Goal: Task Accomplishment & Management: Manage account settings

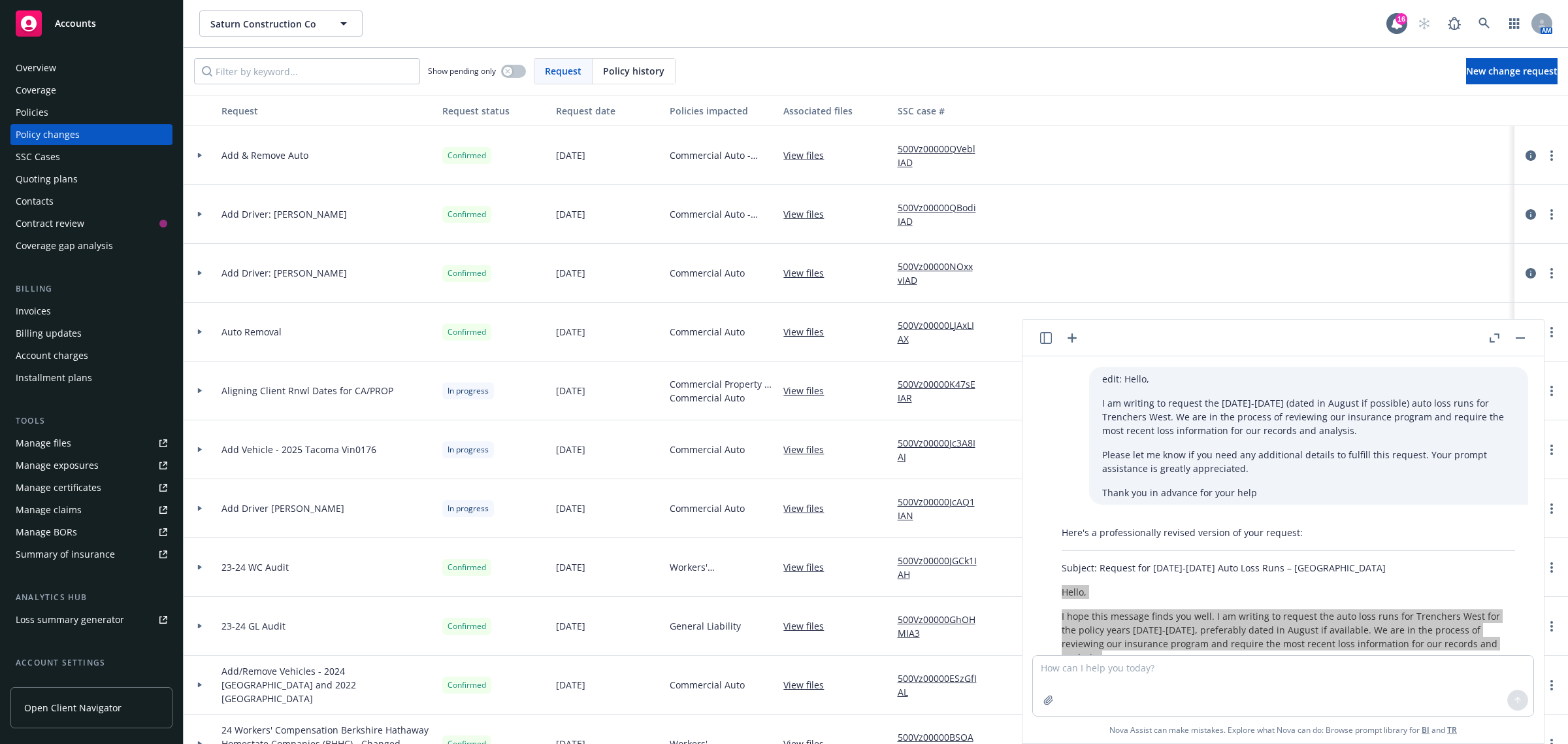
scroll to position [194, 0]
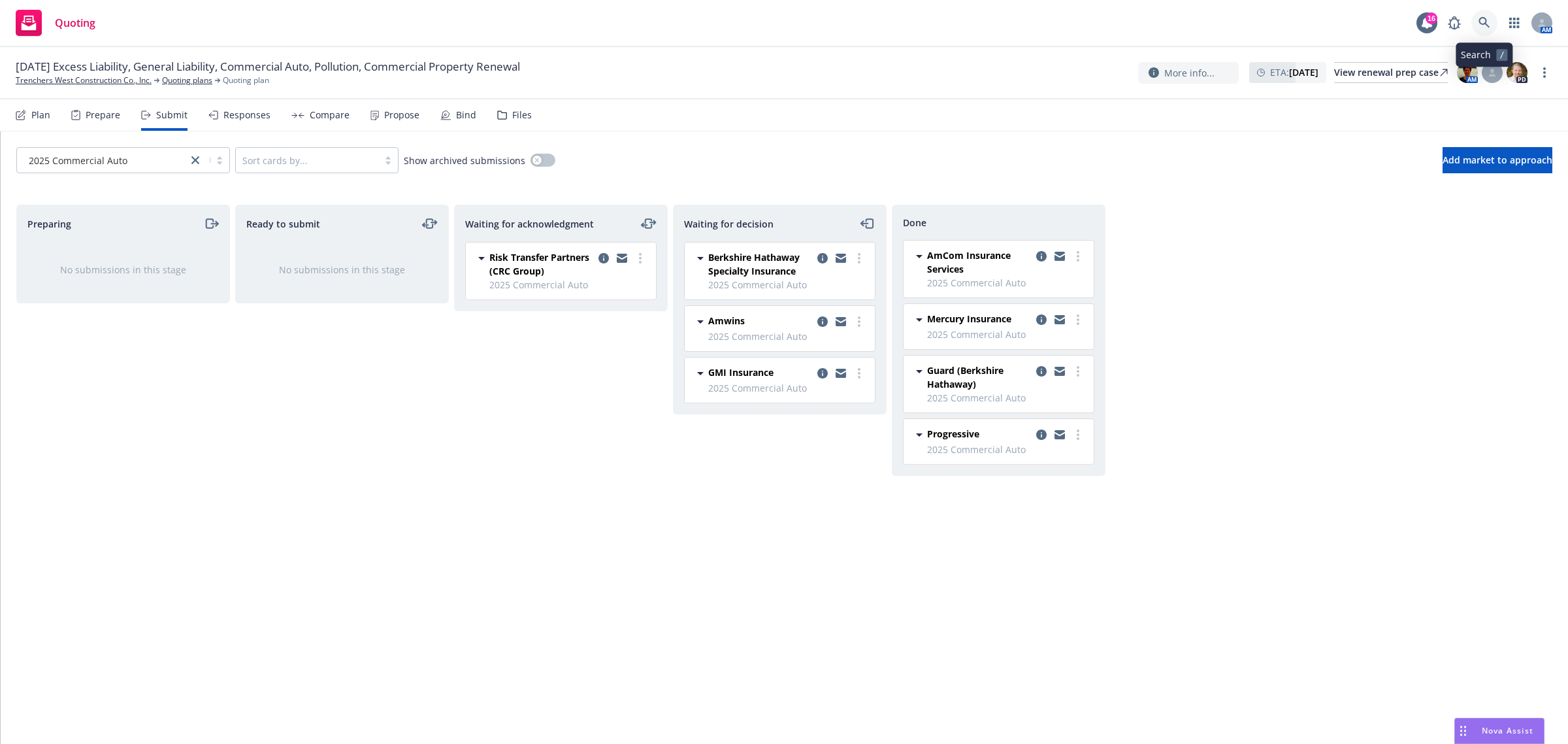
click at [1490, 19] on icon at bounding box center [1484, 23] width 12 height 12
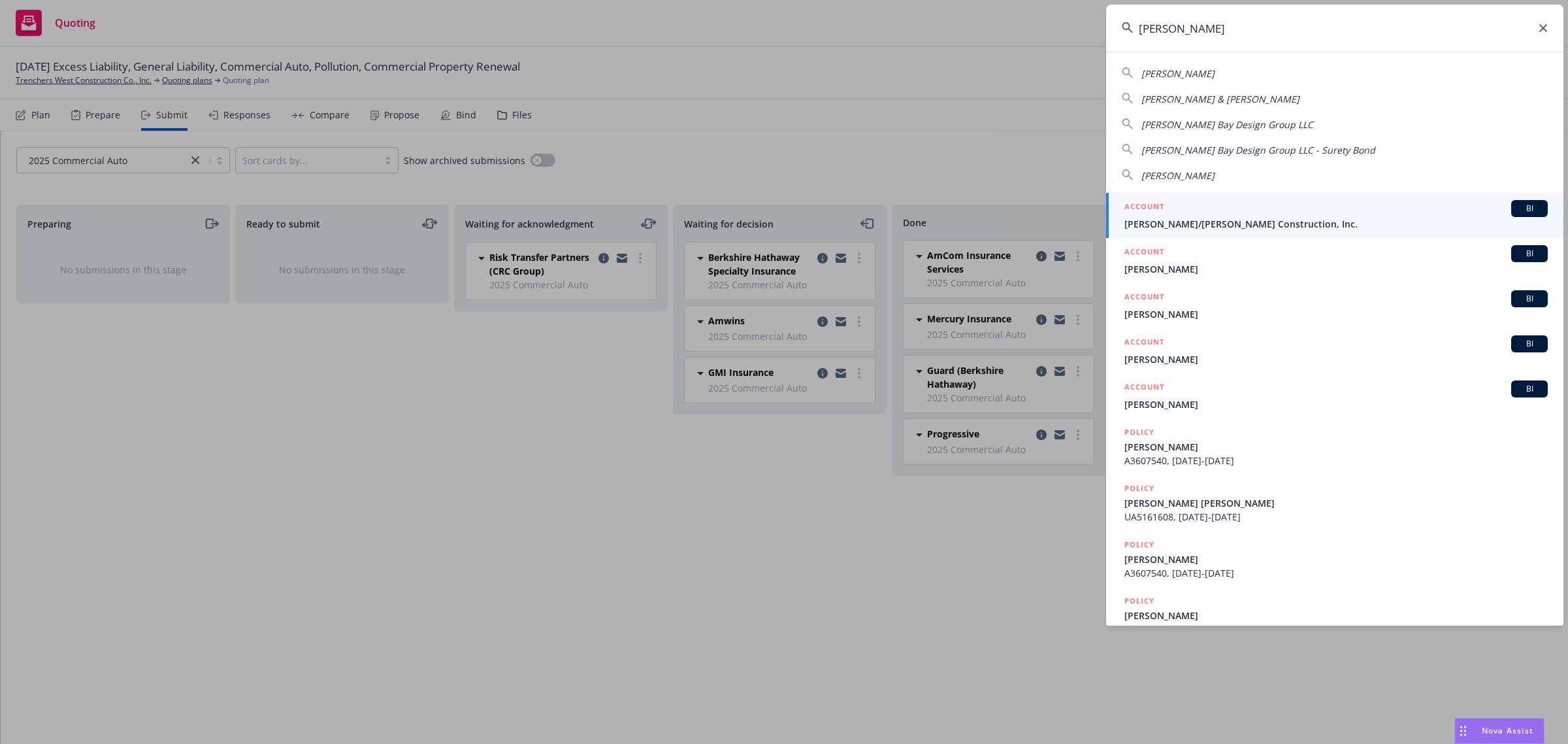
type input "elliott"
click at [1174, 221] on span "Elliott/Drinkward Construction, Inc." at bounding box center [1336, 224] width 423 height 13
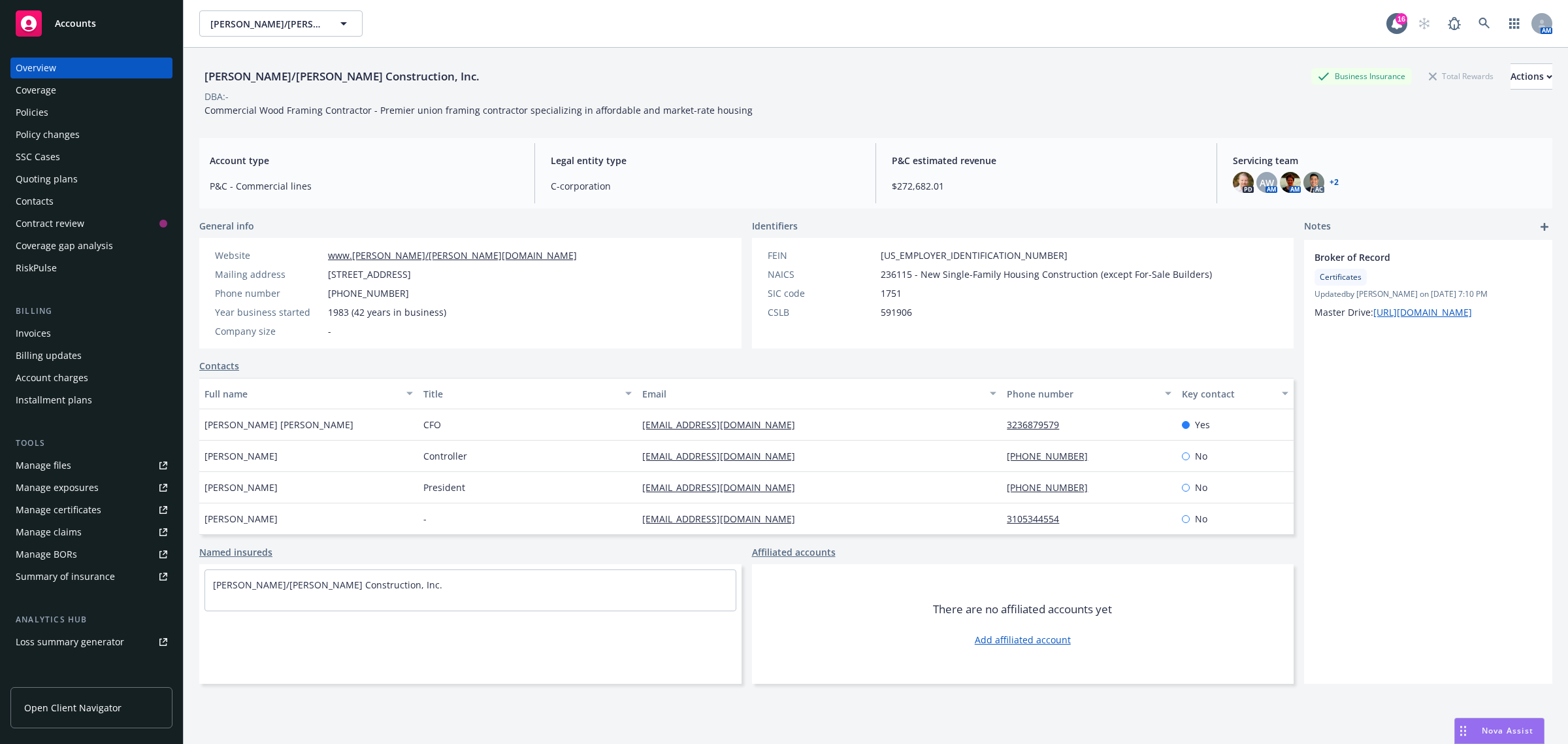
click at [103, 135] on div "Policy changes" at bounding box center [91, 135] width 152 height 21
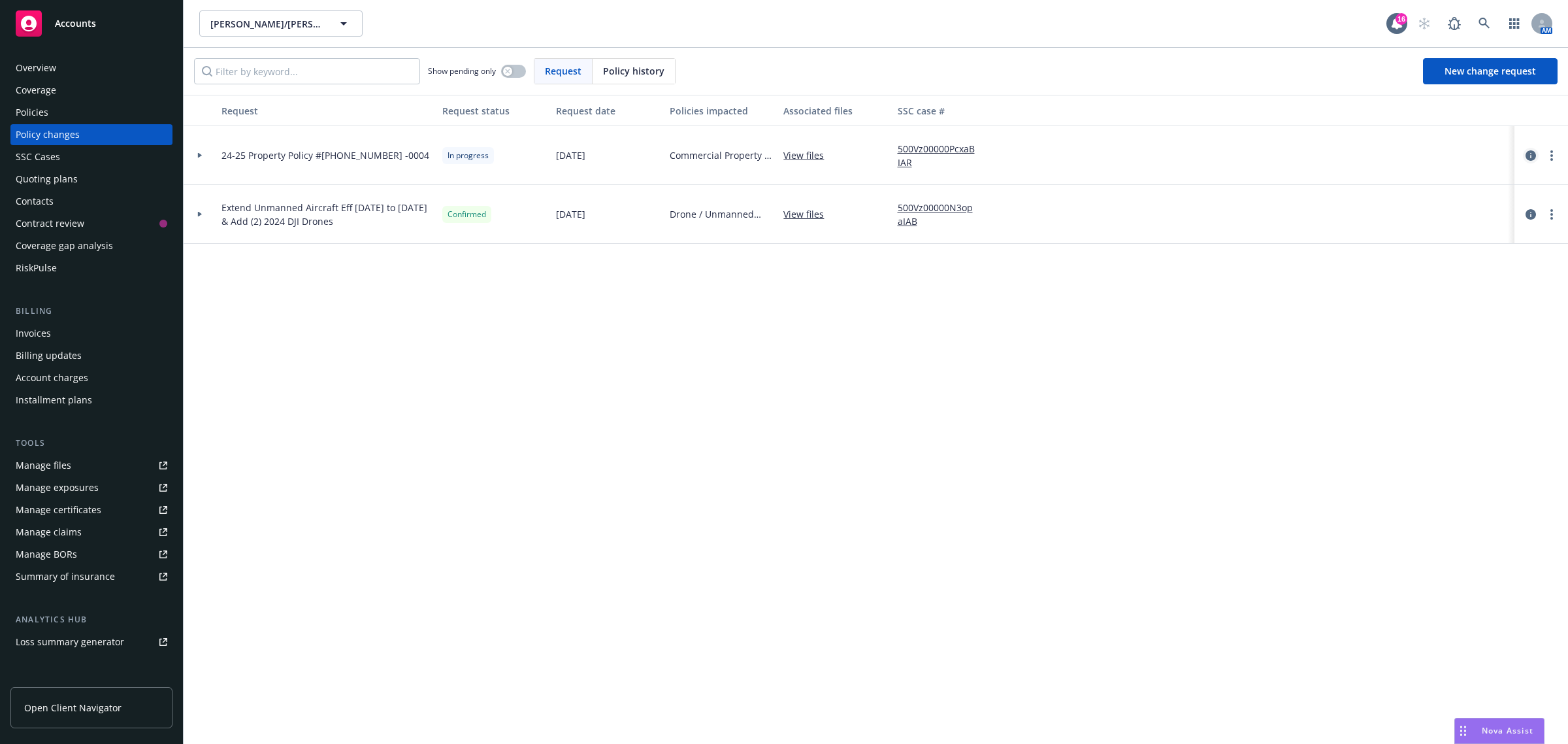
click at [1530, 162] on link "circleInformation" at bounding box center [1530, 156] width 16 height 16
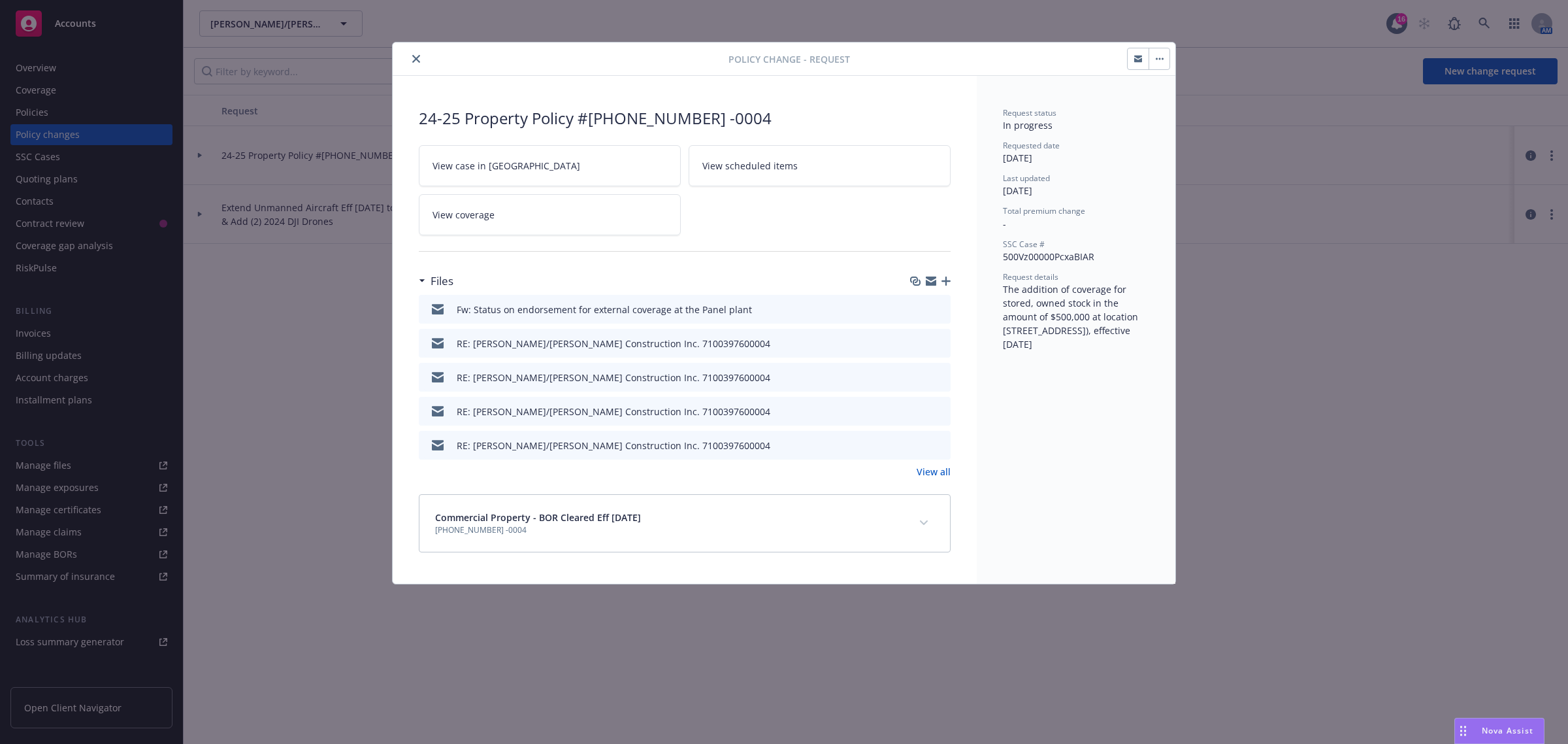
click at [1160, 63] on button "button" at bounding box center [1159, 59] width 21 height 21
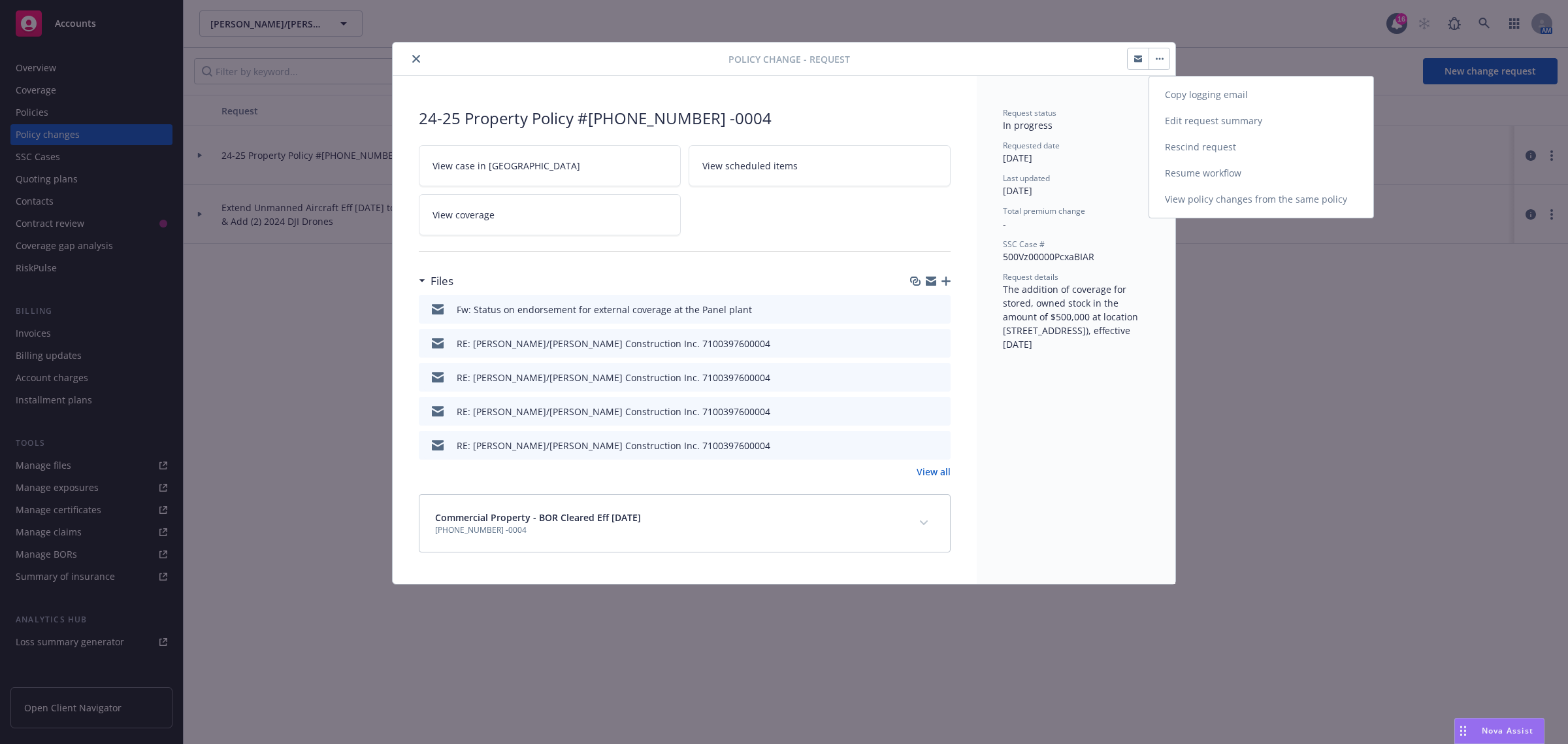
click at [1164, 173] on link "Resume workflow" at bounding box center [1261, 173] width 224 height 26
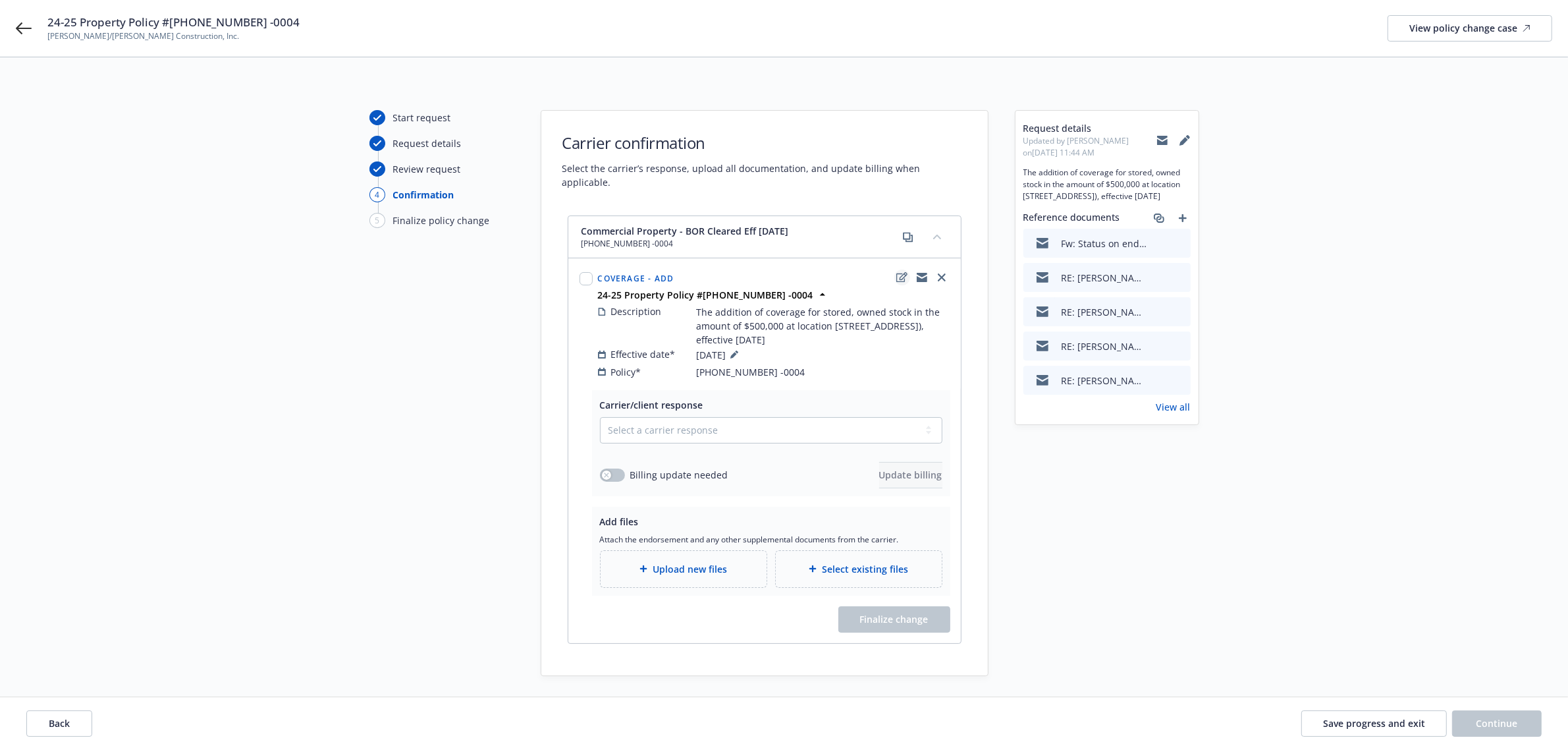
click at [897, 272] on icon "edit" at bounding box center [902, 277] width 11 height 11
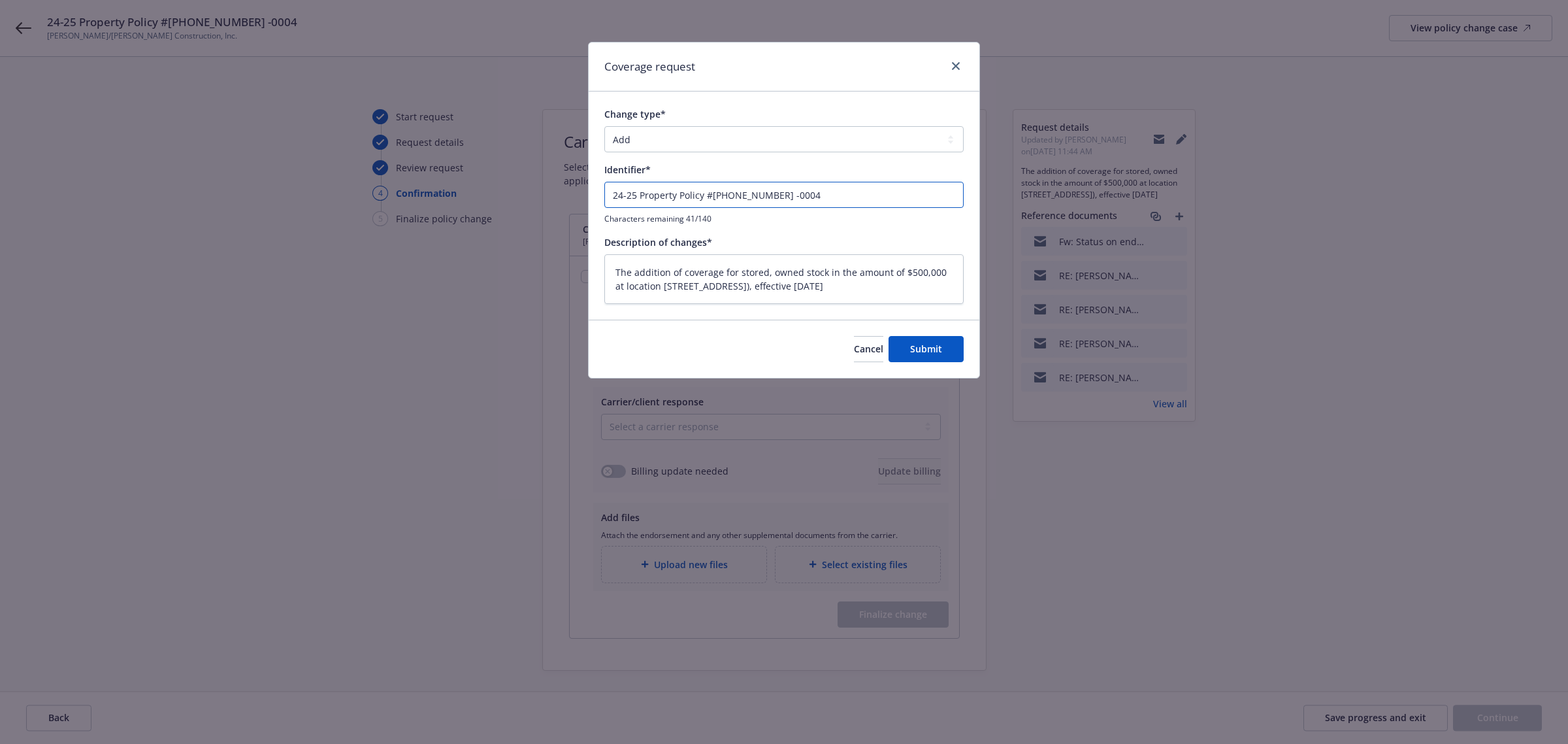
drag, startPoint x: 797, startPoint y: 196, endPoint x: 608, endPoint y: 189, distance: 189.1
click at [605, 189] on input "24-25 Property Policy #710-03-97-60 -0004" at bounding box center [783, 194] width 359 height 26
type input "A"
type textarea "x"
type input "Ad"
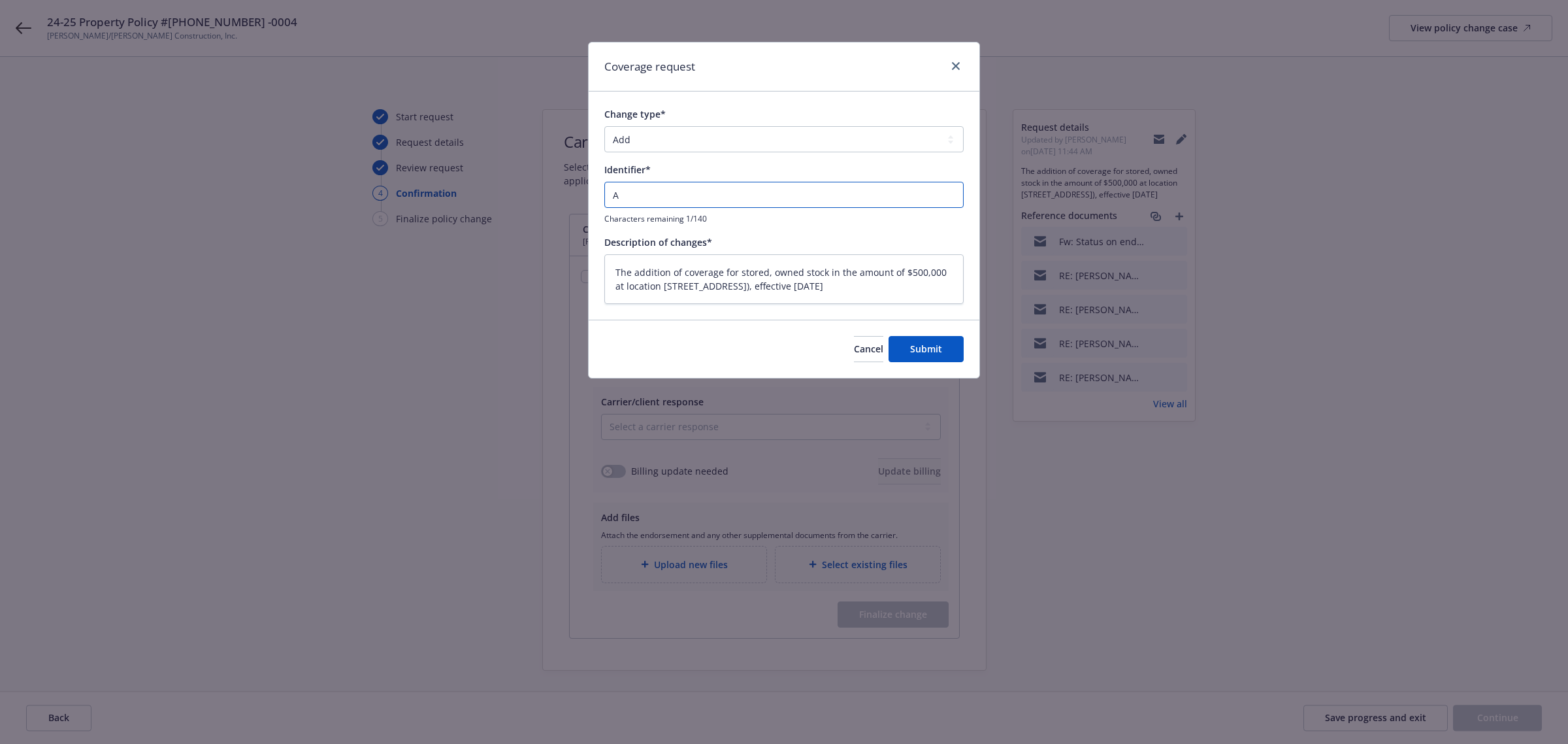
type textarea "x"
type input "Add"
type textarea "x"
type input "Addi"
type textarea "x"
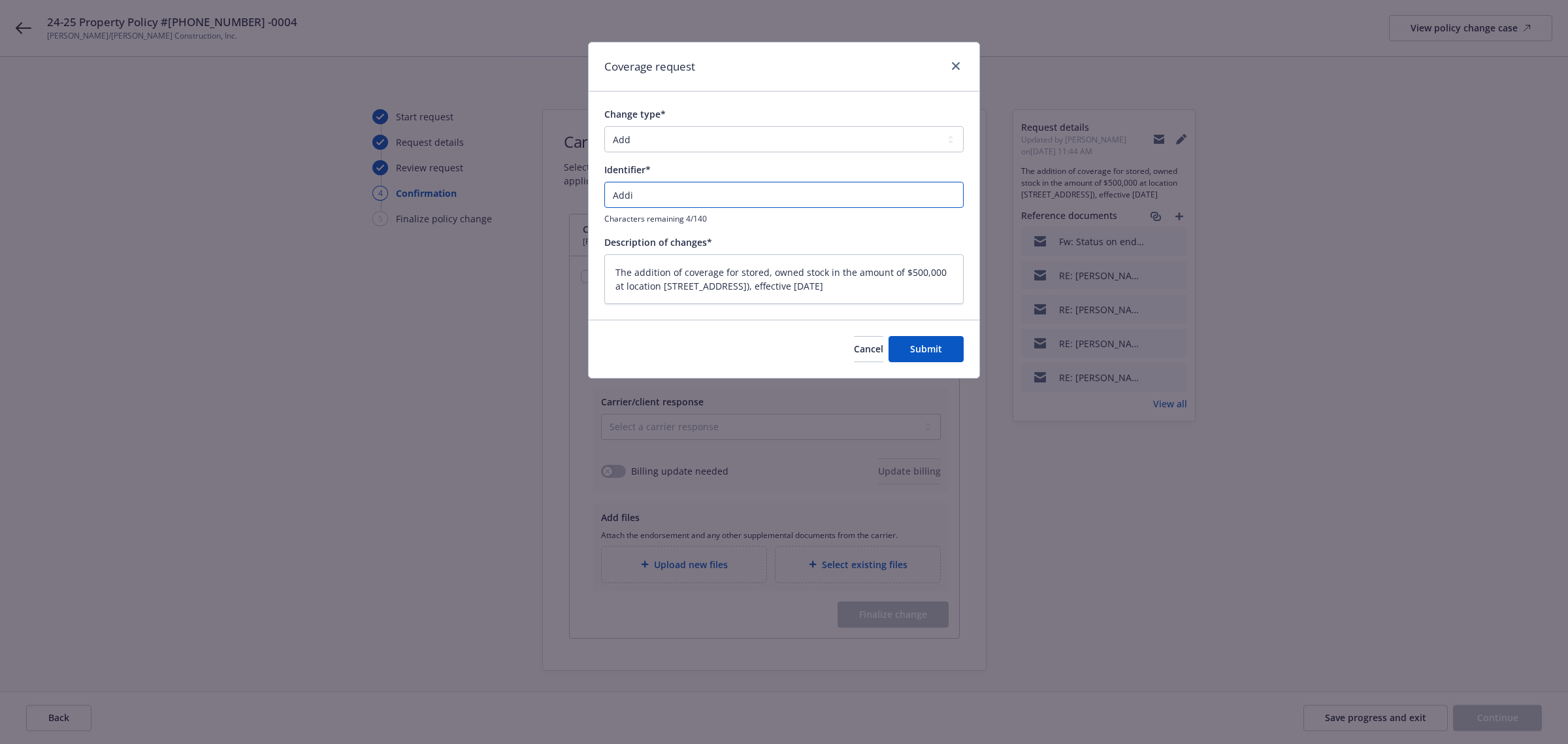
type input "Addit"
type textarea "x"
type input "Additi"
type textarea "x"
type input "Additio"
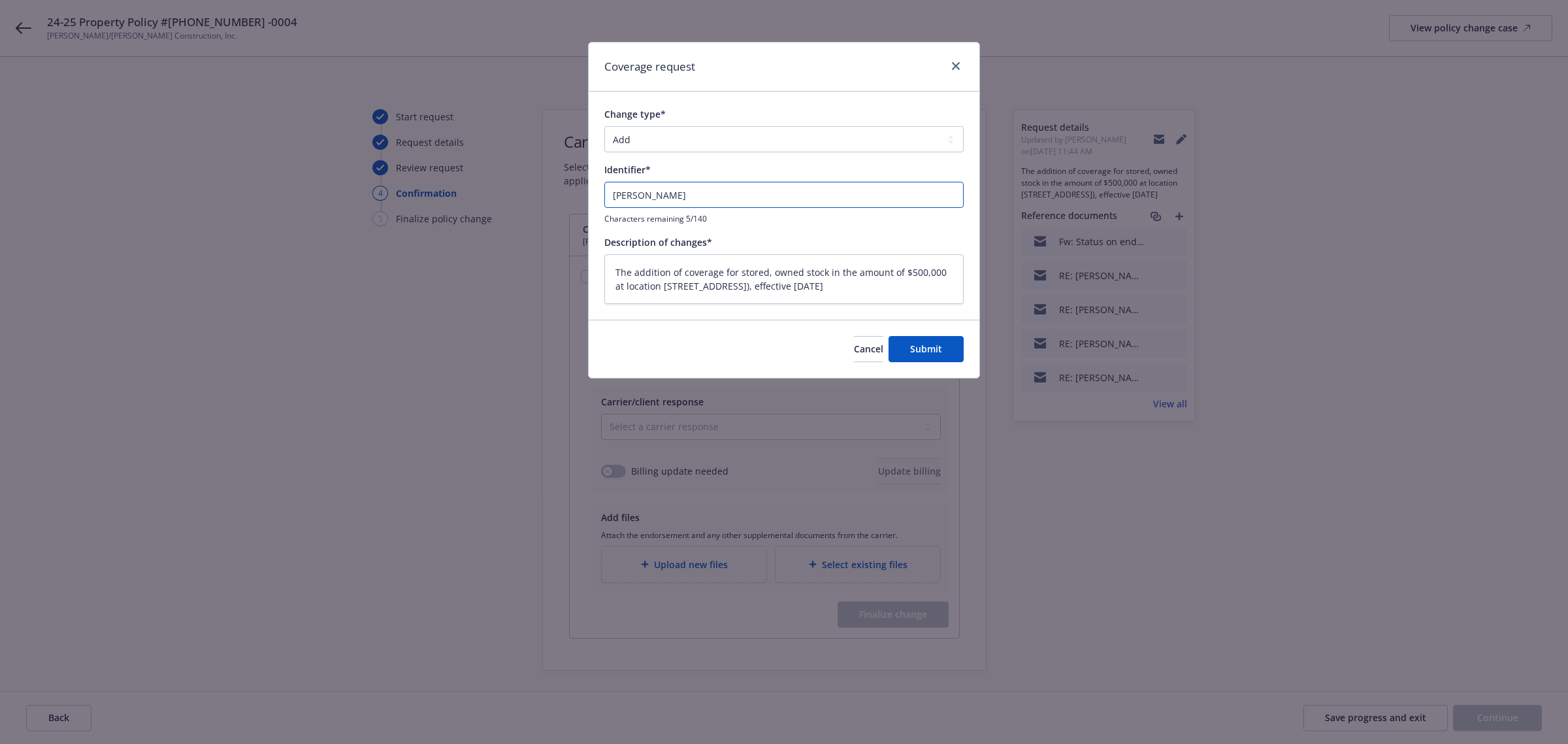
type textarea "x"
type input "Addition"
type textarea "x"
type input "Additiona"
type textarea "x"
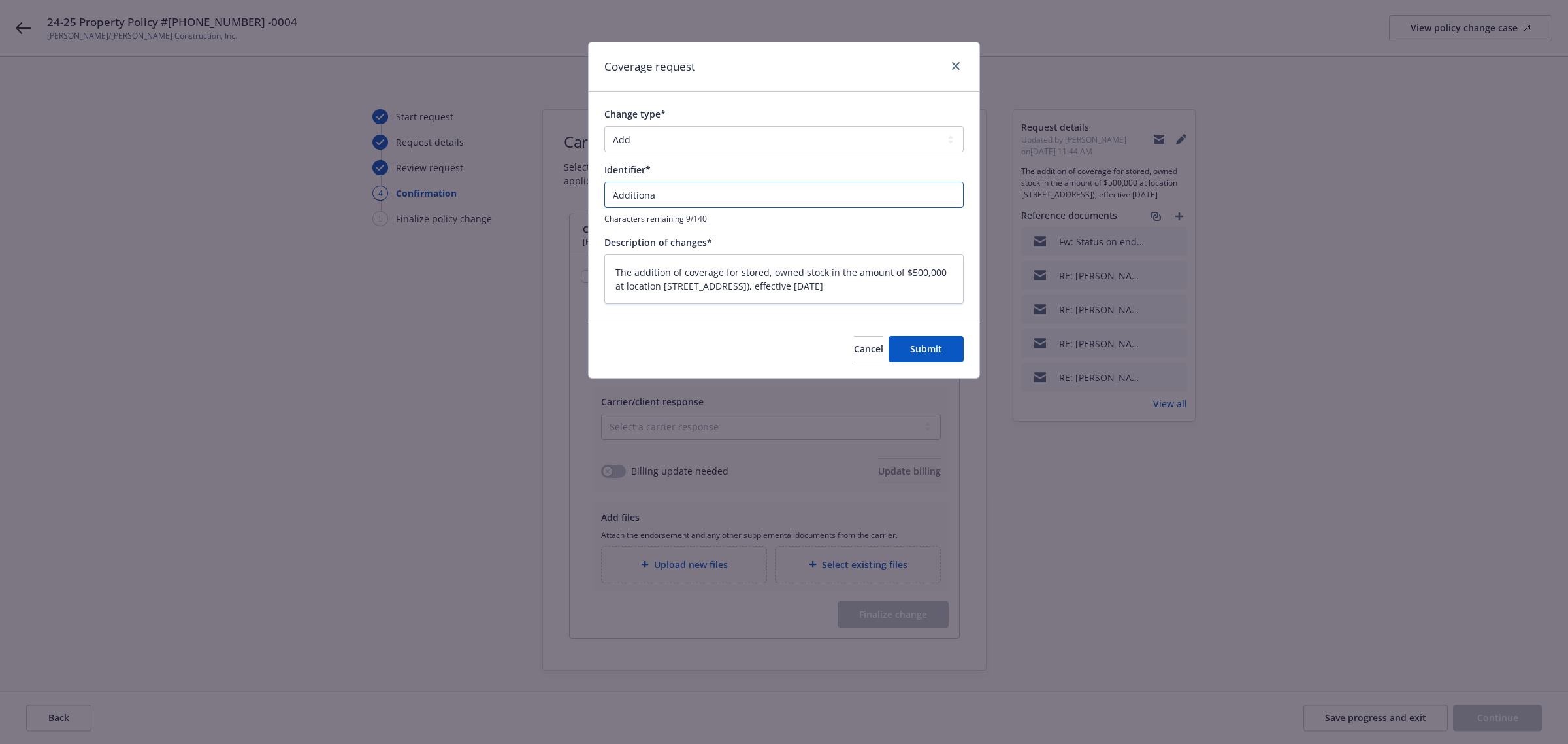
type input "Additional"
type textarea "x"
type input "Additional"
type textarea "x"
type input "Additional C"
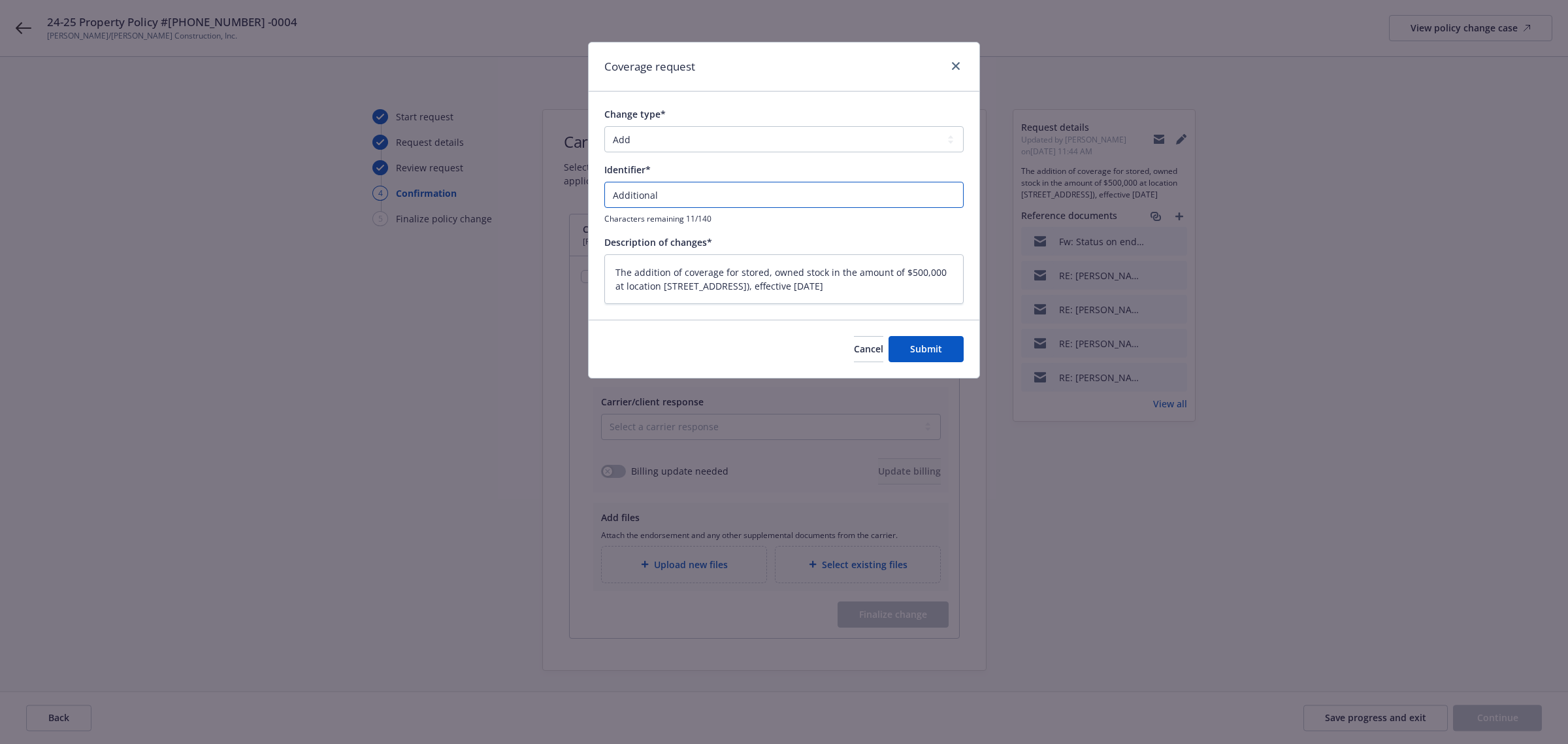
type textarea "x"
type input "Additional Co"
type textarea "x"
type input "Additional Cov"
type textarea "x"
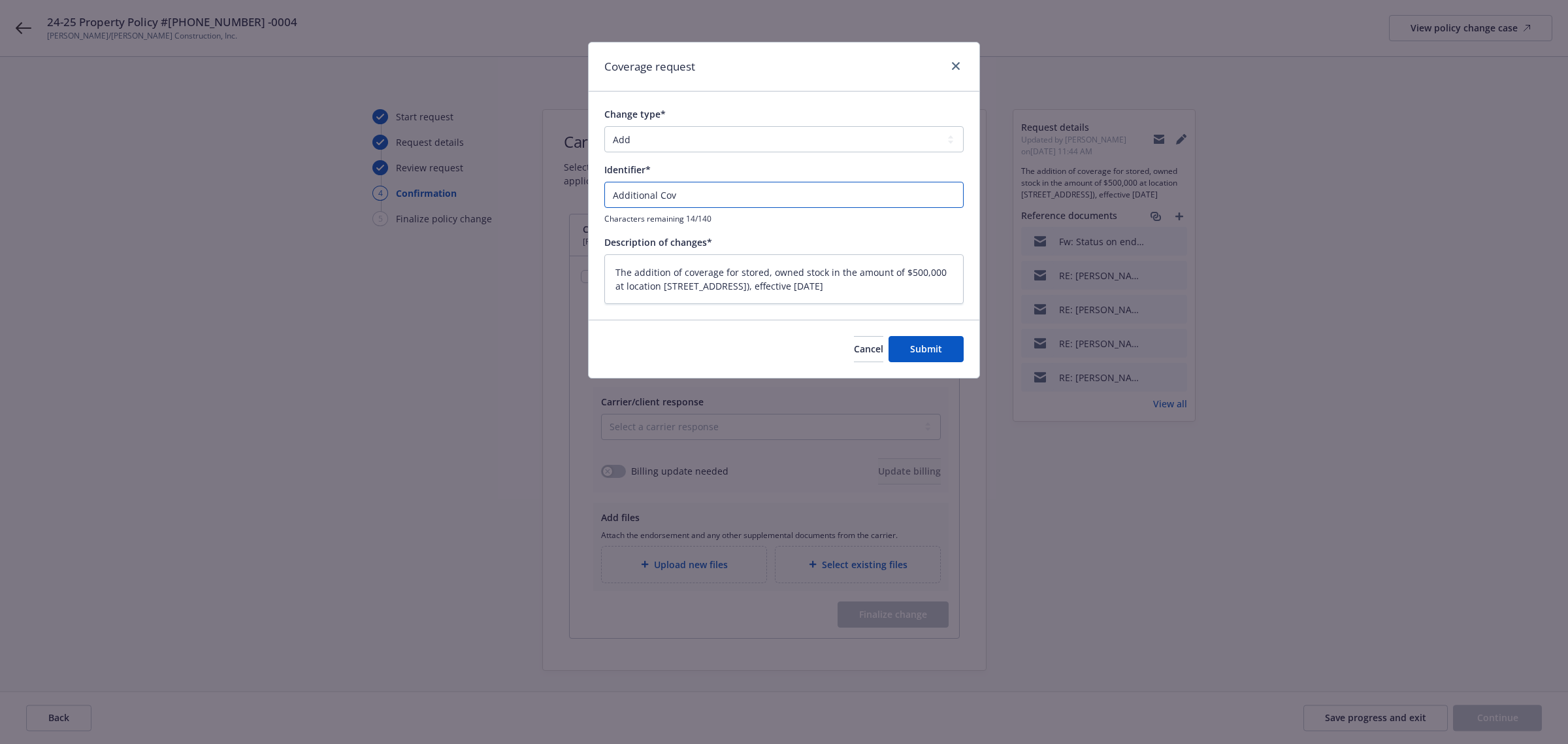
type input "Additional Cove"
type textarea "x"
type input "Additional Cover"
type textarea "x"
type input "Additional Covera"
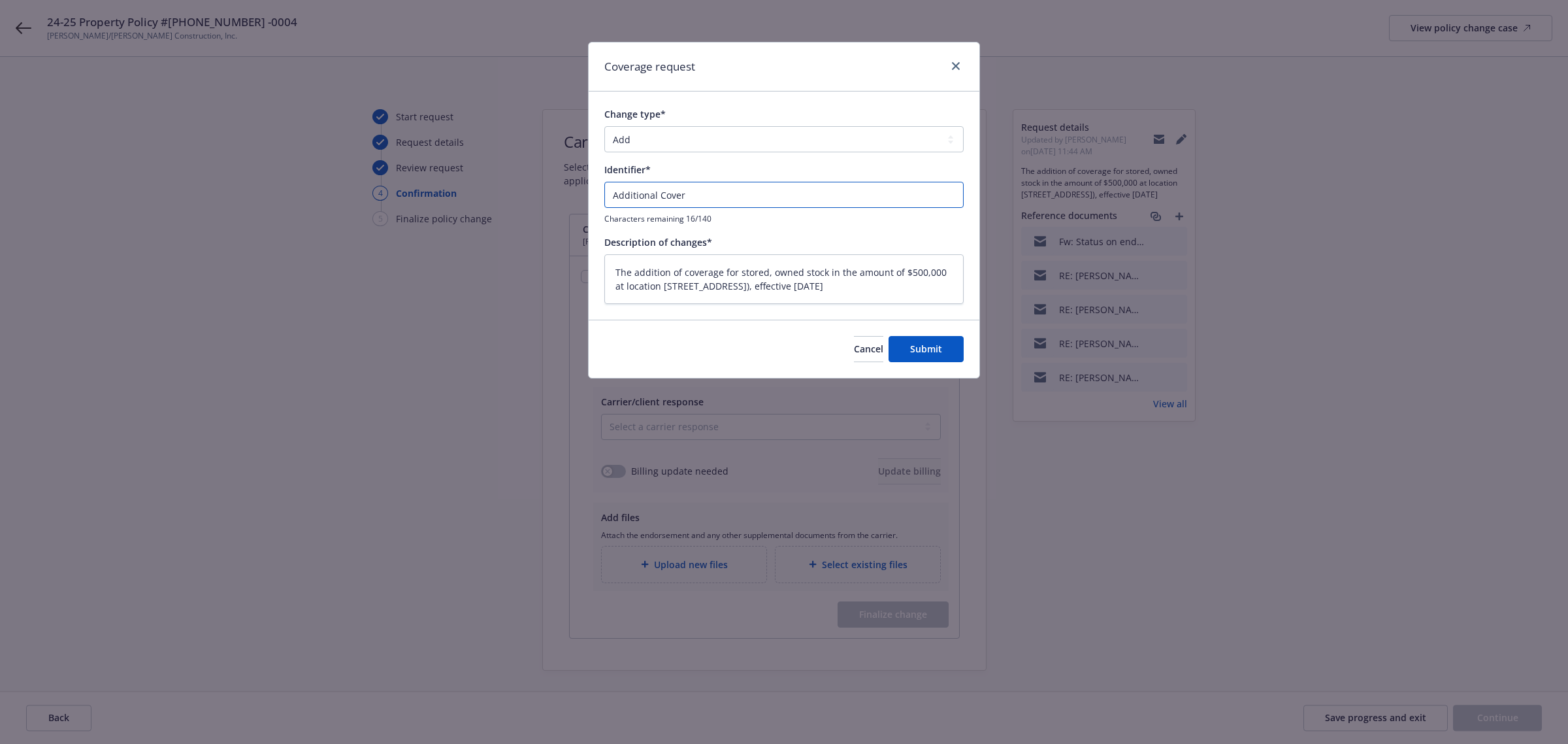
type textarea "x"
type input "Additional Coverag"
type textarea "x"
type input "Additional Coverage"
type textarea "x"
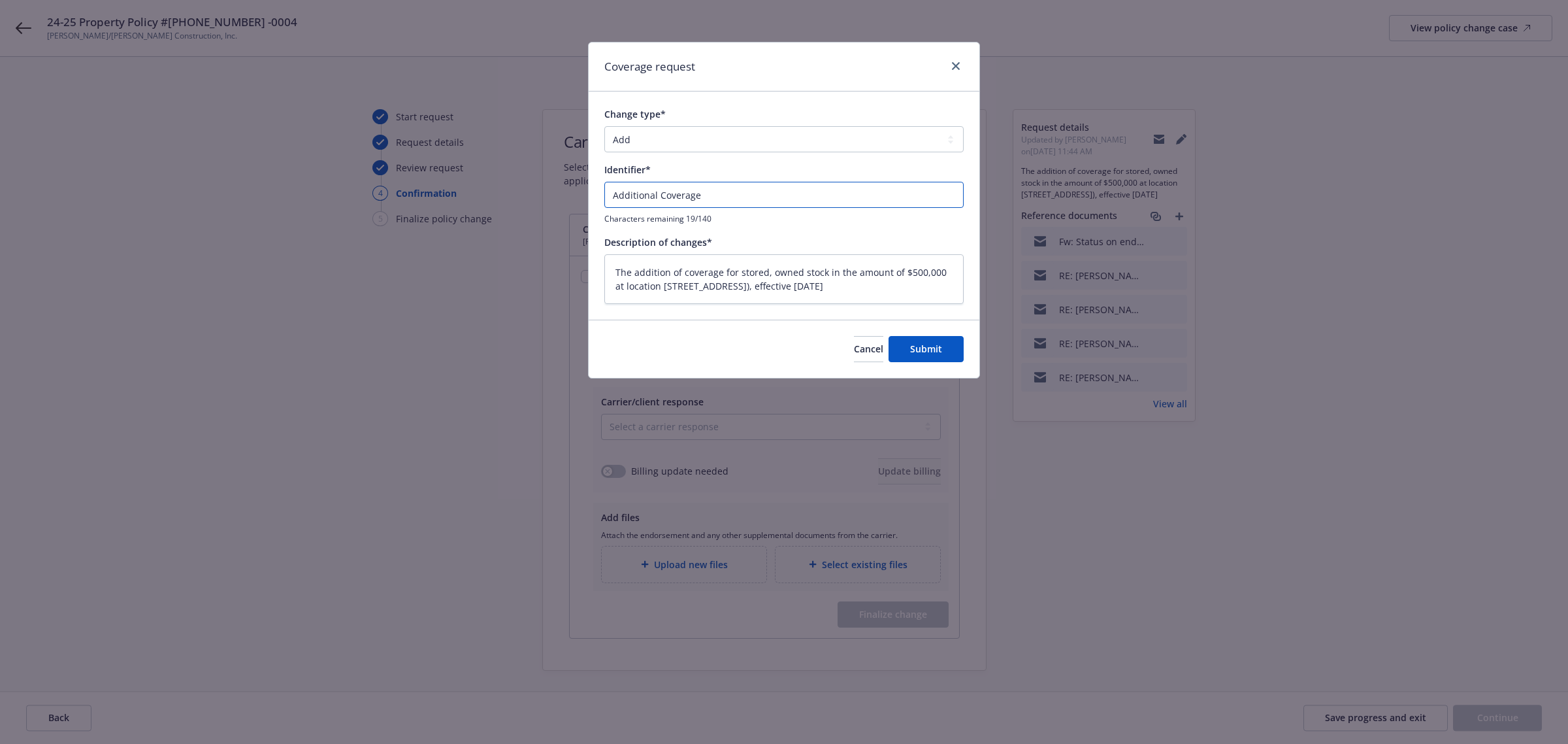
type input "Additional Coverage:"
type textarea "x"
type input "Additional Coverage:"
type textarea "x"
type input "Additional Coverage: 5"
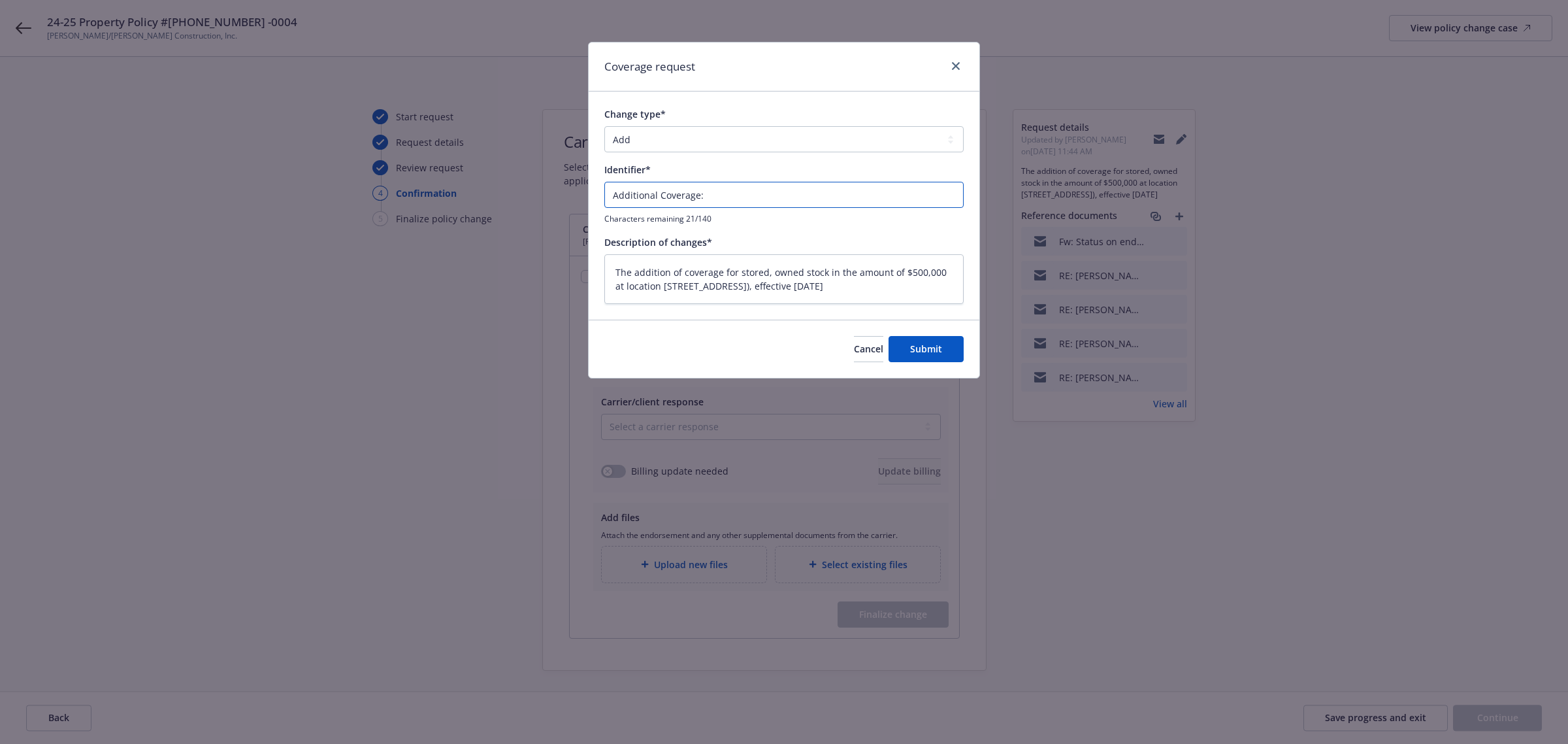
type textarea "x"
type input "Additional Coverage: 50"
type textarea "x"
type input "Additional Coverage: 500"
type textarea "x"
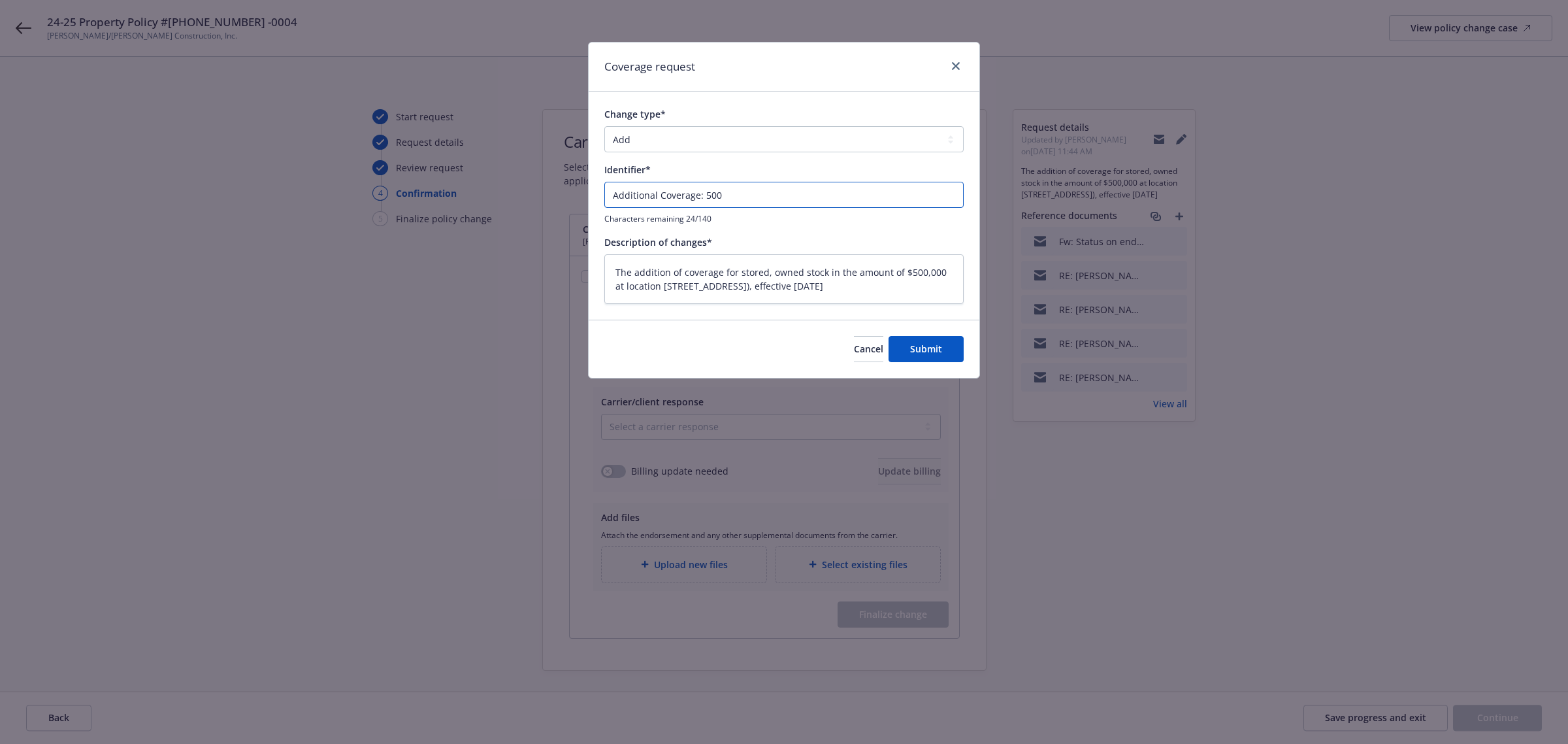
type input "Additional Coverage: 500k"
type textarea "x"
type input "Additional Coverage: 500k"
type textarea "x"
type input "Additional Coverage: 500k f"
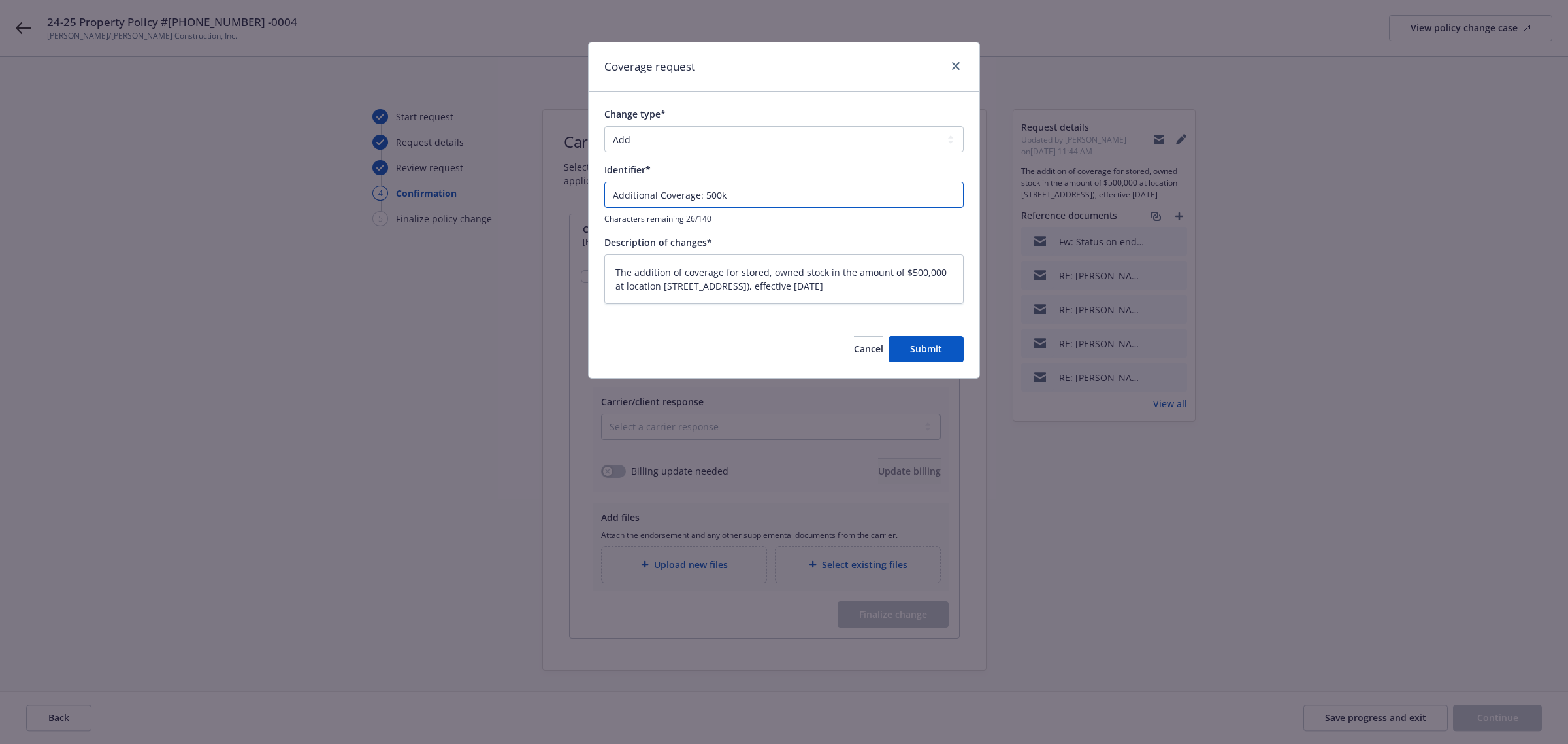
type textarea "x"
type input "Additional Coverage: 500k fo"
type textarea "x"
type input "Additional Coverage: 500k for"
type textarea "x"
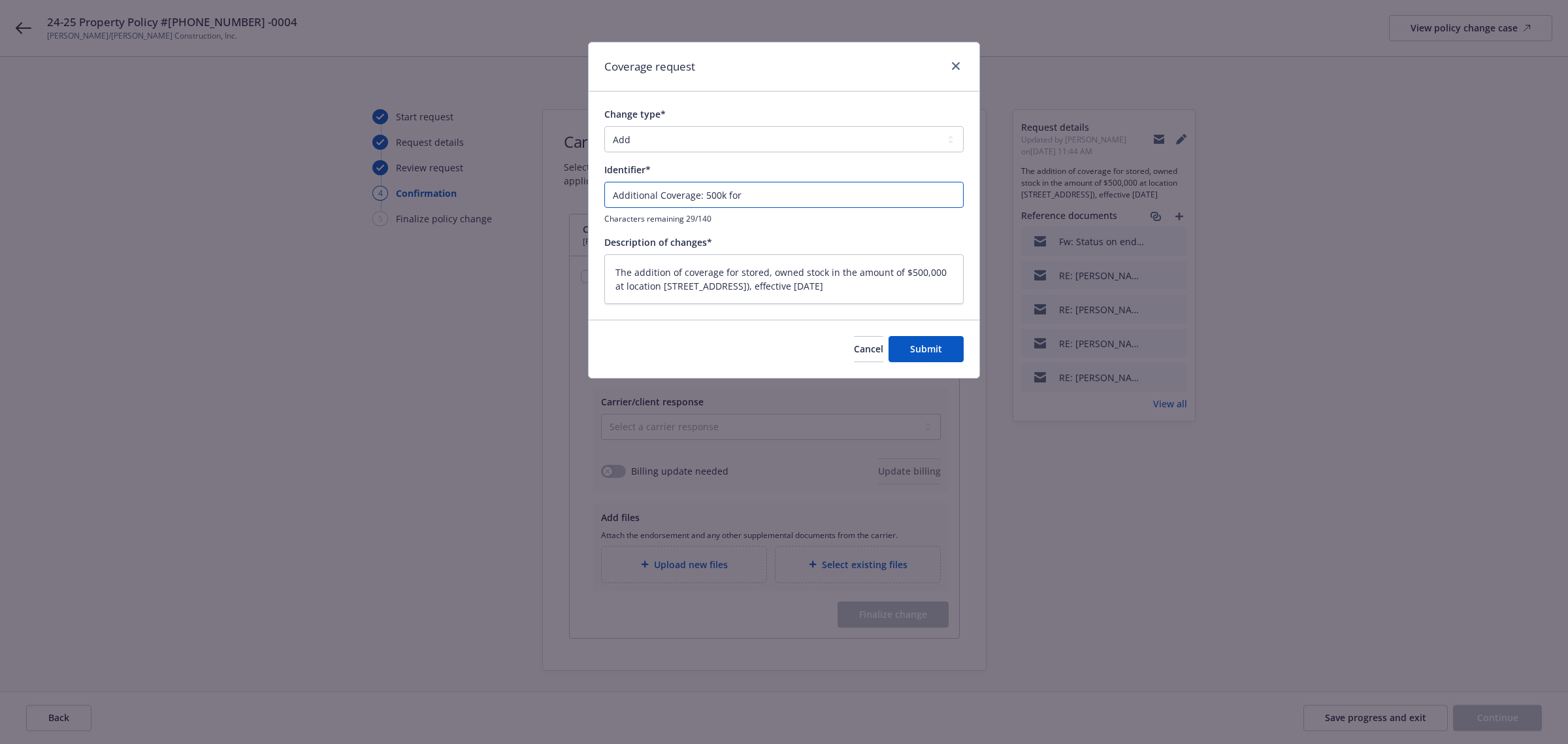
type input "Additional Coverage: 500k for"
type textarea "x"
type input "Additional Coverage: 500k for l"
type textarea "x"
type input "Additional Coverage: 500k for lu"
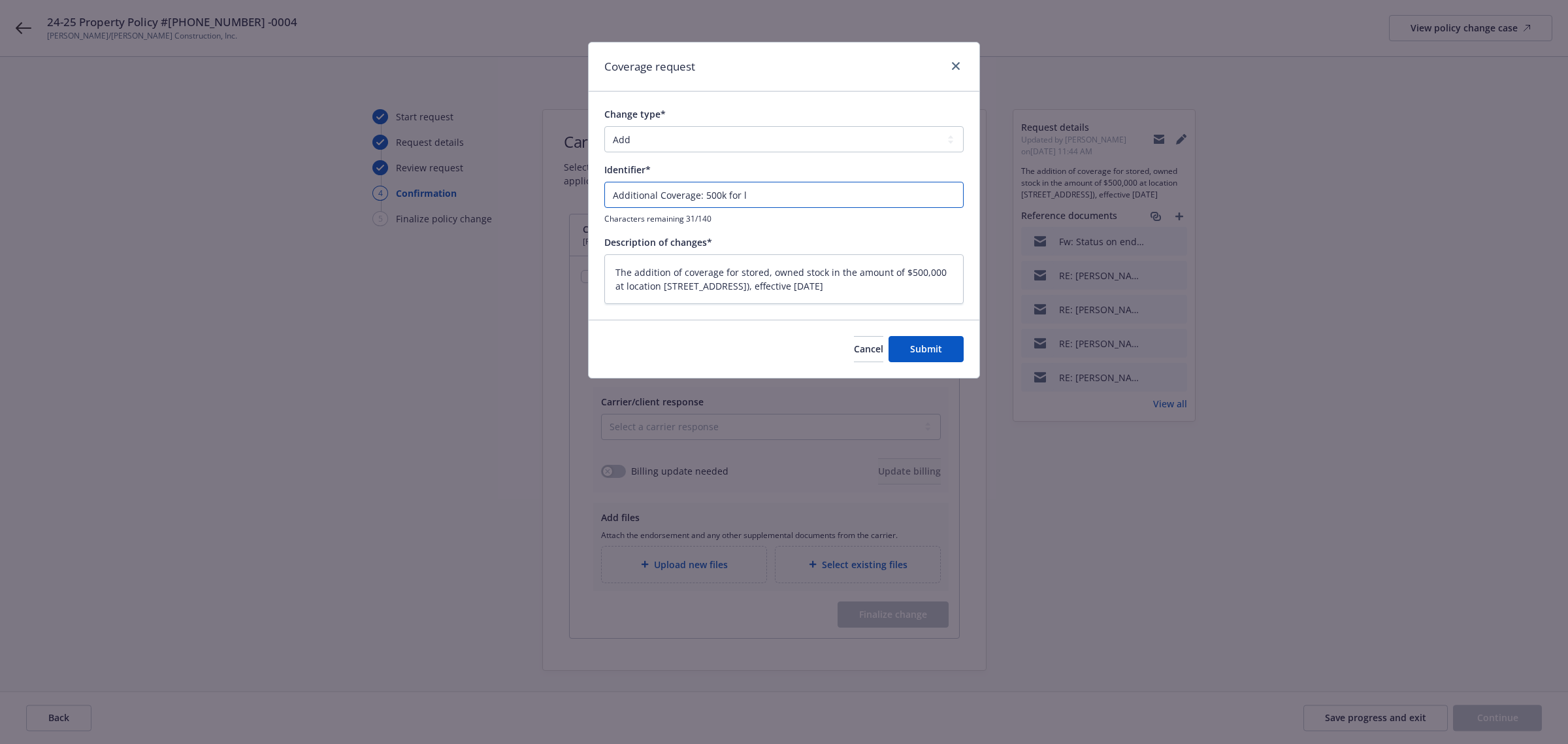
type textarea "x"
type input "Additional Coverage: 500k for lum"
type textarea "x"
type input "Additional Coverage: 500k for lumb"
type textarea "x"
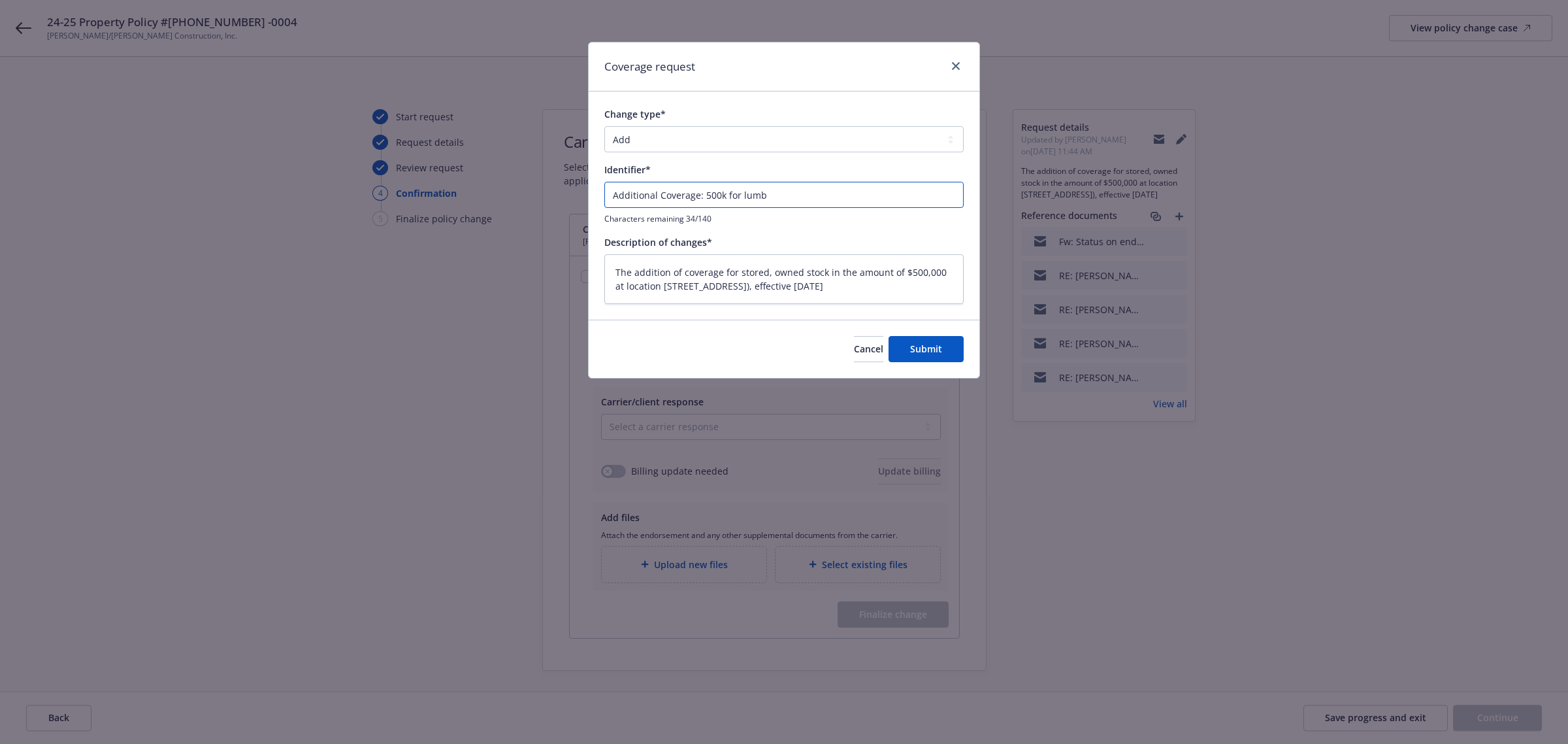
type input "Additional Coverage: 500k for lumbe"
type textarea "x"
type input "Additional Coverage: 500k for lumber"
type textarea "x"
type input "Additional Coverage: 500k for lumber"
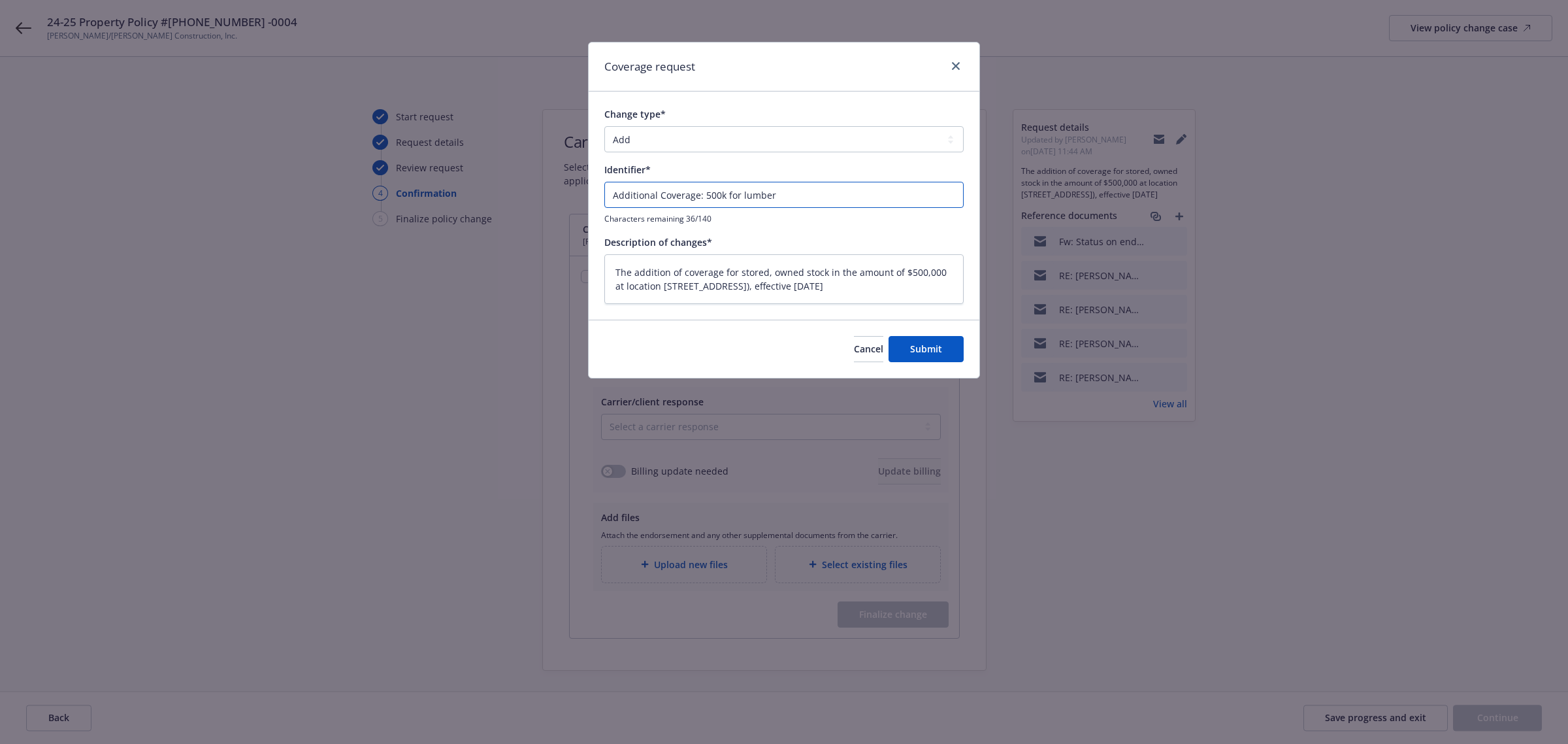
type textarea "x"
type input "Additional Coverage: 500k for lumber s"
type textarea "x"
type input "Additional Coverage: 500k for lumber st"
type textarea "x"
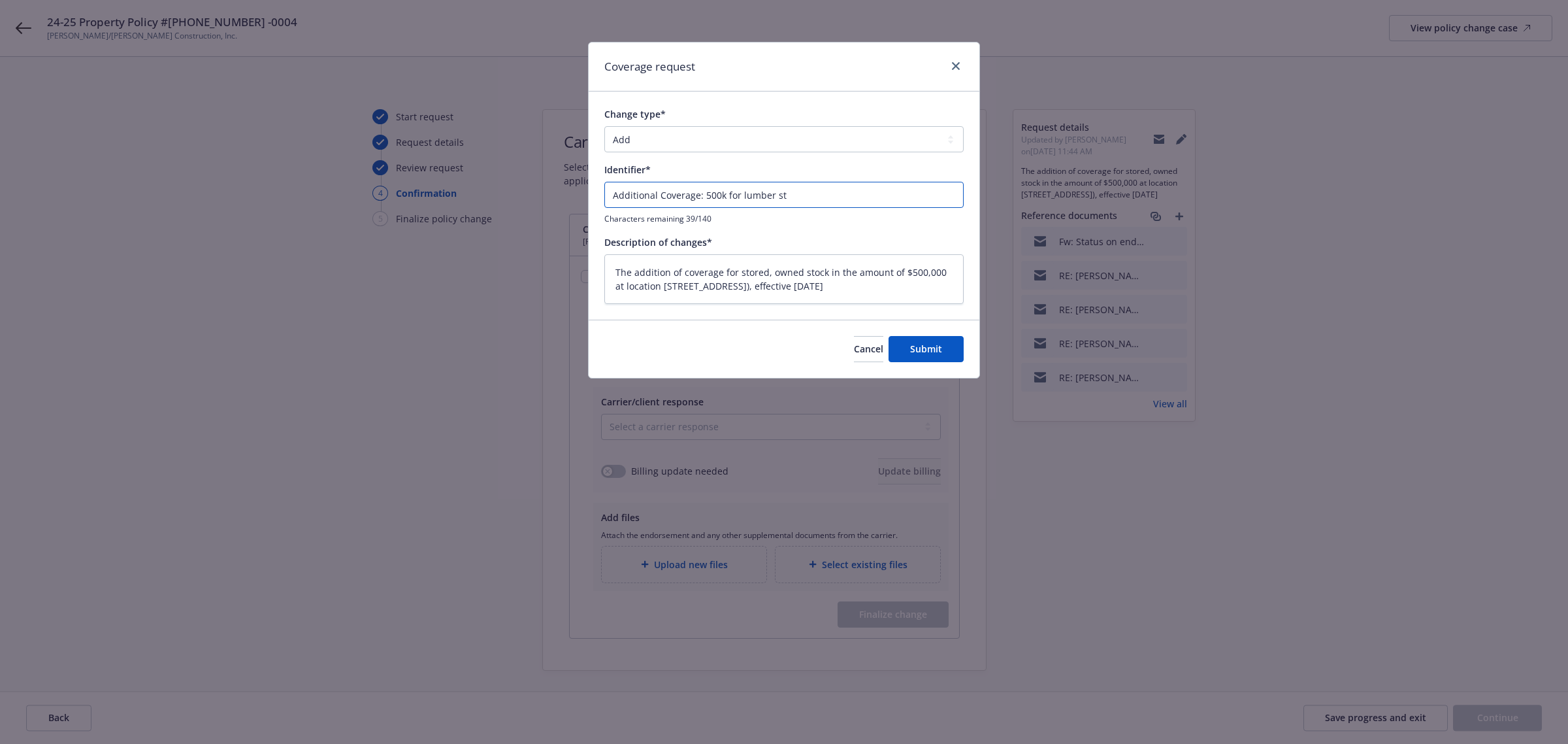
type input "Additional Coverage: 500k for lumber sto"
type textarea "x"
type input "Additional Coverage: 500k for lumber st"
type textarea "x"
type input "Additional Coverage: 500k for lumber s"
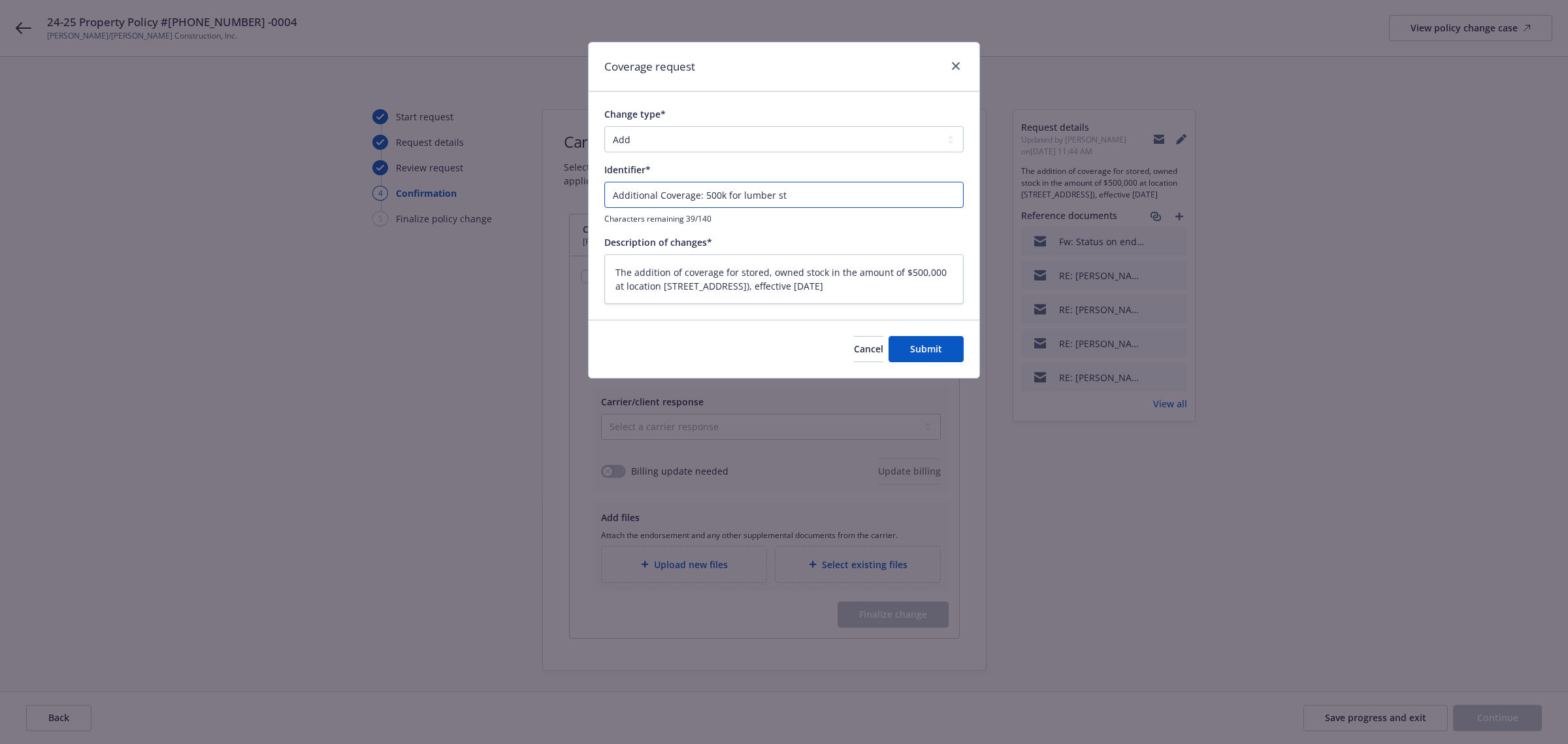
type textarea "x"
type input "Additional Coverage: 500k for lumber"
type textarea "x"
type input "Additional Coverage: 500k for lumber"
type textarea "x"
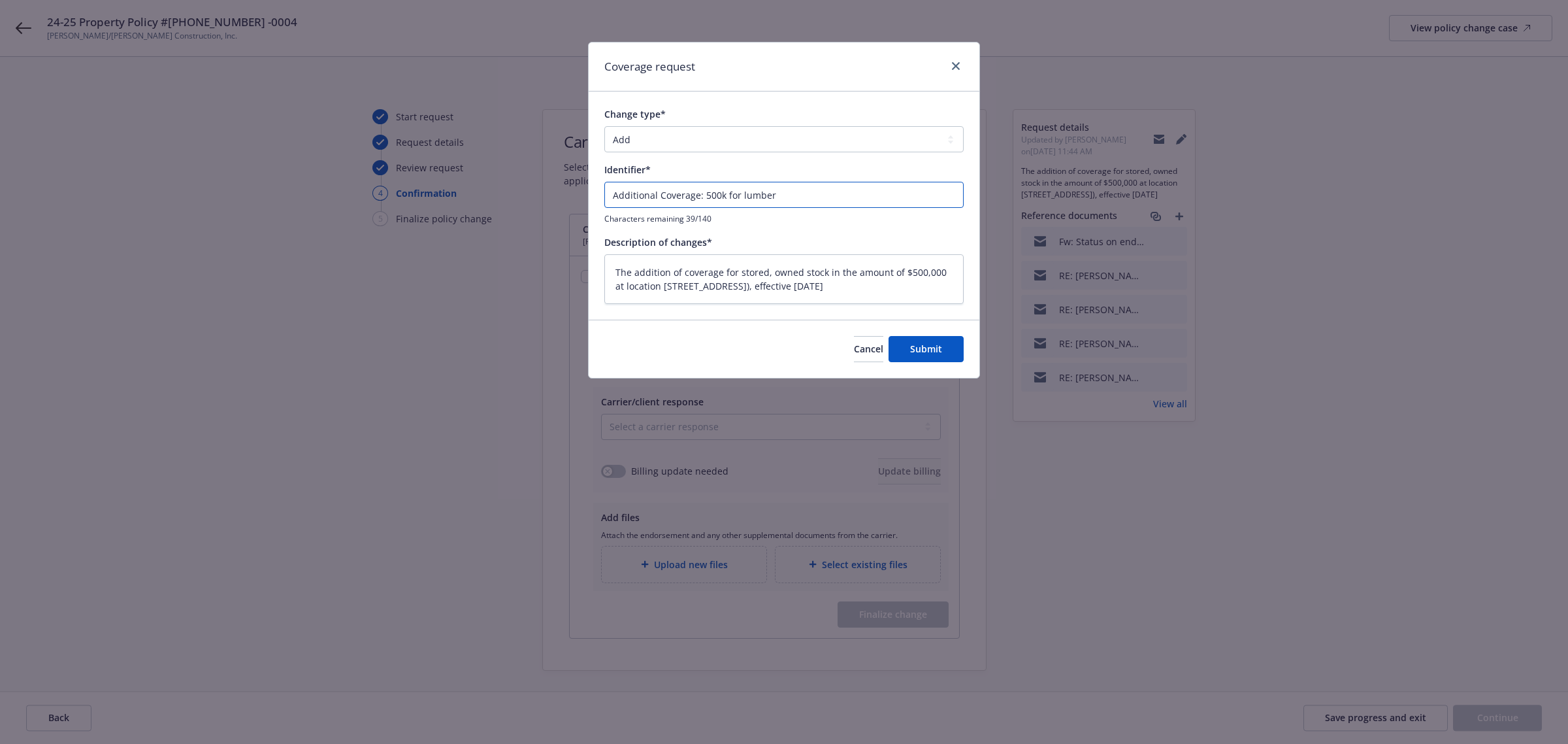
type input "Additional Coverage: 500k for lumbe"
type textarea "x"
type input "Additional Coverage: 500k for lumb"
type textarea "x"
type input "Additional Coverage: 500k for lum"
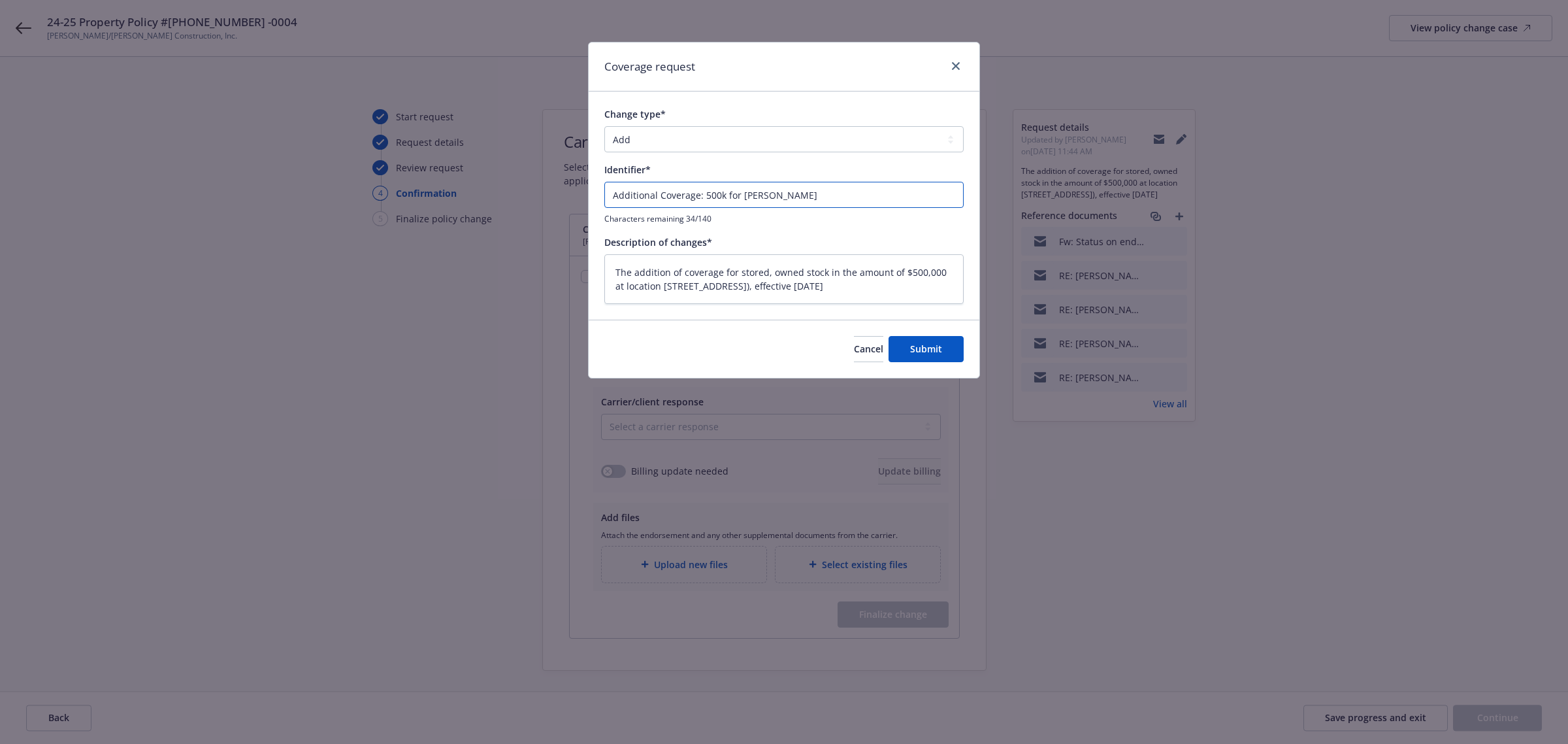
type textarea "x"
type input "Additional Coverage: 500k for lu"
type textarea "x"
type input "Additional Coverage: 500k for l"
type textarea "x"
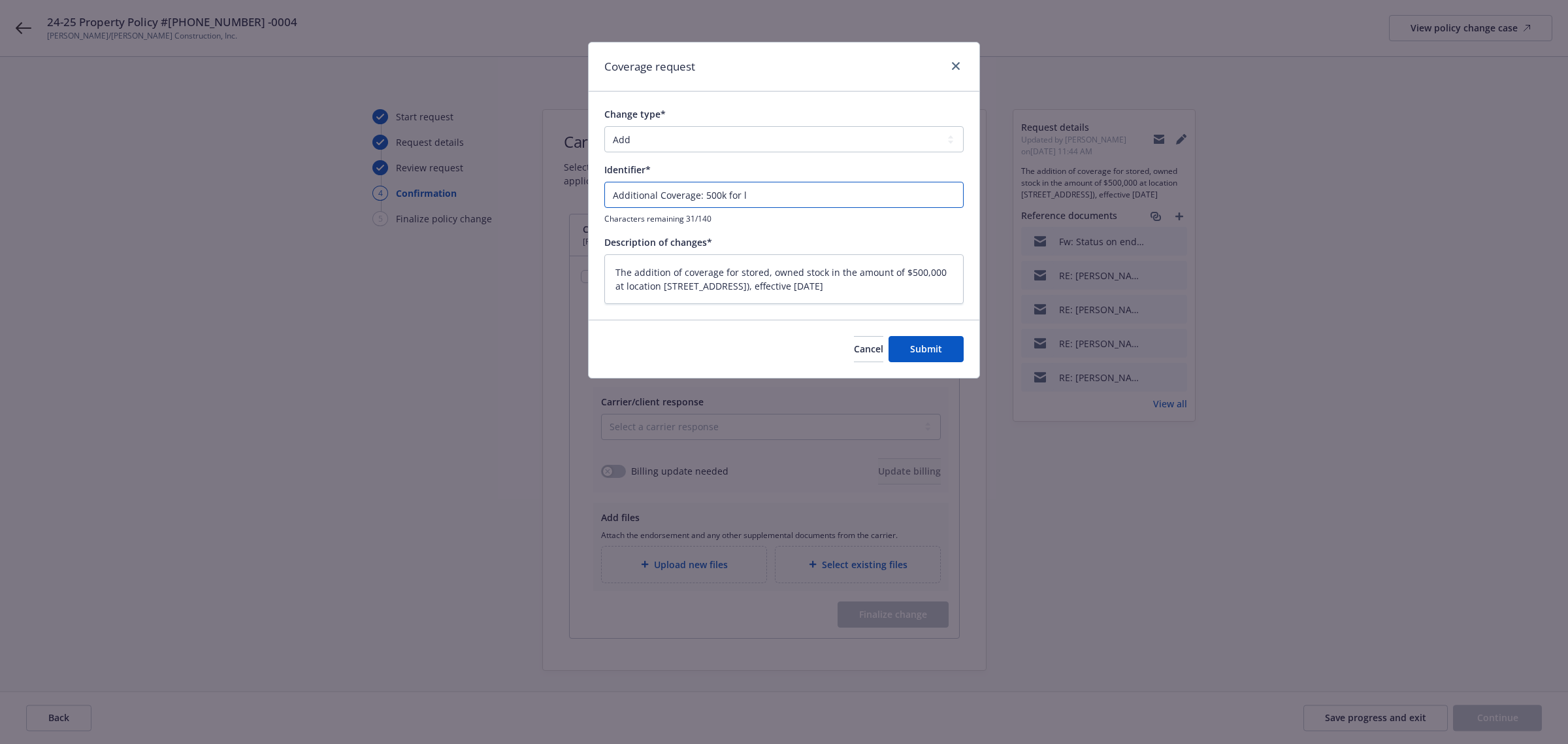
type input "Additional Coverage: 500k for"
type textarea "x"
type input "Additional Coverage: 500k for L"
type textarea "x"
type input "Additional Coverage: 500k for Lu"
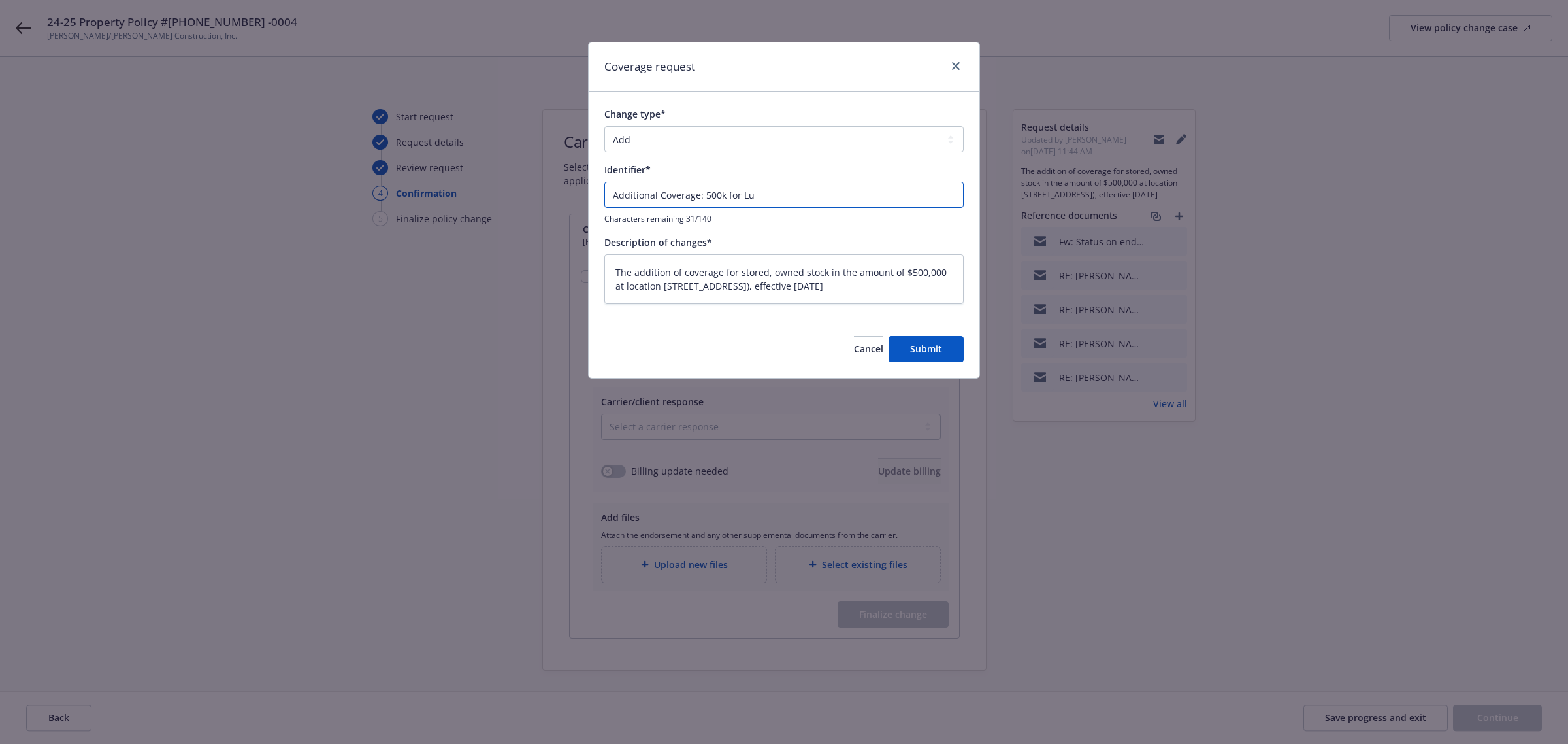
type textarea "x"
type input "Additional Coverage: 500k for Lum"
type textarea "x"
type input "Additional Coverage: 500k for Lumb"
type textarea "x"
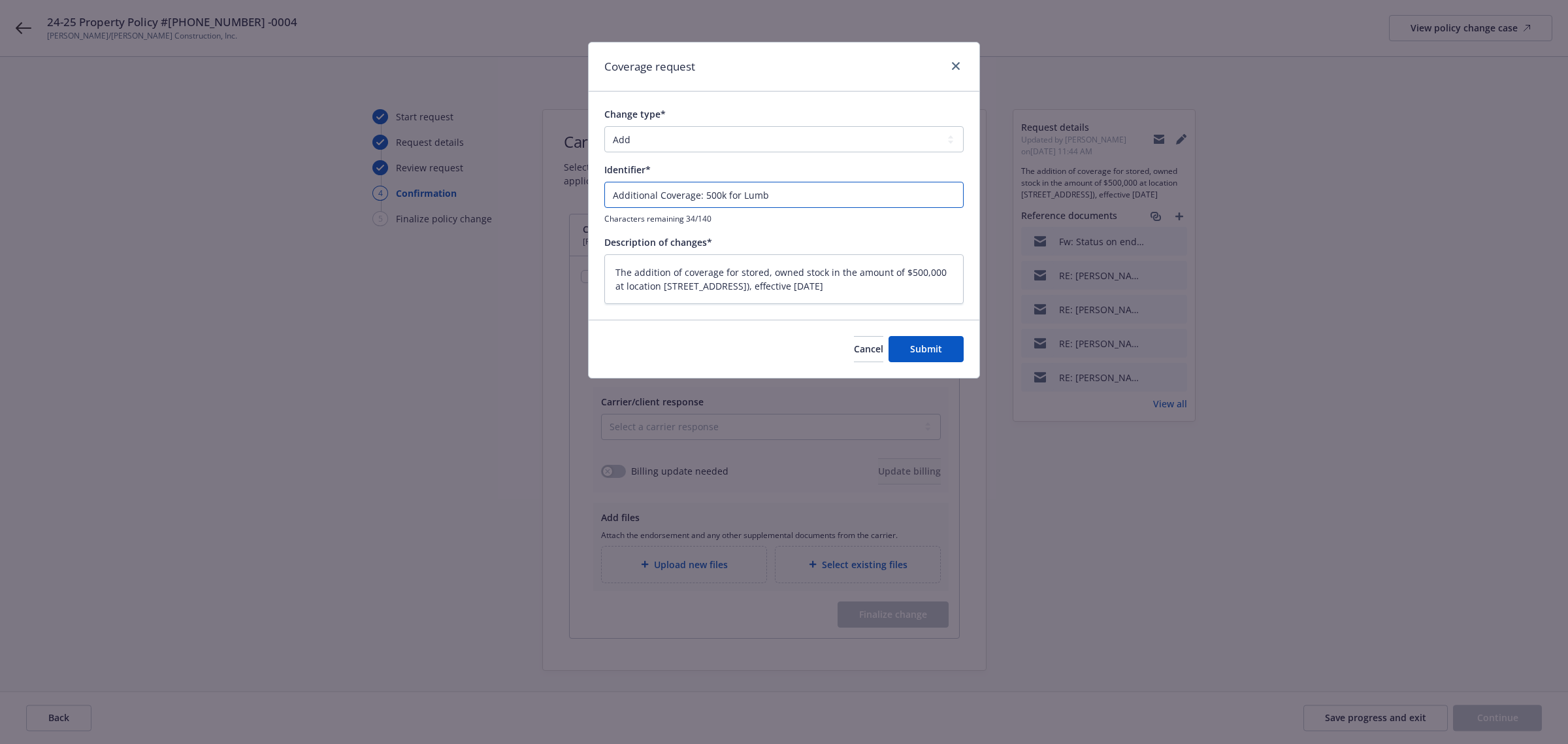
type input "Additional Coverage: 500k for Lumbe"
type textarea "x"
type input "Additional Coverage: 500k for Lumber"
type textarea "x"
type input "Additional Coverage: 500k for Lumber"
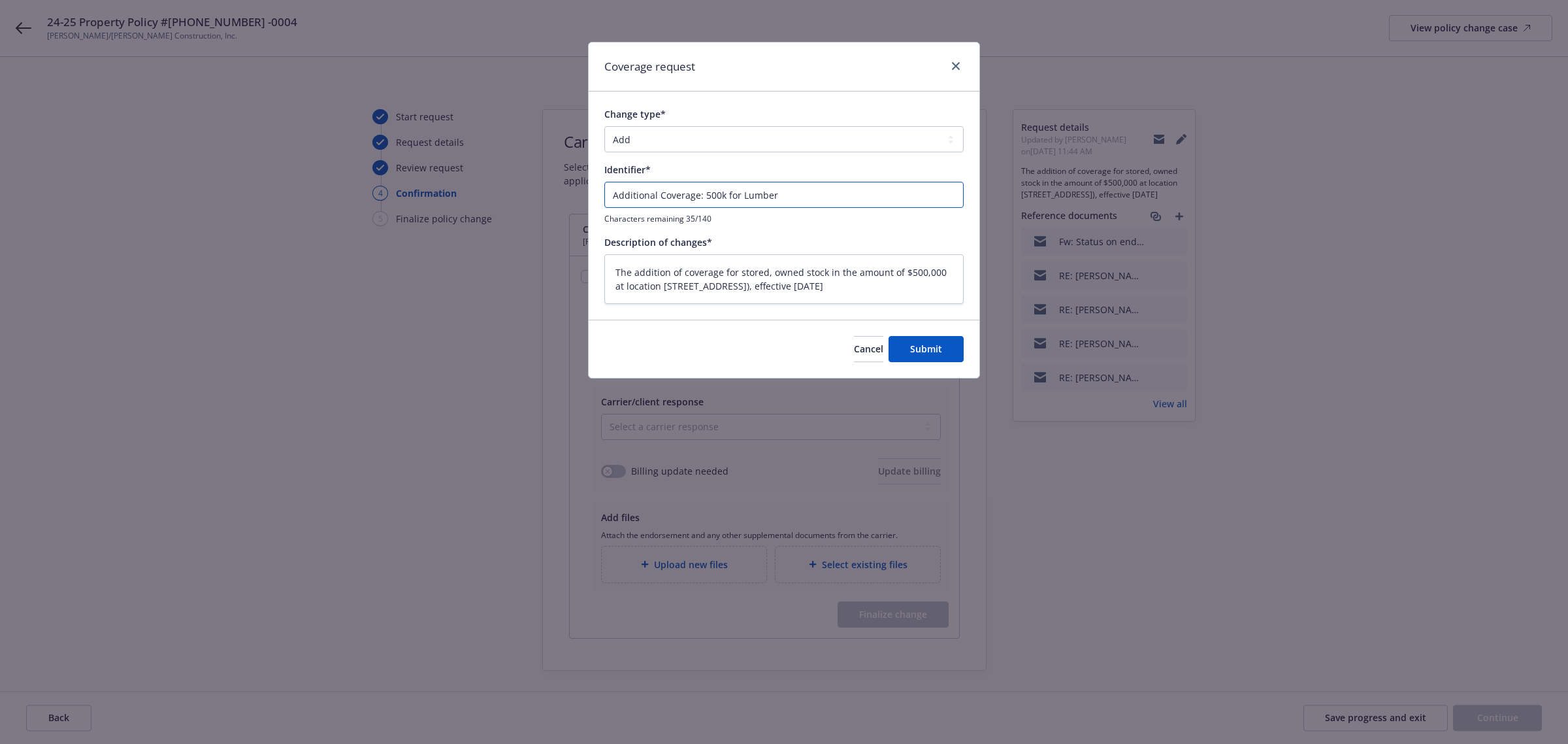
type textarea "x"
type input "Additional Coverage: 500k for Lumber S"
type textarea "x"
type input "Additional Coverage: 500k for Lumber St"
type textarea "x"
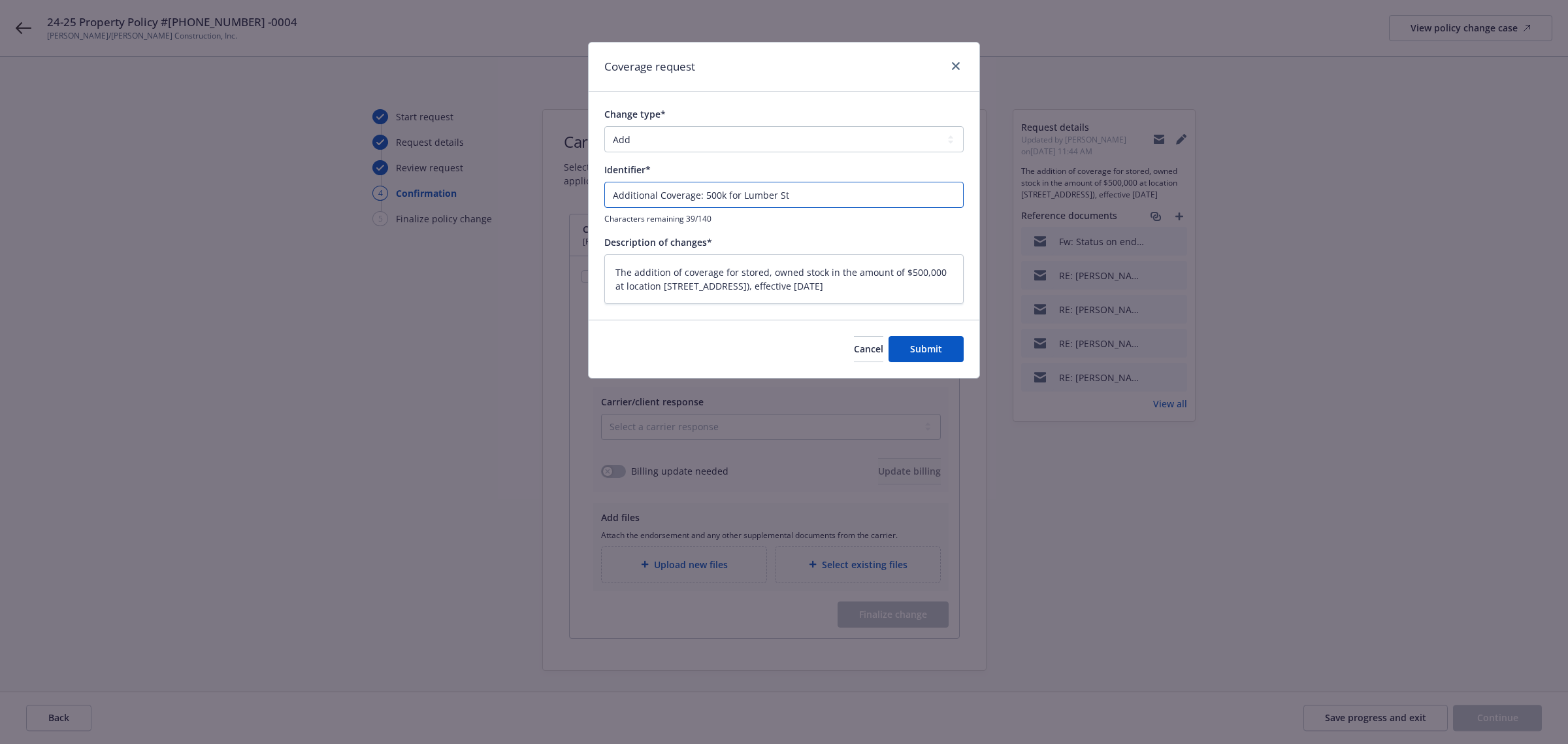
type input "Additional Coverage: 500k for Lumber Sto"
type textarea "x"
type input "Additional Coverage: 500k for Lumber Stor"
type textarea "x"
type input "Additional Coverage: 500k for Lumber Stora"
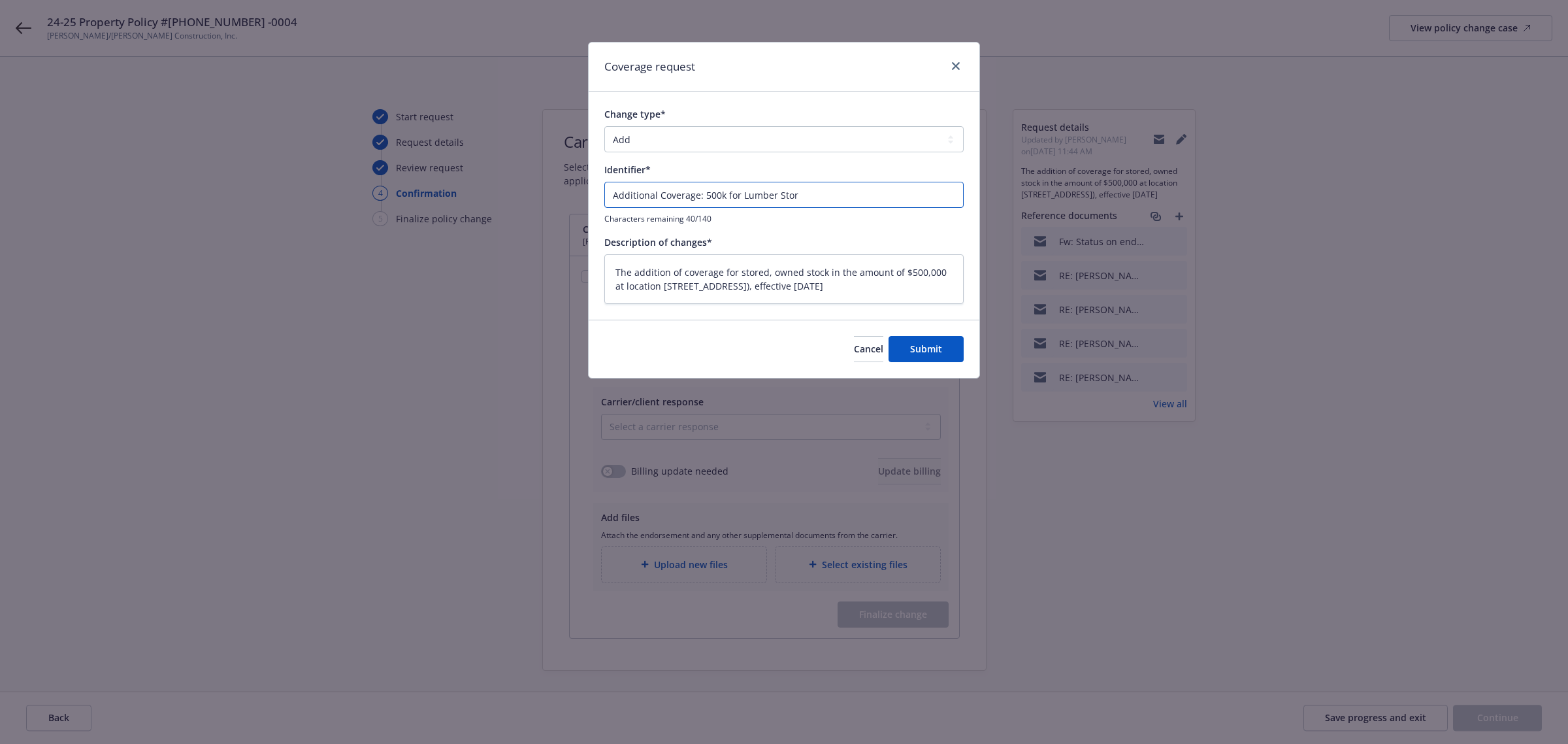
type textarea "x"
type input "Additional Coverage: 500k for Lumber Storag"
type textarea "x"
type input "Additional Coverage: 500k for Lumber Storage"
type textarea "x"
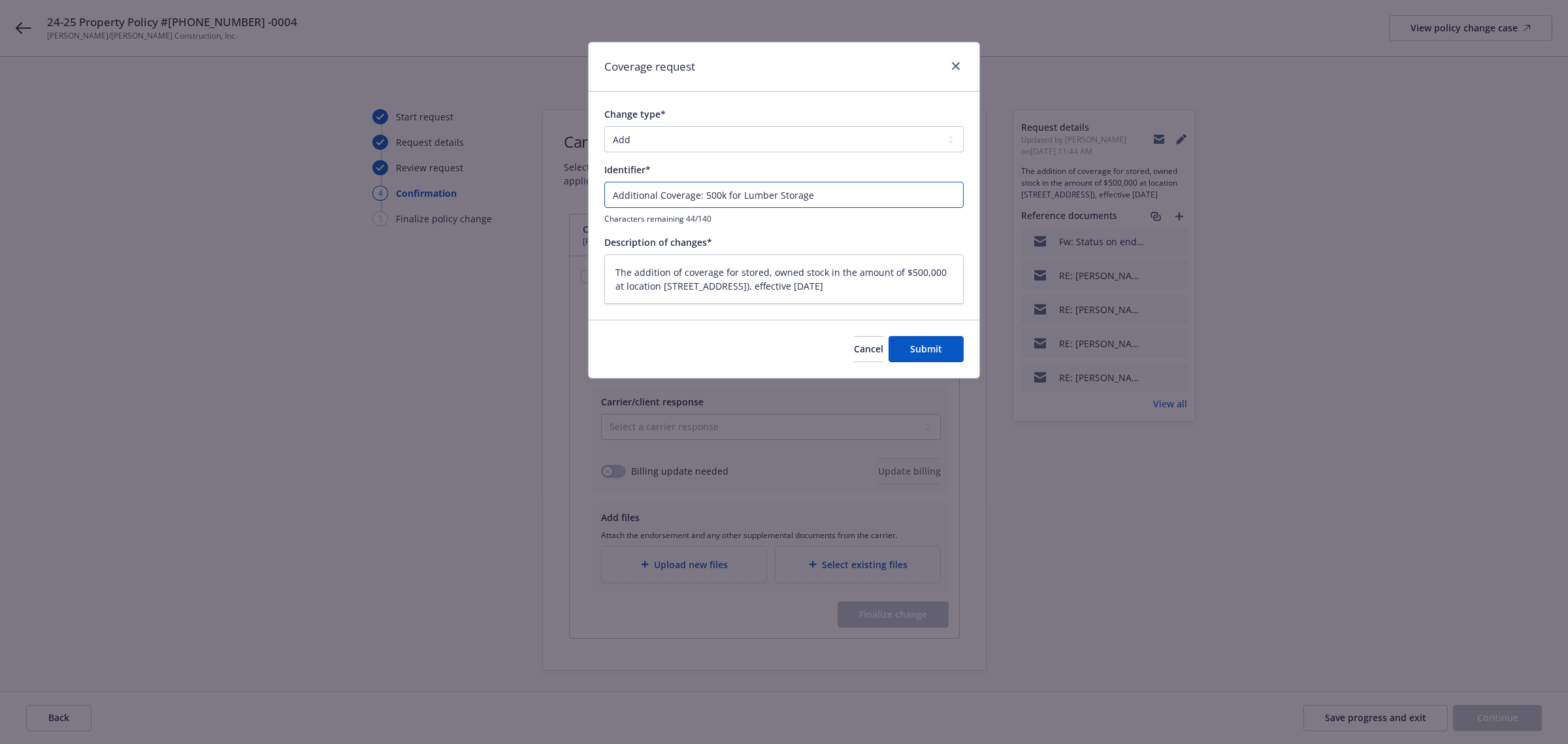
type input "Additional Coverage: 500k for Lumber Storage"
click at [948, 353] on button "Submit" at bounding box center [926, 348] width 75 height 26
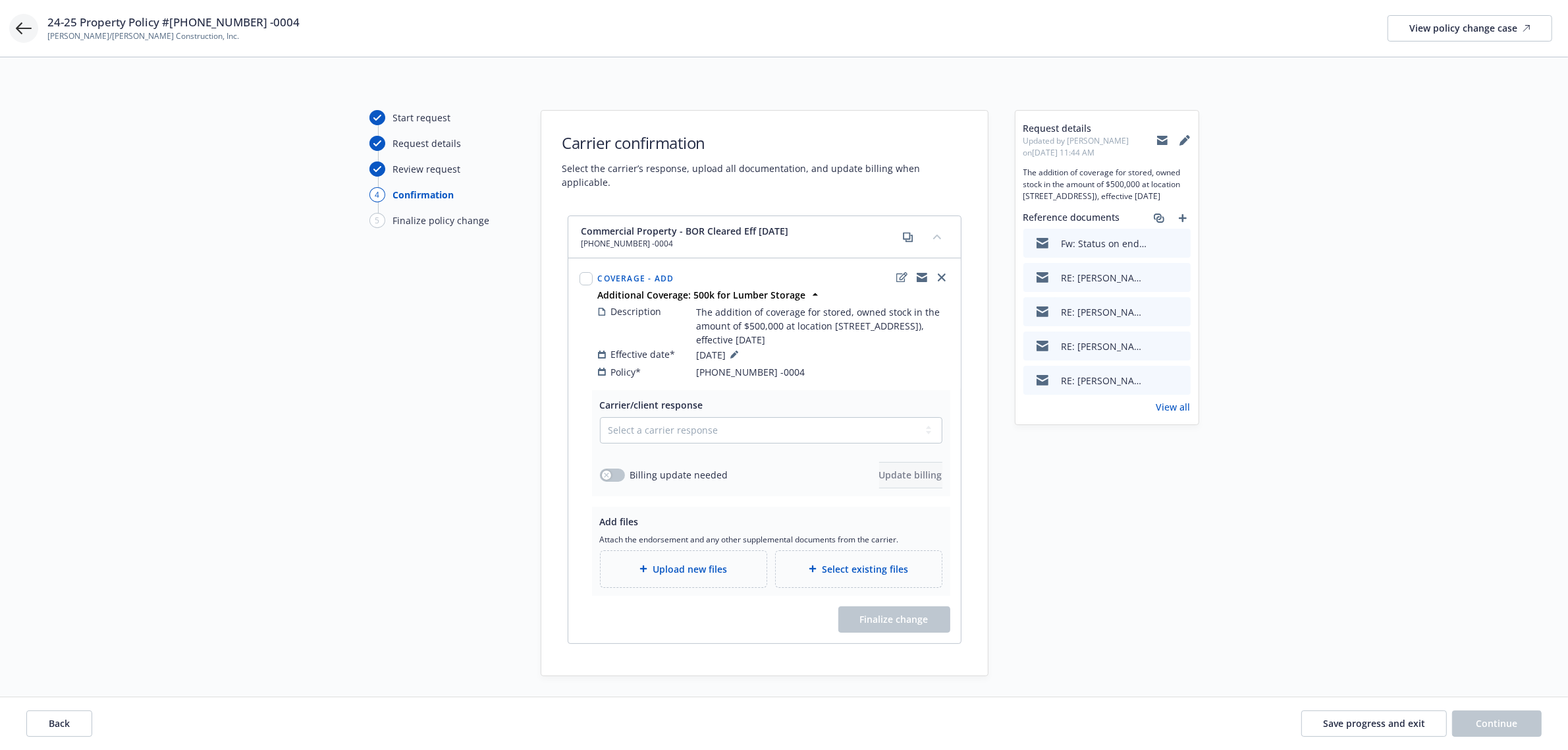
click at [29, 34] on icon at bounding box center [23, 28] width 16 height 16
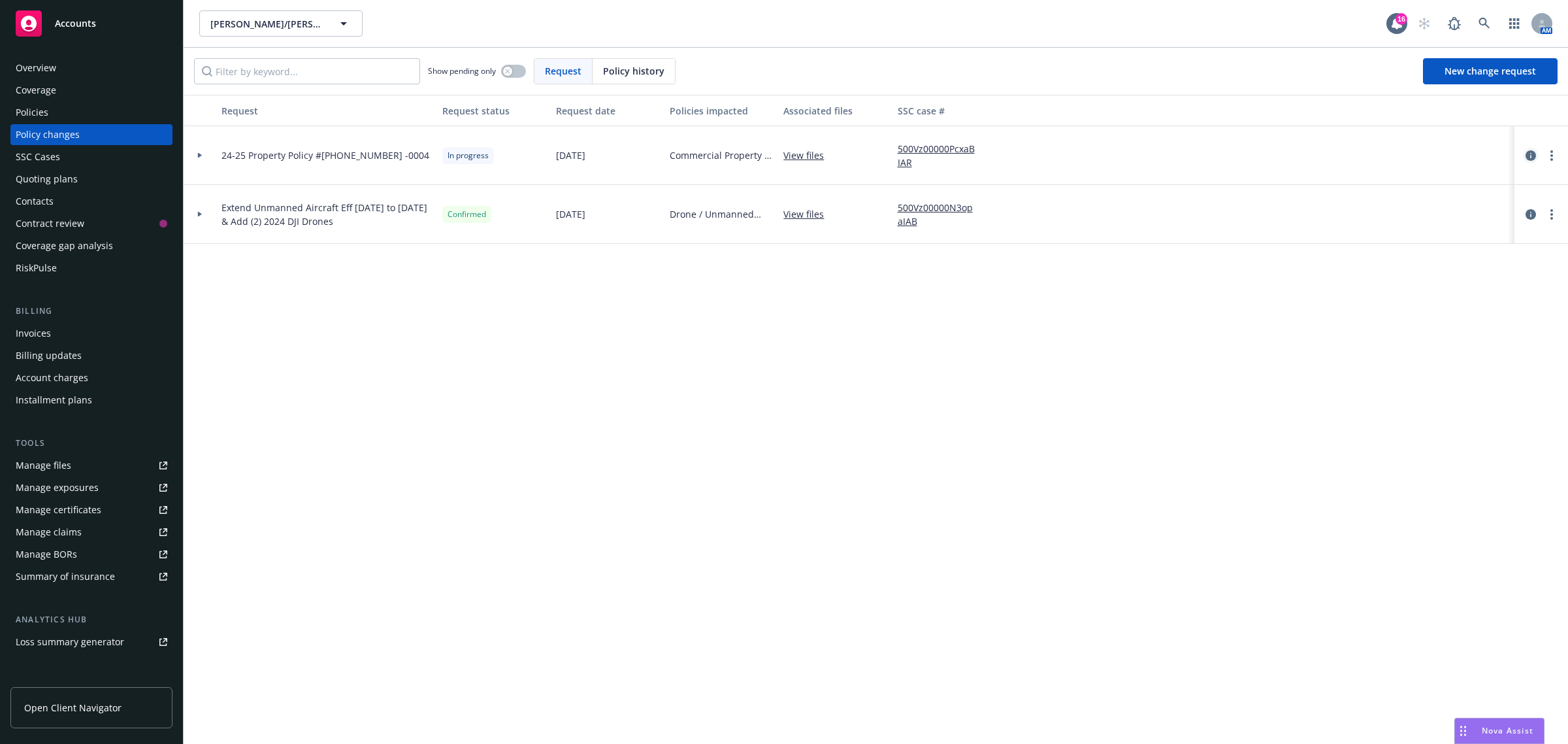
click at [1531, 162] on link "circleInformation" at bounding box center [1530, 156] width 16 height 16
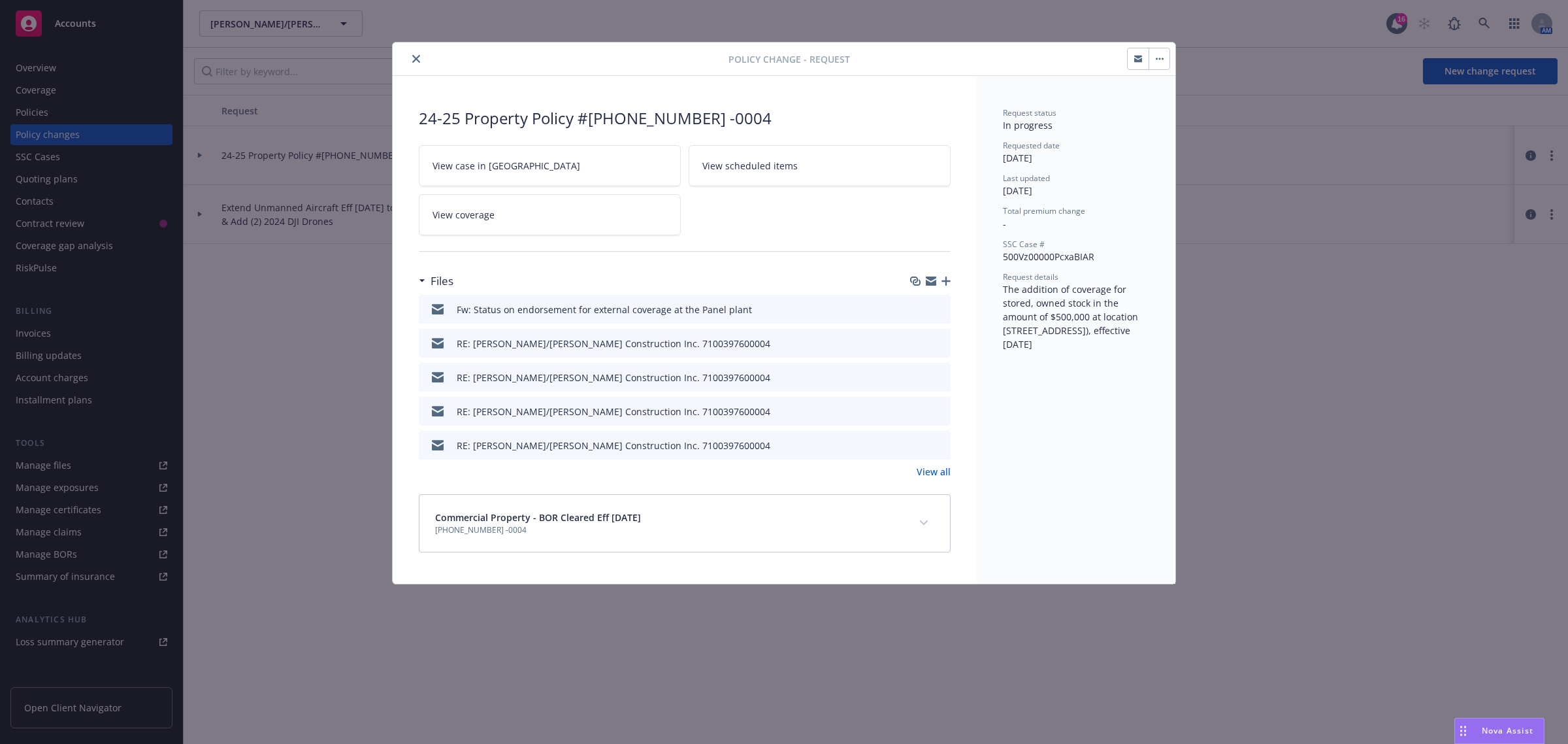
click at [1160, 60] on button "button" at bounding box center [1159, 59] width 21 height 21
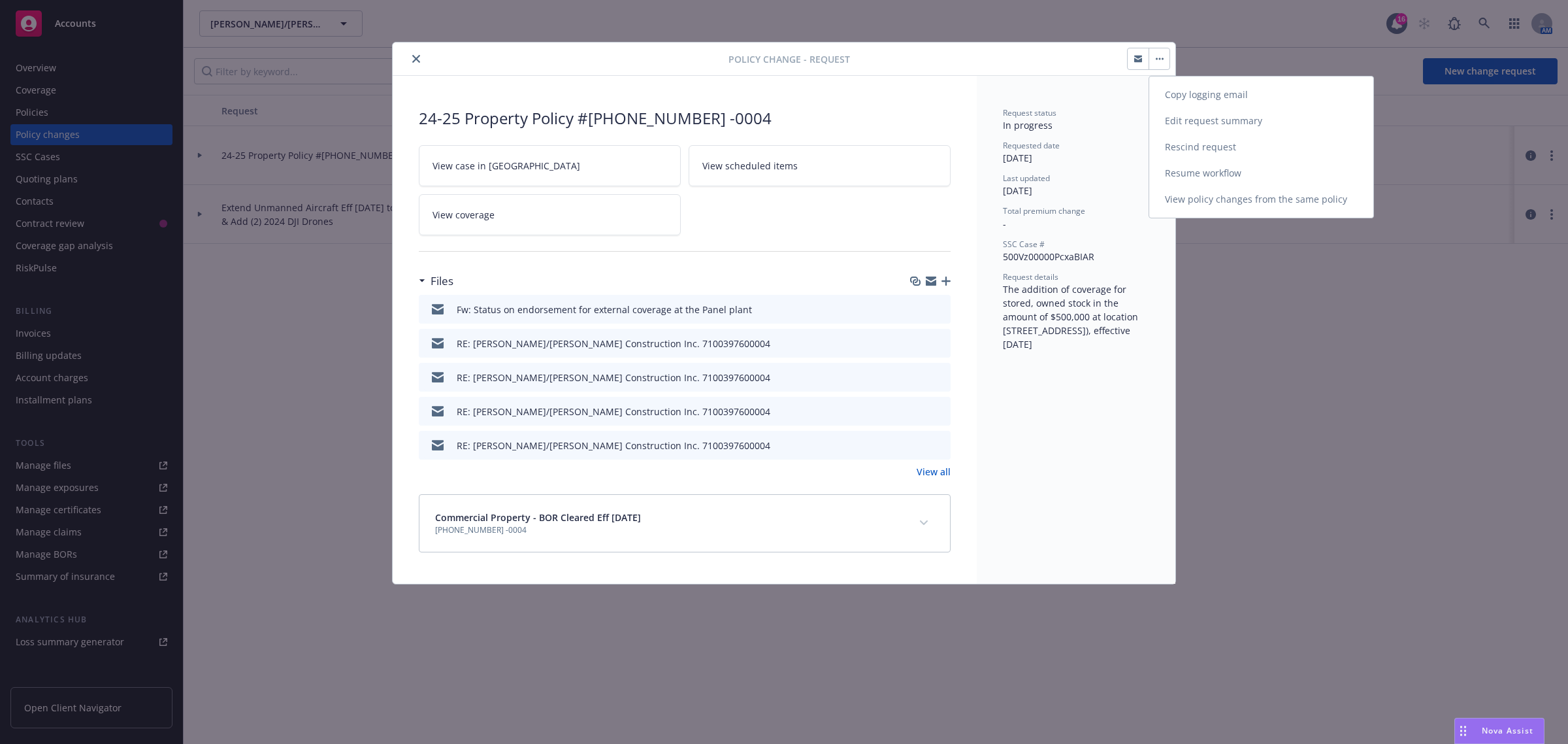
click at [1173, 171] on link "Resume workflow" at bounding box center [1261, 173] width 224 height 26
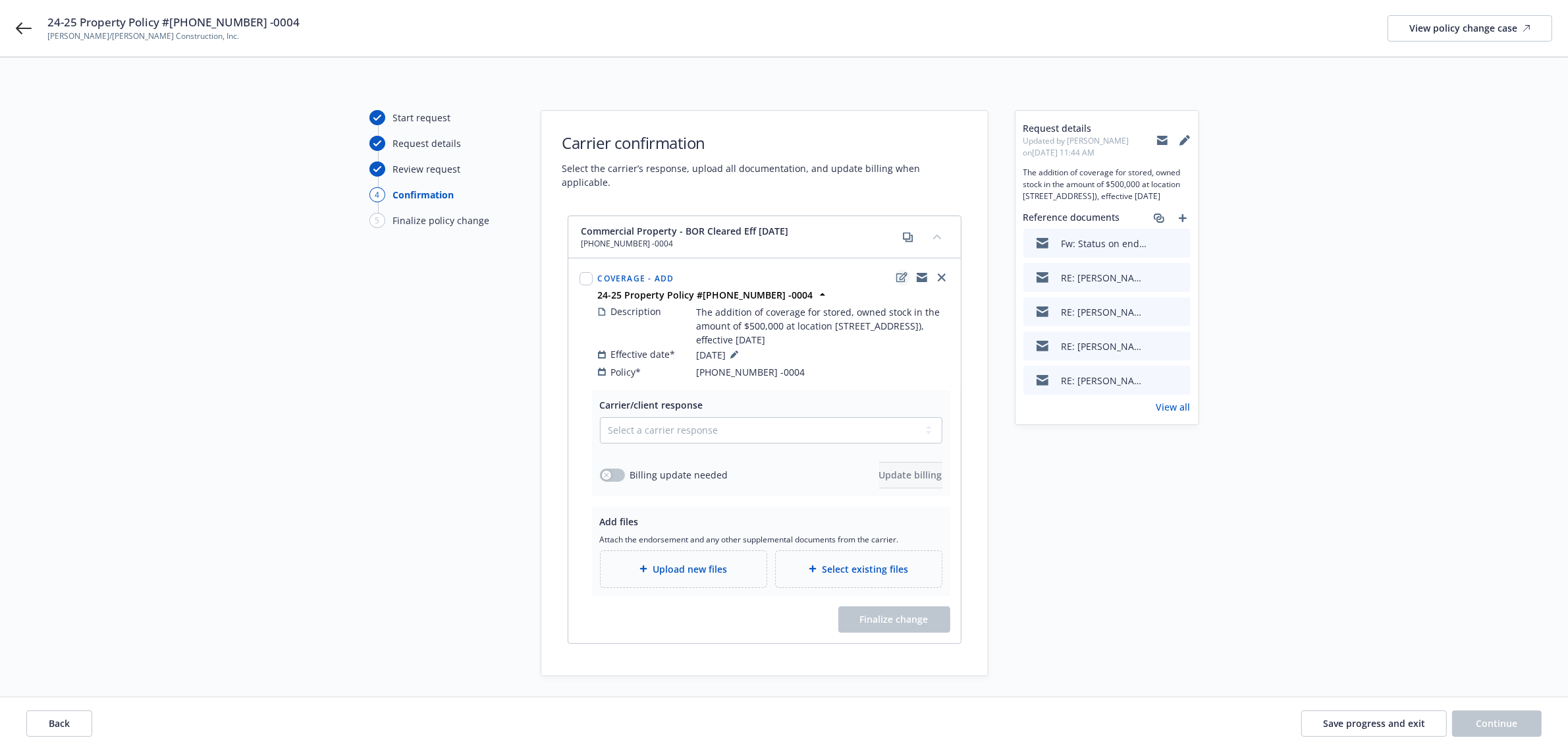
click at [897, 272] on icon "edit" at bounding box center [902, 277] width 11 height 11
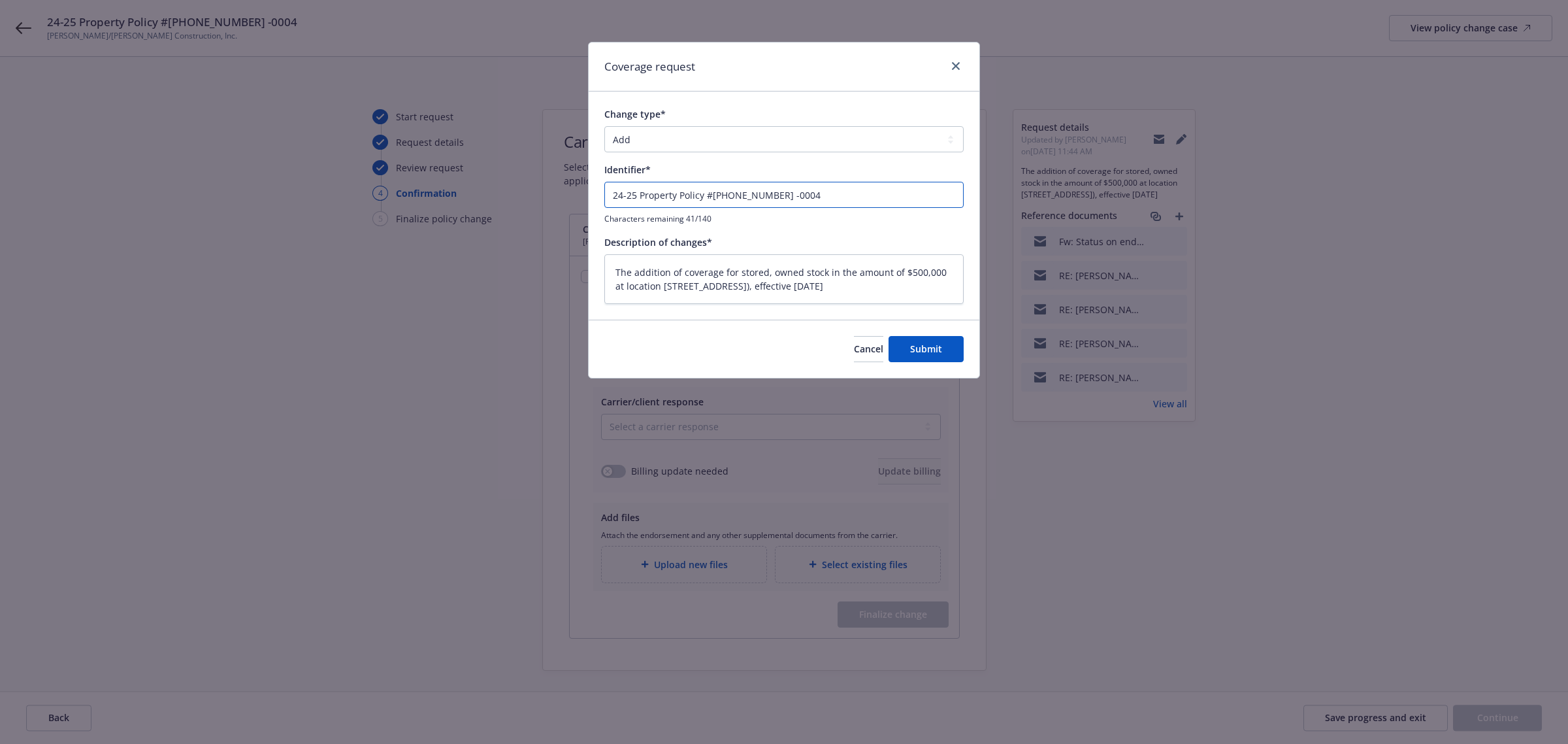
drag, startPoint x: 802, startPoint y: 197, endPoint x: 602, endPoint y: 194, distance: 200.0
click at [602, 194] on div "Change type* Add Audit Change Remove Identifier* 24-25 Property Policy #710-03-…" at bounding box center [784, 205] width 391 height 228
type textarea "x"
type input "A"
type textarea "x"
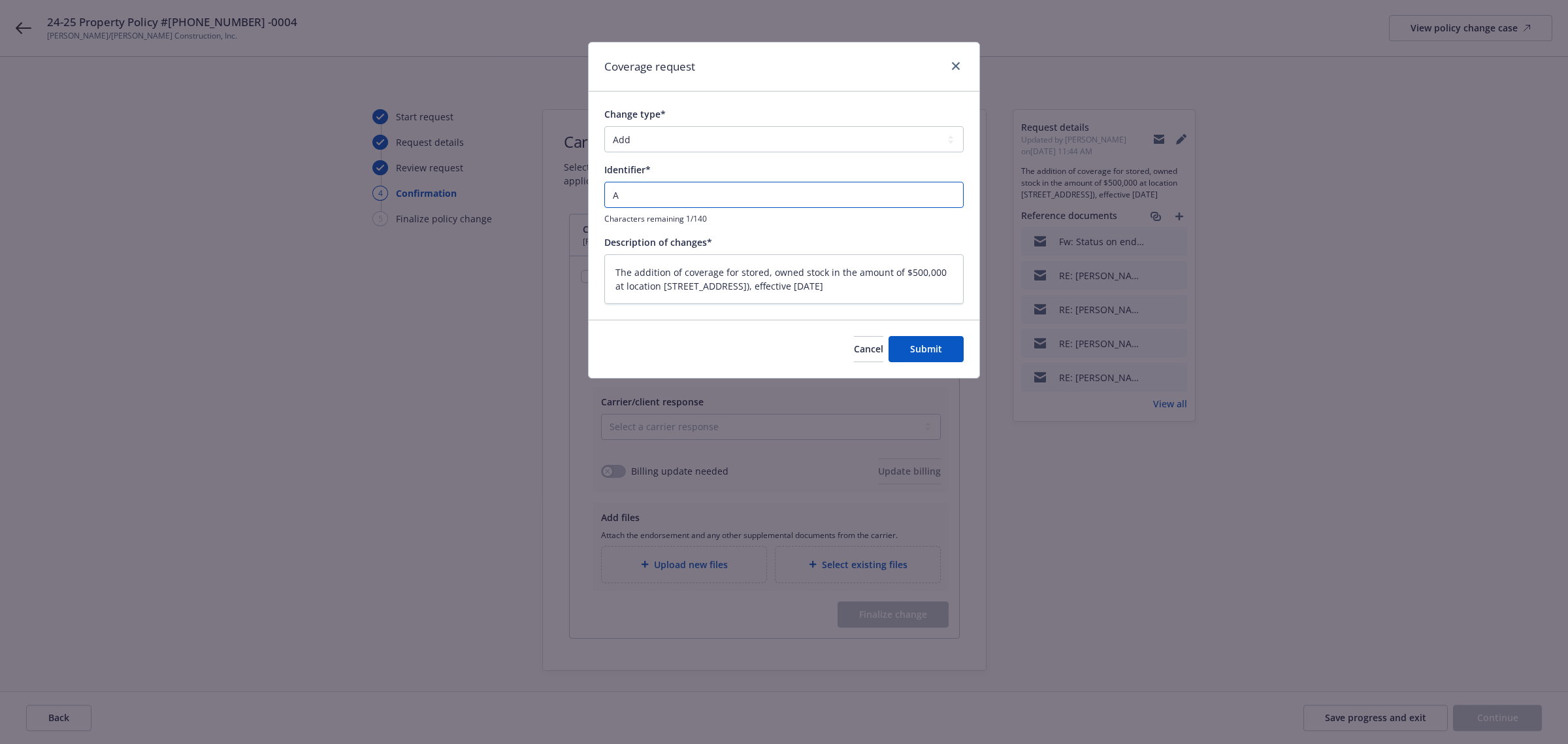
type input "Ad"
type textarea "x"
type input "Add"
type textarea "x"
type input "Add"
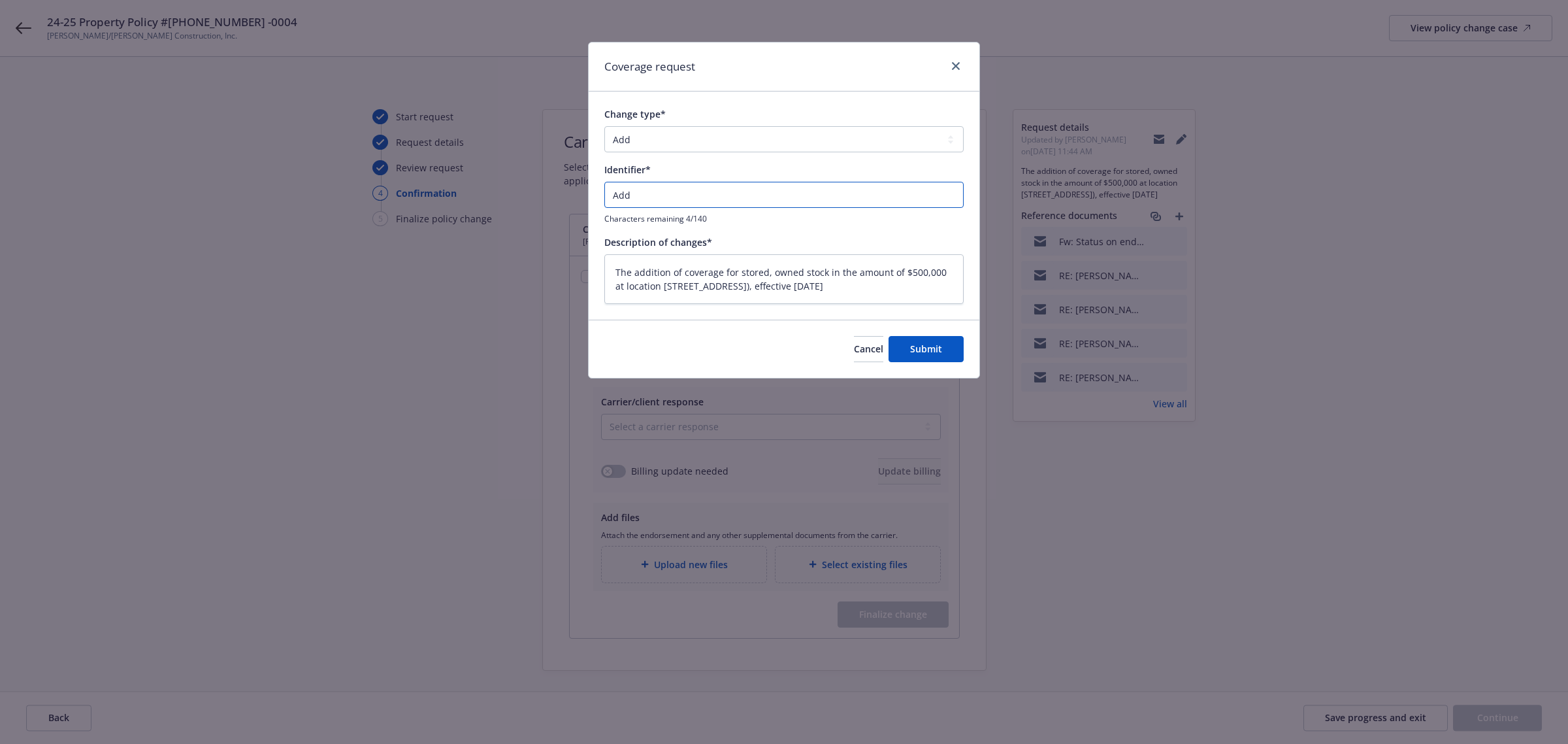
type textarea "x"
type input "Add C"
type textarea "x"
type input "Add Co"
type textarea "x"
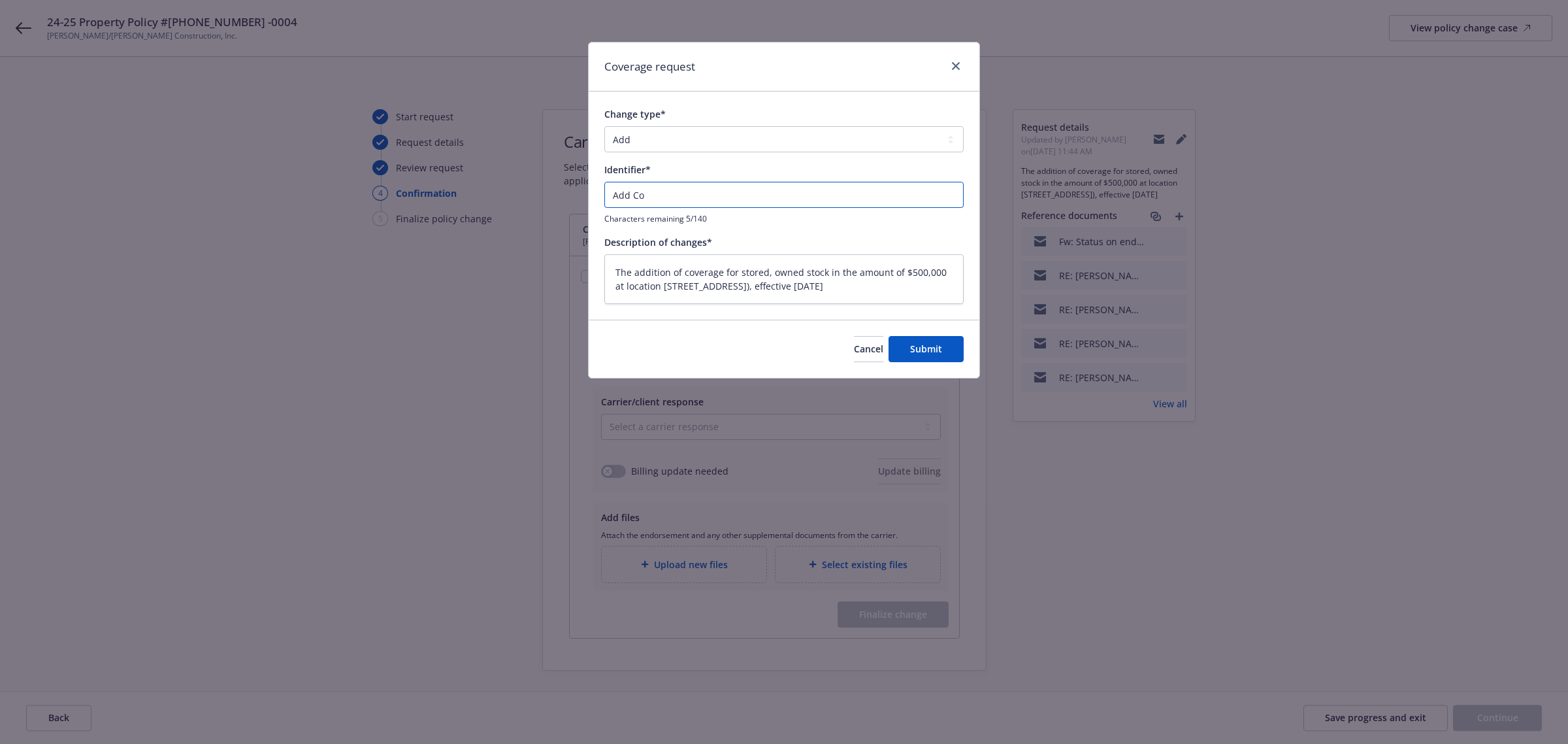
type input "Add Cov"
type textarea "x"
type input "Add Cove"
type textarea "x"
type input "Add Cover"
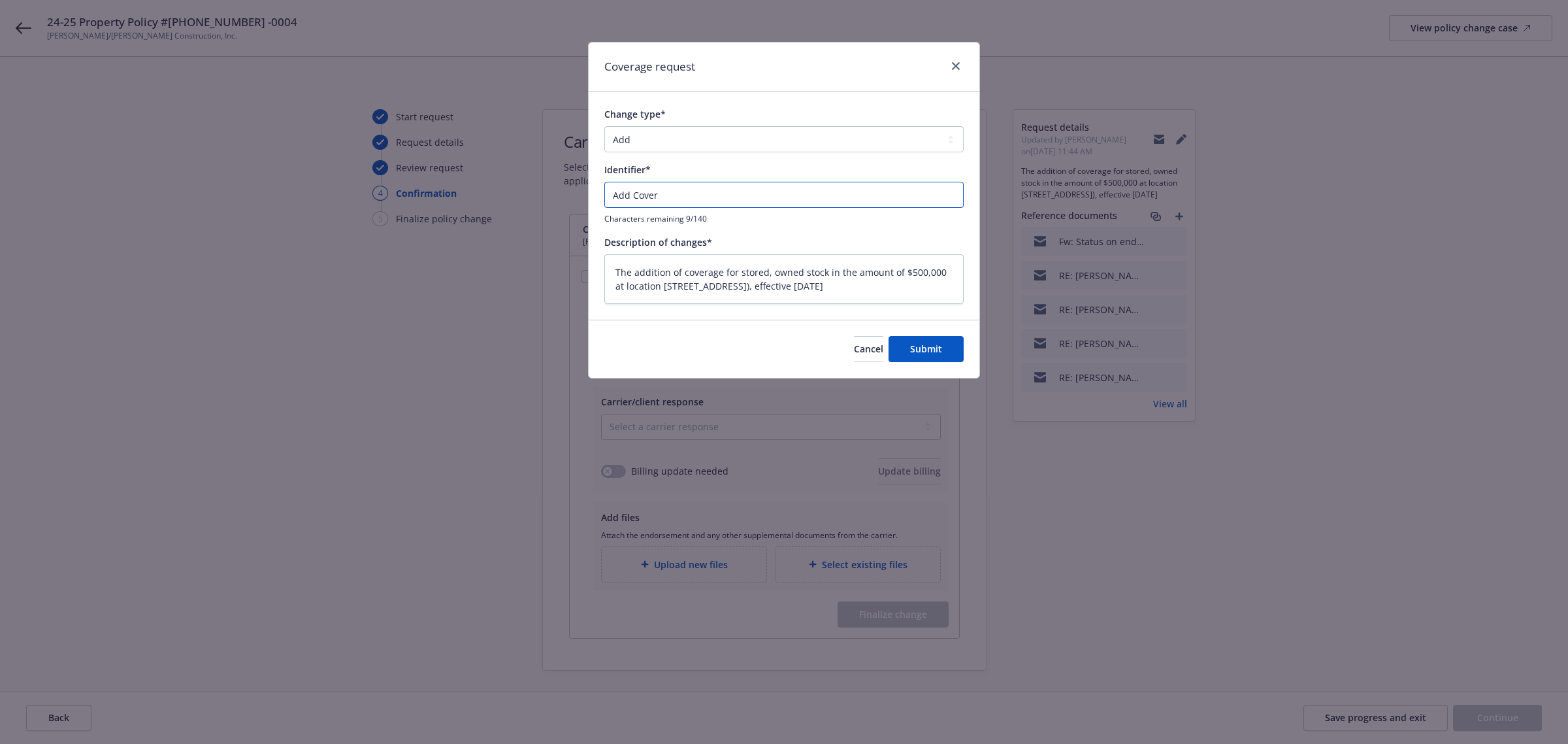
type textarea "x"
type input "Add Covera"
type textarea "x"
type input "Add Coverag"
type textarea "x"
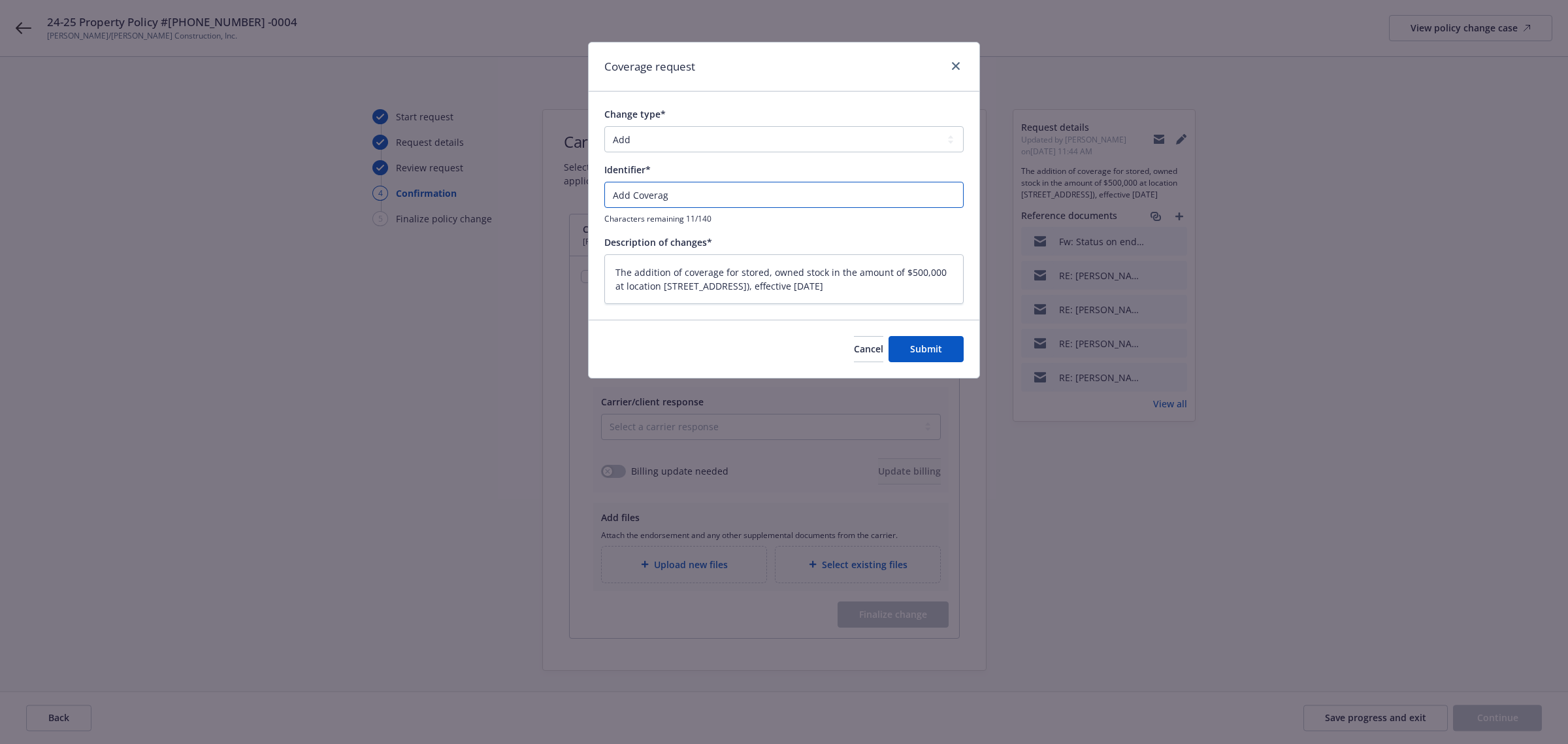
type input "Add Coverage"
type textarea "x"
type input "Add Coverage:"
type textarea "x"
type input "Add Coverage:"
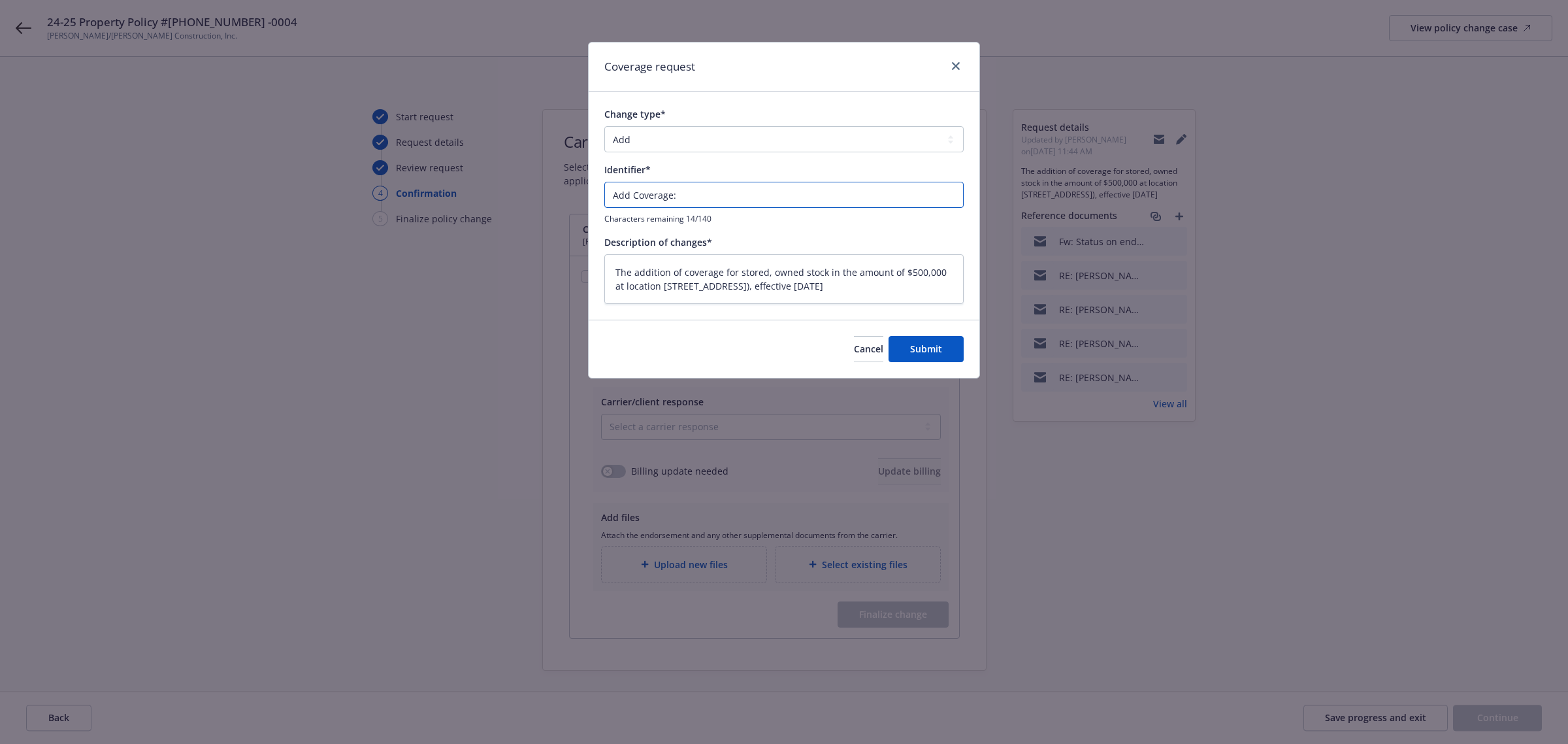
type textarea "x"
type input "Add Coverage: 5"
type textarea "x"
type input "Add Coverage: 50"
type textarea "x"
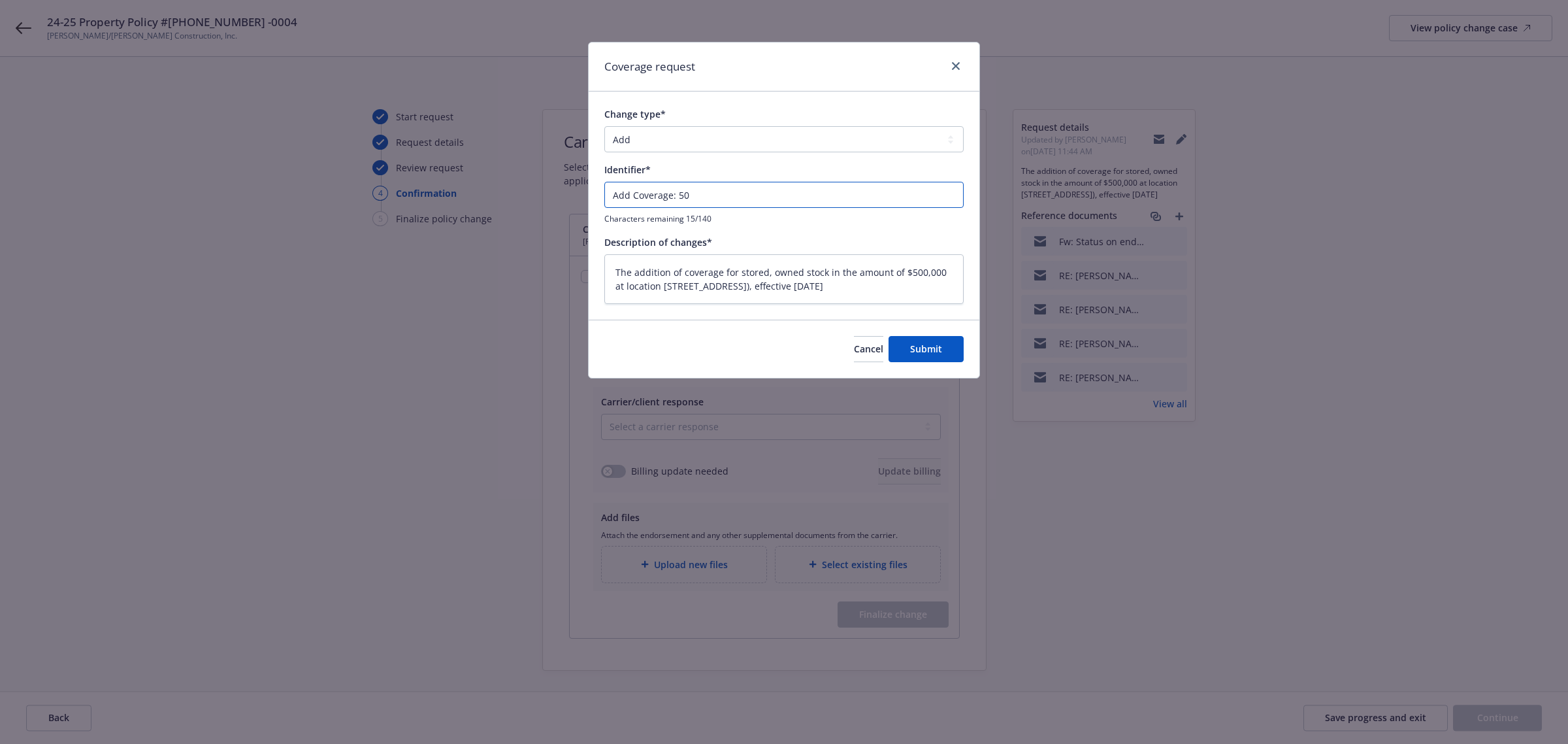
type input "Add Coverage: 500"
type textarea "x"
type input "Add Coverage: 500k"
type textarea "x"
type input "Add Coverage: 500k"
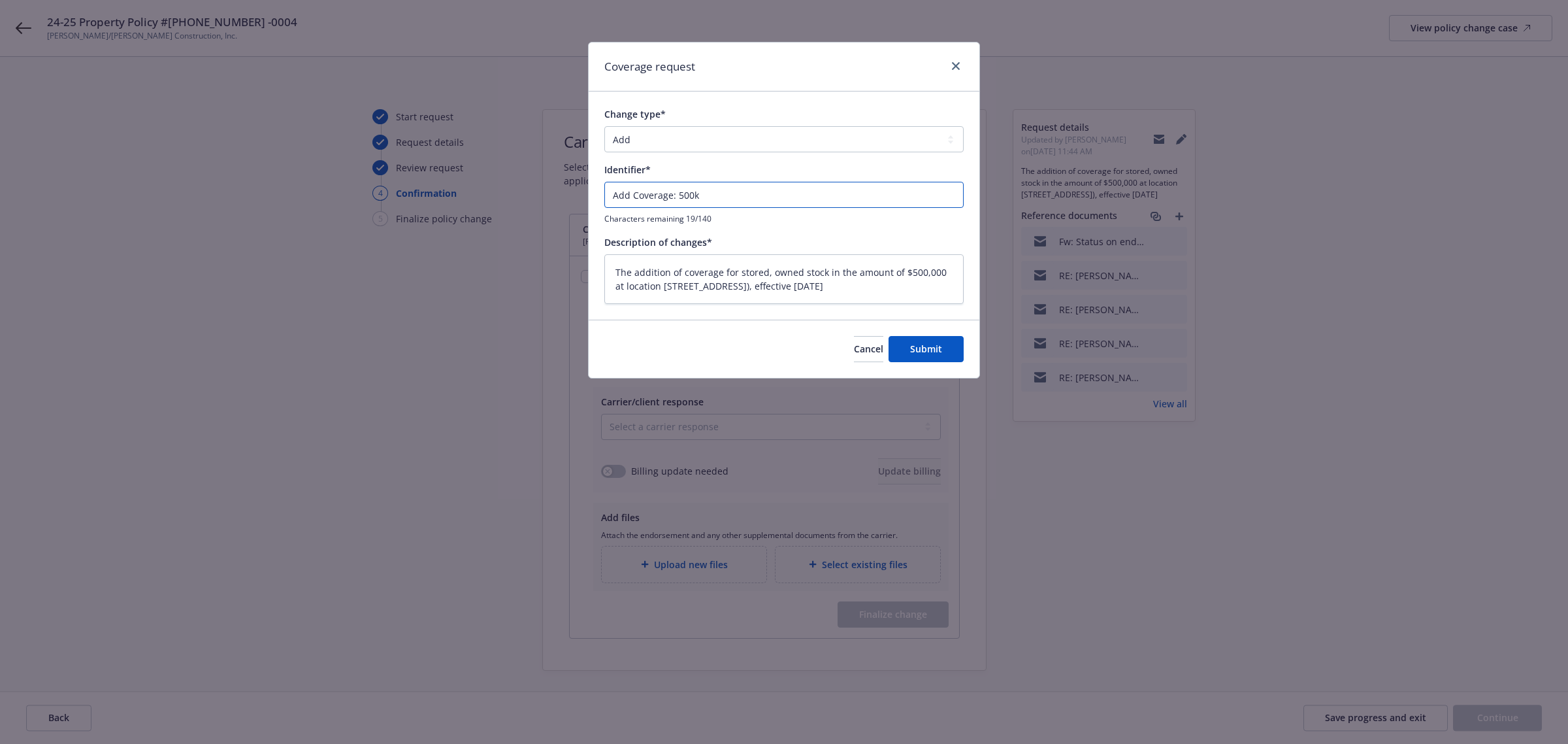
type textarea "x"
type input "Add Coverage: 500k L"
type textarea "x"
type input "Add Coverage: 500k Lu"
type textarea "x"
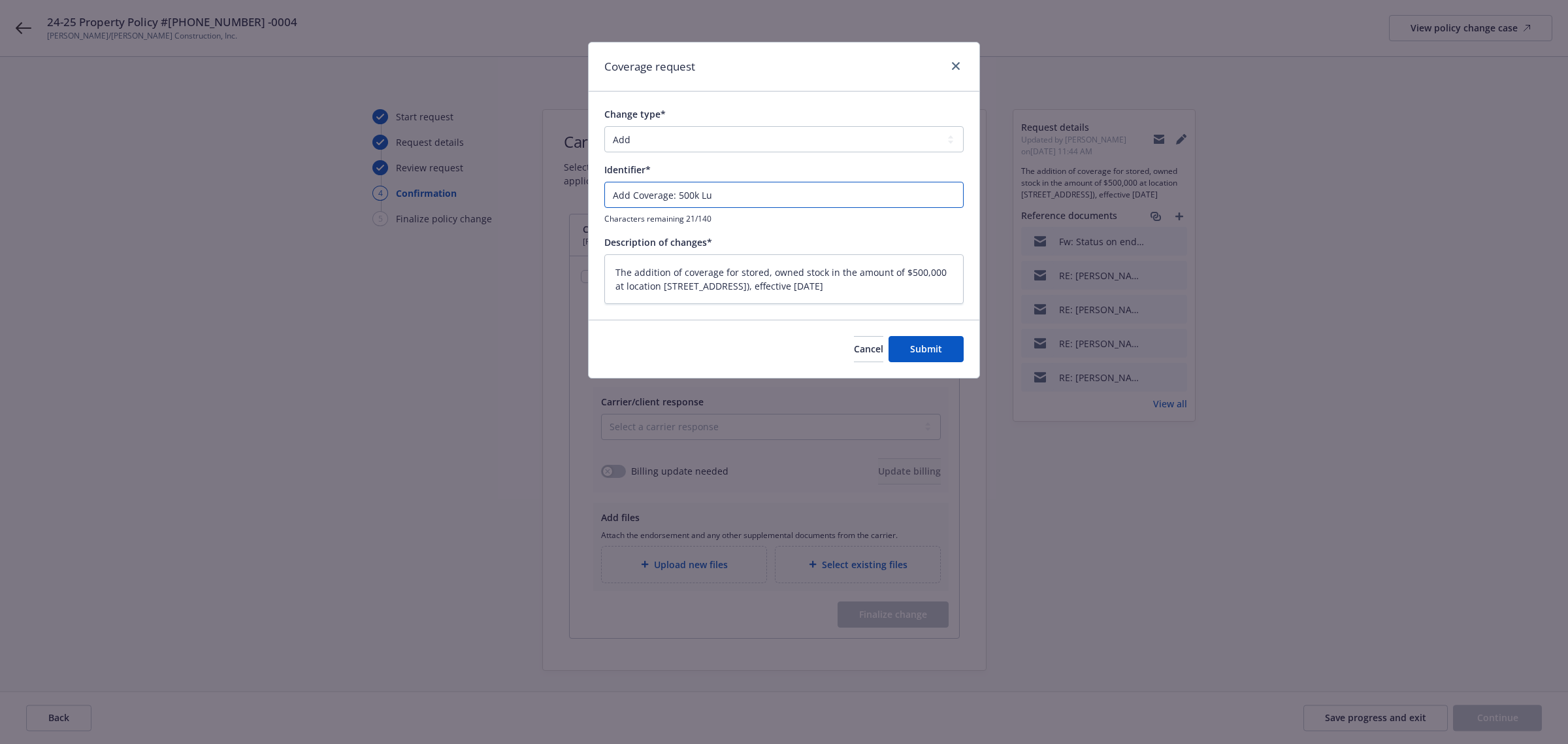
type input "Add Coverage: 500k Lum"
type textarea "x"
type input "Add Coverage: 500k Lumb"
type textarea "x"
type input "Add Coverage: 500k Lumbe"
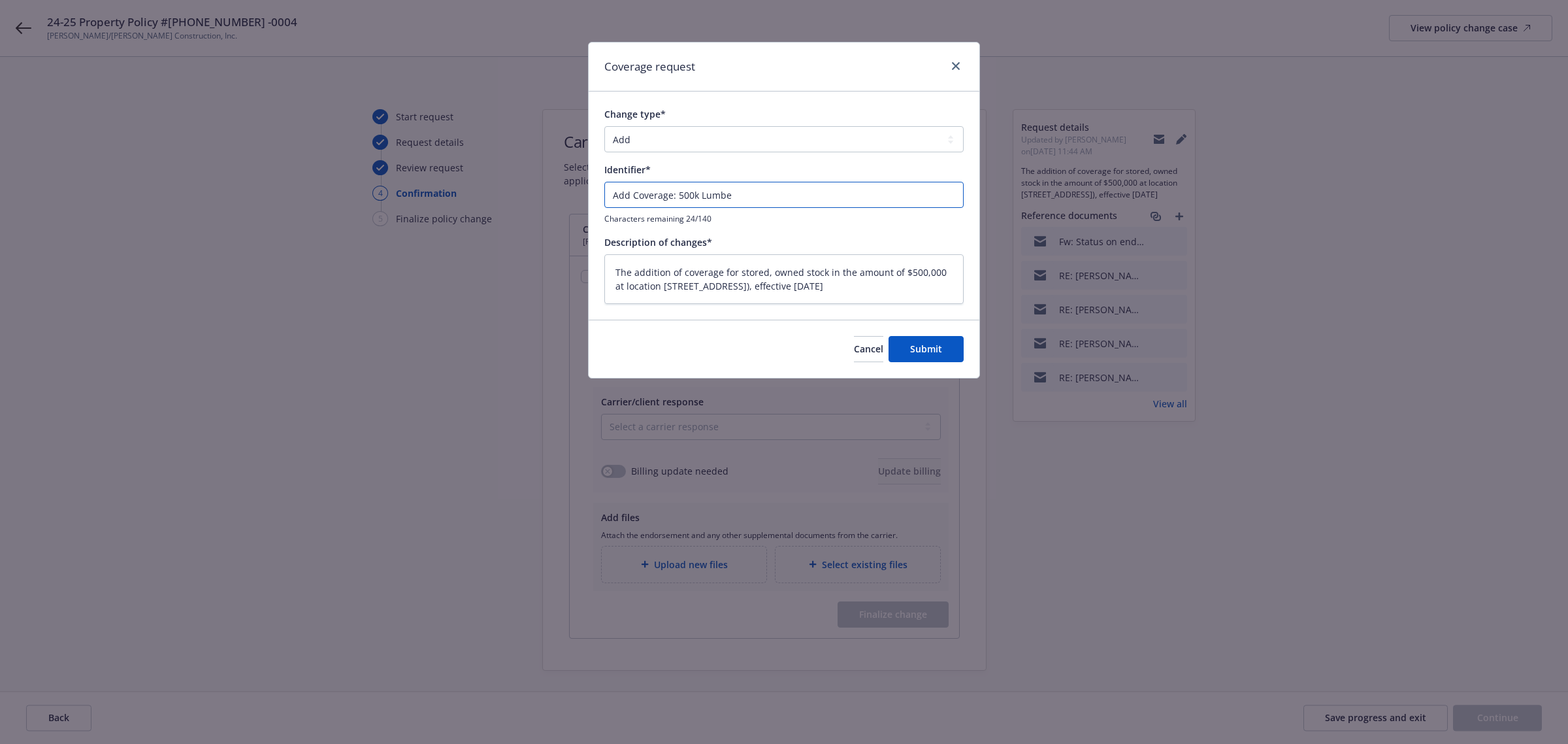
type textarea "x"
type input "Add Coverage: 500k Lumber"
type textarea "x"
type input "Add Coverage: 500k Lumber"
type textarea "x"
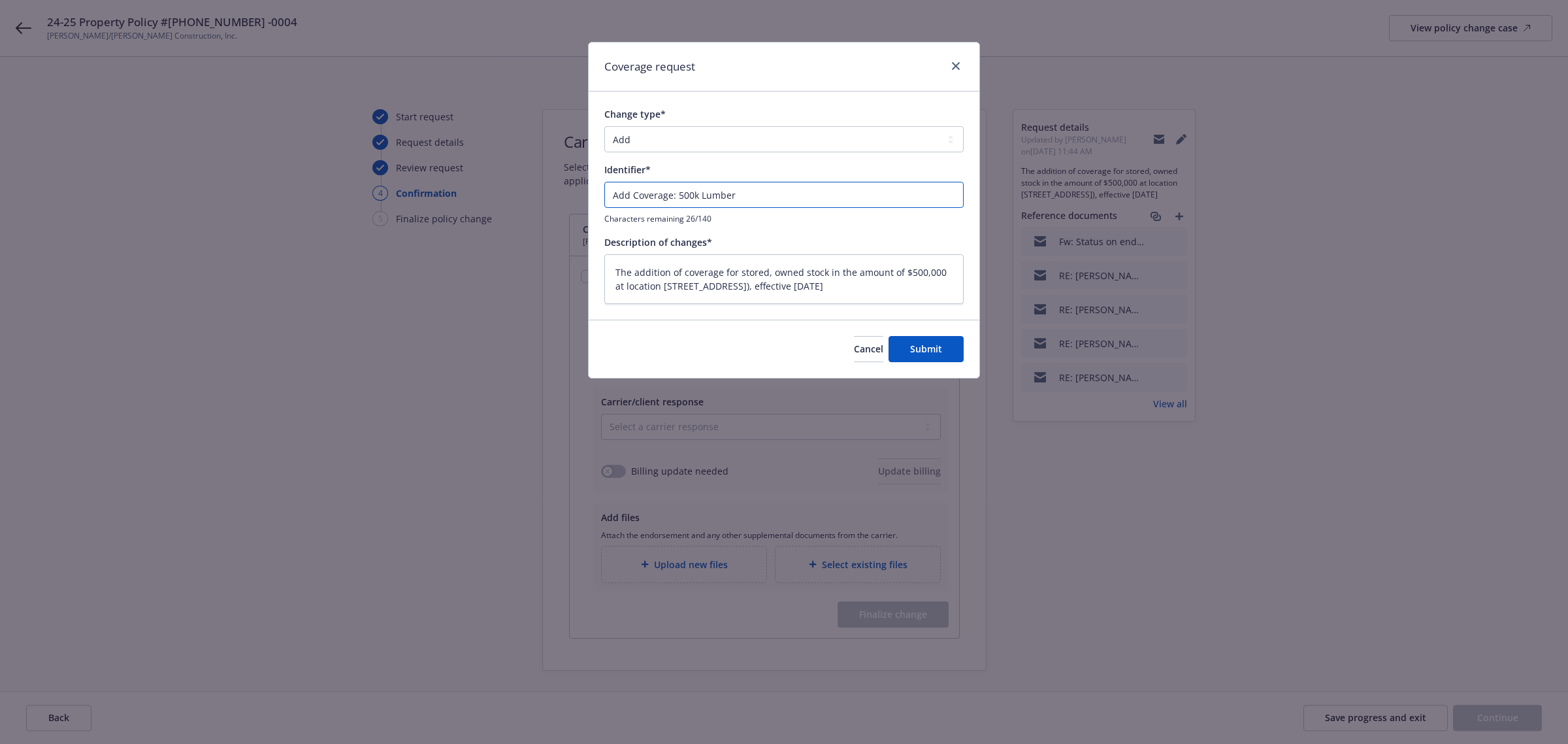
type input "Add Coverage: 500k Lumber S"
type textarea "x"
type input "Add Coverage: 500k Lumber St"
type textarea "x"
type input "Add Coverage: 500k Lumber Sto"
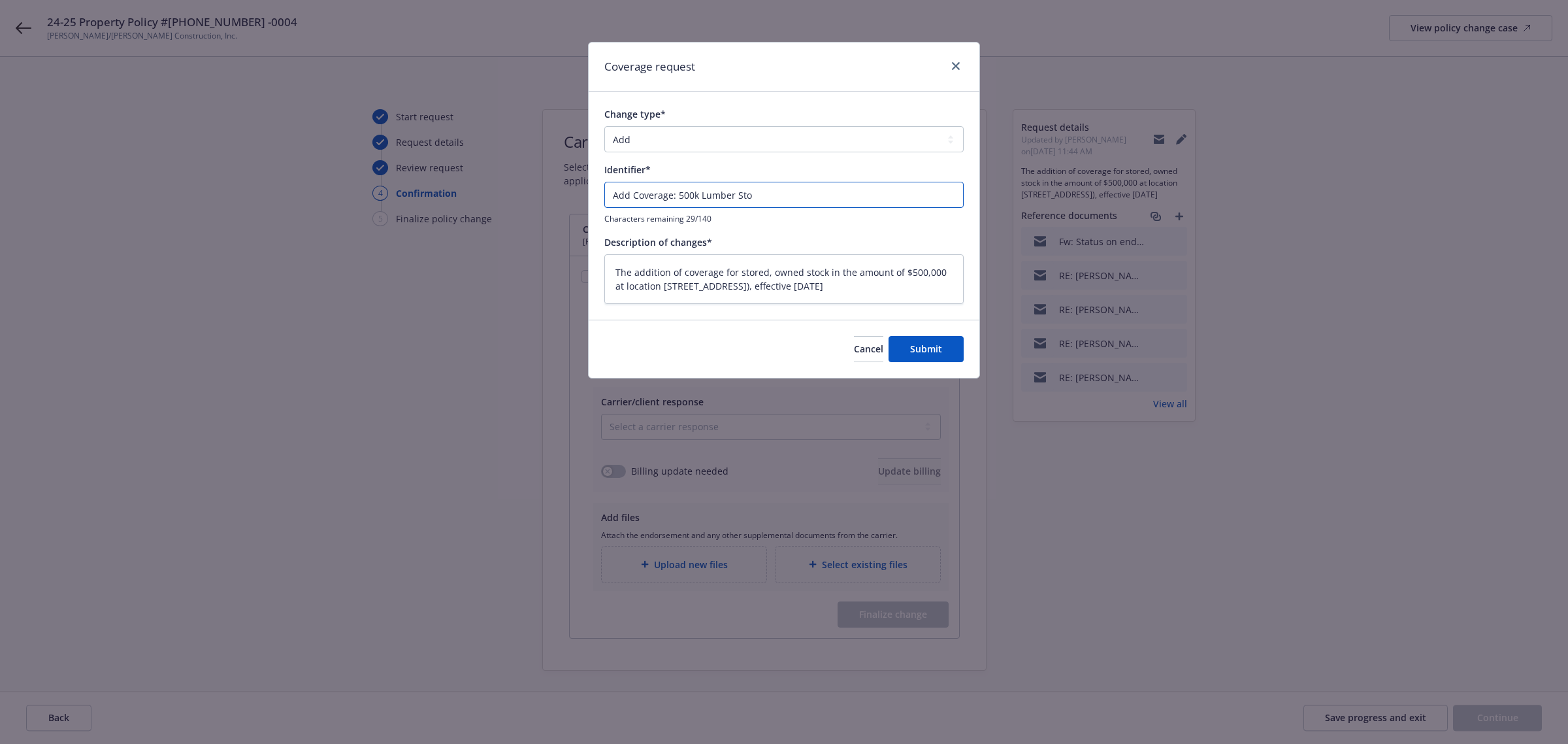
type textarea "x"
type input "Add Coverage: 500k Lumber Stor"
type textarea "x"
type input "Add Coverage: 500k Lumber Stora"
type textarea "x"
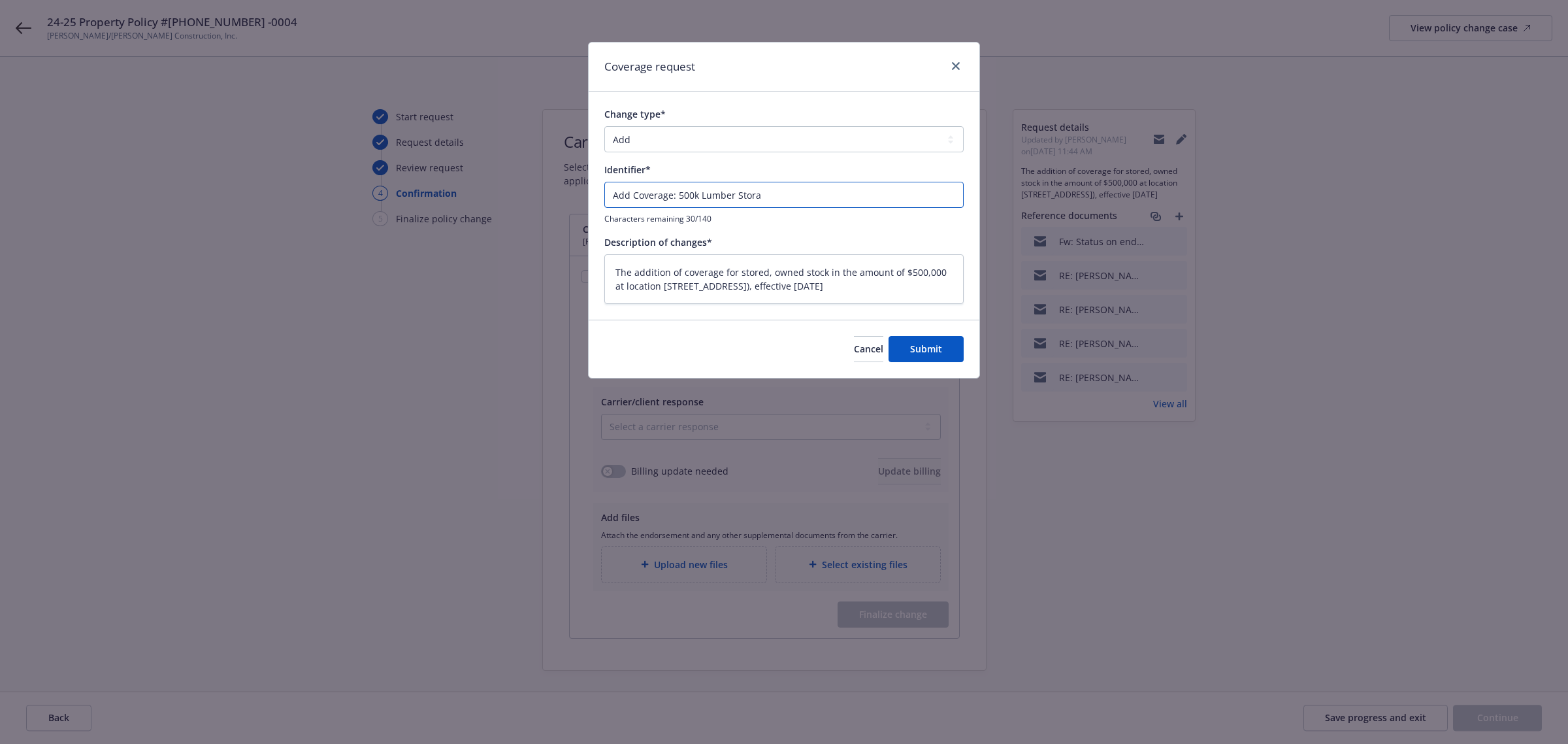
type input "Add Coverage: 500k Lumber Storag"
type textarea "x"
type input "Add Coverage: 500k Lumber Storage"
click at [927, 344] on span "Submit" at bounding box center [926, 348] width 32 height 13
type textarea "x"
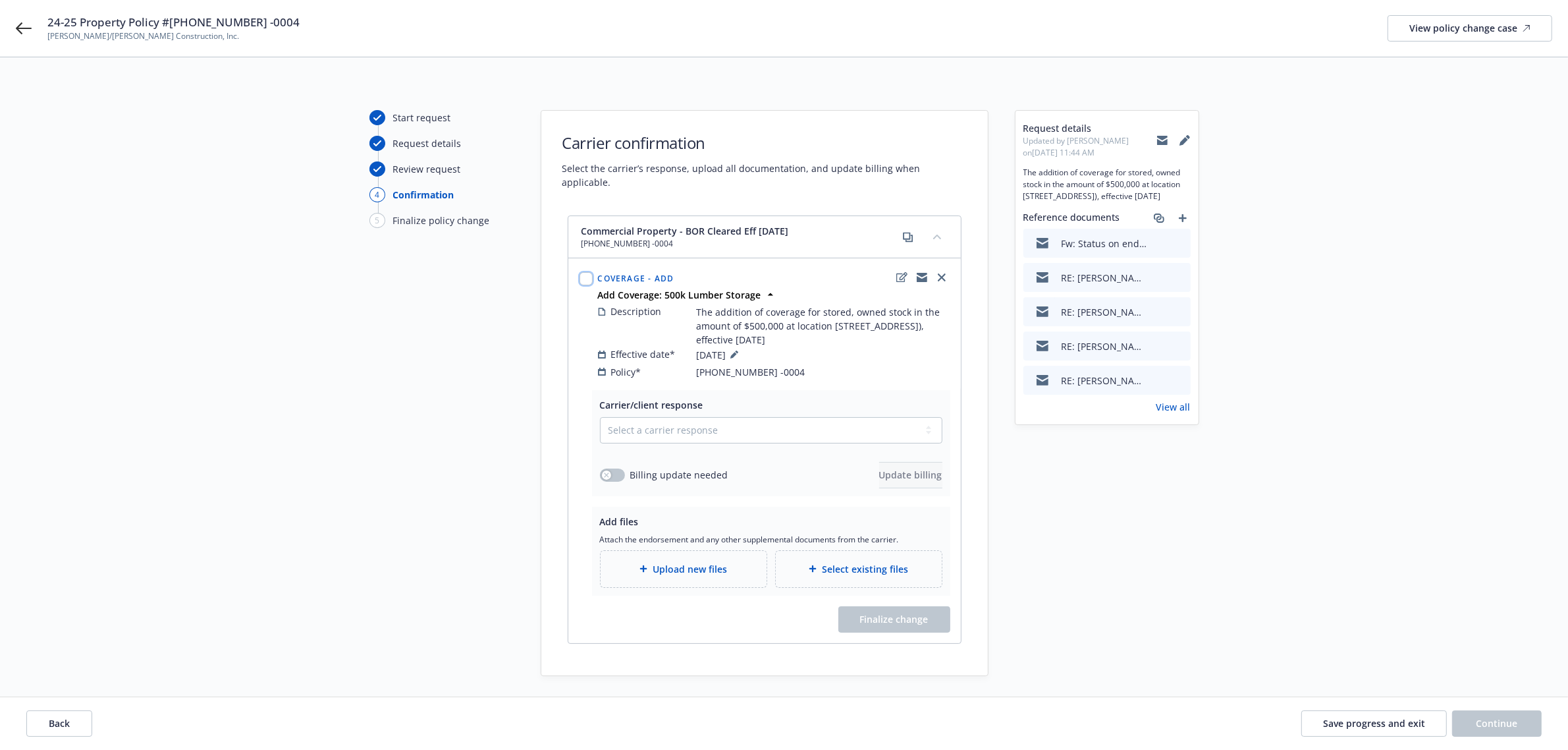
click at [588, 272] on input "checkbox" at bounding box center [585, 278] width 13 height 13
checkbox input "false"
click at [18, 23] on icon at bounding box center [23, 28] width 16 height 16
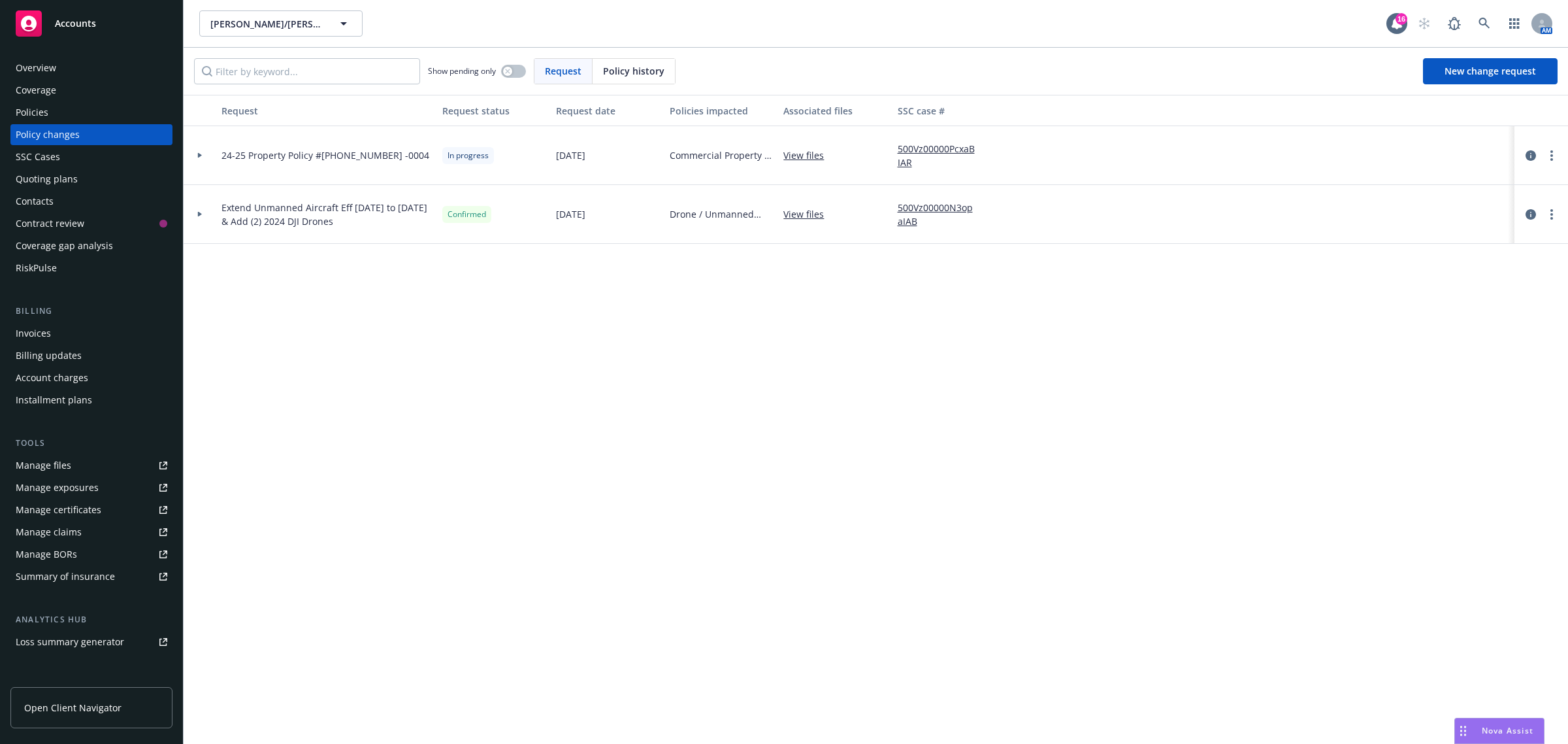
click at [1558, 148] on div at bounding box center [1541, 156] width 43 height 16
click at [1555, 152] on link "more" at bounding box center [1551, 156] width 16 height 16
click at [1415, 211] on link "Edit request summary" at bounding box center [1448, 208] width 224 height 26
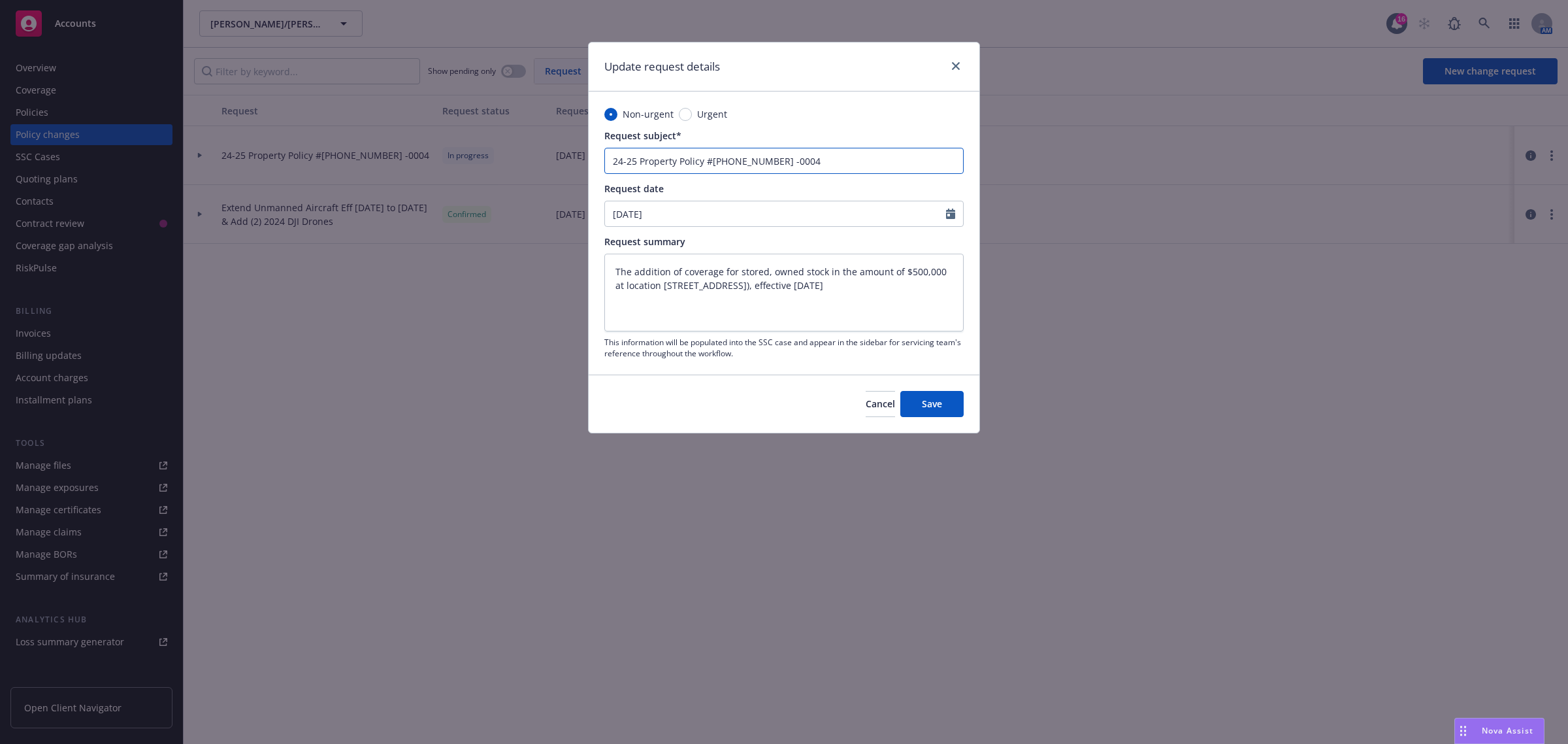
drag, startPoint x: 750, startPoint y: 153, endPoint x: 742, endPoint y: 156, distance: 8.5
click at [742, 156] on input "24-25 Property Policy #710-03-97-60 -0004" at bounding box center [783, 161] width 359 height 26
click at [738, 158] on input "24-25 Property Policy #710-03-97-60 -0004" at bounding box center [783, 161] width 359 height 26
drag, startPoint x: 818, startPoint y: 164, endPoint x: 534, endPoint y: 165, distance: 284.0
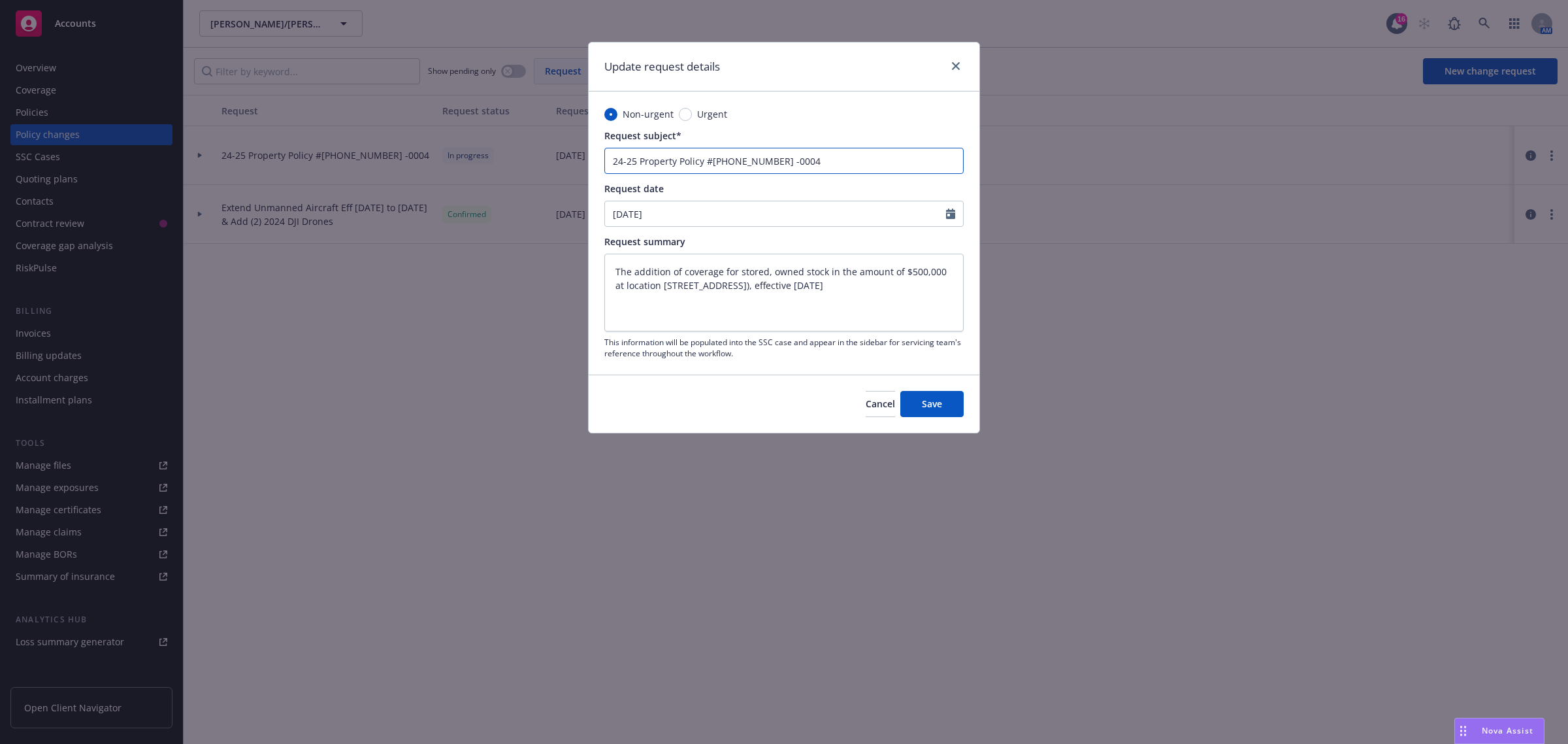
click at [534, 165] on div "Update request details Non-urgent Urgent Request subject* 24-25 Property Policy…" at bounding box center [784, 372] width 1568 height 744
type textarea "x"
type input "A"
type textarea "x"
click at [951, 404] on button "Save" at bounding box center [931, 404] width 64 height 26
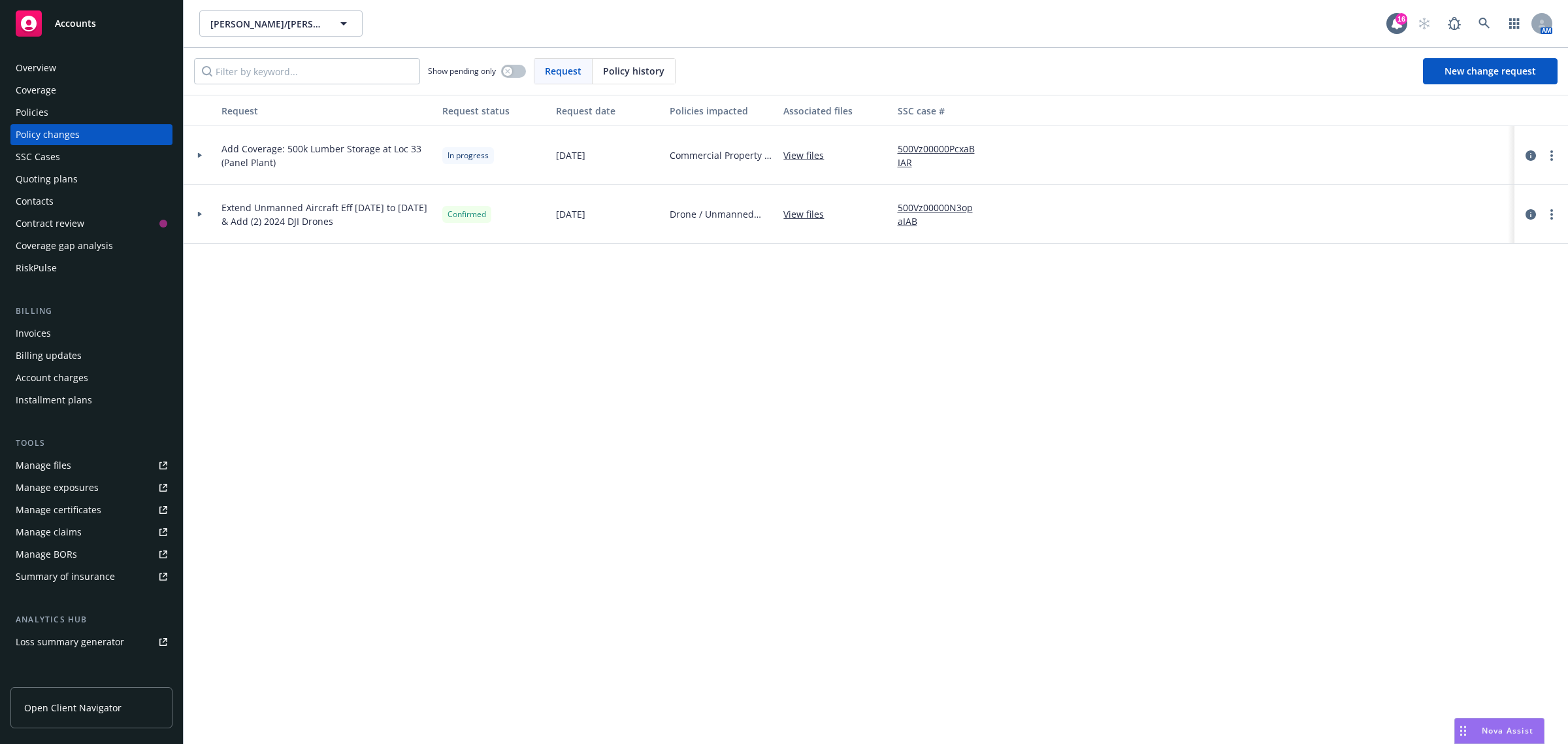
click at [1493, 731] on span "Nova Assist" at bounding box center [1507, 730] width 52 height 11
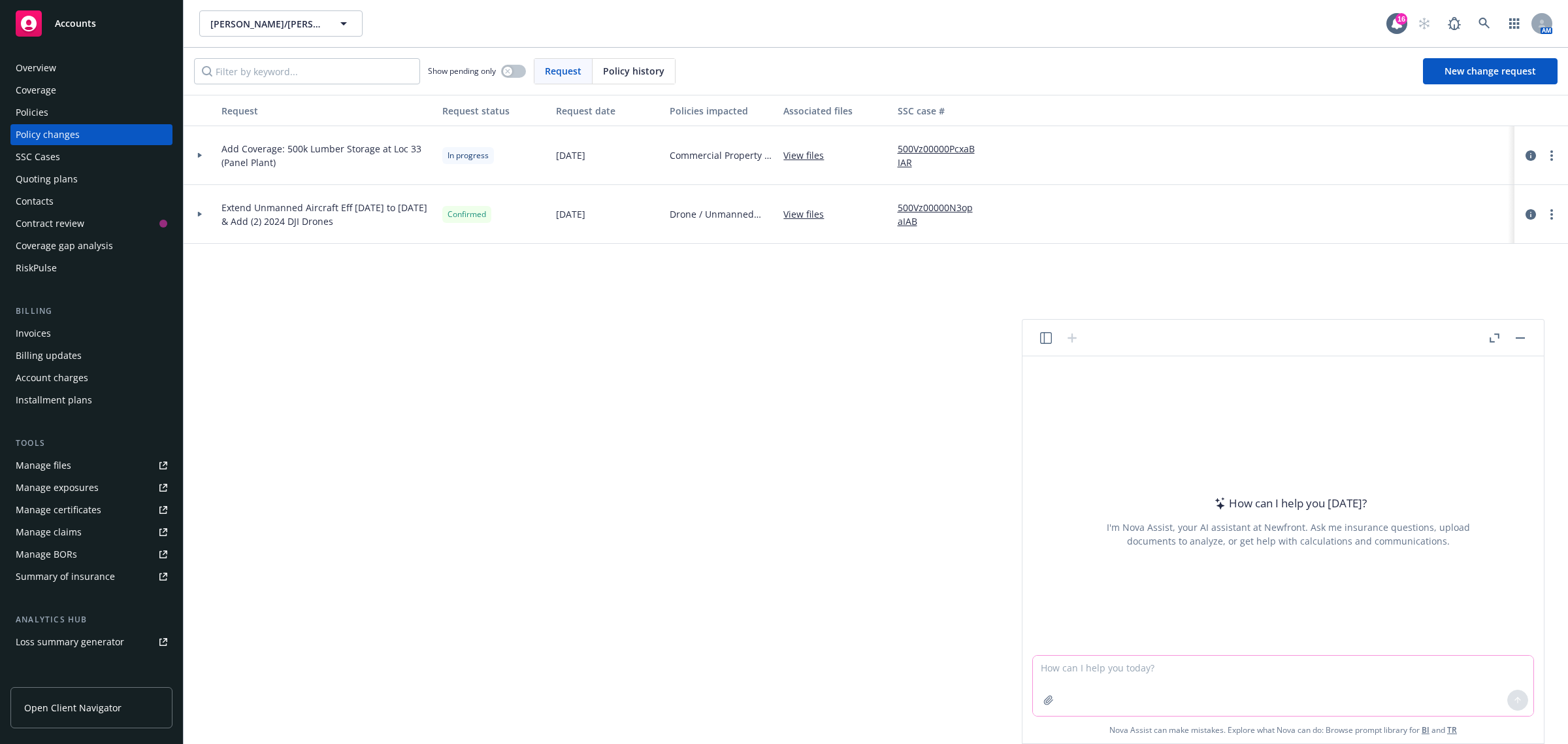
click at [1075, 664] on textarea at bounding box center [1283, 686] width 501 height 60
paste textarea "Hi Lisa, I checked with the carrier on August 5th and they confirmed that the e…"
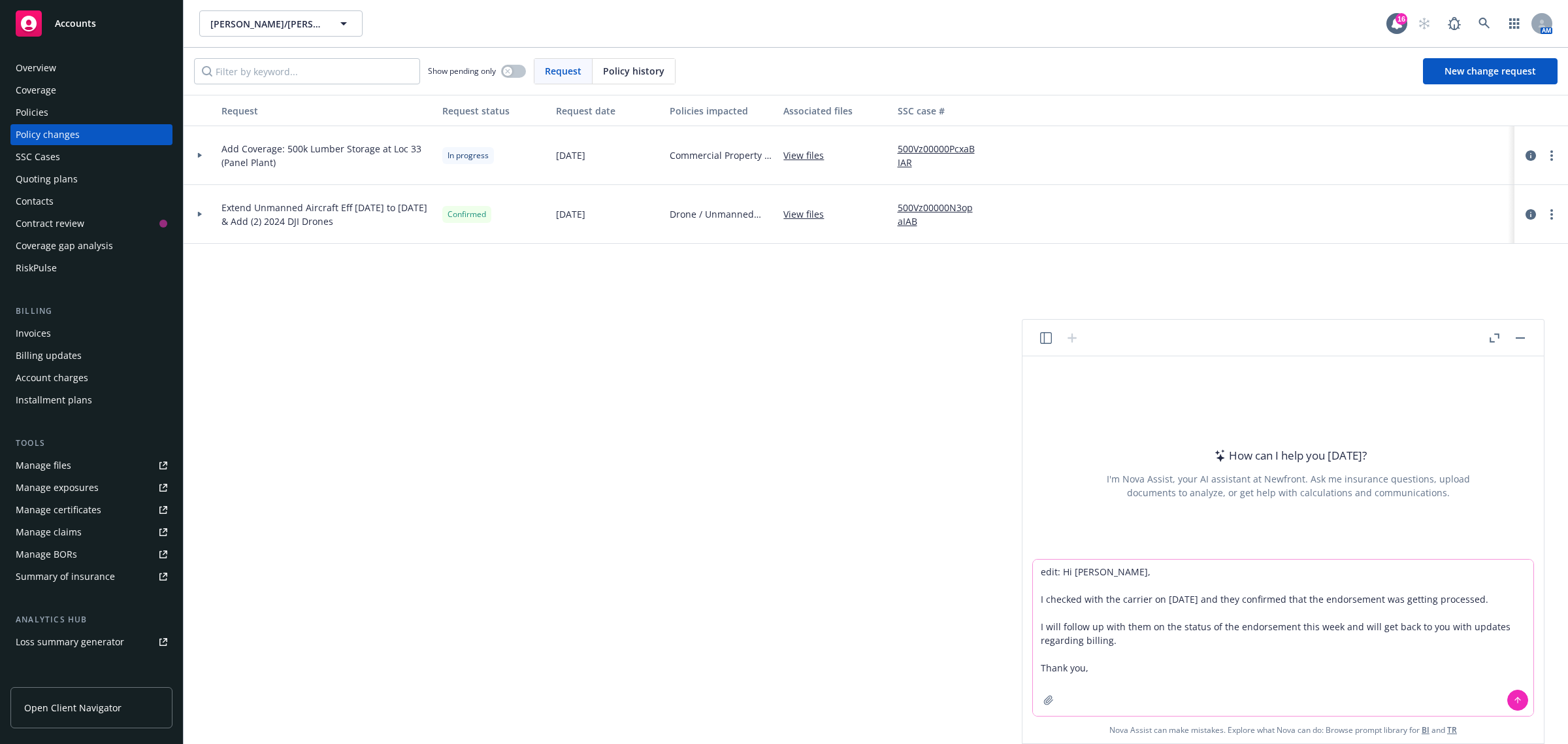
click at [1522, 701] on button at bounding box center [1517, 700] width 21 height 21
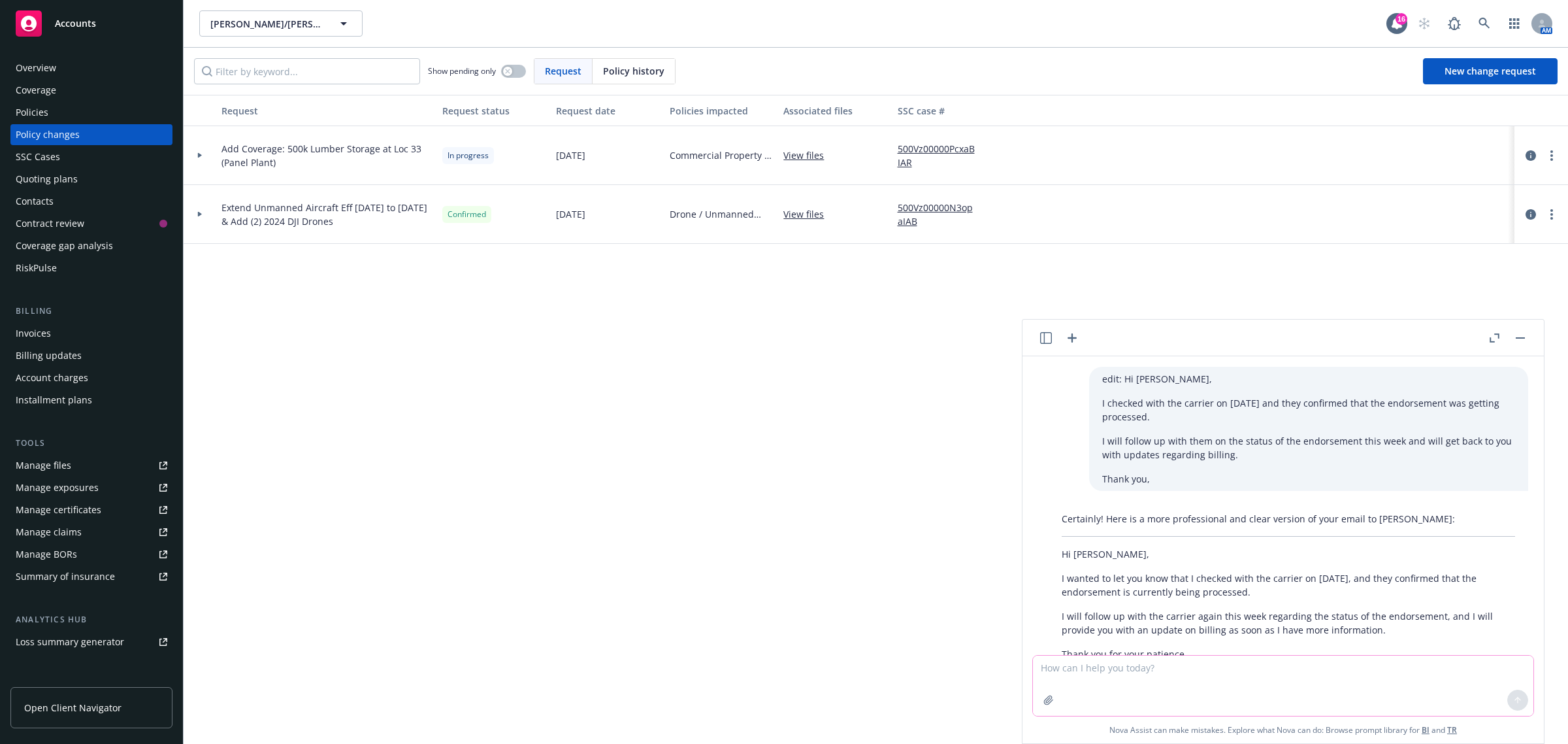
scroll to position [116, 0]
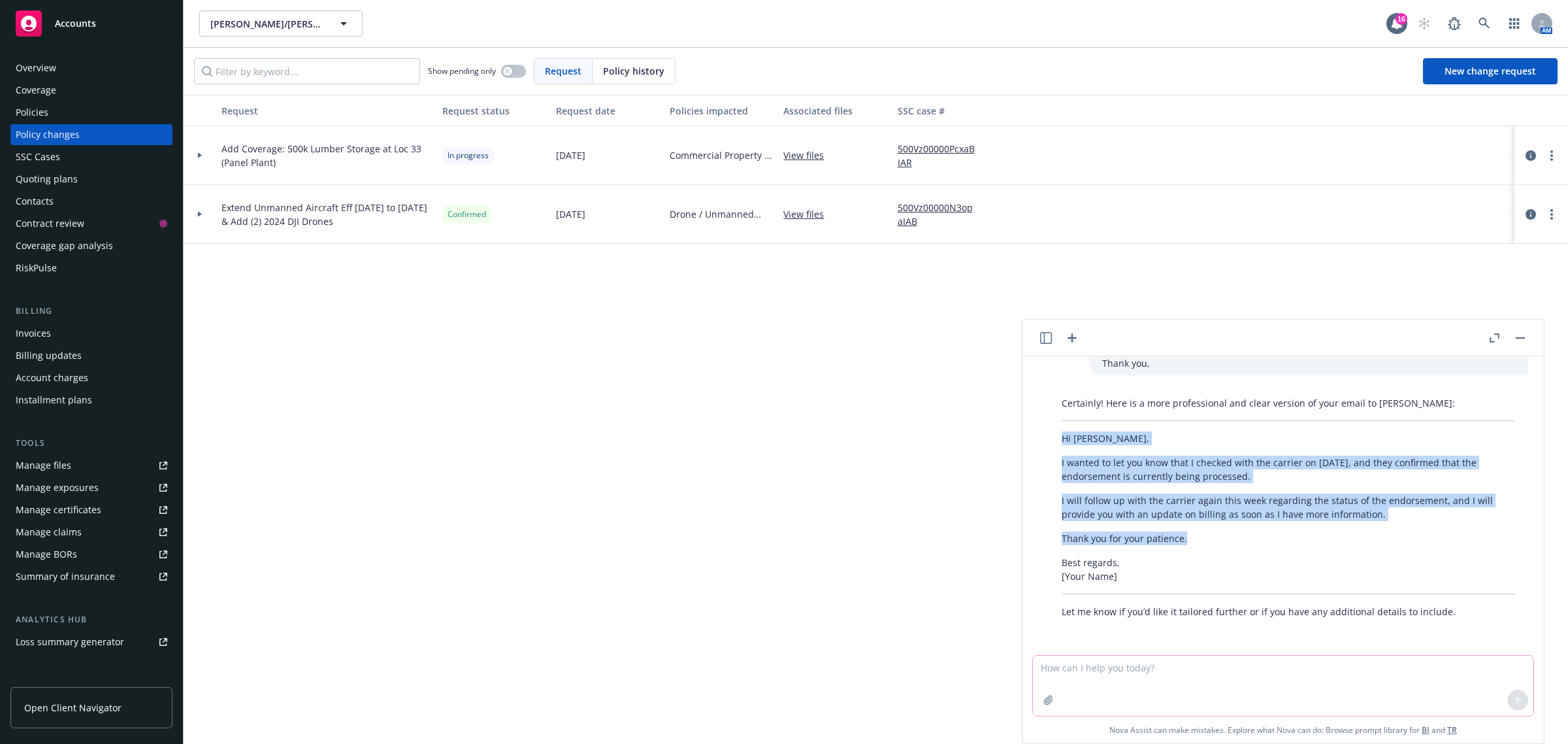
drag, startPoint x: 1060, startPoint y: 436, endPoint x: 1195, endPoint y: 532, distance: 165.7
click at [1195, 532] on div "Certainly! Here is a more professional and clear version of your email to Lisa:…" at bounding box center [1288, 507] width 480 height 233
copy div "Hi Lisa, I wanted to let you know that I checked with the carrier on August 5th…"
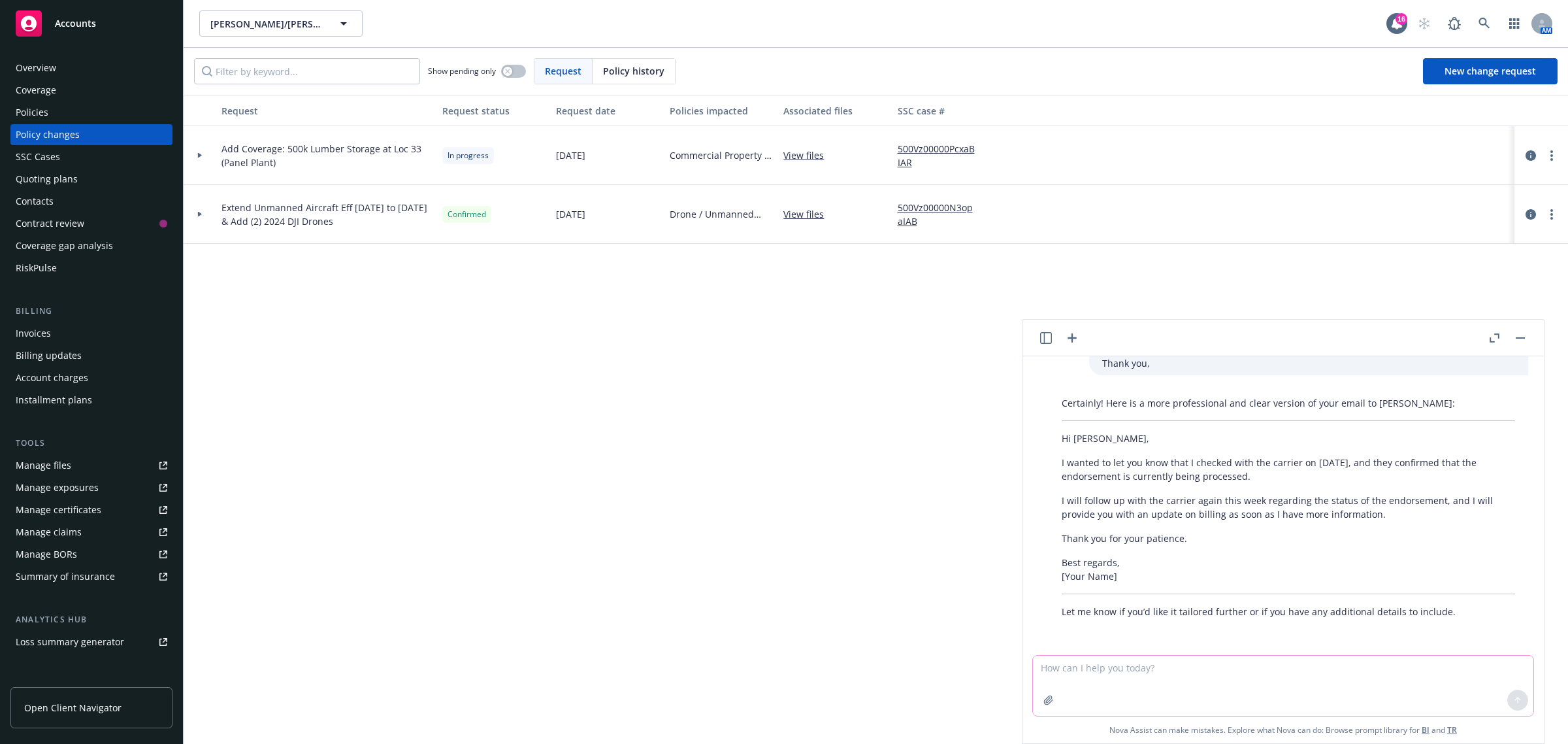
click at [1245, 674] on textarea at bounding box center [1283, 686] width 501 height 60
paste textarea "Hi Lisa, Following up here, I checked with the carrier on August 5th, and they …"
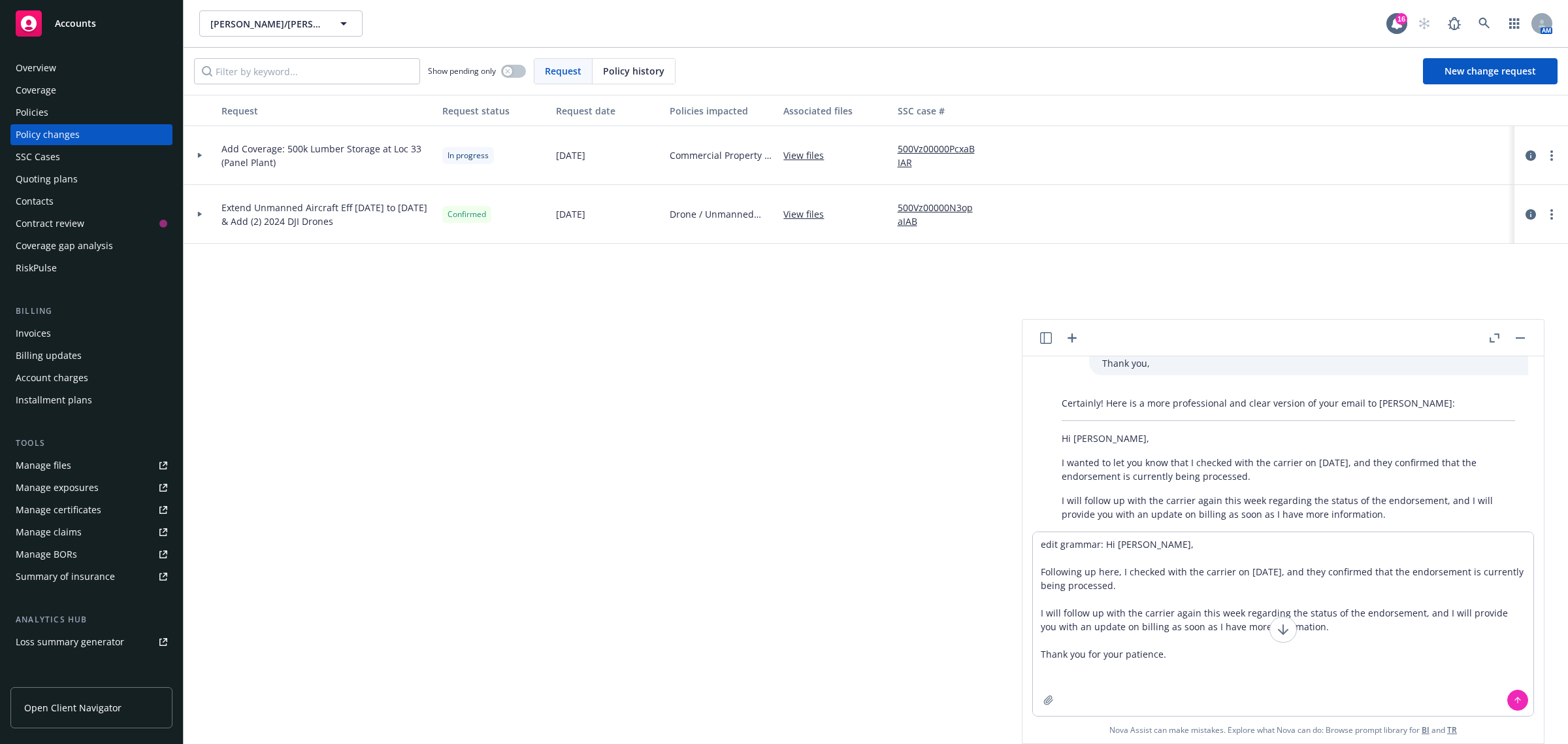
click at [1523, 698] on button at bounding box center [1517, 700] width 21 height 21
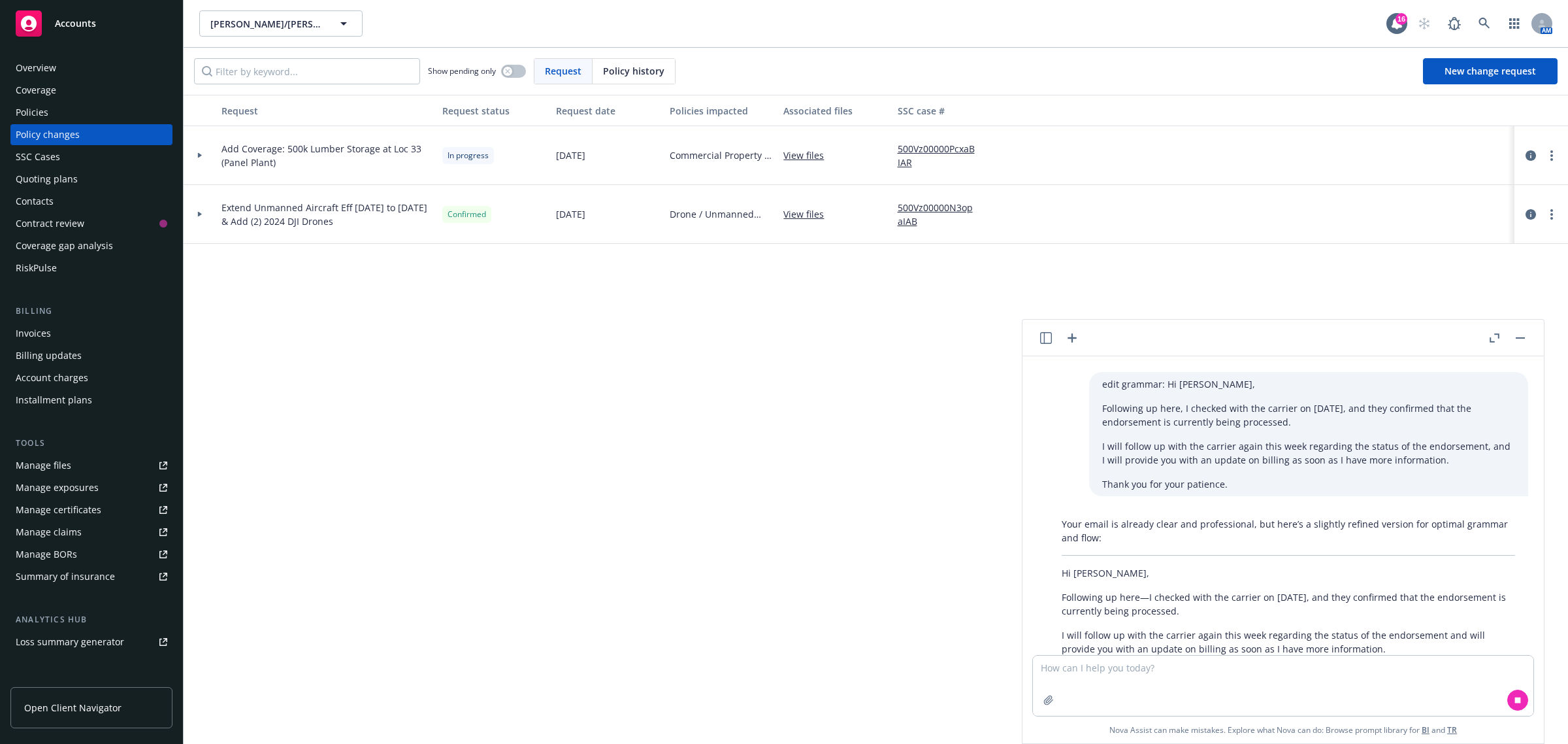
scroll to position [480, 0]
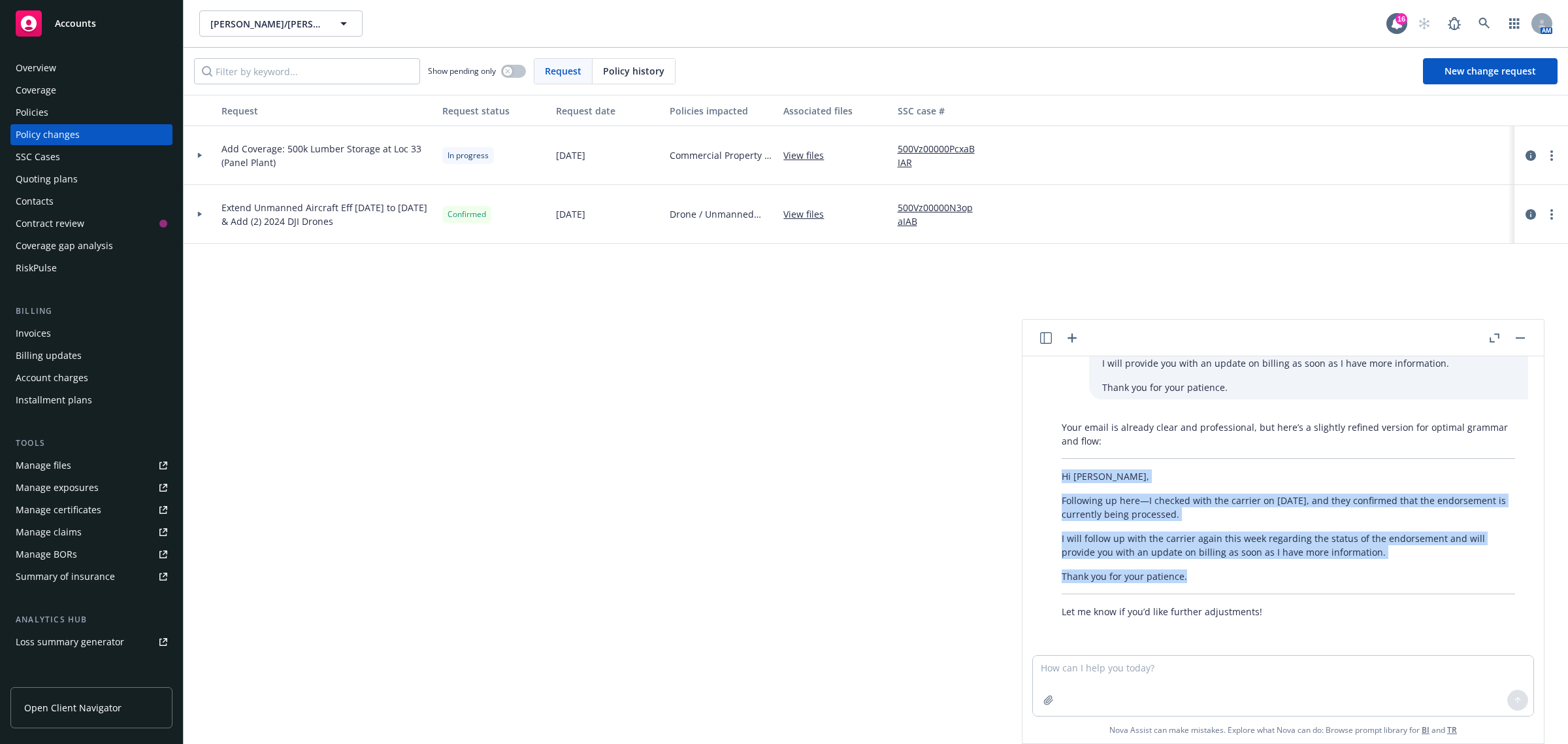
drag, startPoint x: 1059, startPoint y: 477, endPoint x: 1195, endPoint y: 574, distance: 167.0
click at [1195, 574] on div "Your email is already clear and professional, but here’s a slightly refined ver…" at bounding box center [1288, 519] width 480 height 209
copy div "Hi Lisa, Following up here—I checked with the carrier on August 5th, and they c…"
click at [1521, 338] on rect "button" at bounding box center [1520, 338] width 9 height 1
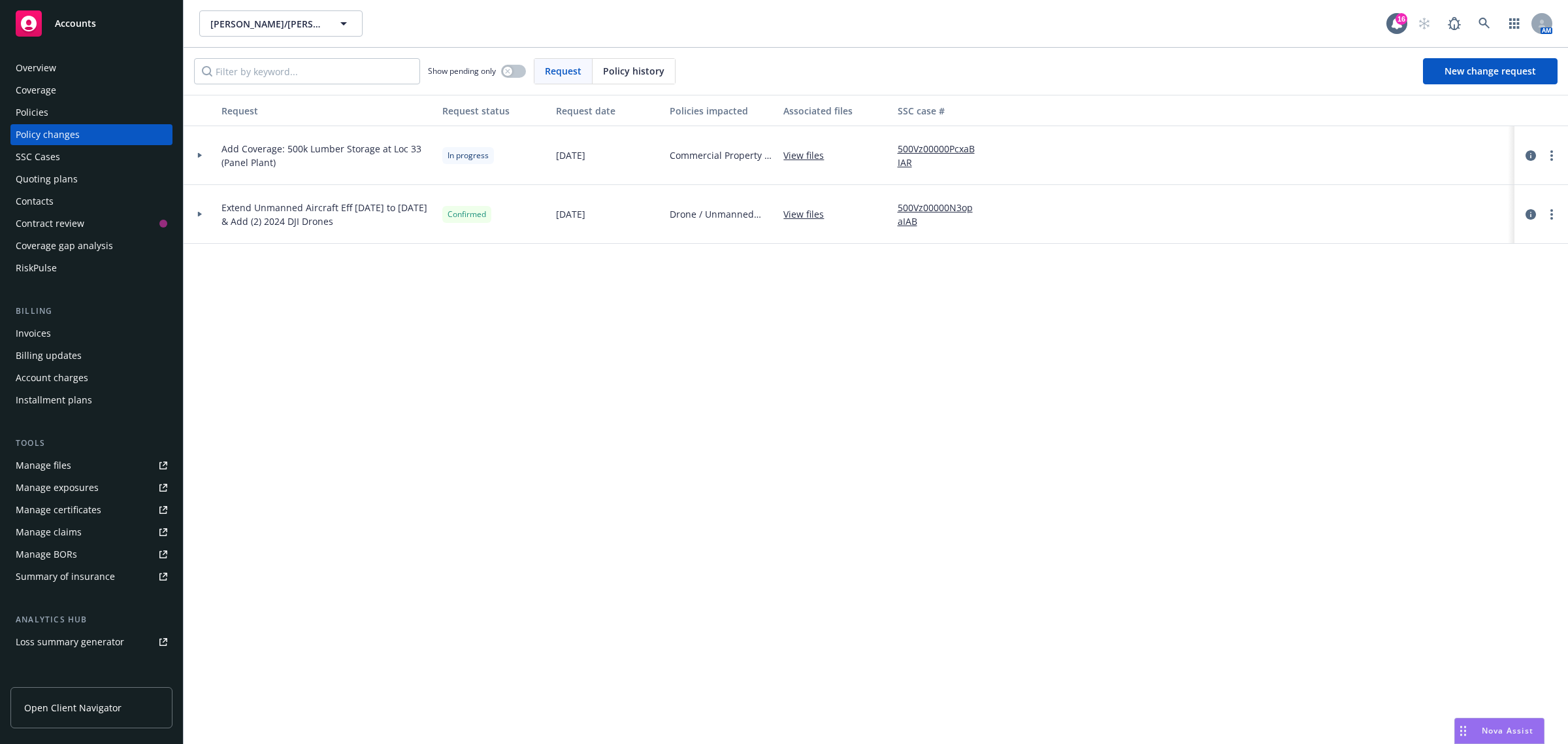
click at [1488, 730] on span "Nova Assist" at bounding box center [1507, 730] width 52 height 11
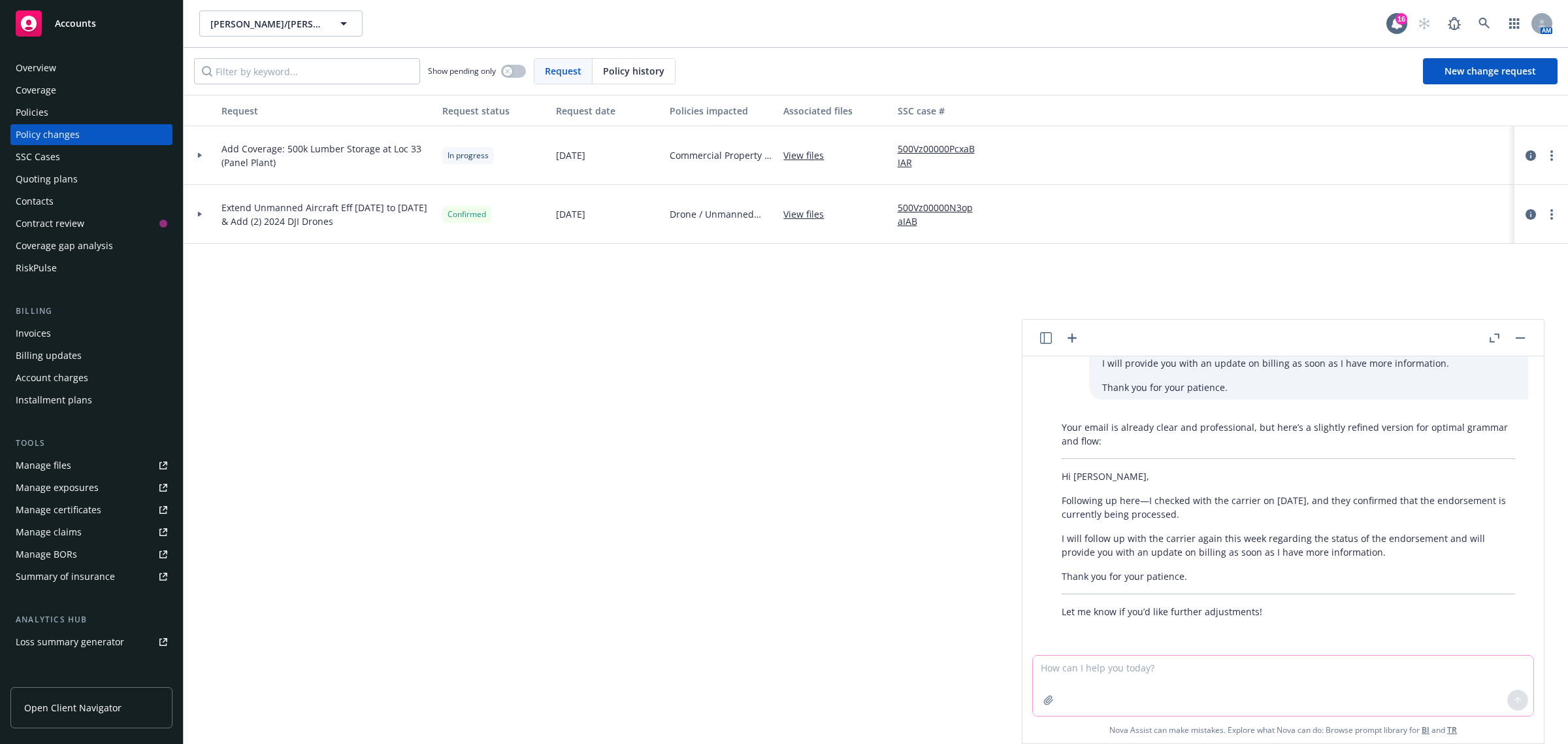
click at [1200, 667] on textarea at bounding box center [1283, 686] width 501 height 60
paste textarea "I gave Colleen from Intact a call and after she checked she realized they had s…"
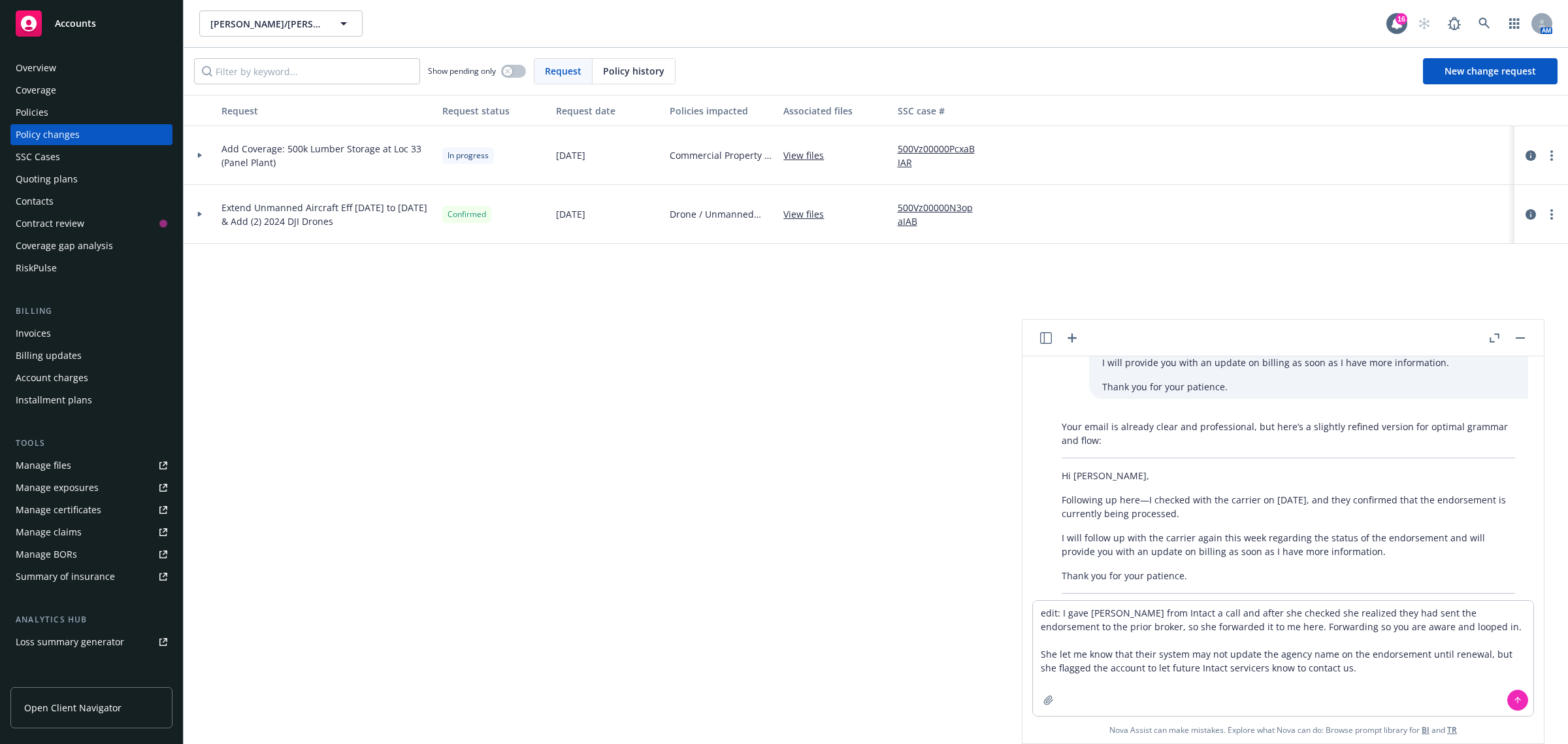
click at [1516, 700] on icon at bounding box center [1517, 700] width 9 height 9
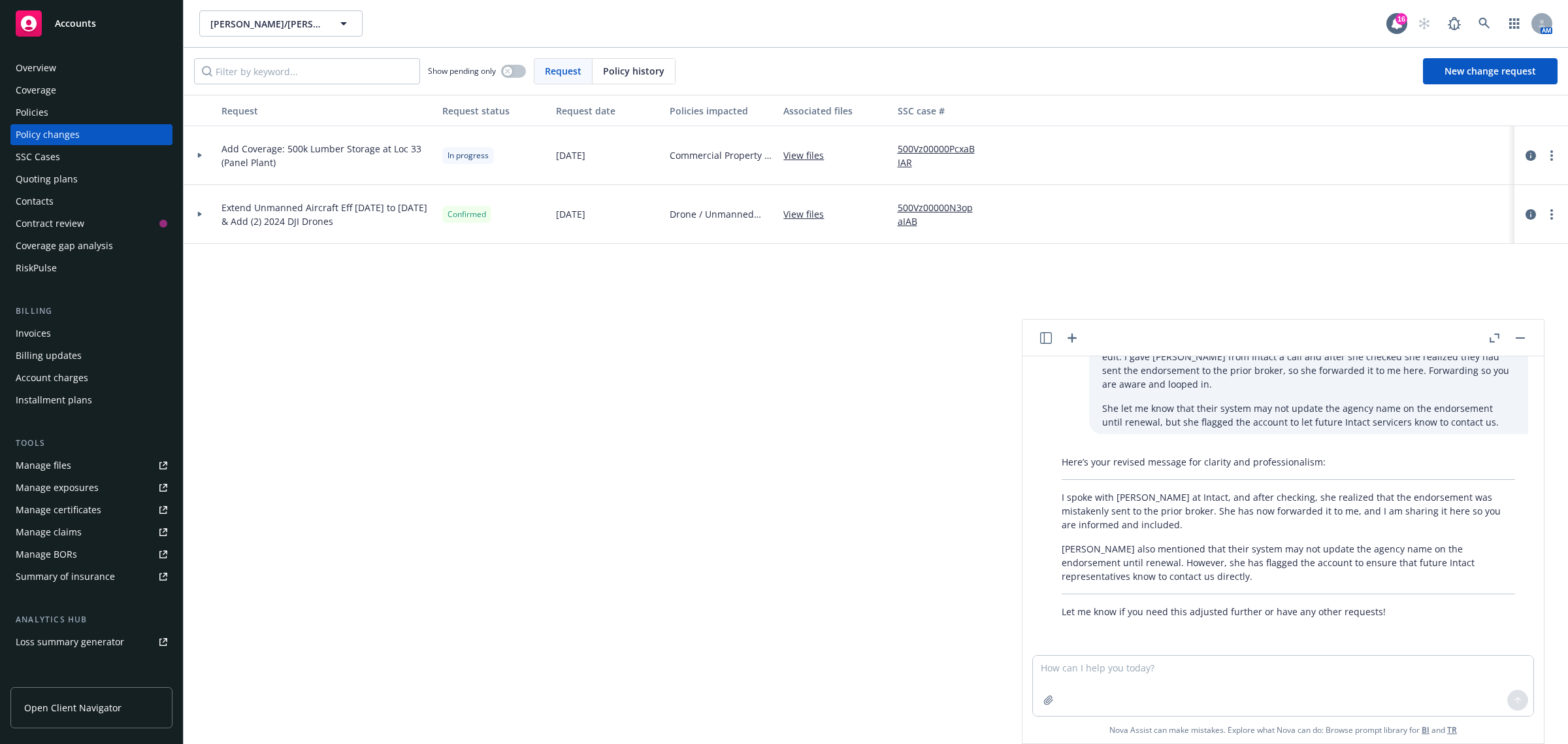
scroll to position [775, 0]
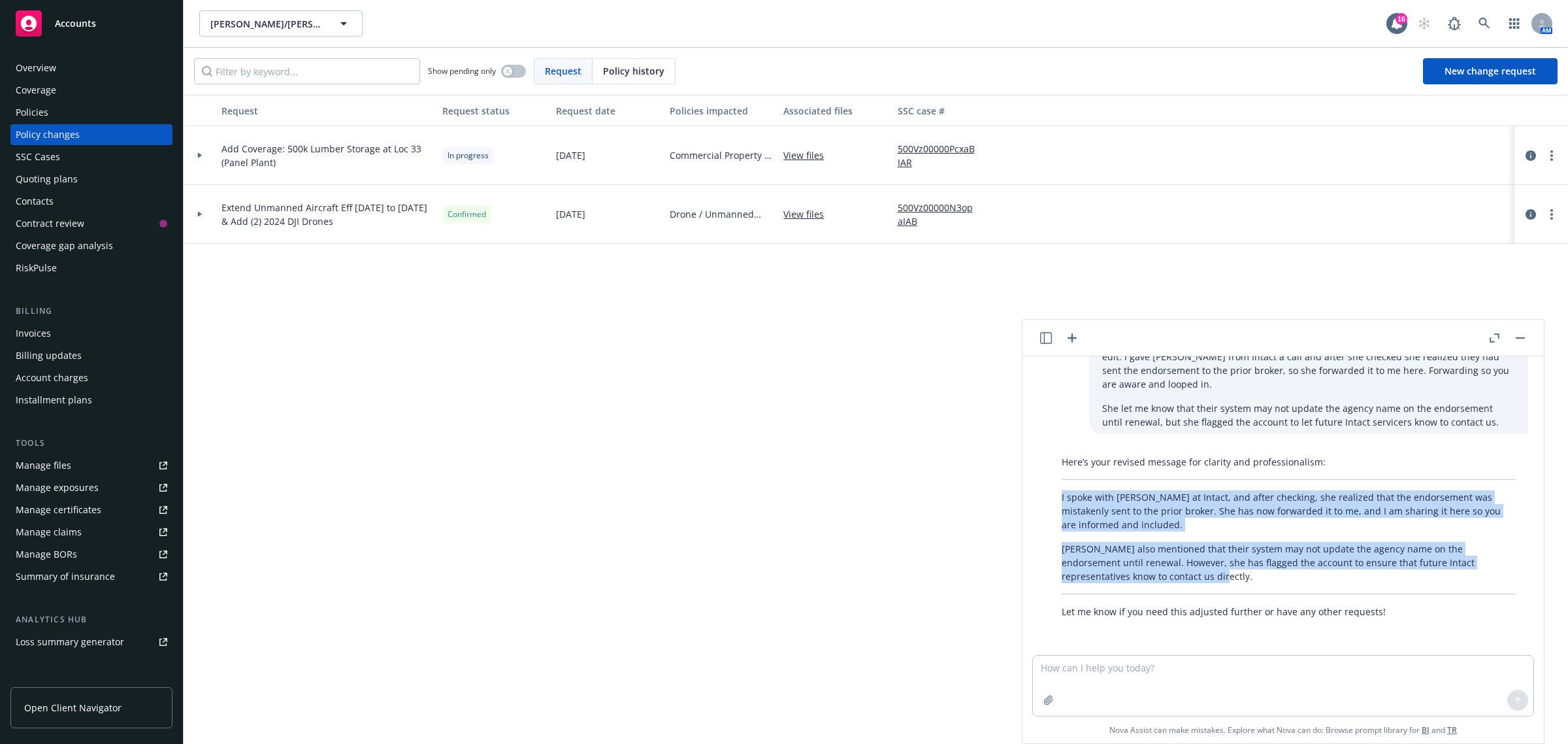
drag, startPoint x: 1058, startPoint y: 492, endPoint x: 1155, endPoint y: 576, distance: 128.3
click at [1155, 576] on div "Here’s your revised message for clarity and professionalism: I spoke with Colle…" at bounding box center [1288, 536] width 480 height 173
copy div "I spoke with Colleen at Intact, and after checking, she realized that the endor…"
click at [1525, 337] on button "button" at bounding box center [1519, 337] width 16 height 16
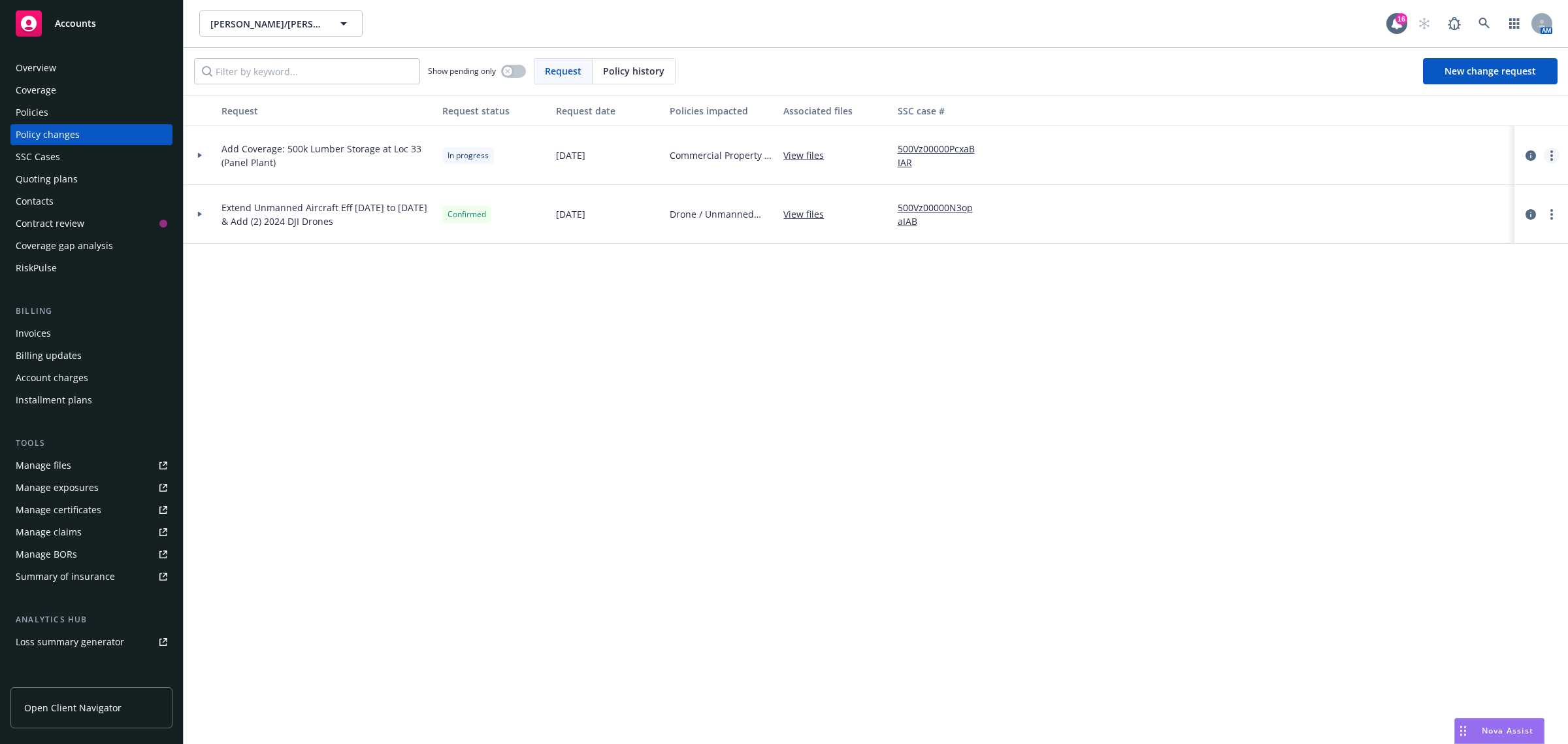
click at [1550, 154] on icon "more" at bounding box center [1551, 156] width 2 height 10
click at [1379, 176] on link "Copy logging email" at bounding box center [1448, 182] width 224 height 26
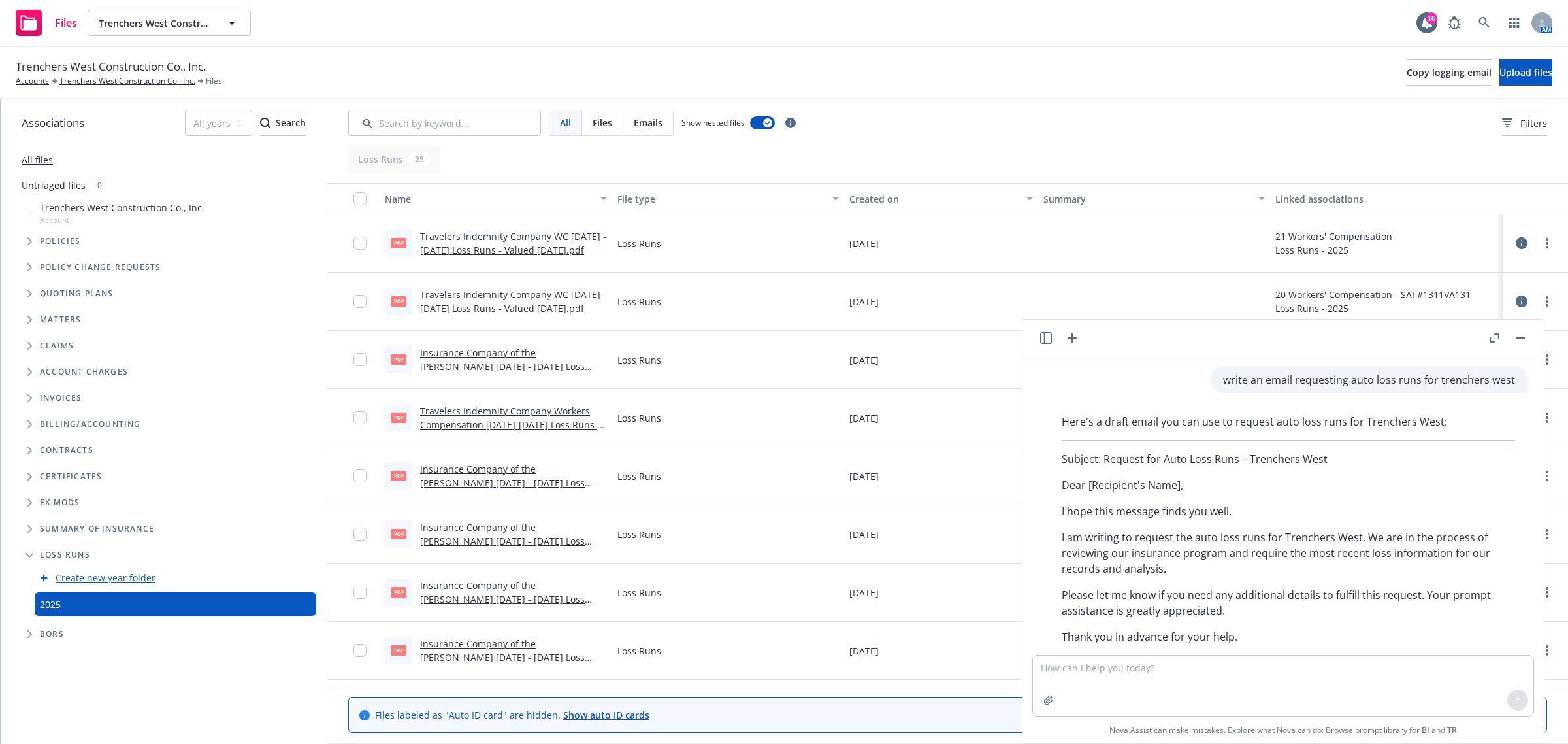
scroll to position [153, 0]
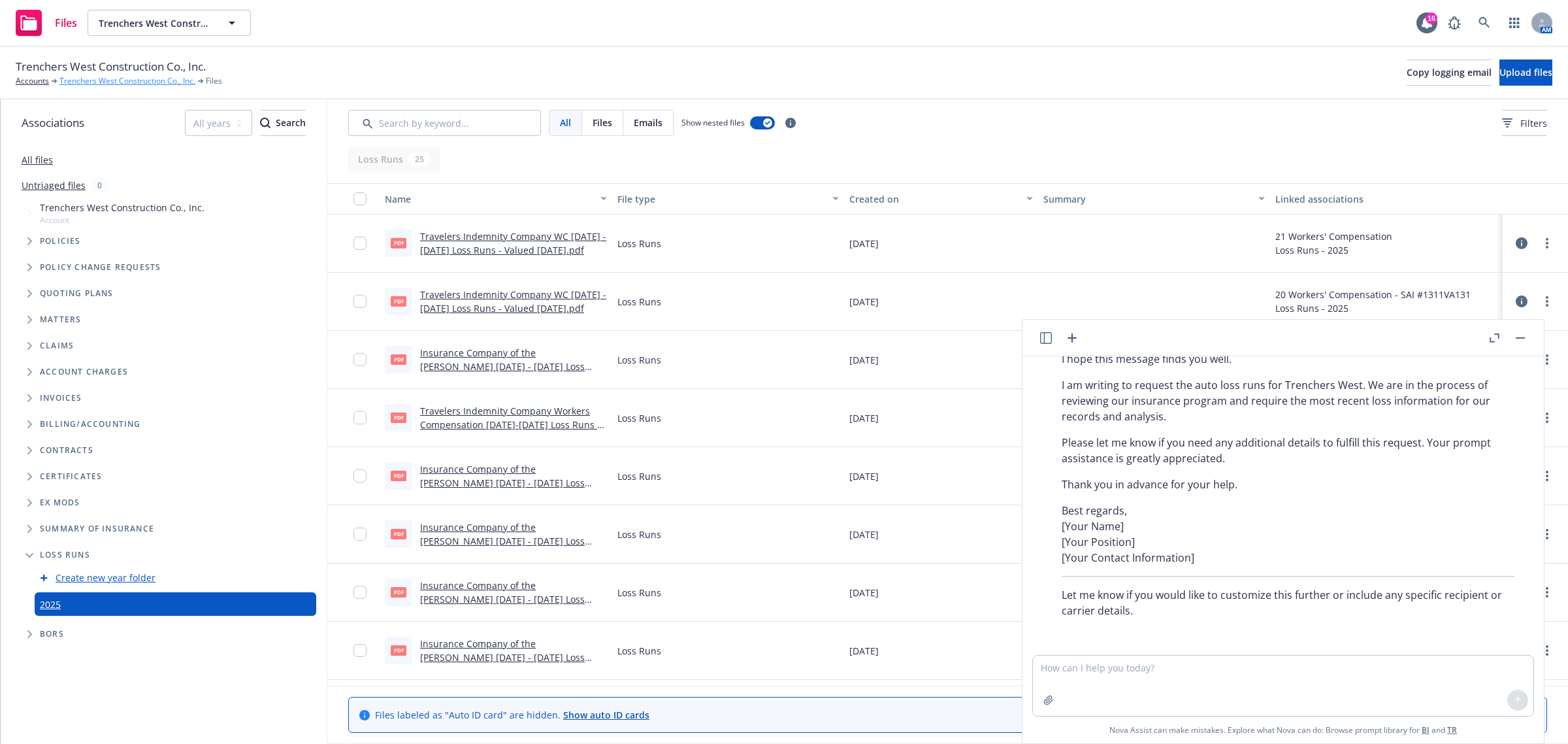
click at [70, 82] on link "Trenchers West Construction Co., Inc." at bounding box center [128, 82] width 136 height 12
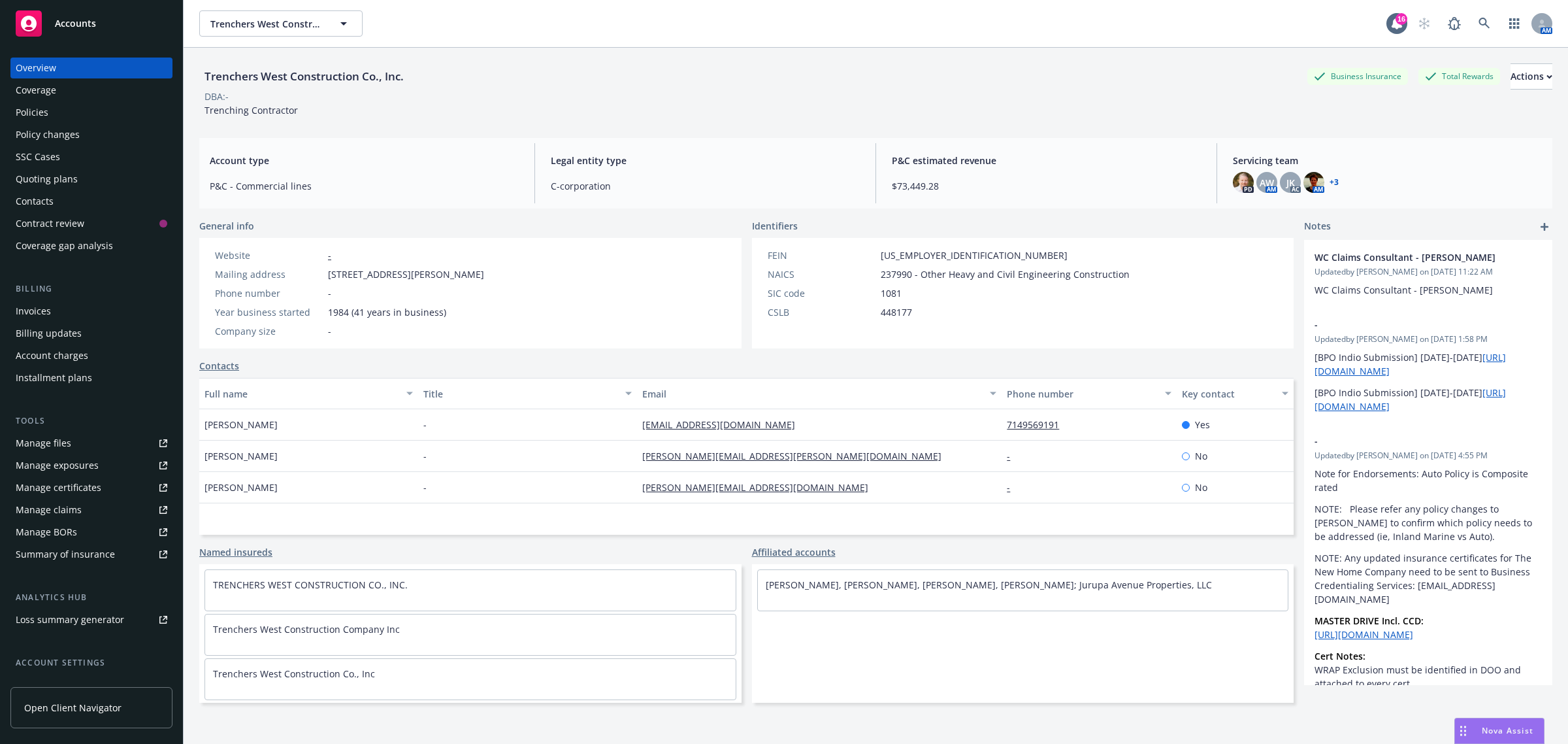
click at [51, 115] on div "Policies" at bounding box center [91, 112] width 152 height 21
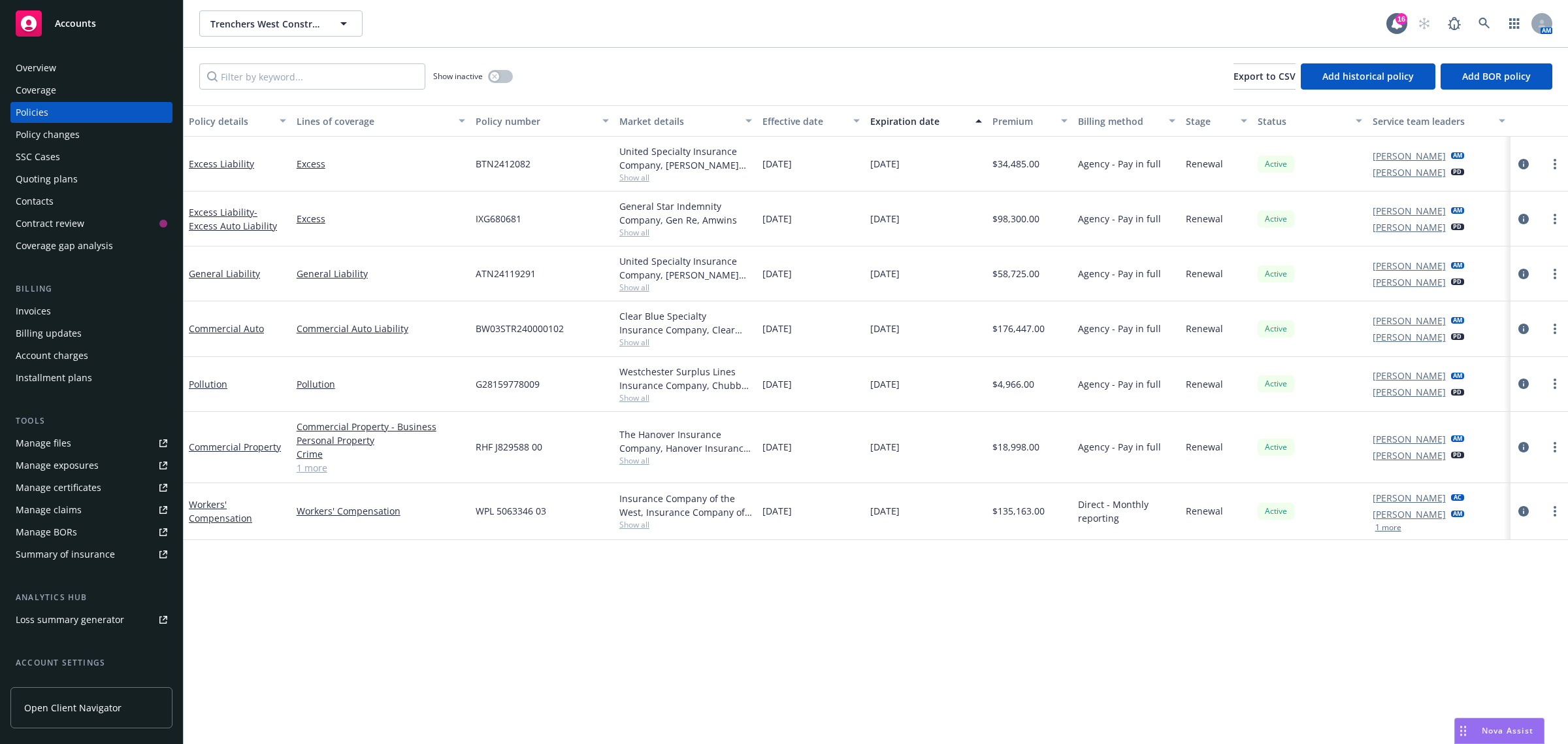
click at [80, 451] on link "Manage files" at bounding box center [91, 443] width 162 height 21
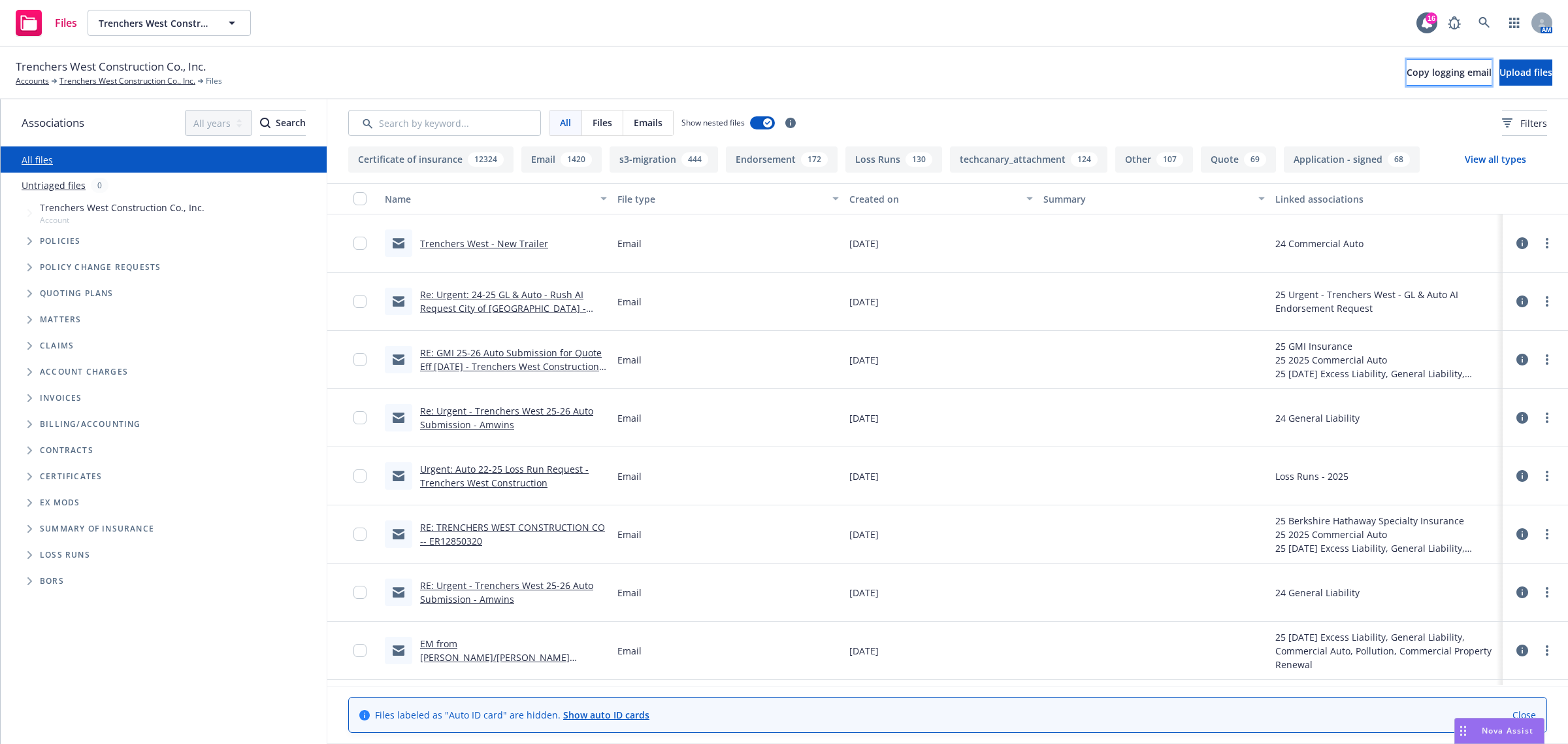
click at [1407, 72] on span "Copy logging email" at bounding box center [1449, 72] width 85 height 13
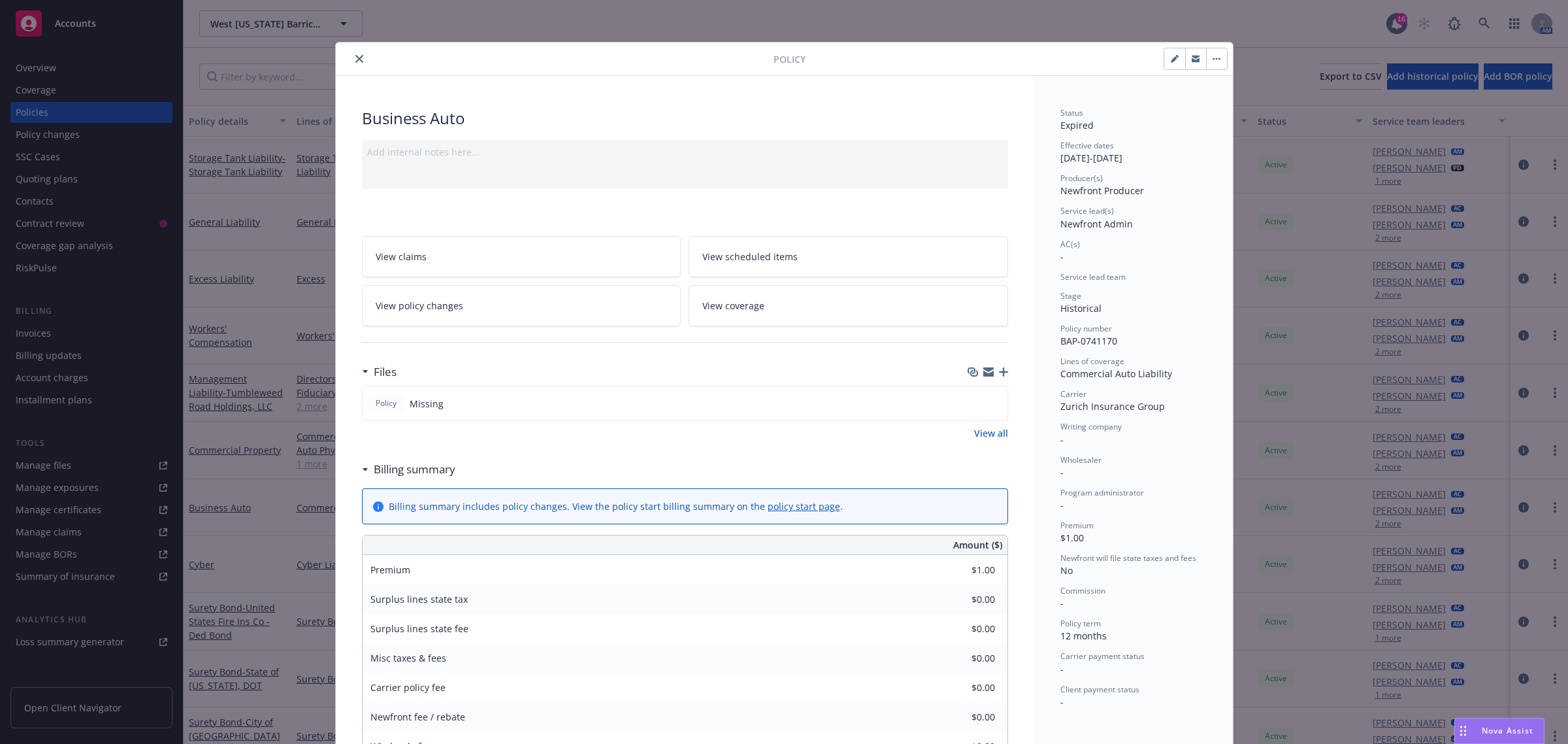
click at [360, 51] on div at bounding box center [557, 58] width 433 height 16
click at [355, 54] on button "close" at bounding box center [359, 58] width 16 height 16
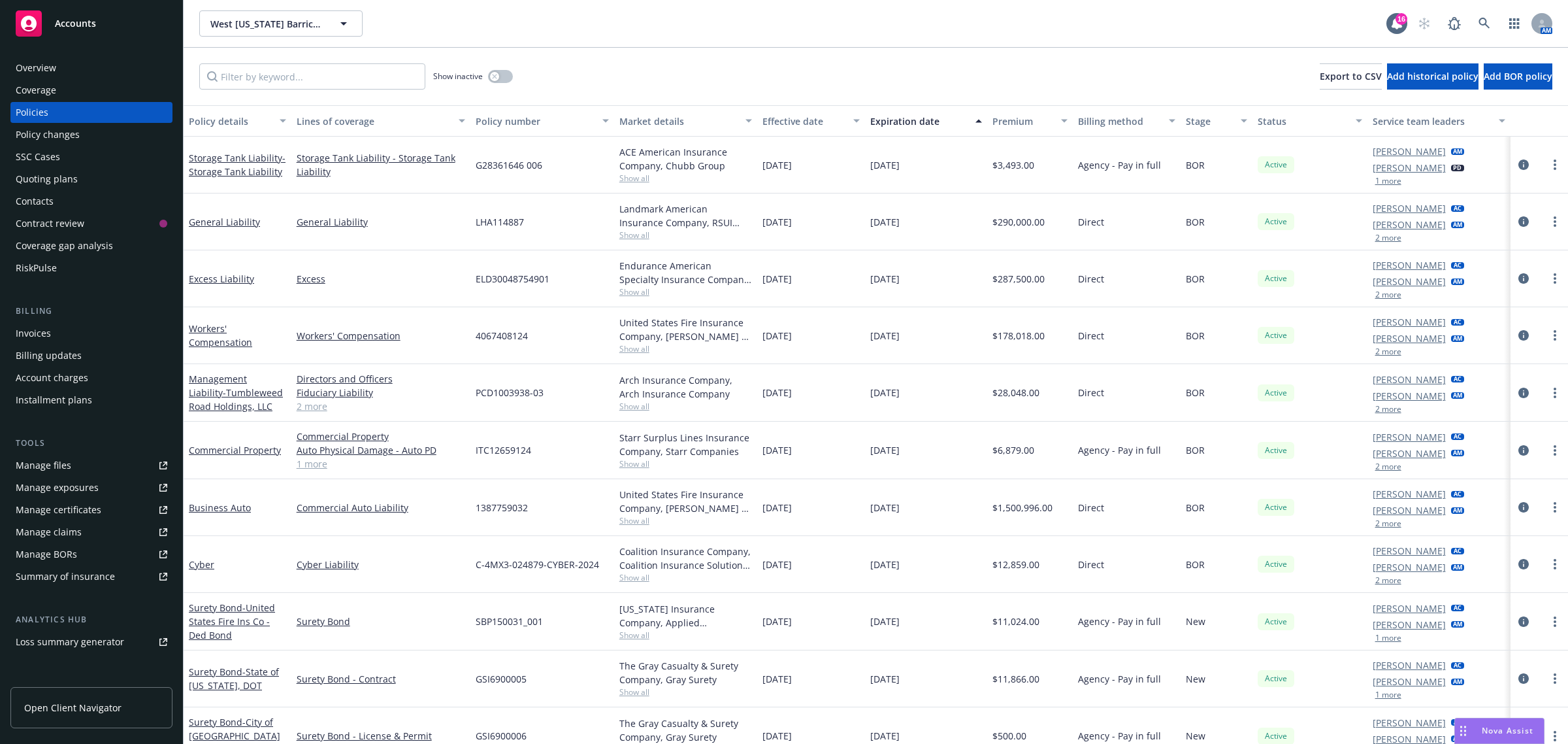
click at [101, 60] on div "Overview" at bounding box center [91, 68] width 152 height 21
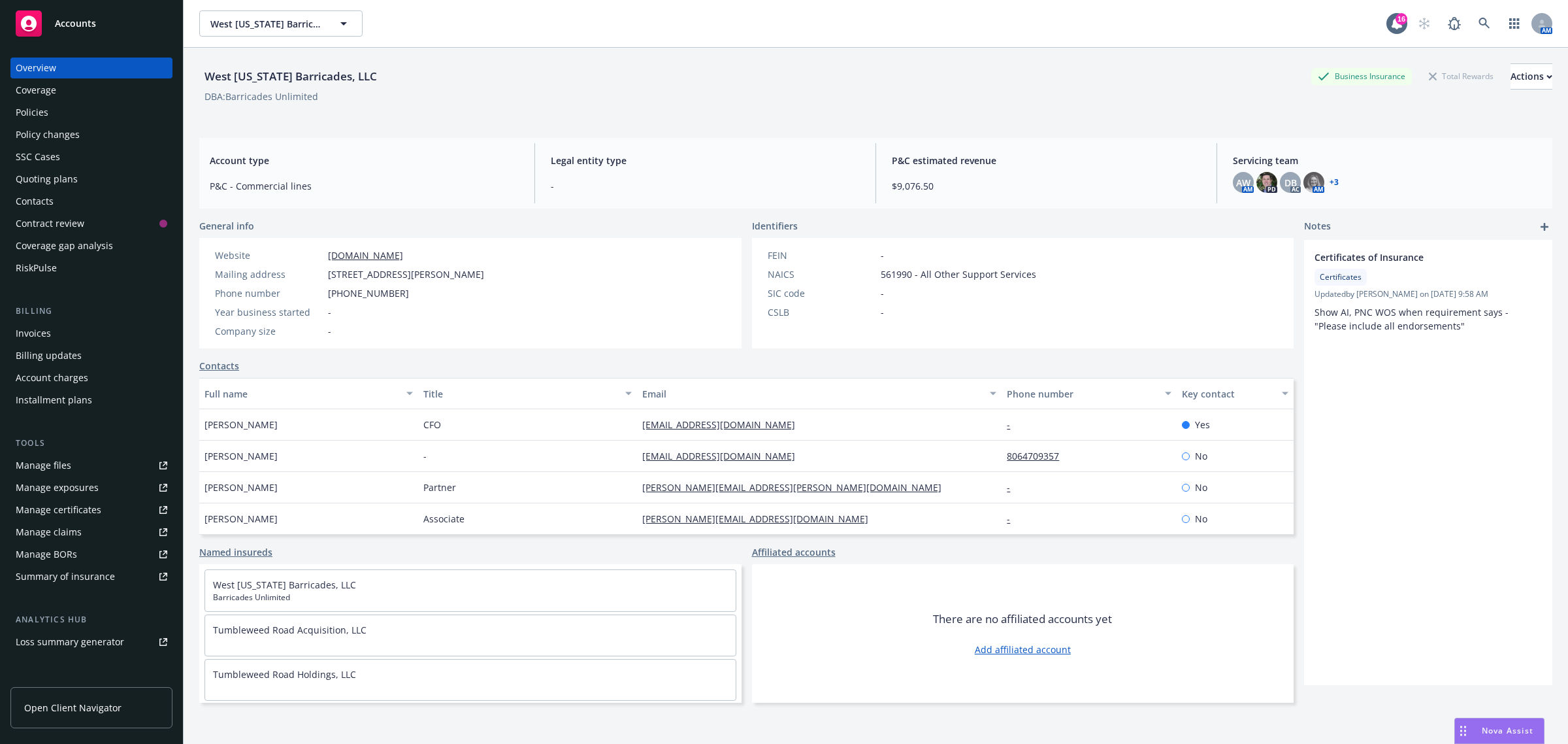
click at [108, 113] on div "Policies" at bounding box center [91, 112] width 152 height 21
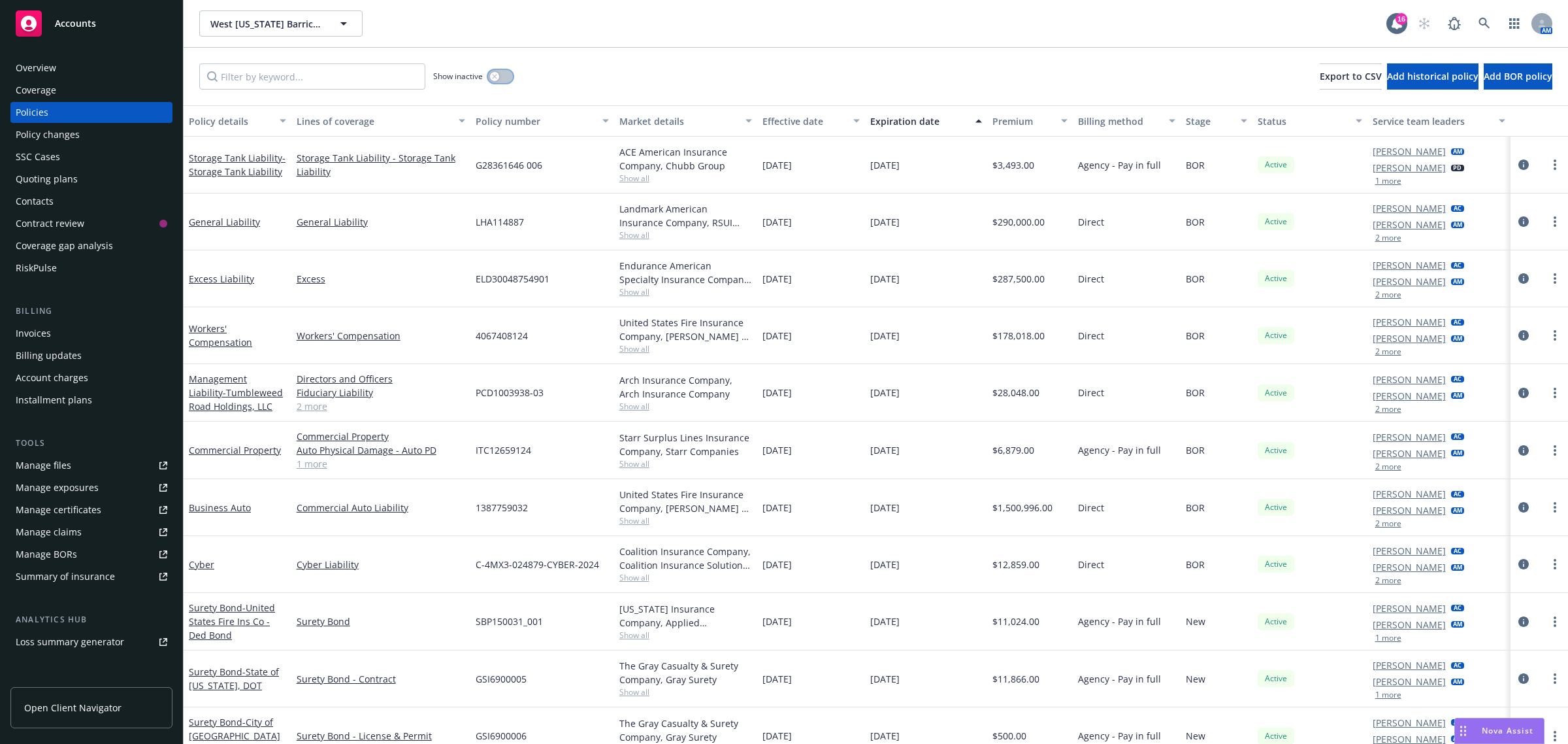
click at [496, 74] on icon "button" at bounding box center [494, 76] width 5 height 5
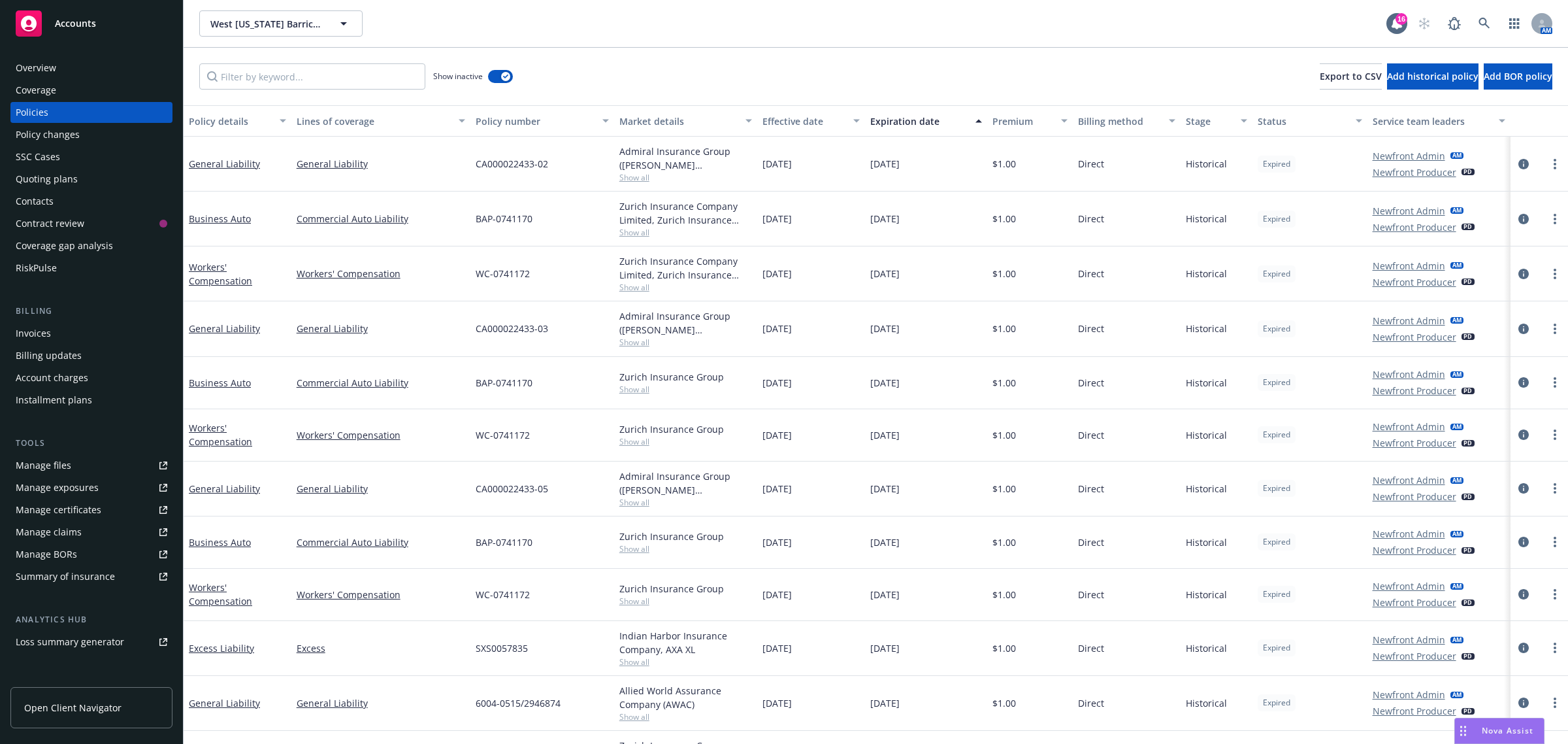
click at [62, 462] on div "Manage files" at bounding box center [43, 465] width 55 height 21
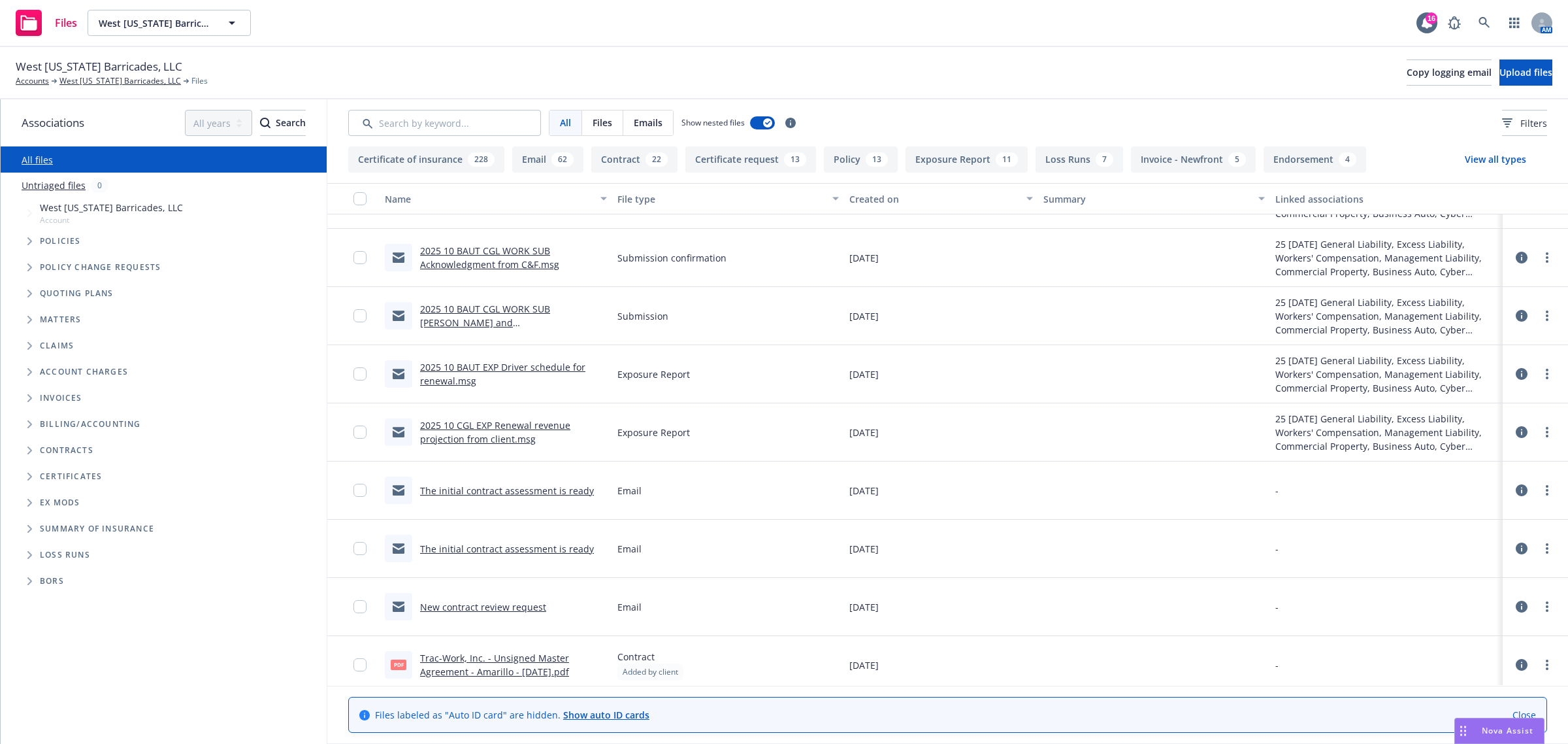
scroll to position [408, 0]
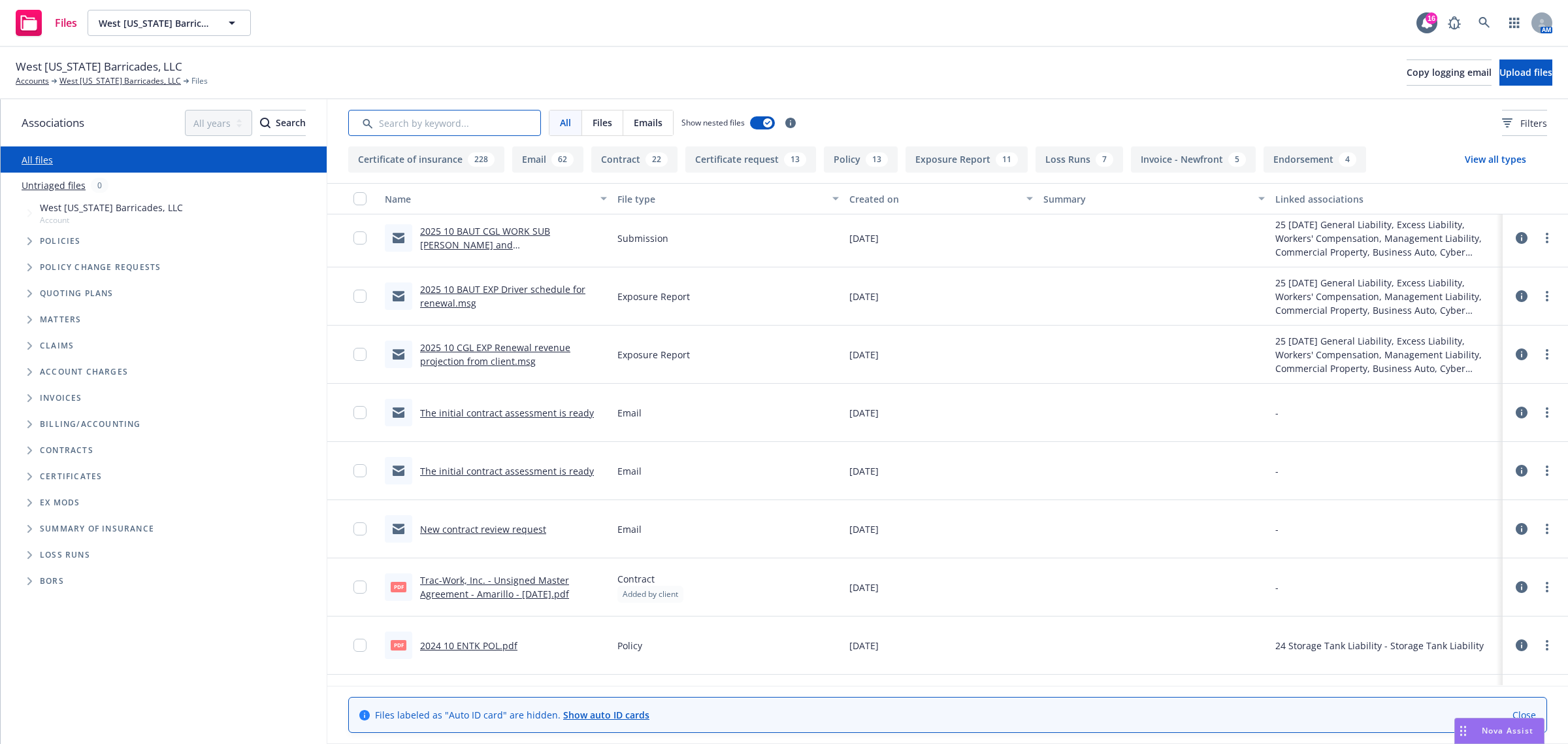
click at [397, 122] on input "Search by keyword..." at bounding box center [445, 123] width 193 height 26
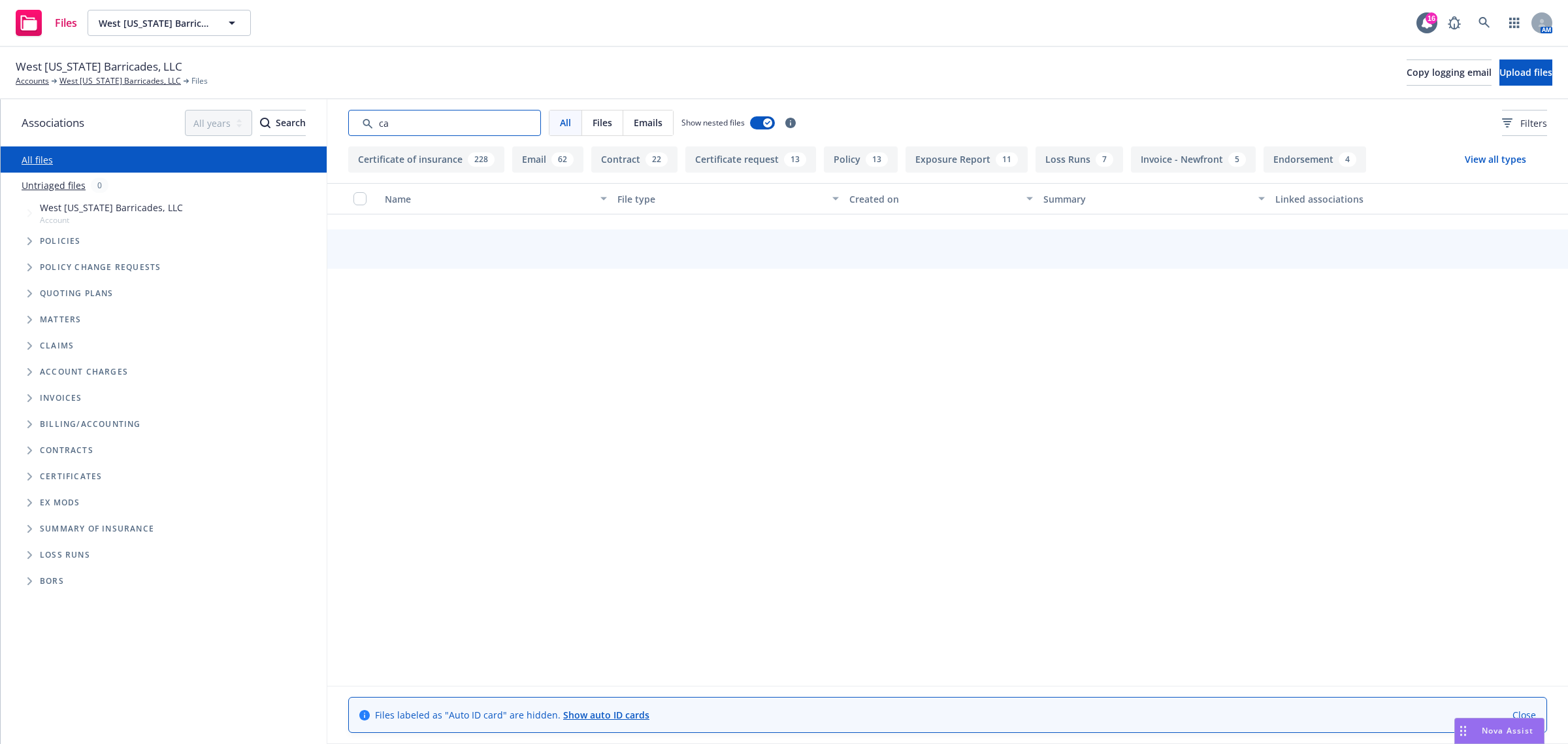
scroll to position [0, 0]
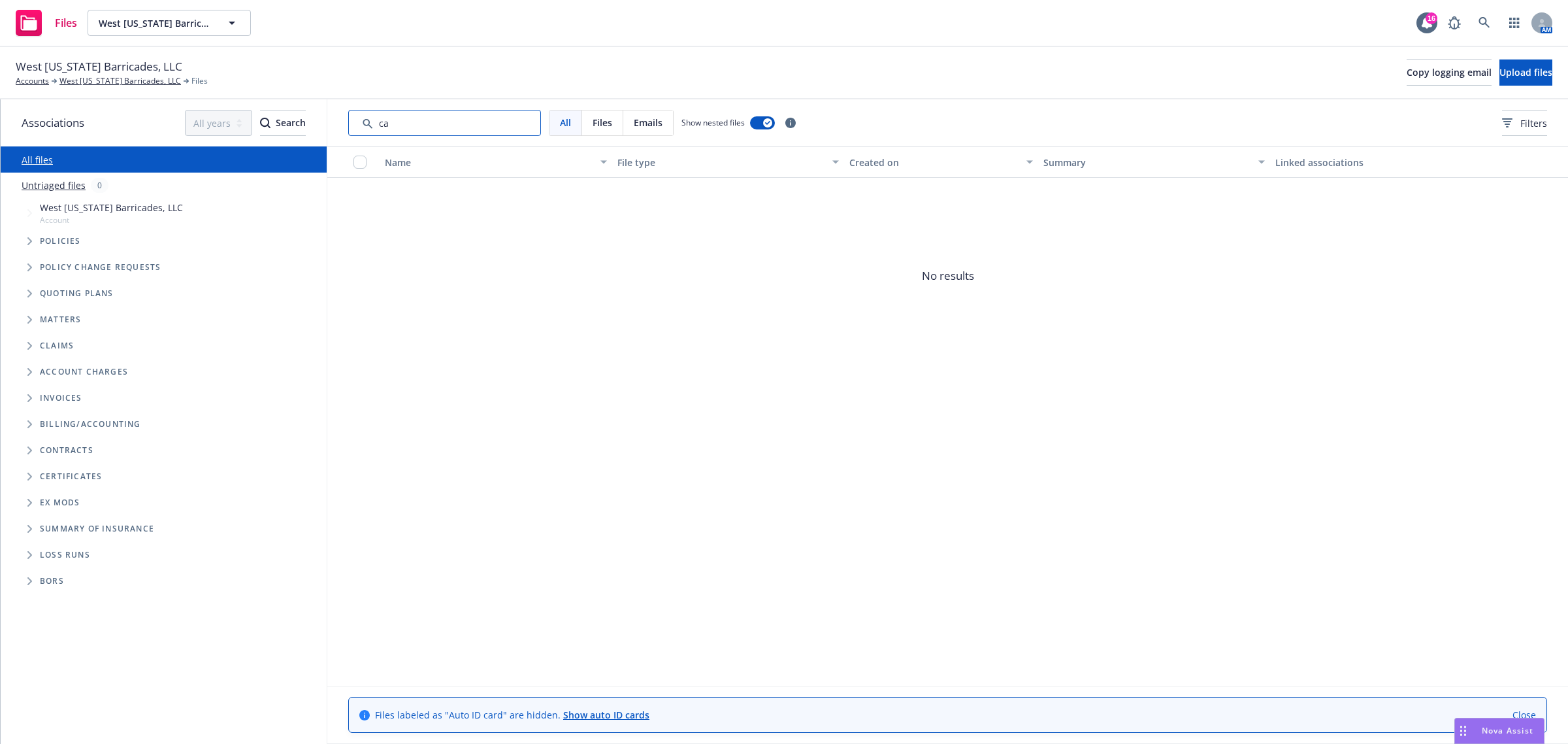
type input "c"
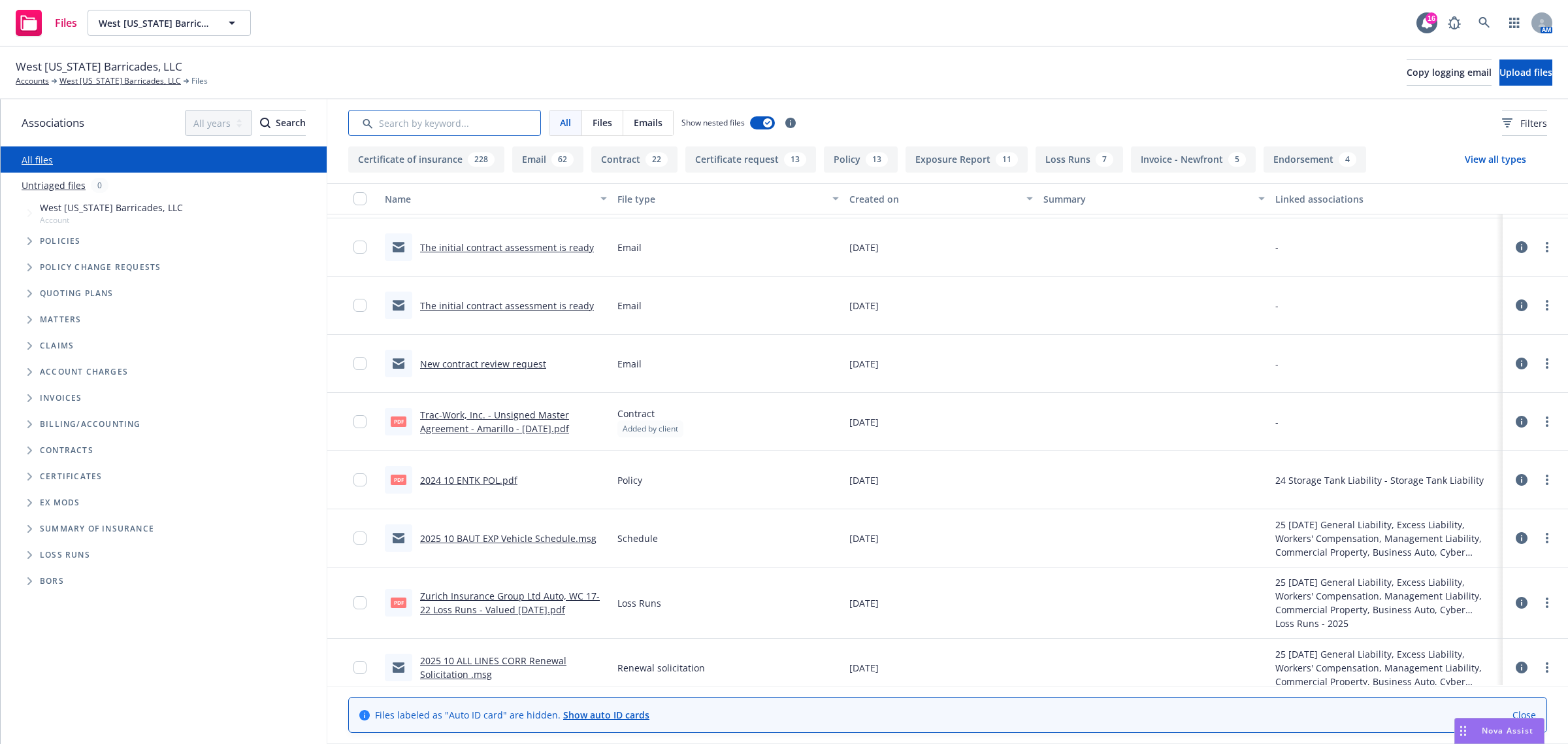
scroll to position [654, 0]
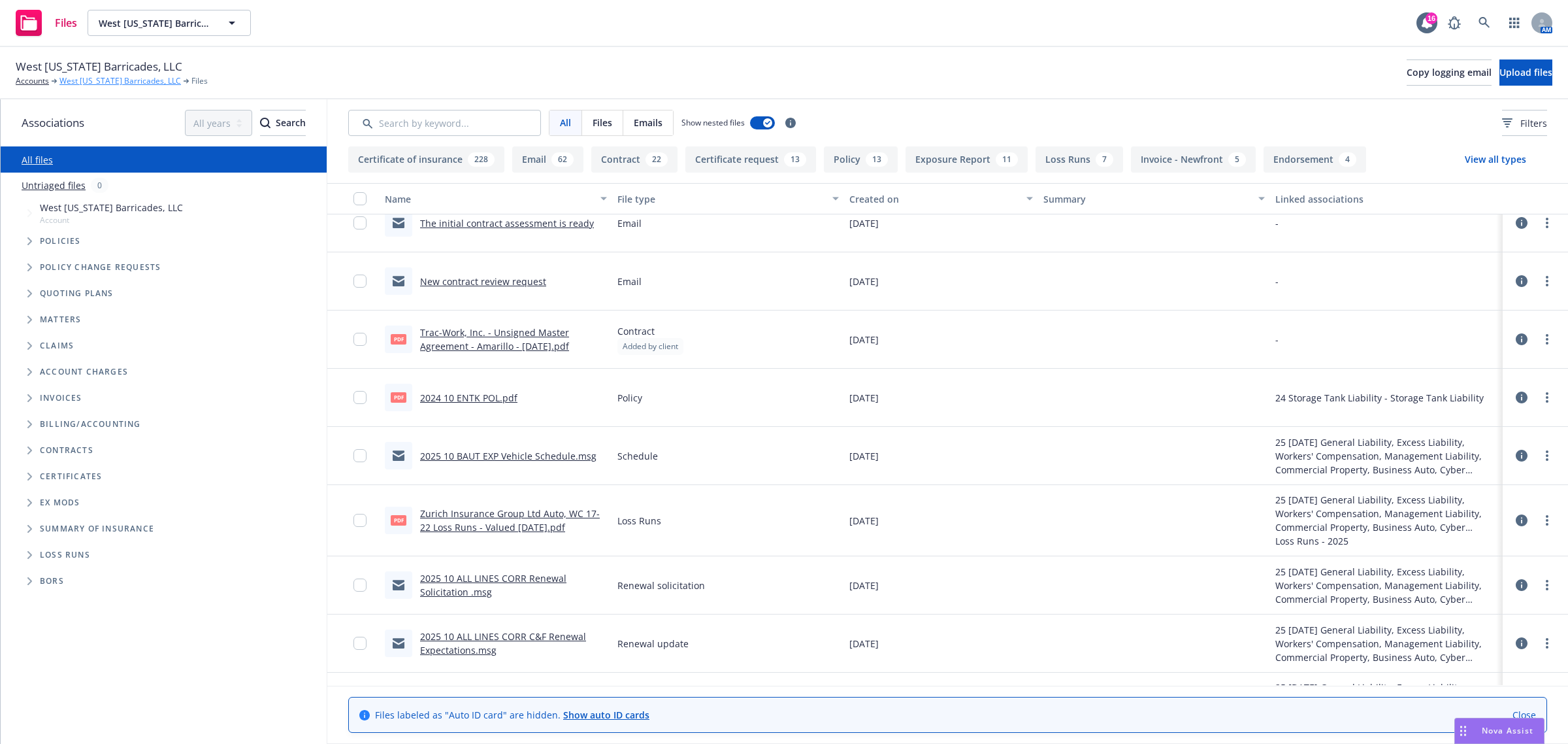
click at [93, 81] on link "West Texas Barricades, LLC" at bounding box center [120, 82] width 122 height 12
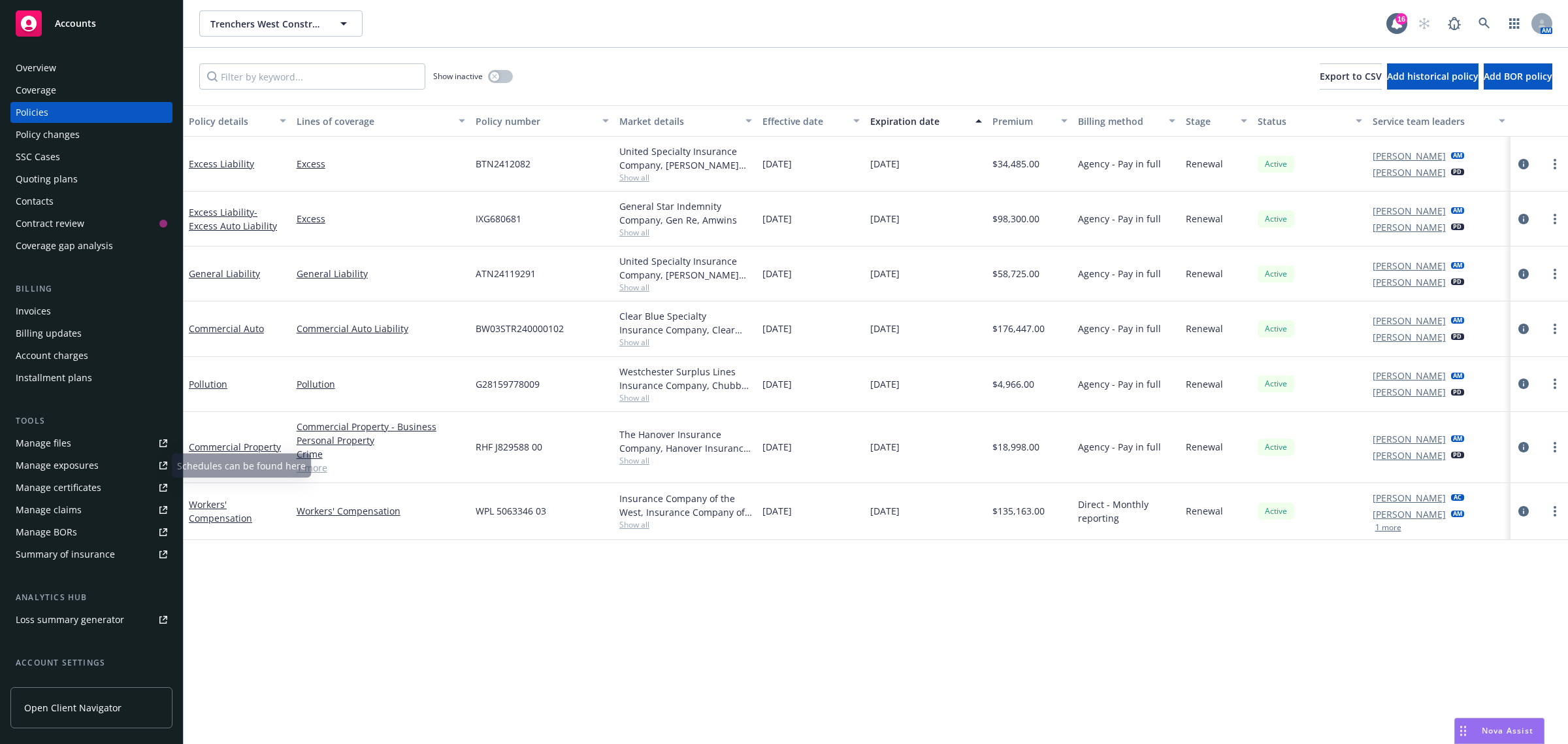
click at [37, 449] on div "Manage files" at bounding box center [43, 443] width 55 height 21
click at [1483, 734] on span "Nova Assist" at bounding box center [1507, 730] width 52 height 11
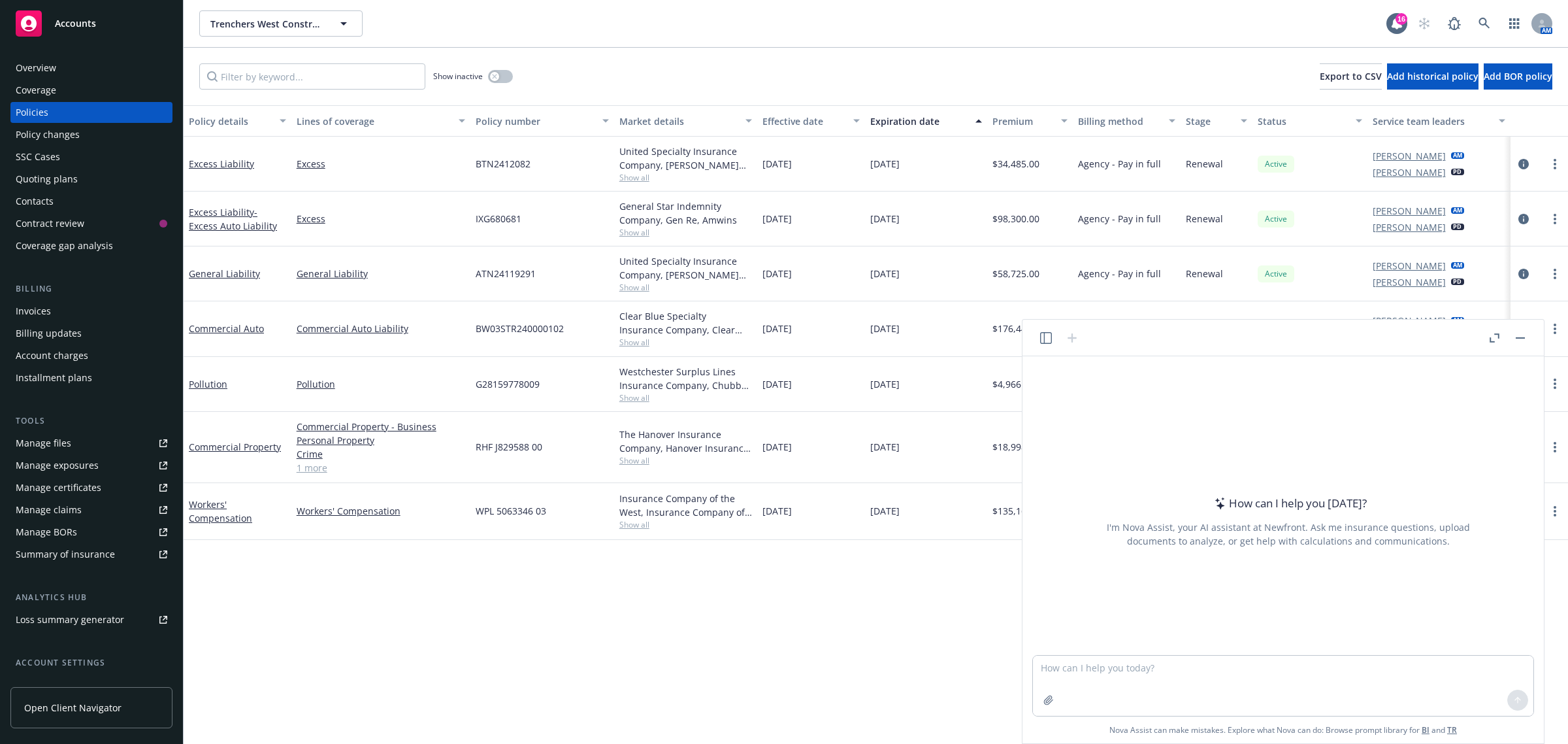
click at [1043, 338] on icon "button" at bounding box center [1046, 338] width 12 height 12
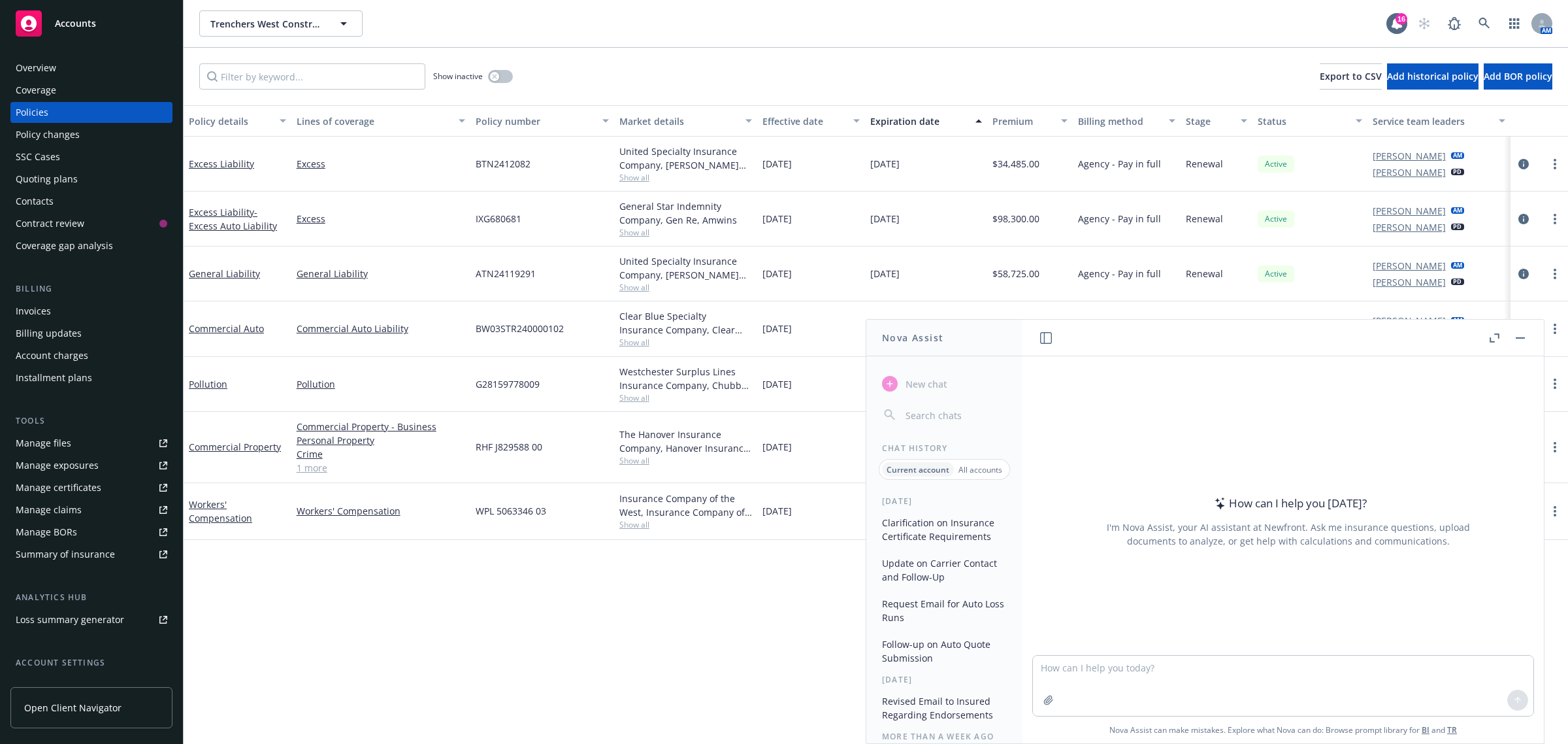
click at [939, 525] on button "Clarification on Insurance Certificate Requirements" at bounding box center [944, 529] width 135 height 35
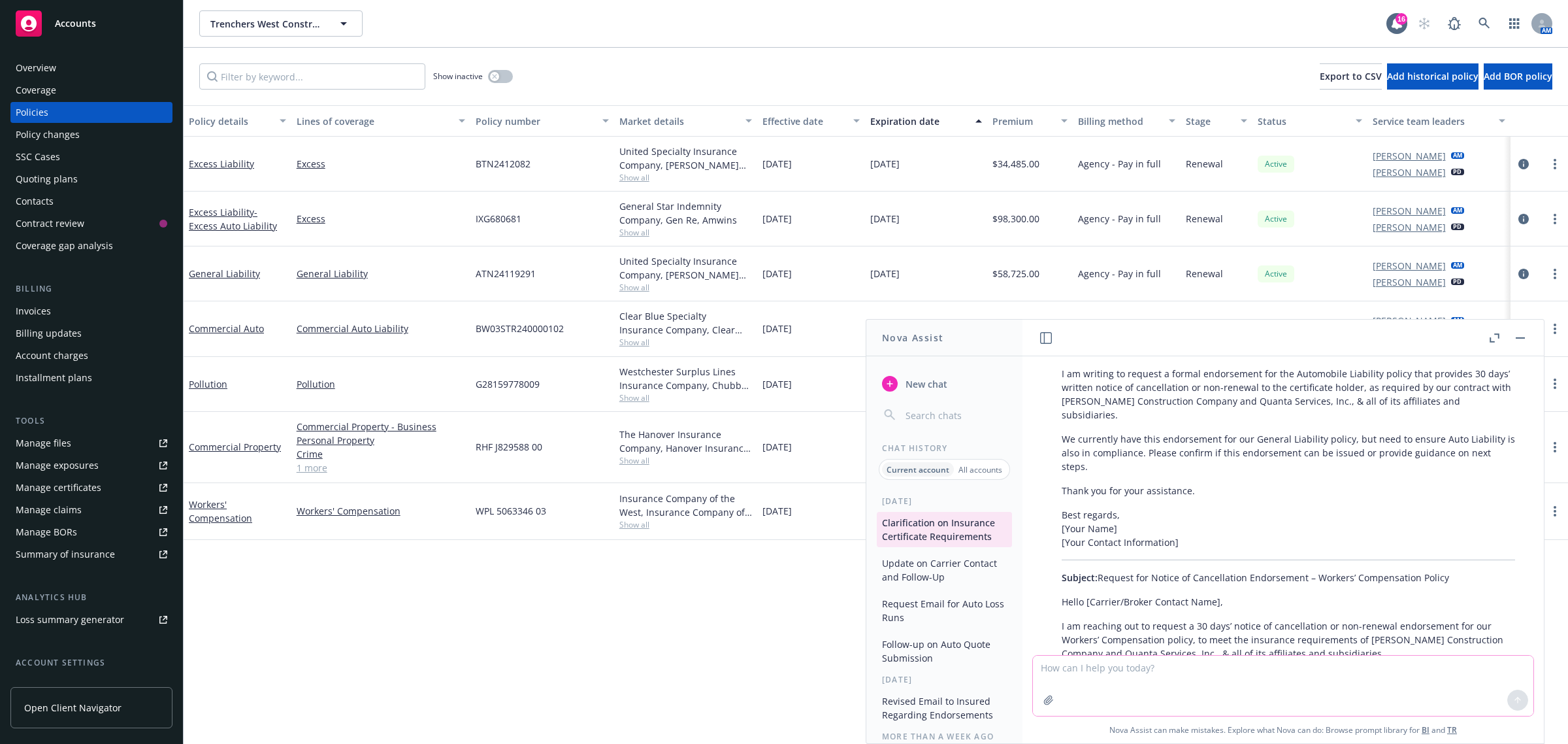
scroll to position [1175, 0]
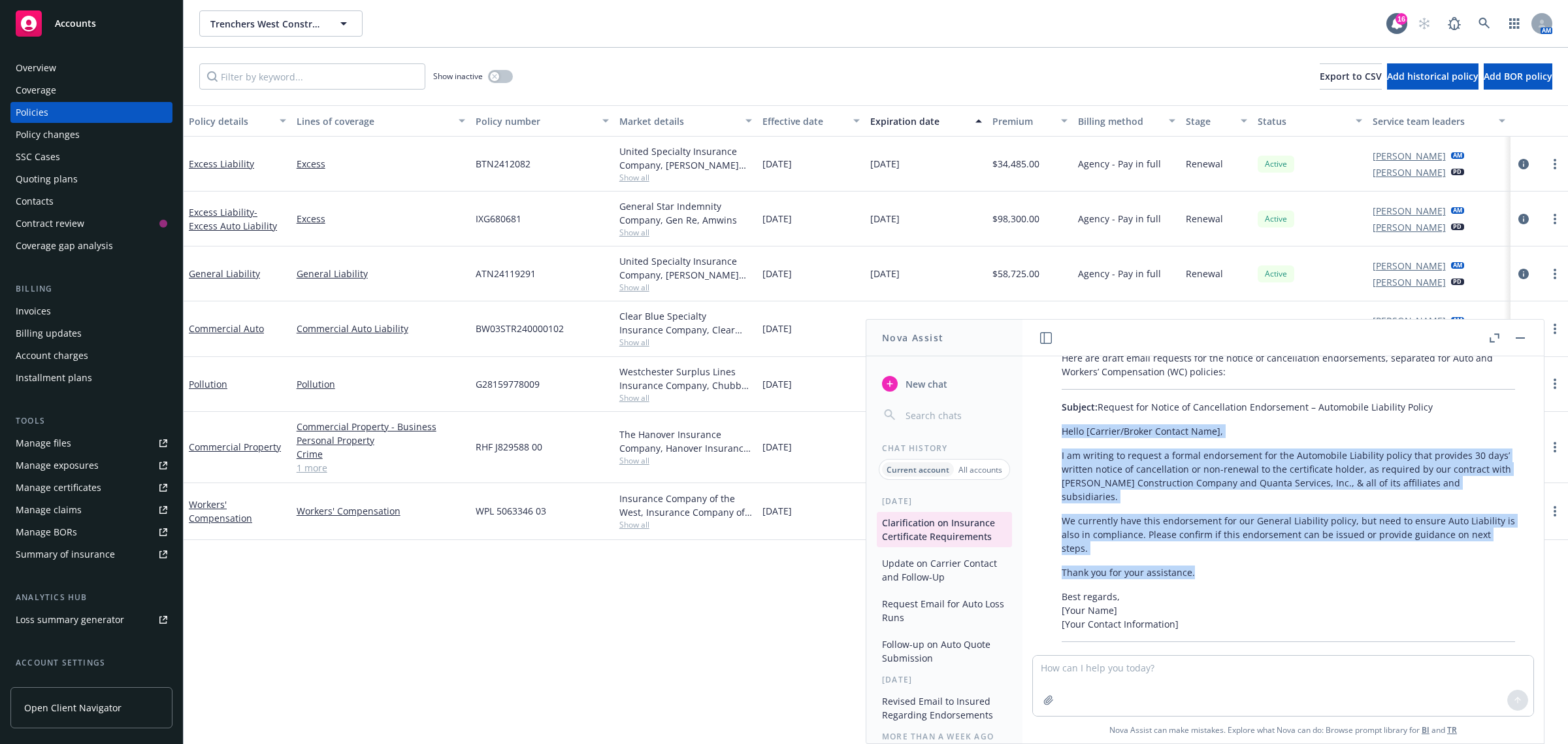
drag, startPoint x: 1061, startPoint y: 402, endPoint x: 1209, endPoint y: 532, distance: 197.0
click at [1209, 532] on div "Here are draft email requests for the notice of cancellation endorsements, sepa…" at bounding box center [1288, 634] width 480 height 578
copy div "Hello [Carrier/Broker Contact Name], I am writing to request a formal endorseme…"
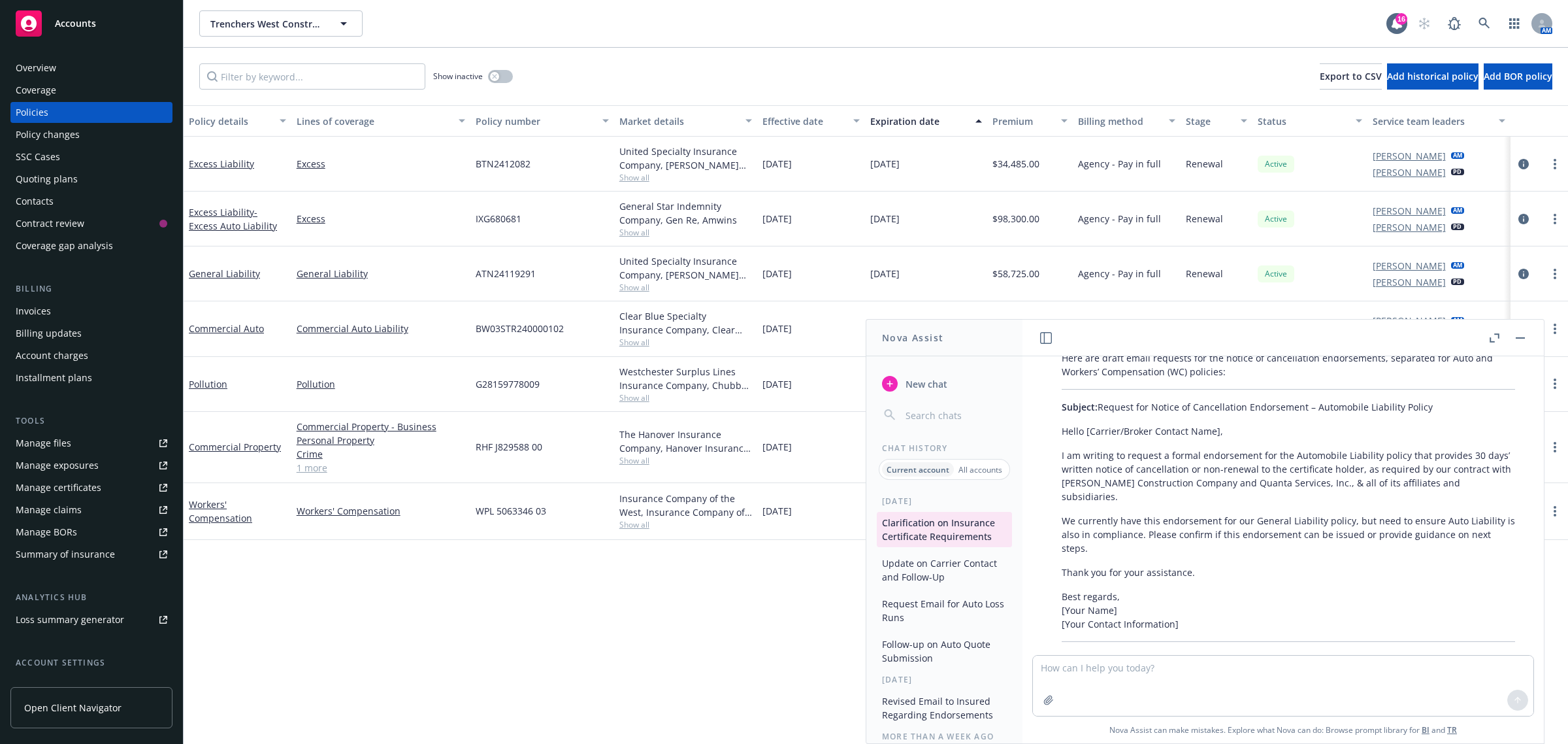
click at [1128, 400] on p "Subject: Request for Notice of Cancellation Endorsement – Automobile Liability …" at bounding box center [1288, 407] width 454 height 13
drag, startPoint x: 1099, startPoint y: 378, endPoint x: 1392, endPoint y: 379, distance: 293.0
click at [1430, 400] on p "Subject: Request for Notice of Cancellation Endorsement – Automobile Liability …" at bounding box center [1288, 407] width 454 height 13
copy p "Request for Notice of Cancellation Endorsement – Automobile Liability Policy"
click at [1521, 342] on button "button" at bounding box center [1519, 337] width 16 height 16
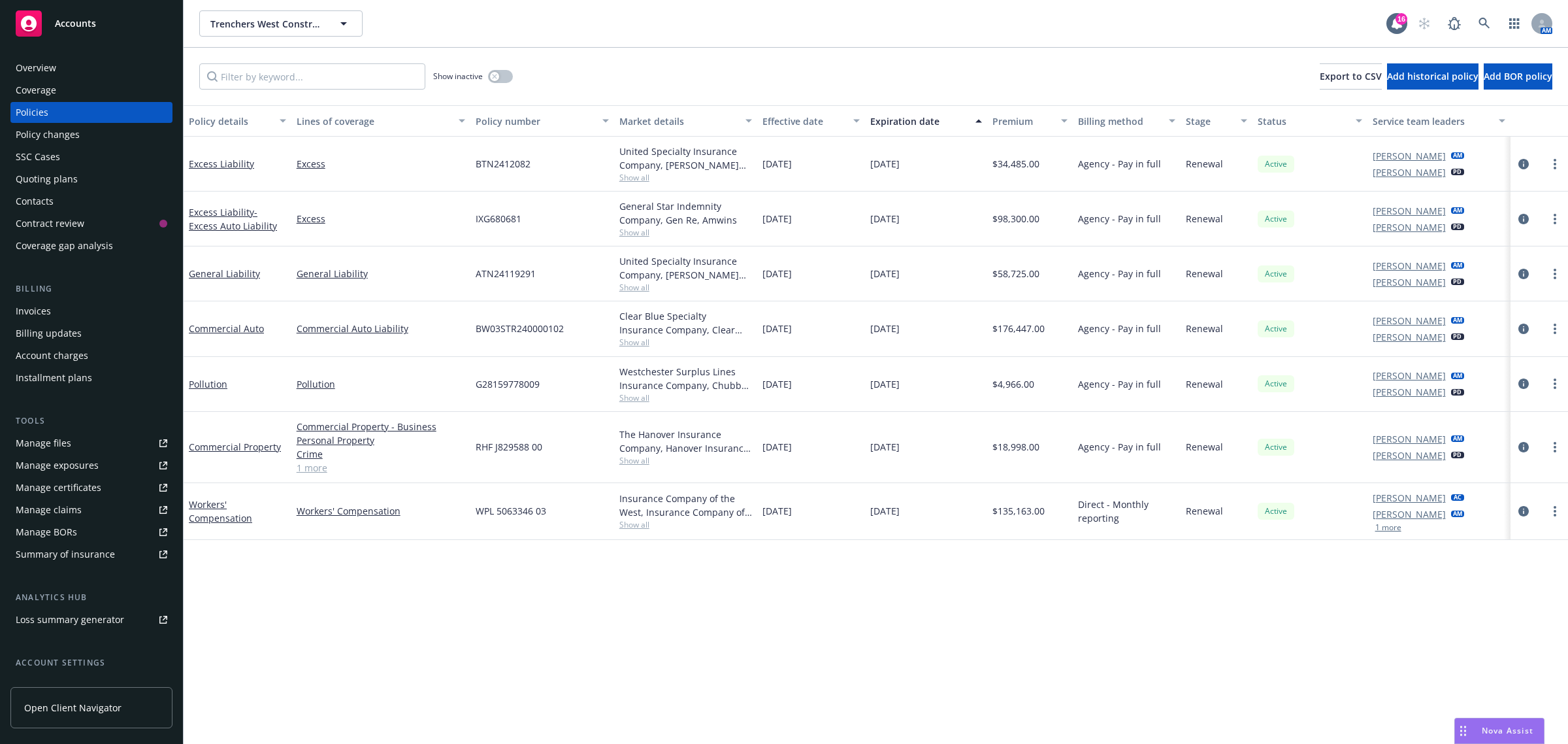
scroll to position [1420, 0]
click at [27, 74] on div "Overview" at bounding box center [36, 68] width 40 height 21
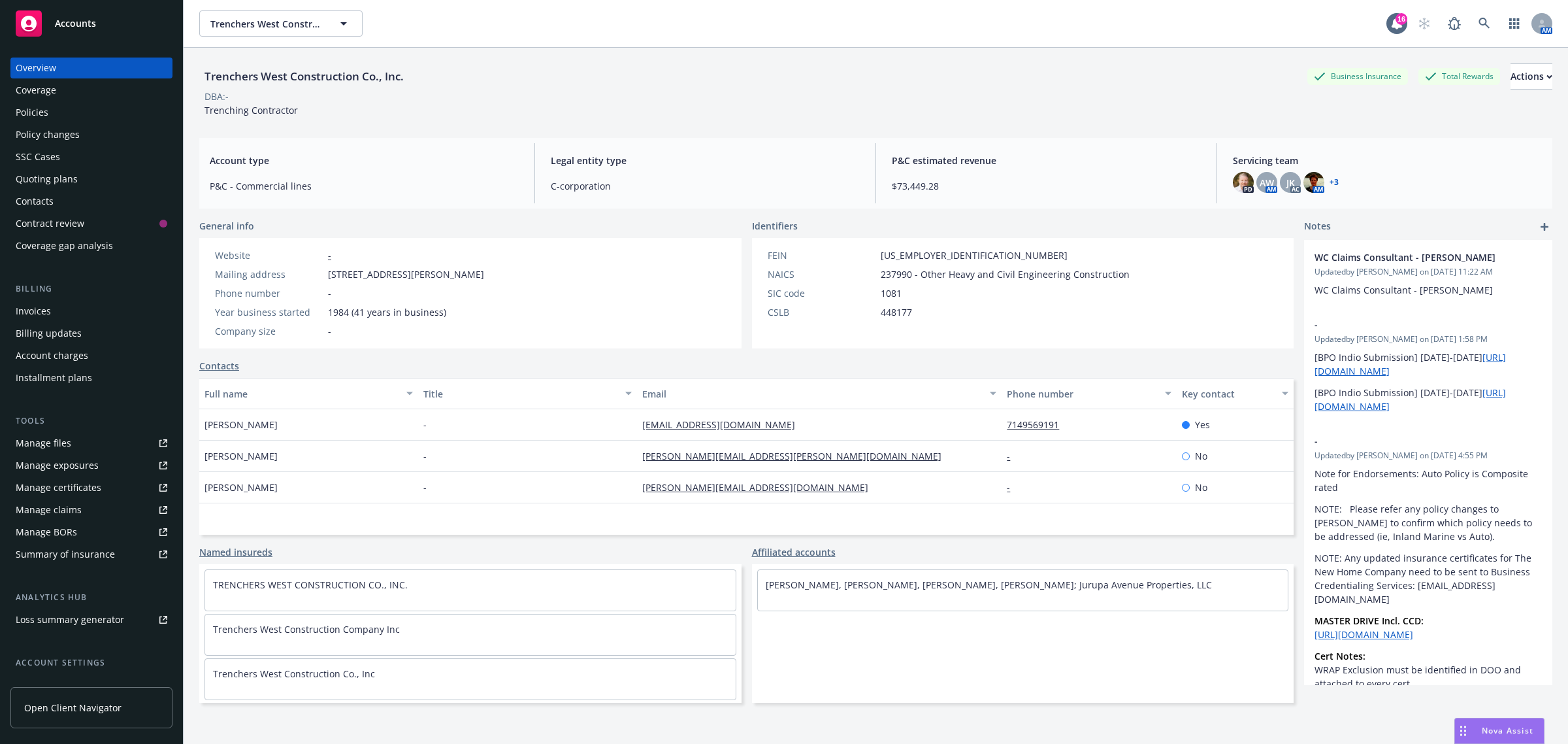
click at [1516, 730] on span "Nova Assist" at bounding box center [1507, 730] width 52 height 11
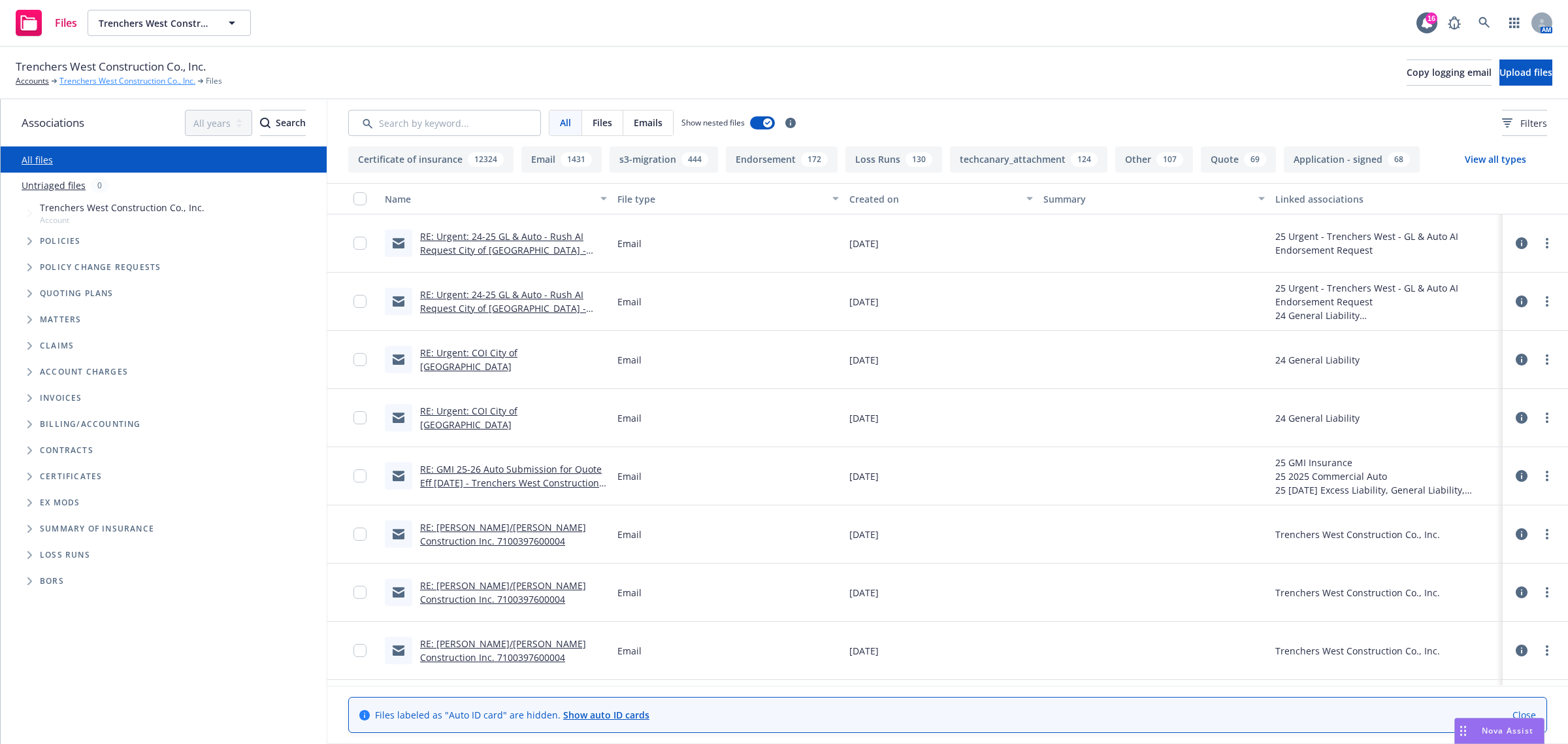
click at [150, 84] on link "Trenchers West Construction Co., Inc." at bounding box center [128, 82] width 136 height 12
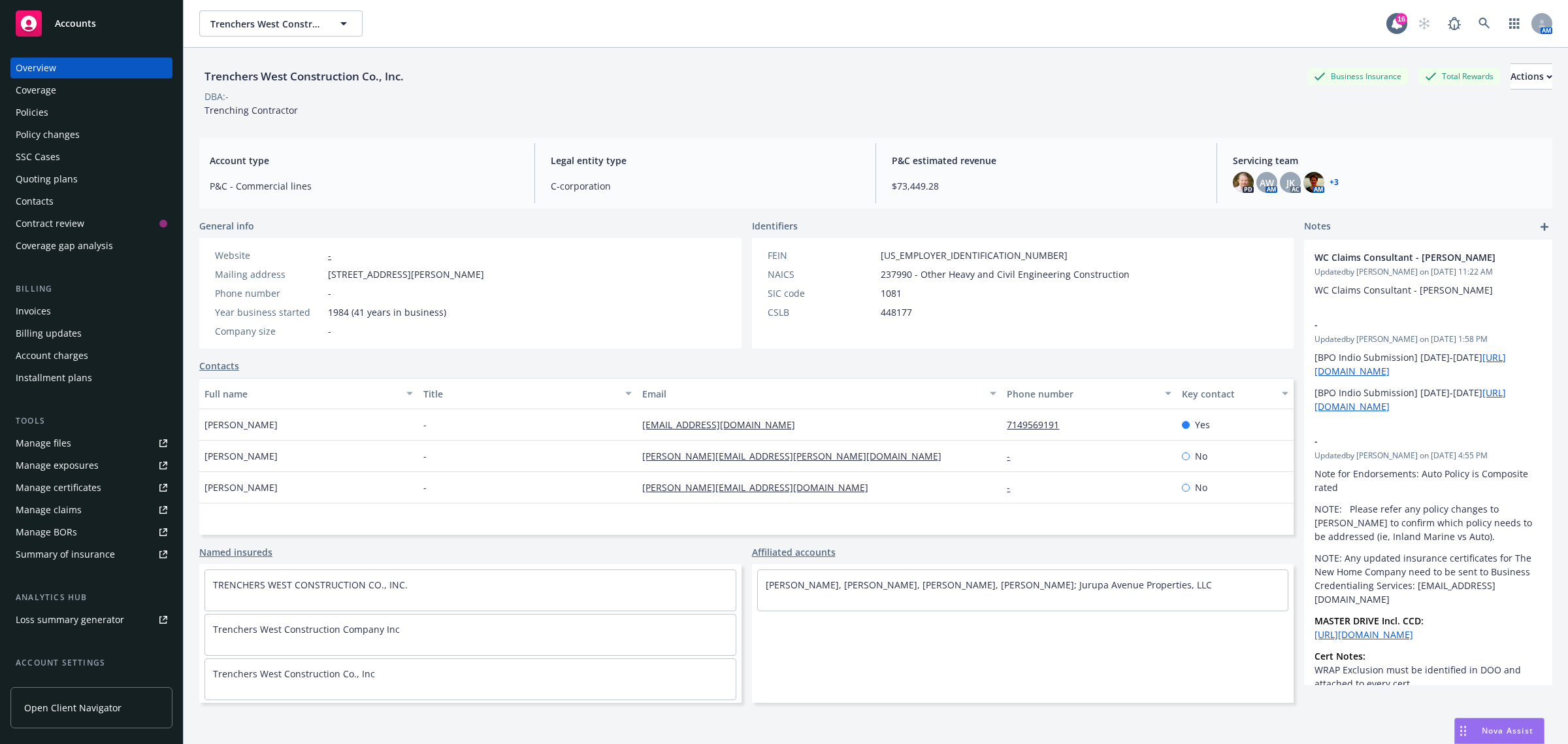
click at [61, 120] on div "Policies" at bounding box center [91, 112] width 152 height 21
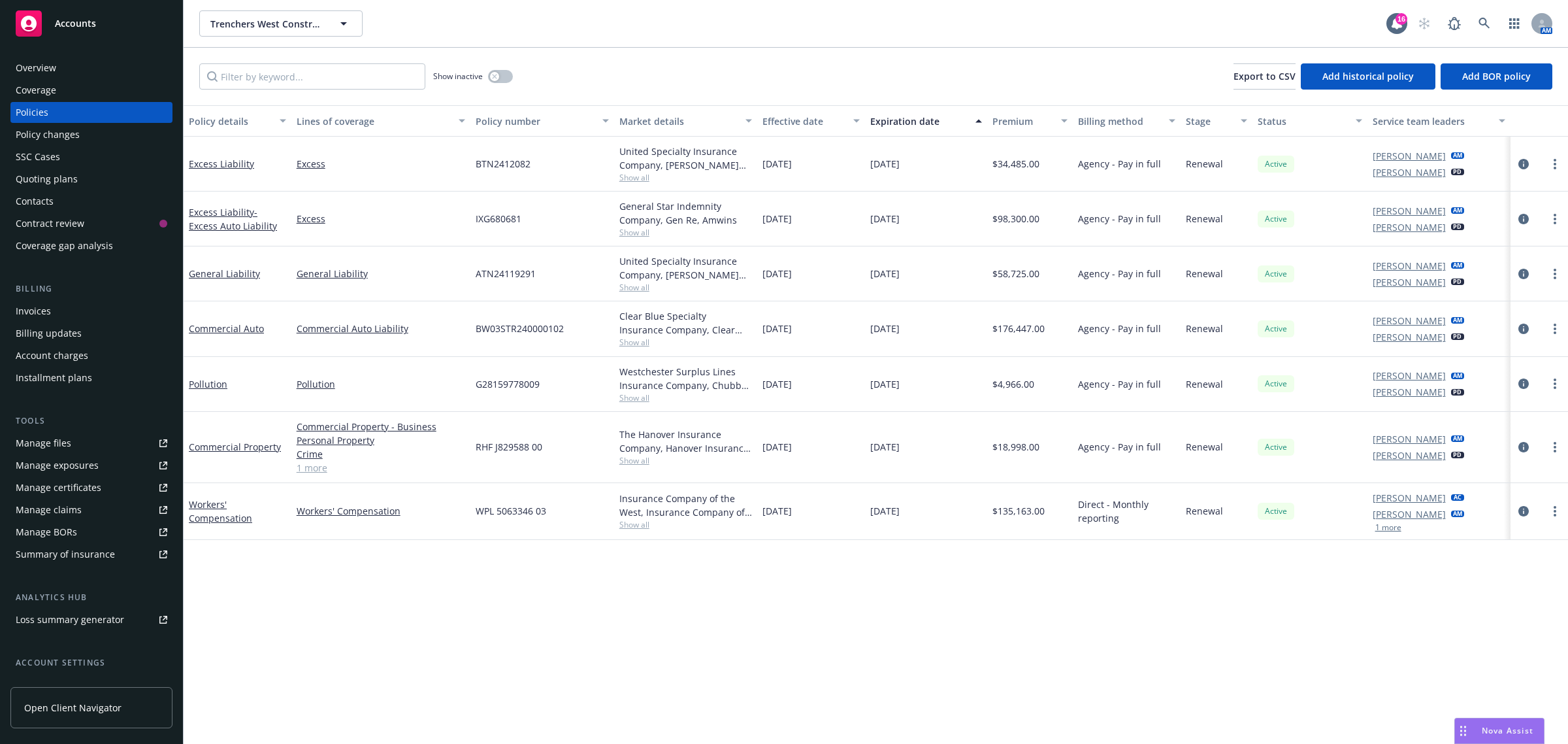
click at [1496, 727] on span "Nova Assist" at bounding box center [1507, 730] width 52 height 11
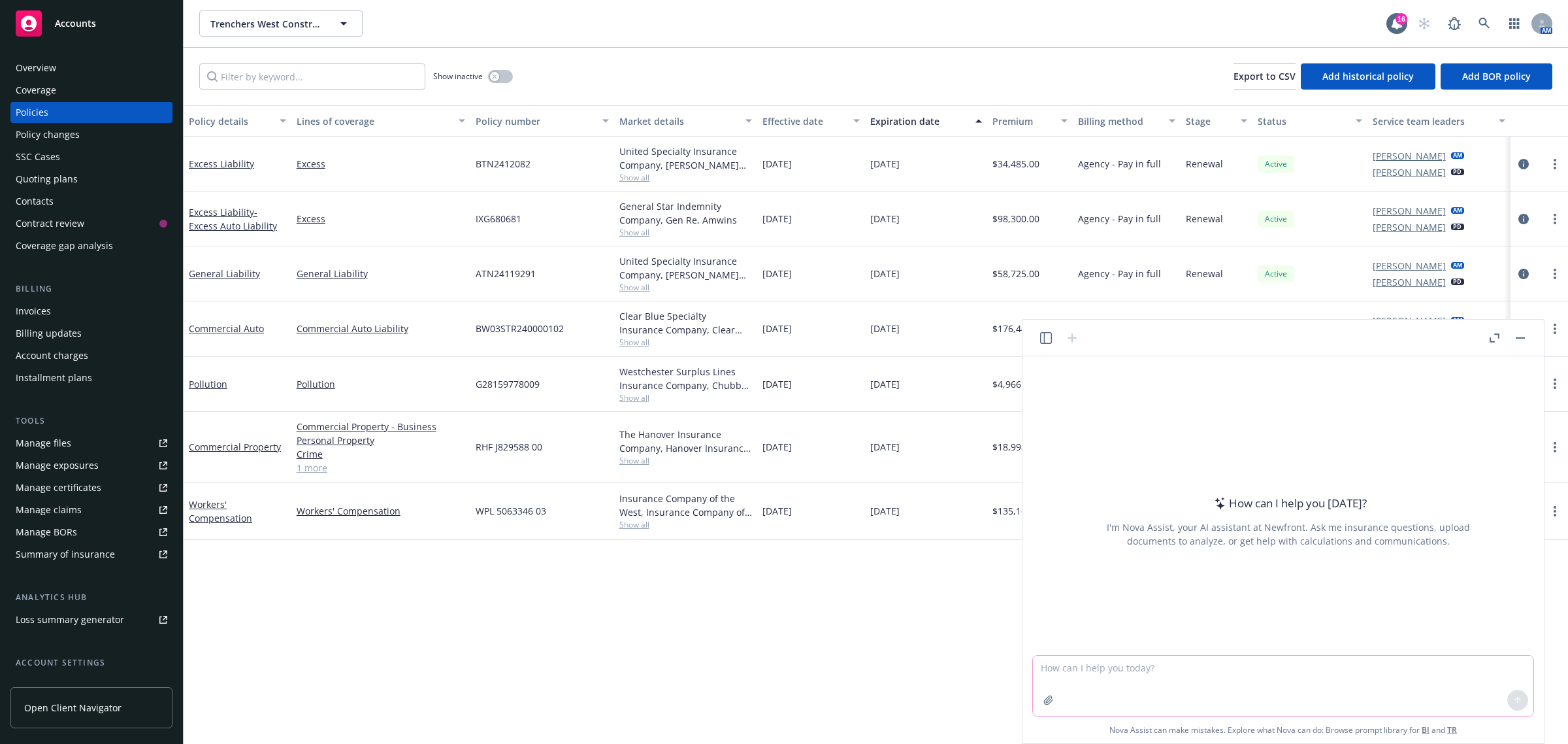
drag, startPoint x: 1268, startPoint y: 701, endPoint x: 1230, endPoint y: 694, distance: 38.6
click at [1268, 701] on textarea at bounding box center [1283, 686] width 501 height 60
paste textarea "* Additional Insured the "a Quanta Services Company" was unnecessary wording - …"
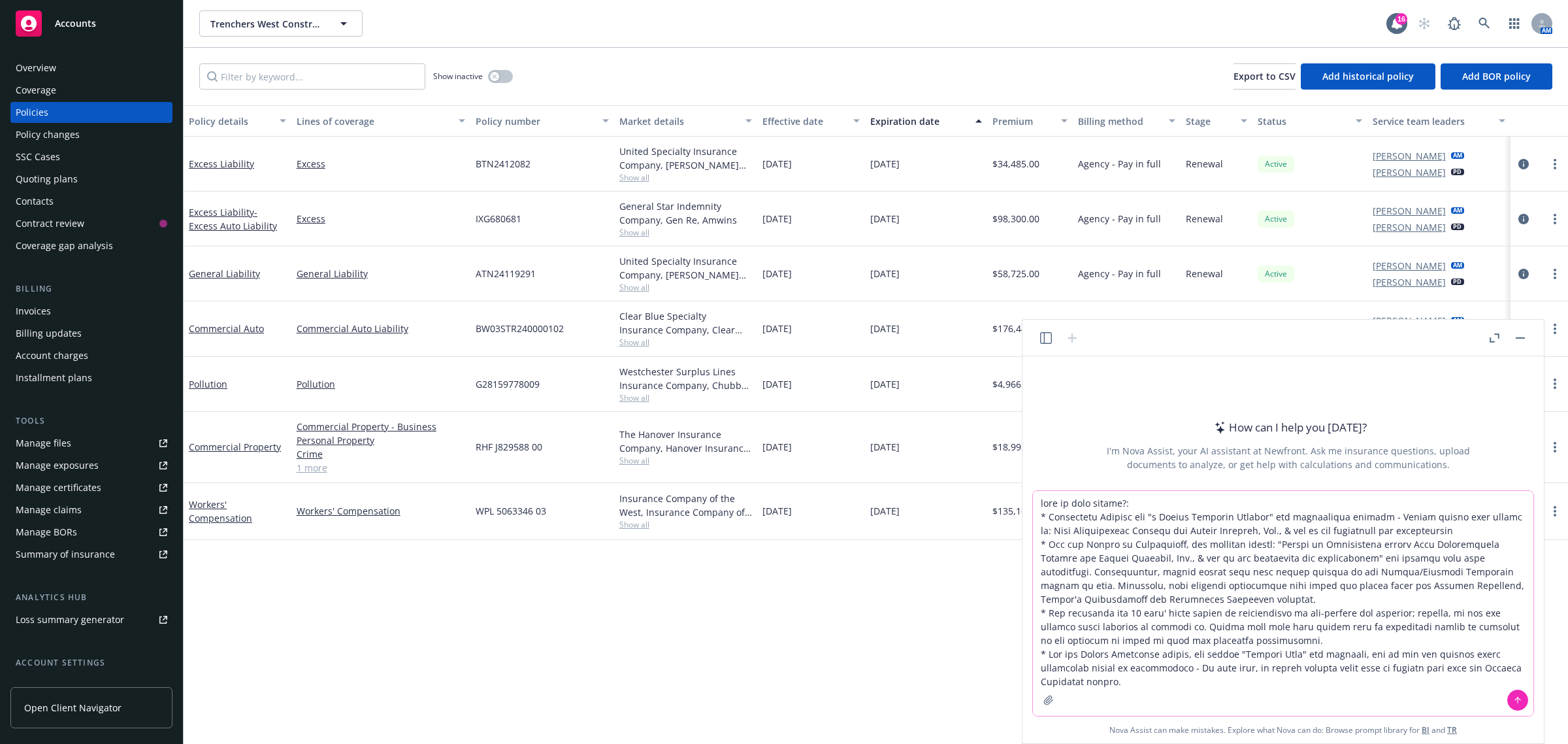
type textarea "what is this asking?: * Additional Insured the "a Quanta Services Company" was …"
click at [1522, 703] on button at bounding box center [1517, 700] width 21 height 21
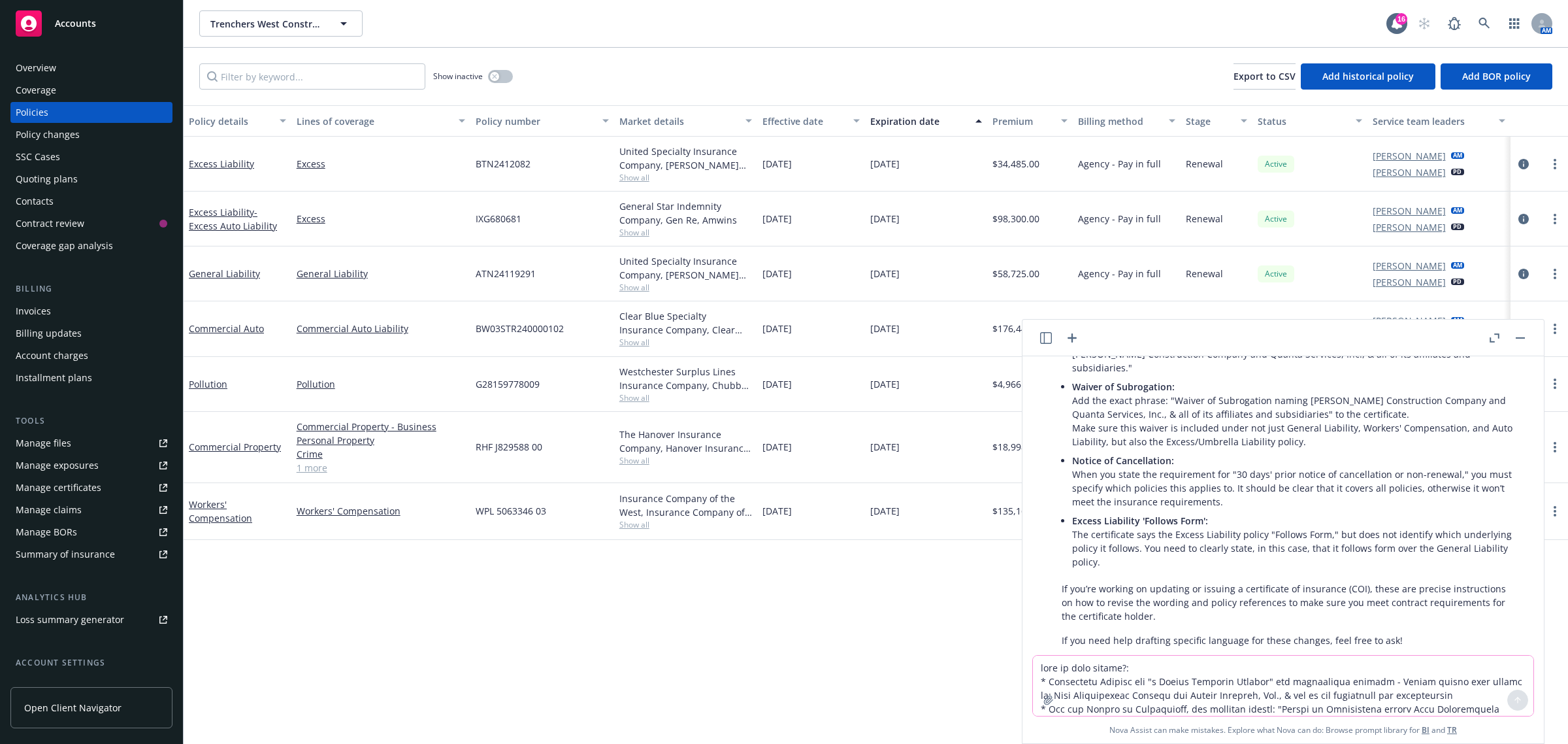
scroll to position [371, 0]
click at [1127, 671] on textarea at bounding box center [1283, 686] width 501 height 60
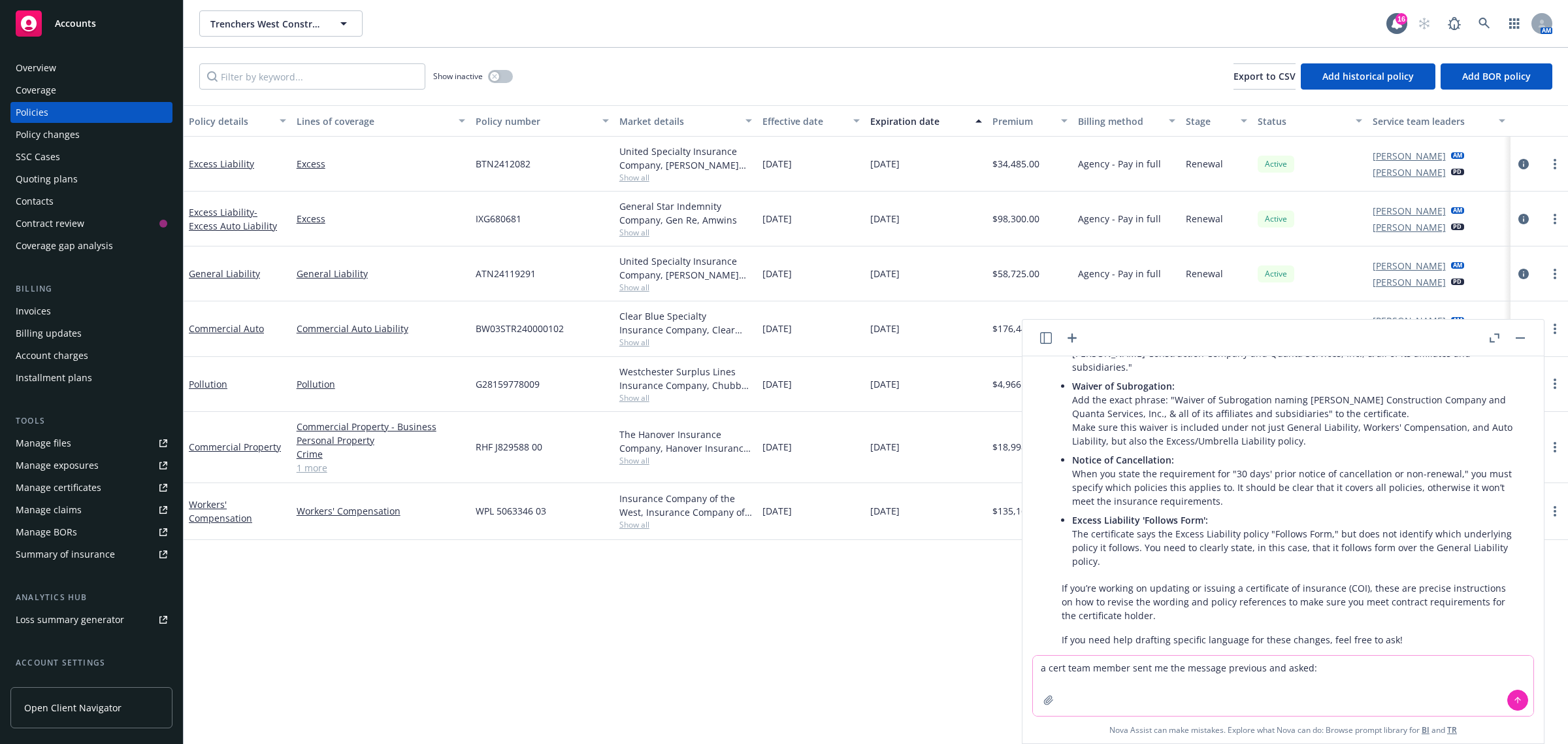
paste textarea "er the below email, would appreciate if notice of cancellation endorsement can …"
type textarea "a cert team member sent me the message previous and asked: er the below email, …"
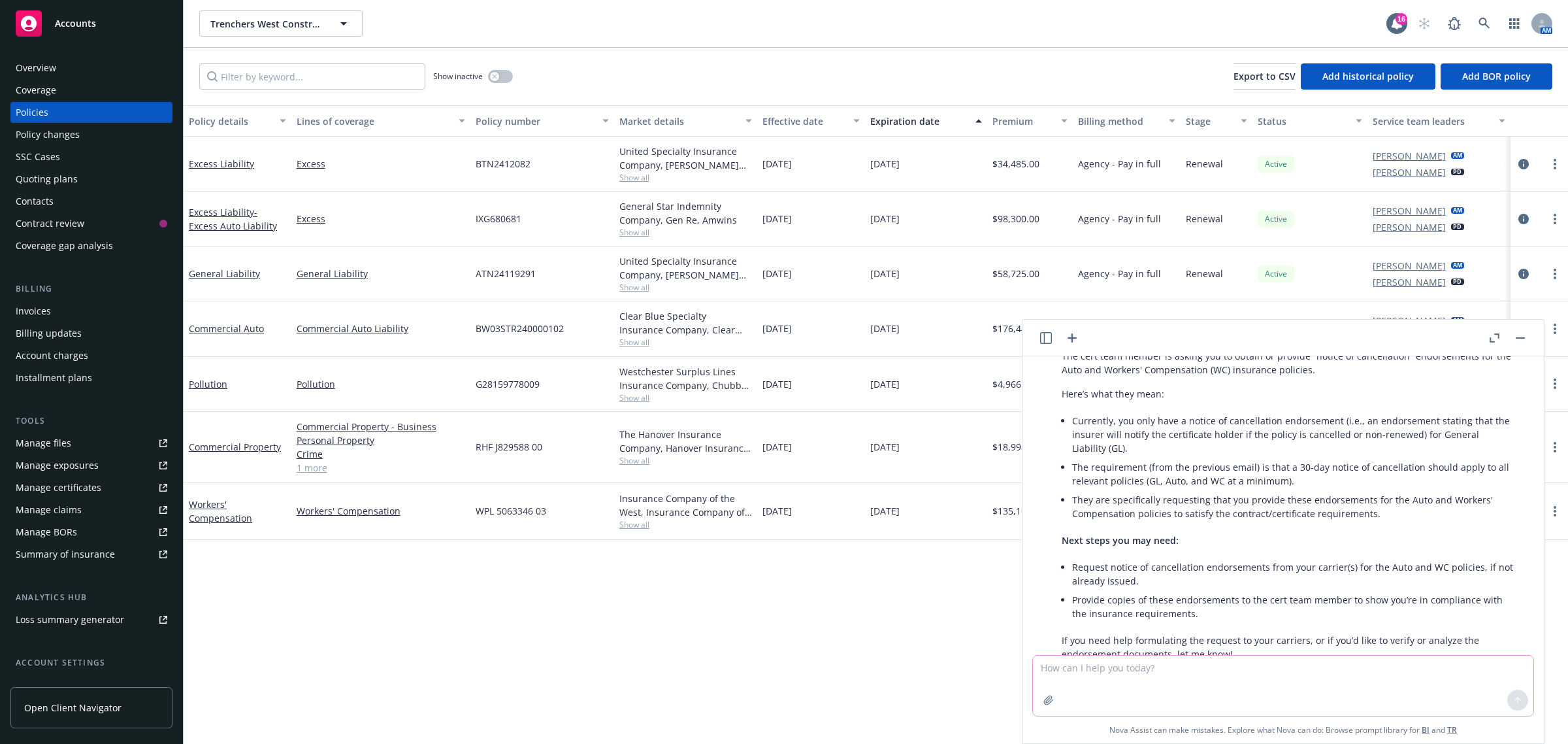
scroll to position [733, 0]
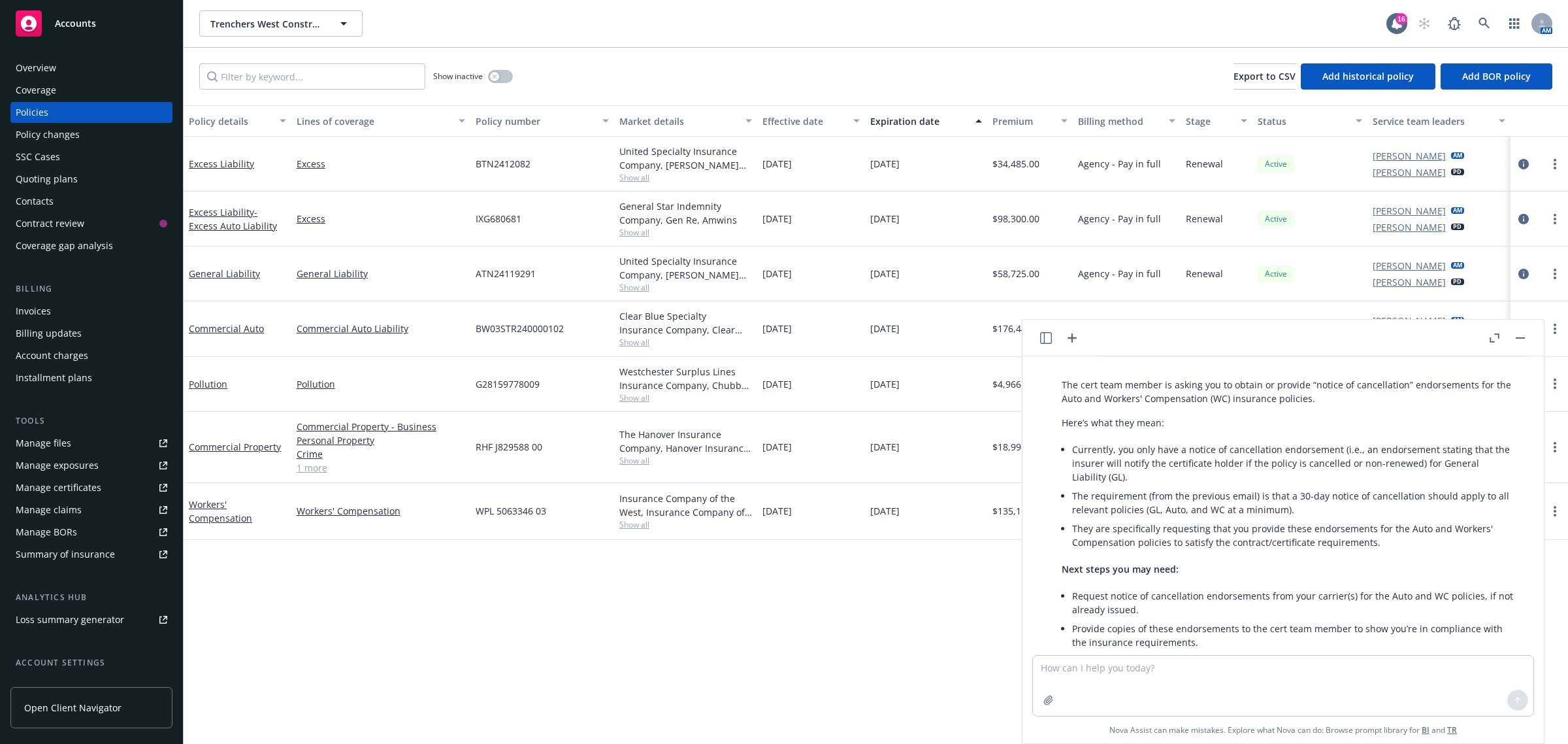
drag, startPoint x: 515, startPoint y: 726, endPoint x: 496, endPoint y: 714, distance: 22.5
click at [510, 725] on div "Policy details Lines of coverage Policy number Market details Effective date Ex…" at bounding box center [876, 425] width 1384 height 639
click at [248, 332] on link "Commercial Auto" at bounding box center [226, 328] width 75 height 13
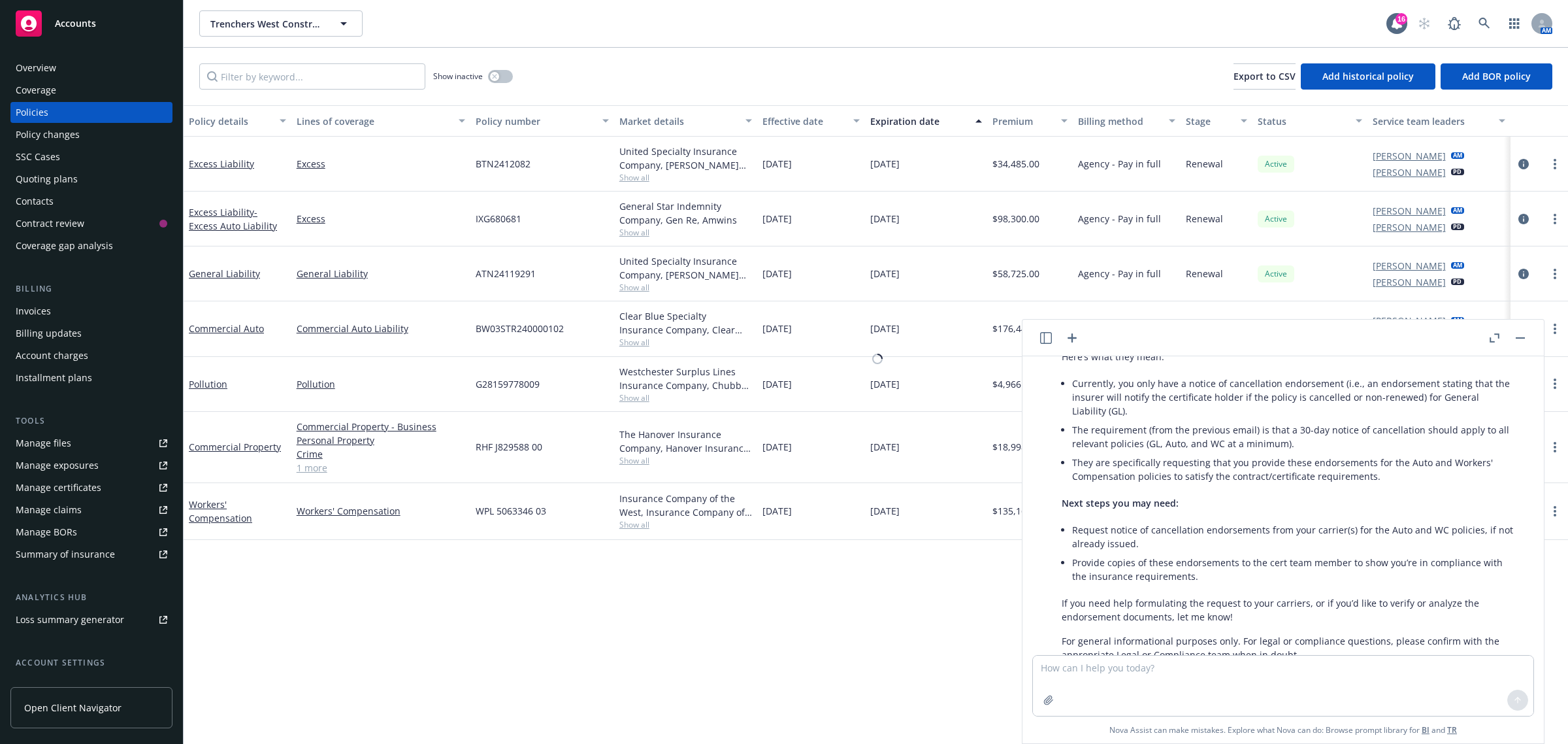
scroll to position [814, 0]
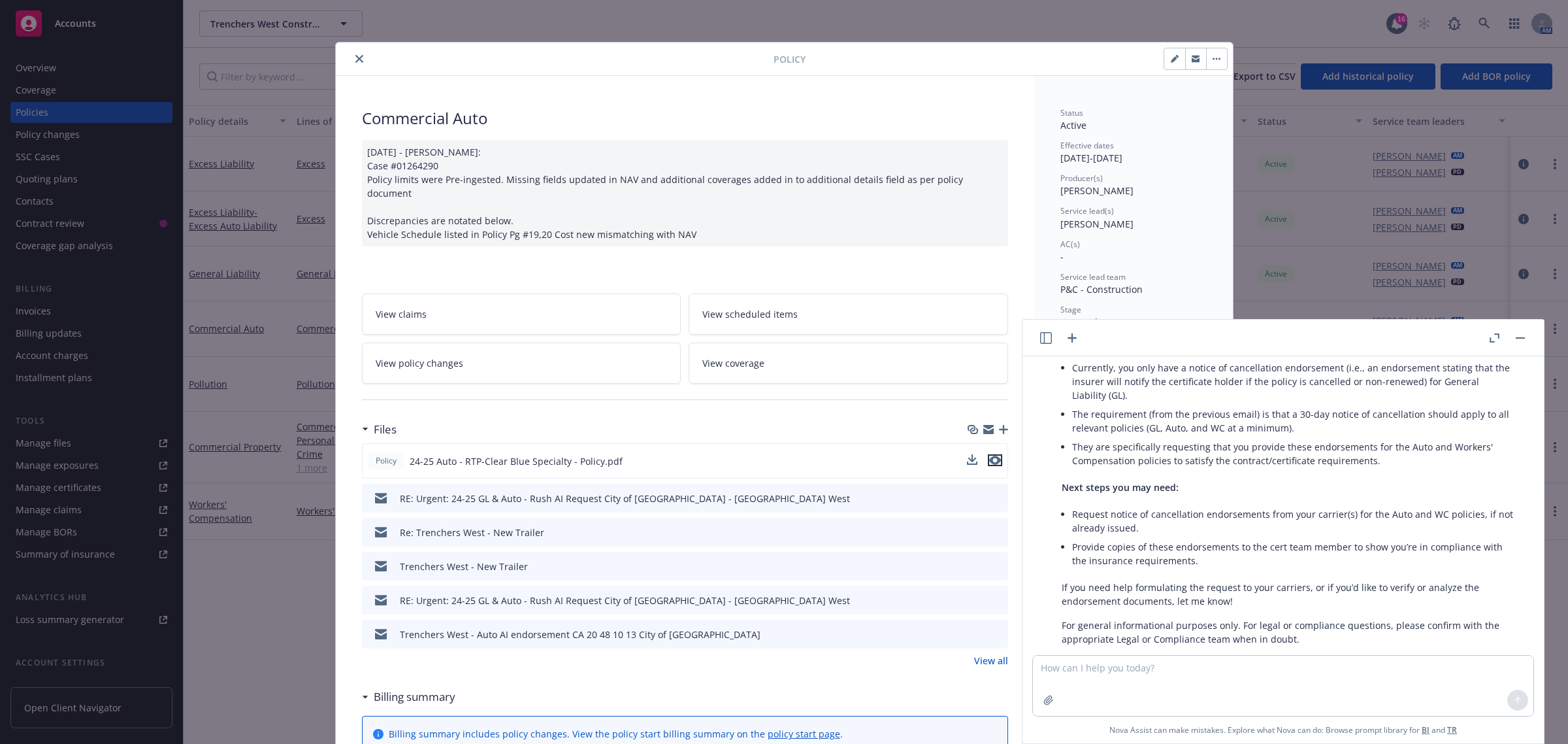
click at [989, 455] on icon "preview file" at bounding box center [995, 460] width 12 height 9
click at [1120, 670] on textarea at bounding box center [1283, 686] width 501 height 60
type textarea "draft email requests for auto and wc separately"
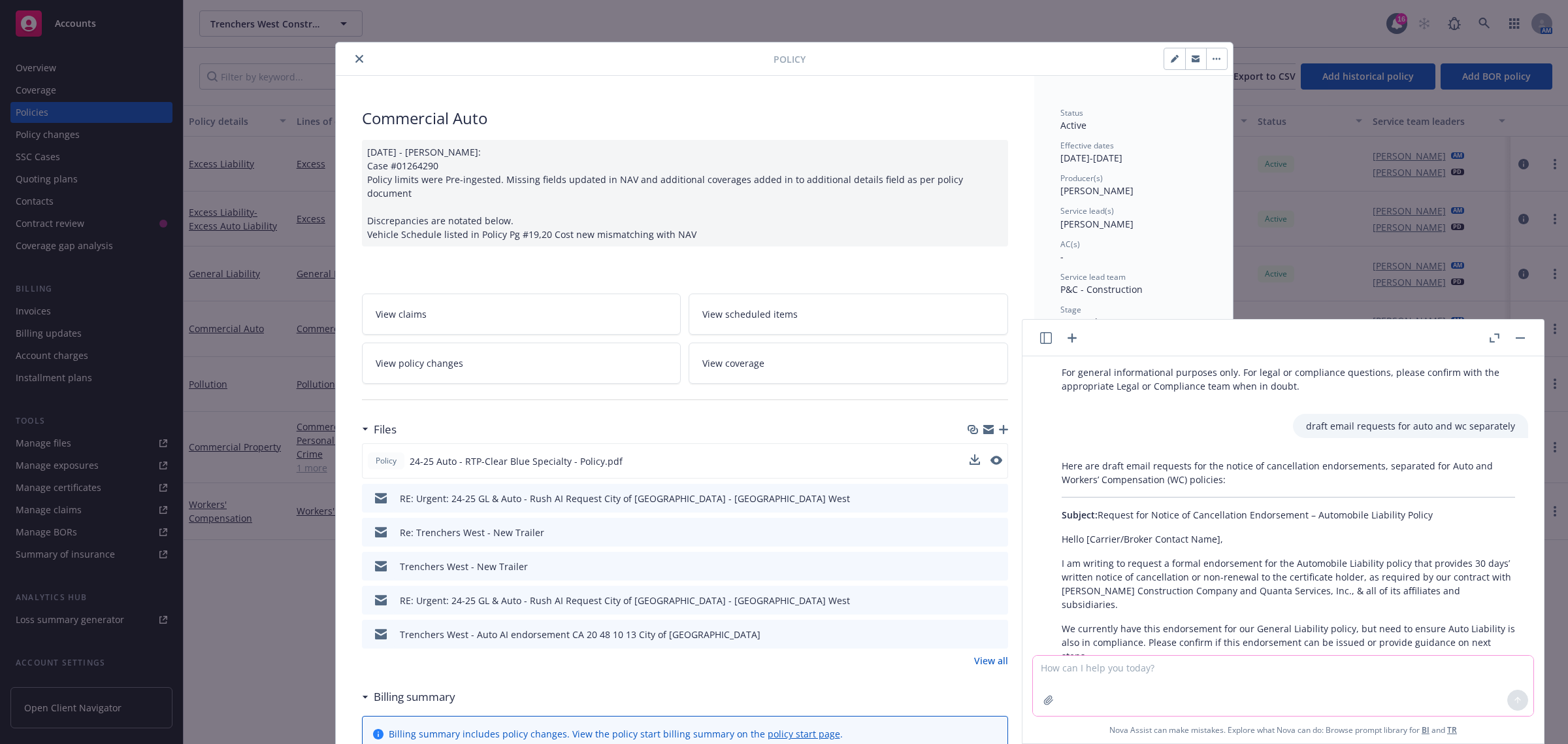
scroll to position [1420, 0]
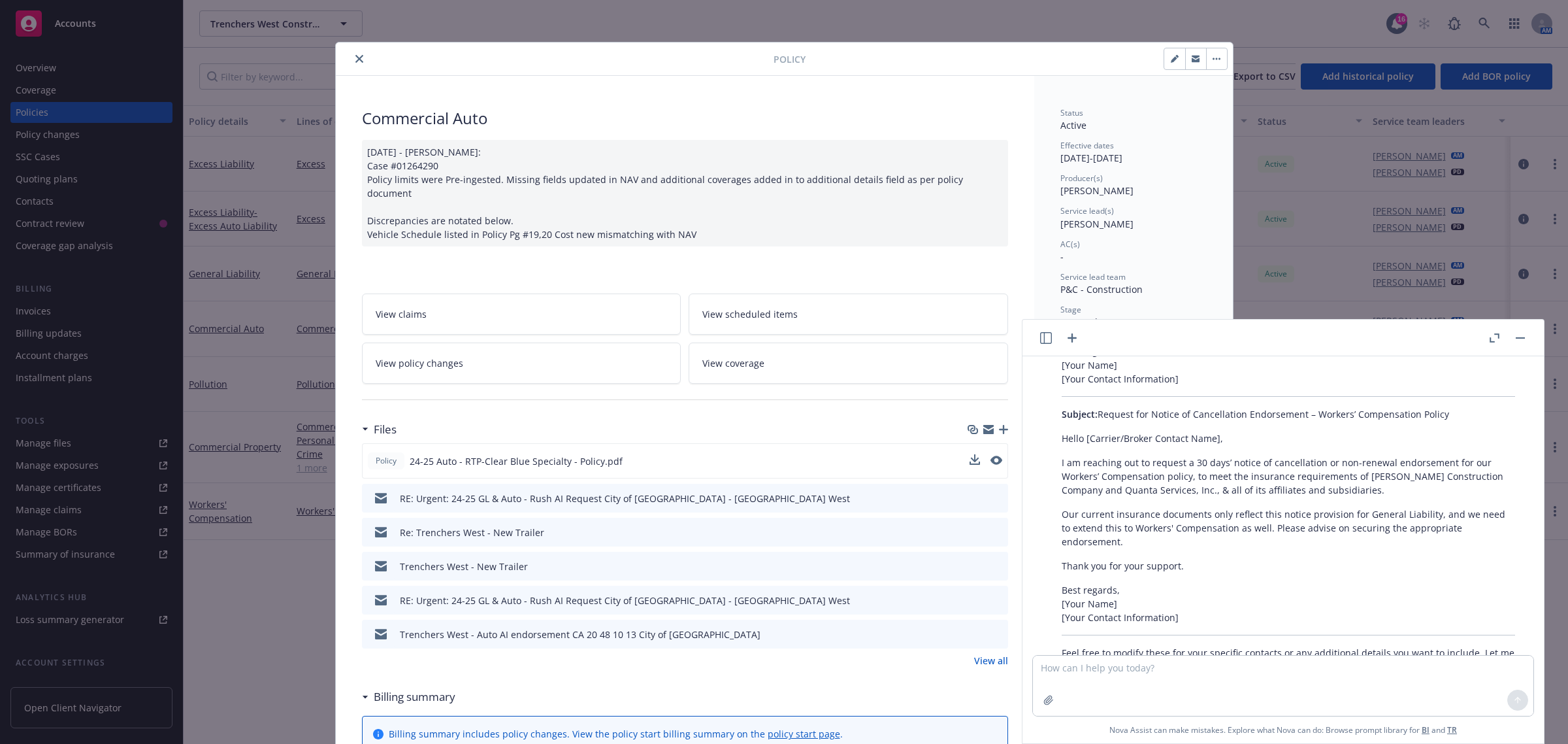
click at [355, 58] on icon "close" at bounding box center [359, 58] width 7 height 7
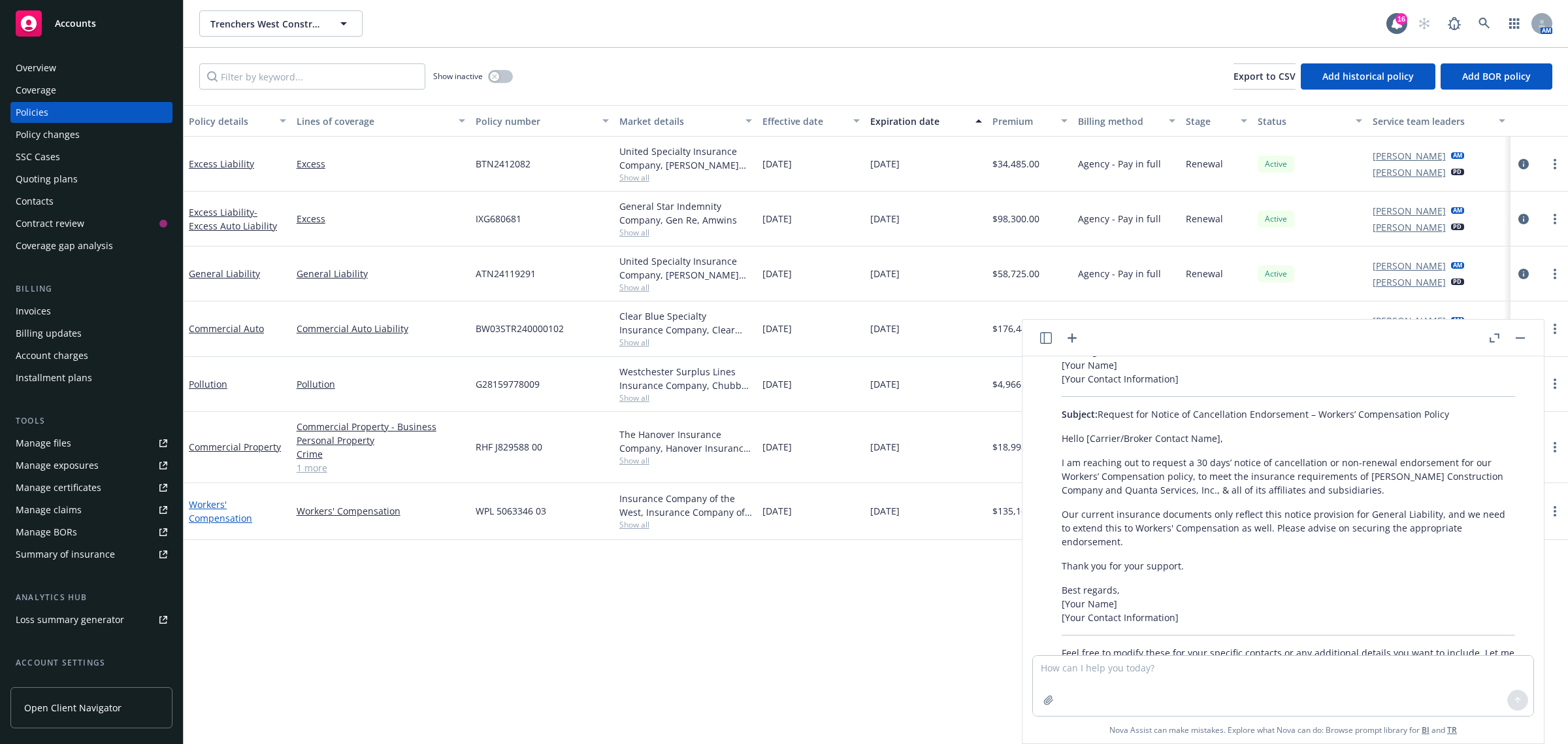
click at [236, 514] on link "Workers' Compensation" at bounding box center [220, 511] width 64 height 26
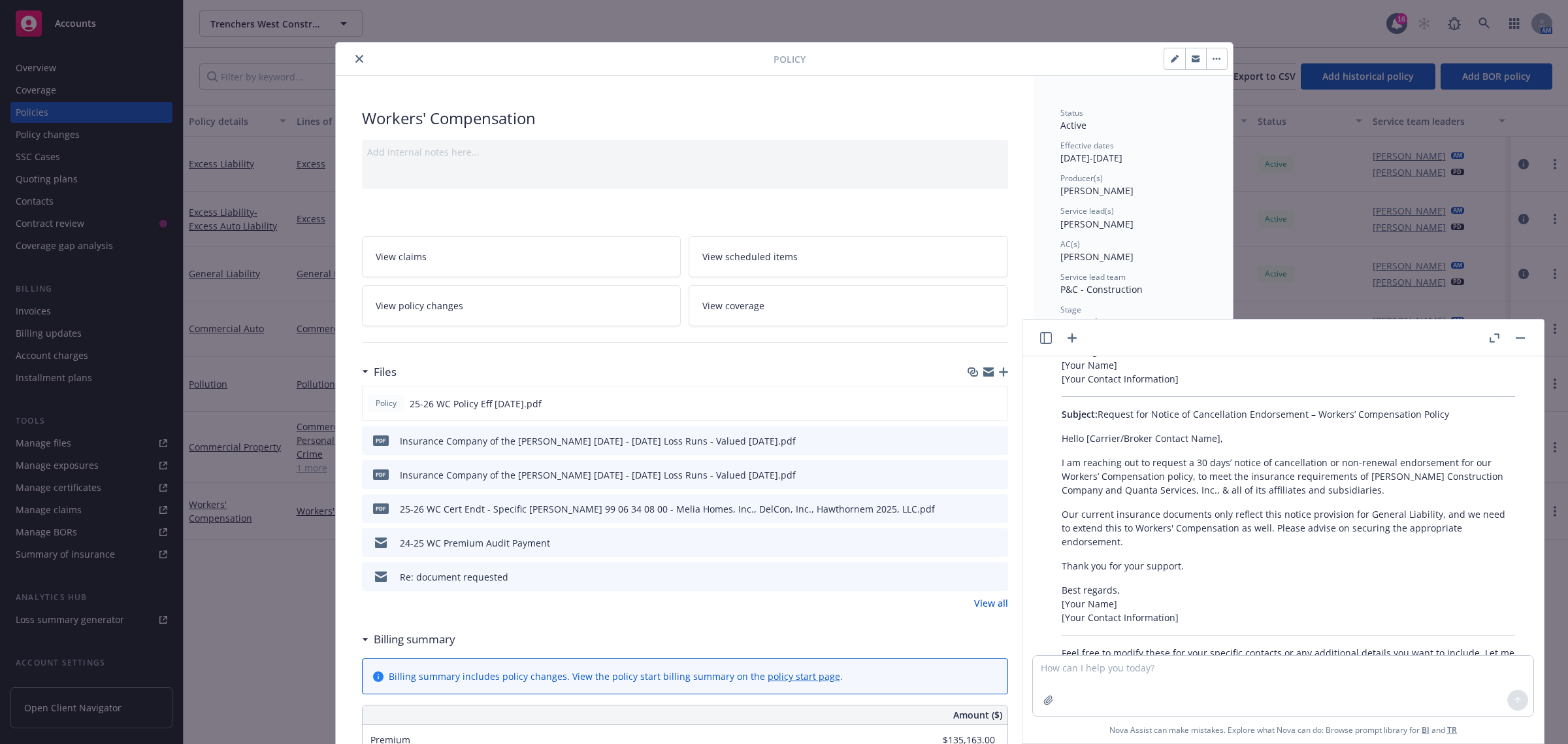
click at [990, 542] on icon "preview file" at bounding box center [996, 541] width 12 height 9
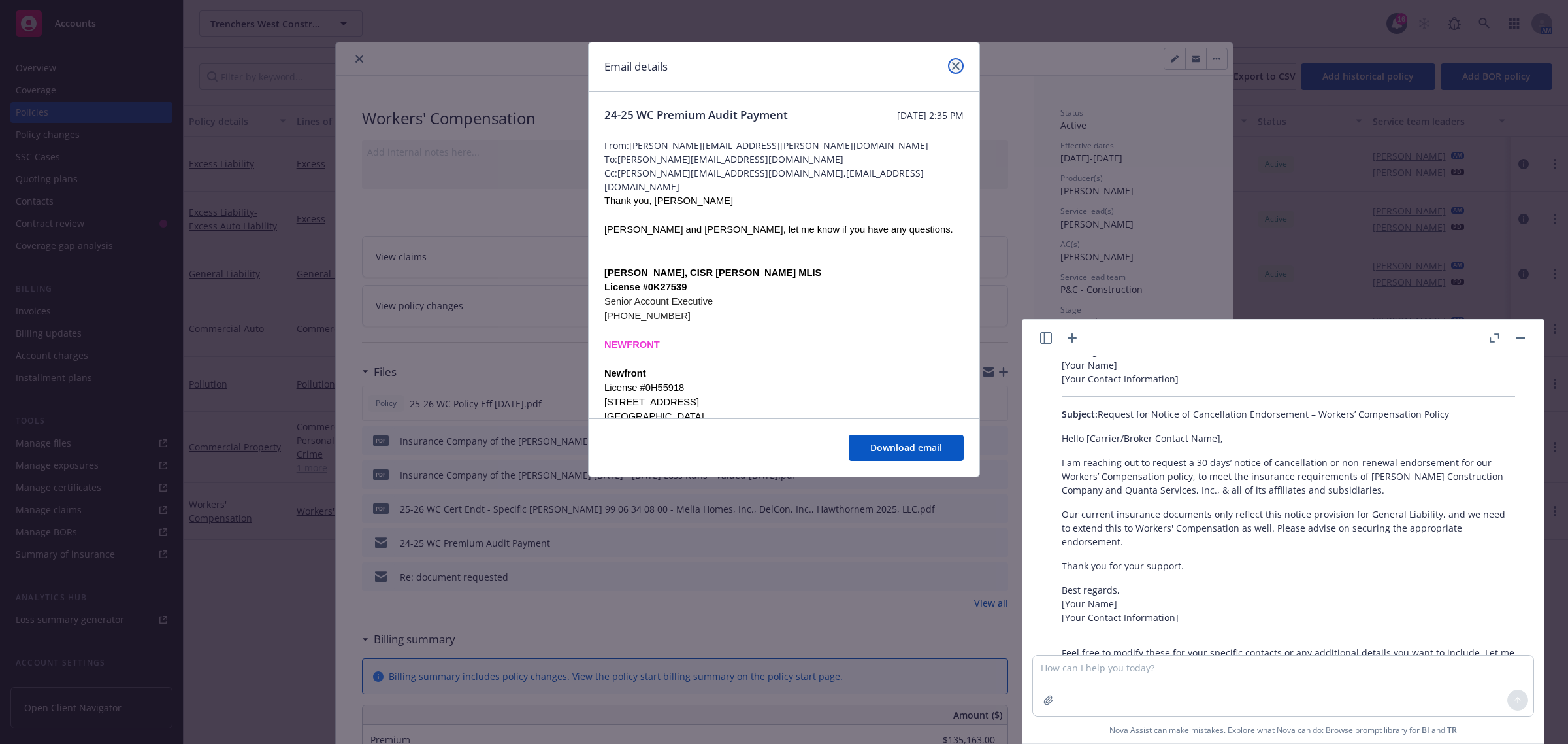
click at [962, 69] on link "close" at bounding box center [955, 66] width 16 height 16
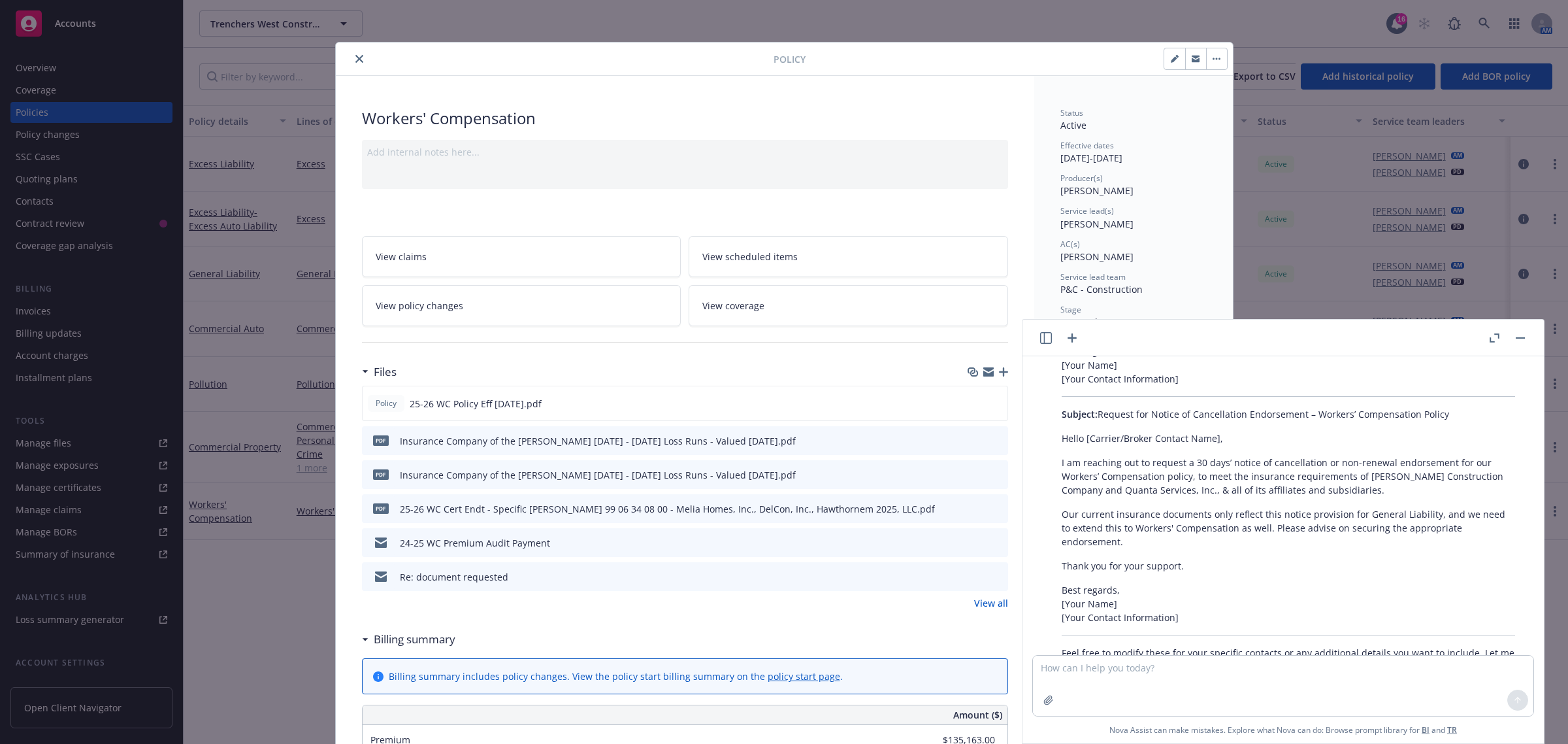
click at [351, 60] on button "close" at bounding box center [359, 58] width 16 height 16
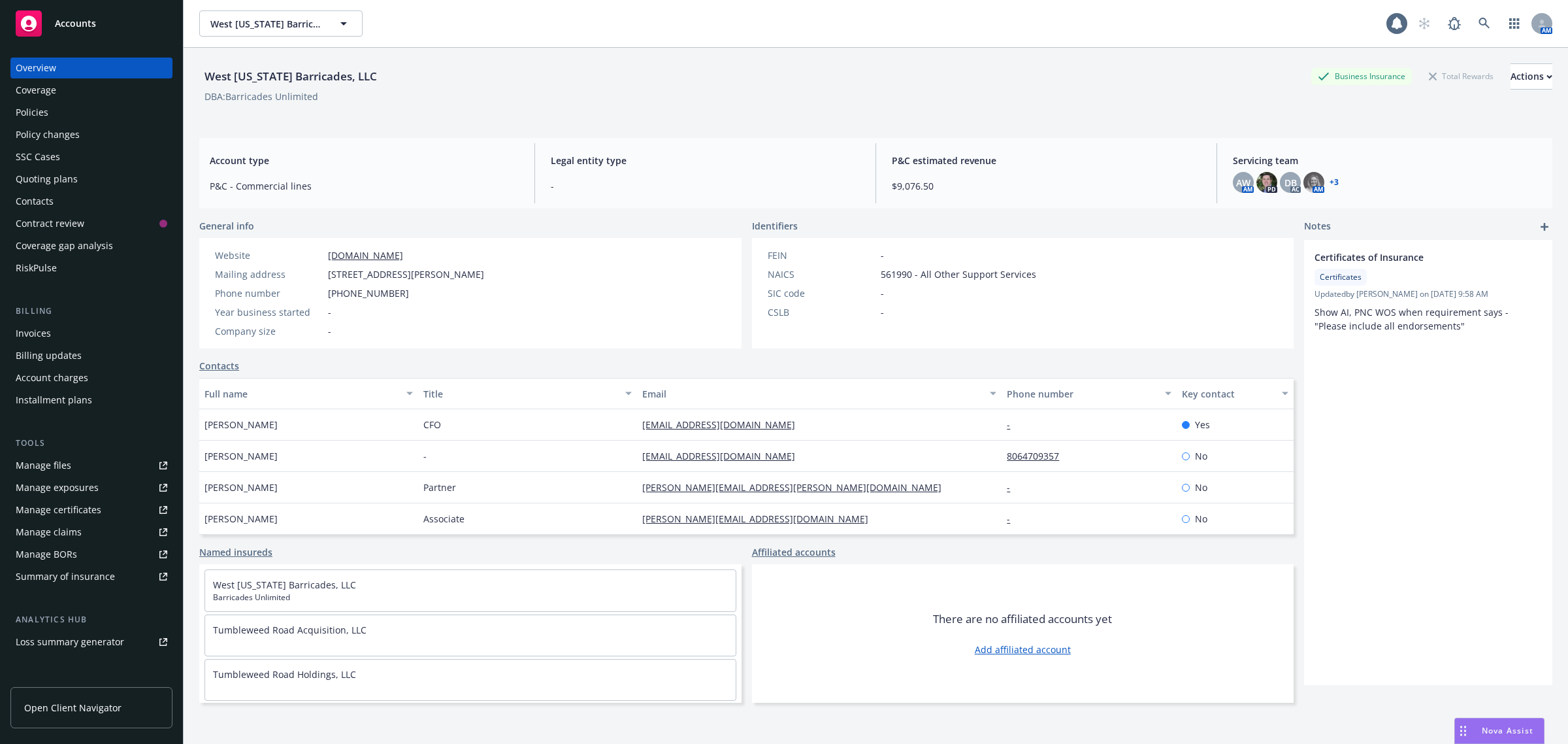
click at [110, 115] on div "Policies" at bounding box center [91, 112] width 152 height 21
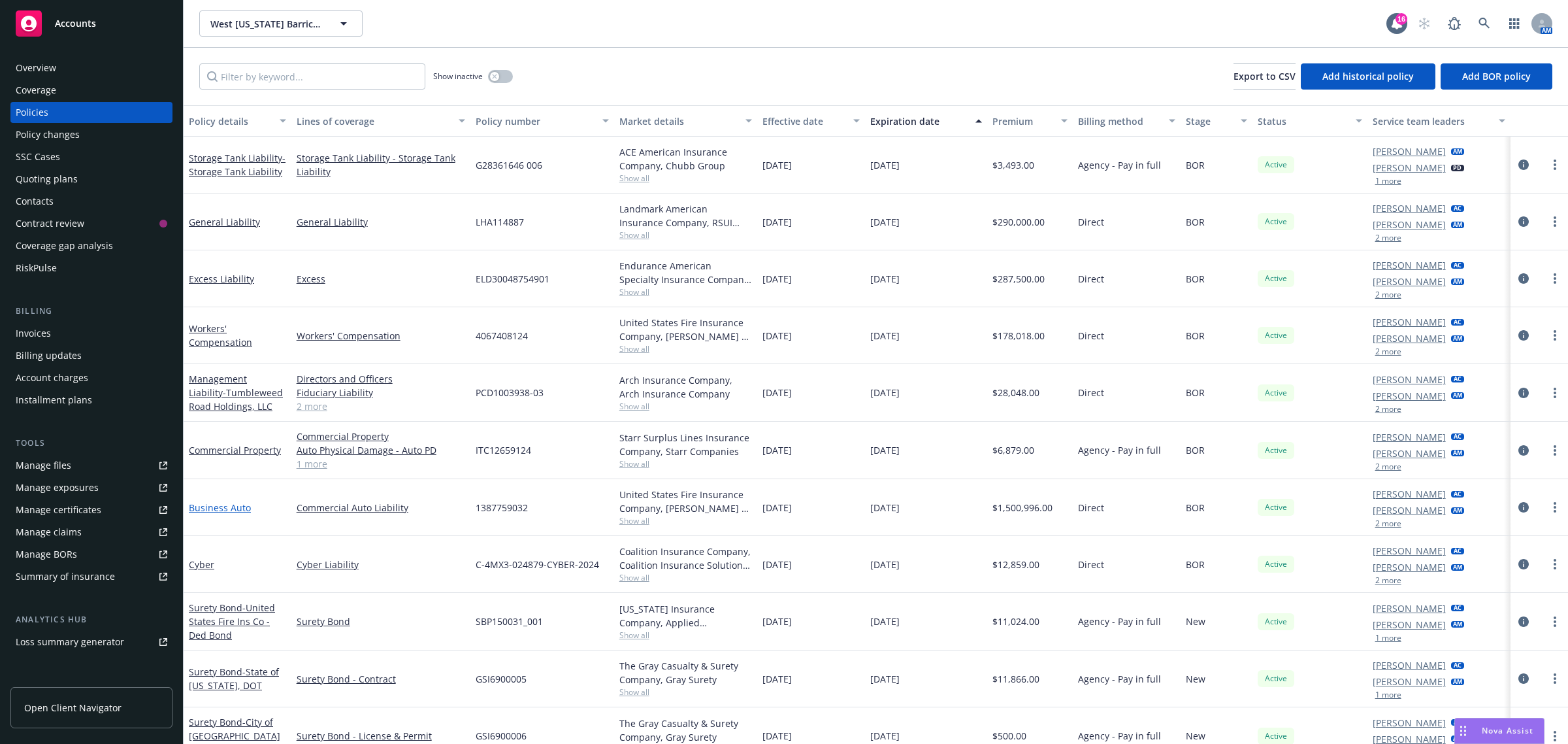
click at [226, 511] on link "Business Auto" at bounding box center [220, 507] width 62 height 13
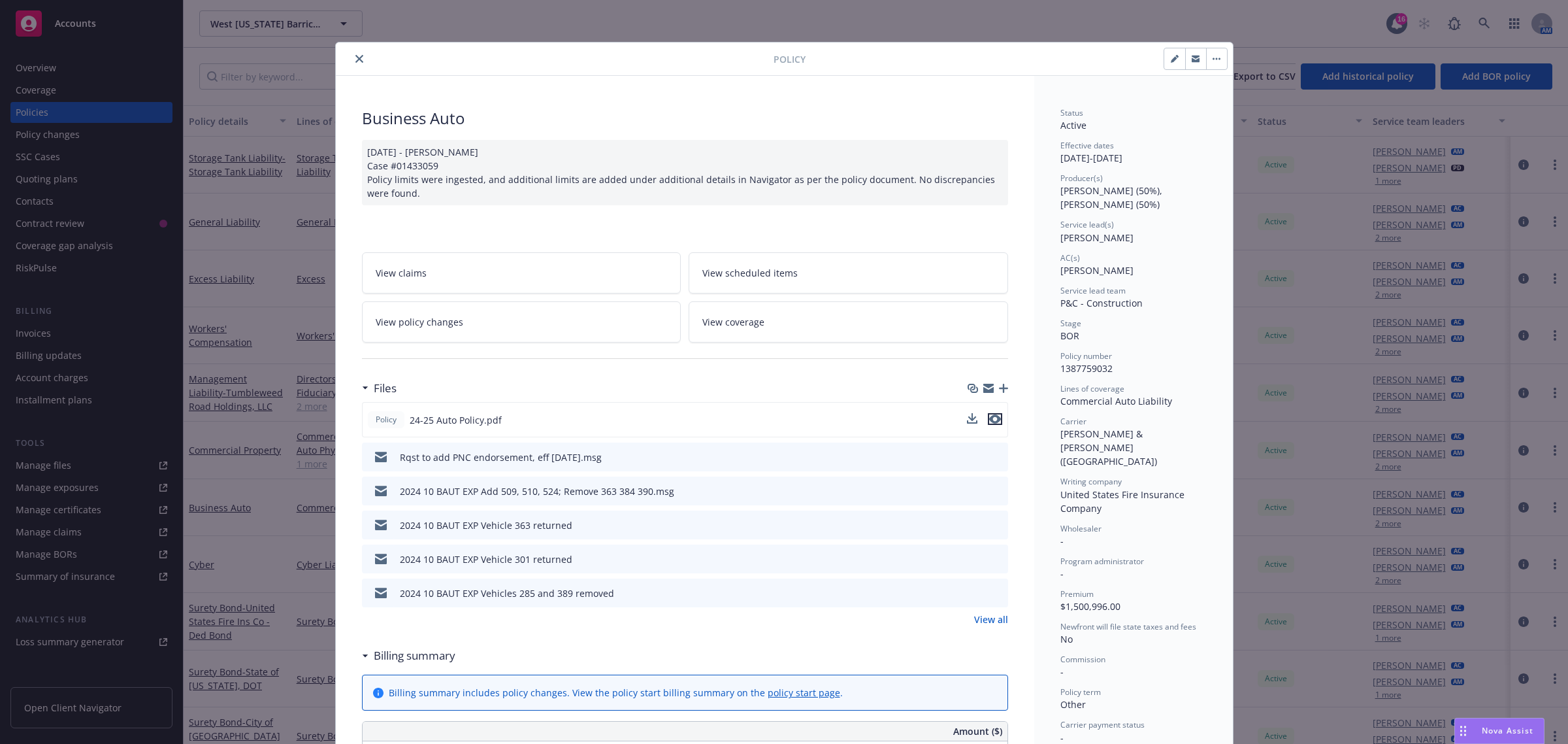
click at [991, 422] on icon "preview file" at bounding box center [995, 419] width 12 height 9
click at [991, 518] on button at bounding box center [997, 525] width 12 height 13
click at [990, 525] on icon "preview file" at bounding box center [996, 524] width 12 height 9
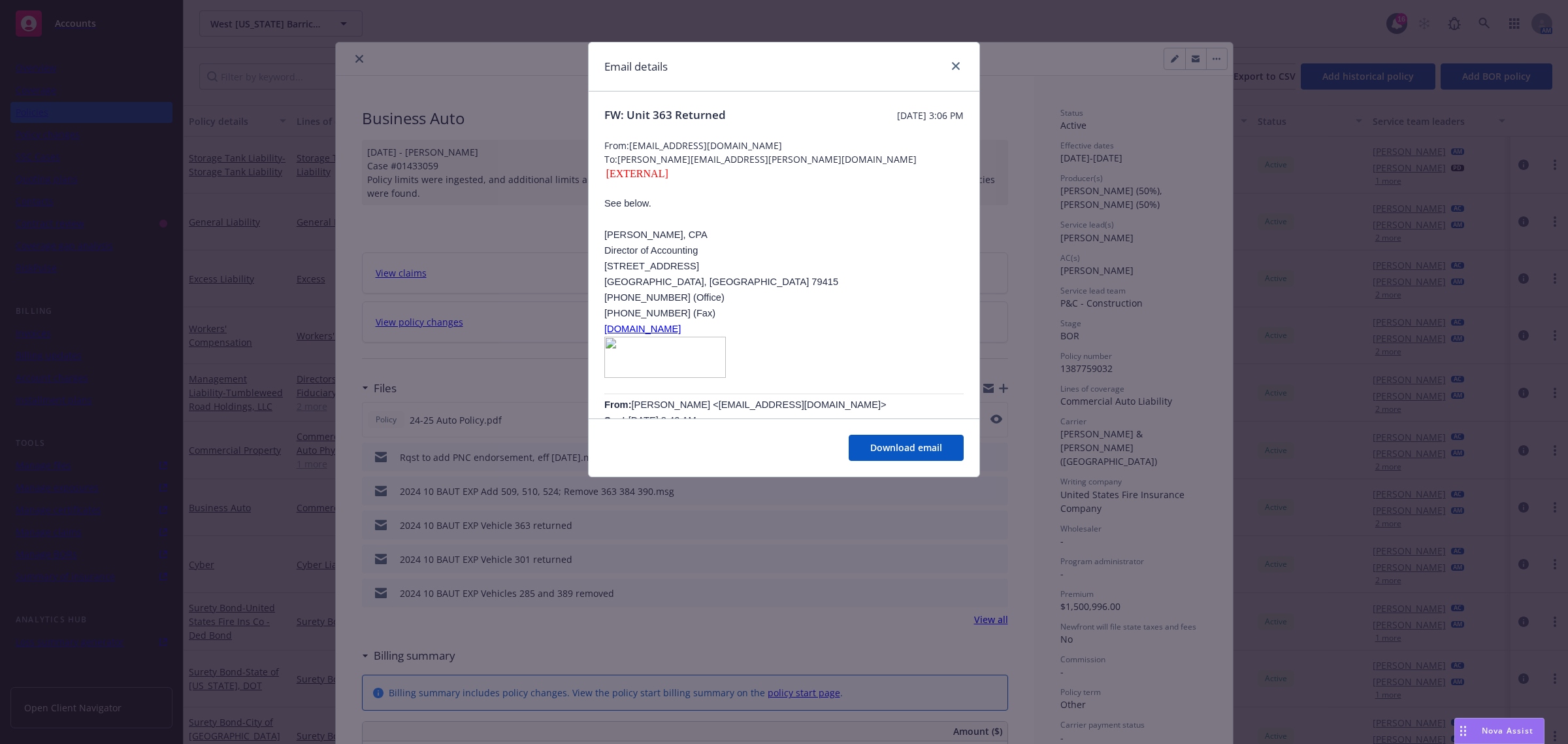
click at [947, 79] on div "Email details" at bounding box center [784, 67] width 391 height 49
click at [952, 65] on icon "close" at bounding box center [955, 66] width 7 height 7
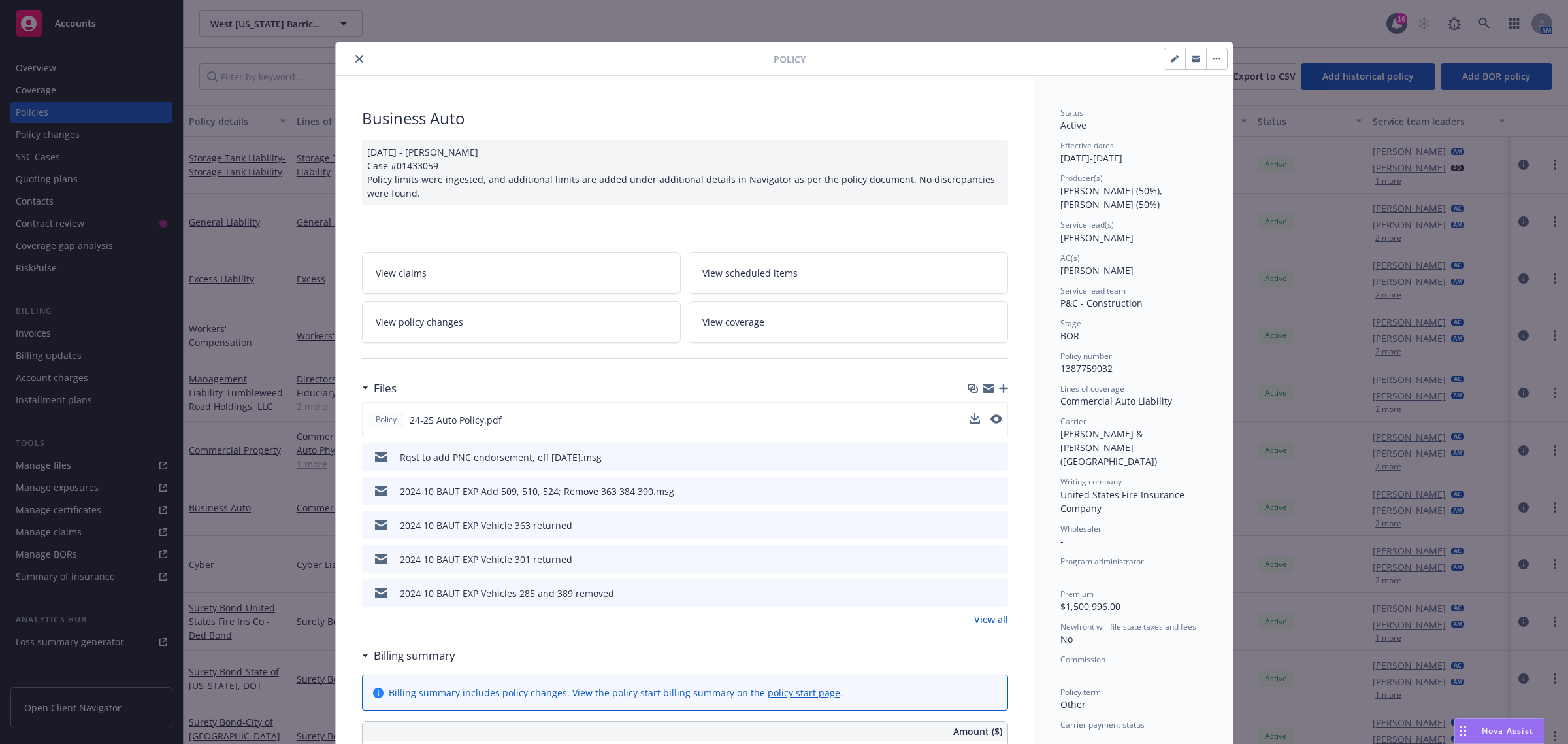
click at [990, 594] on icon "preview file" at bounding box center [996, 592] width 12 height 9
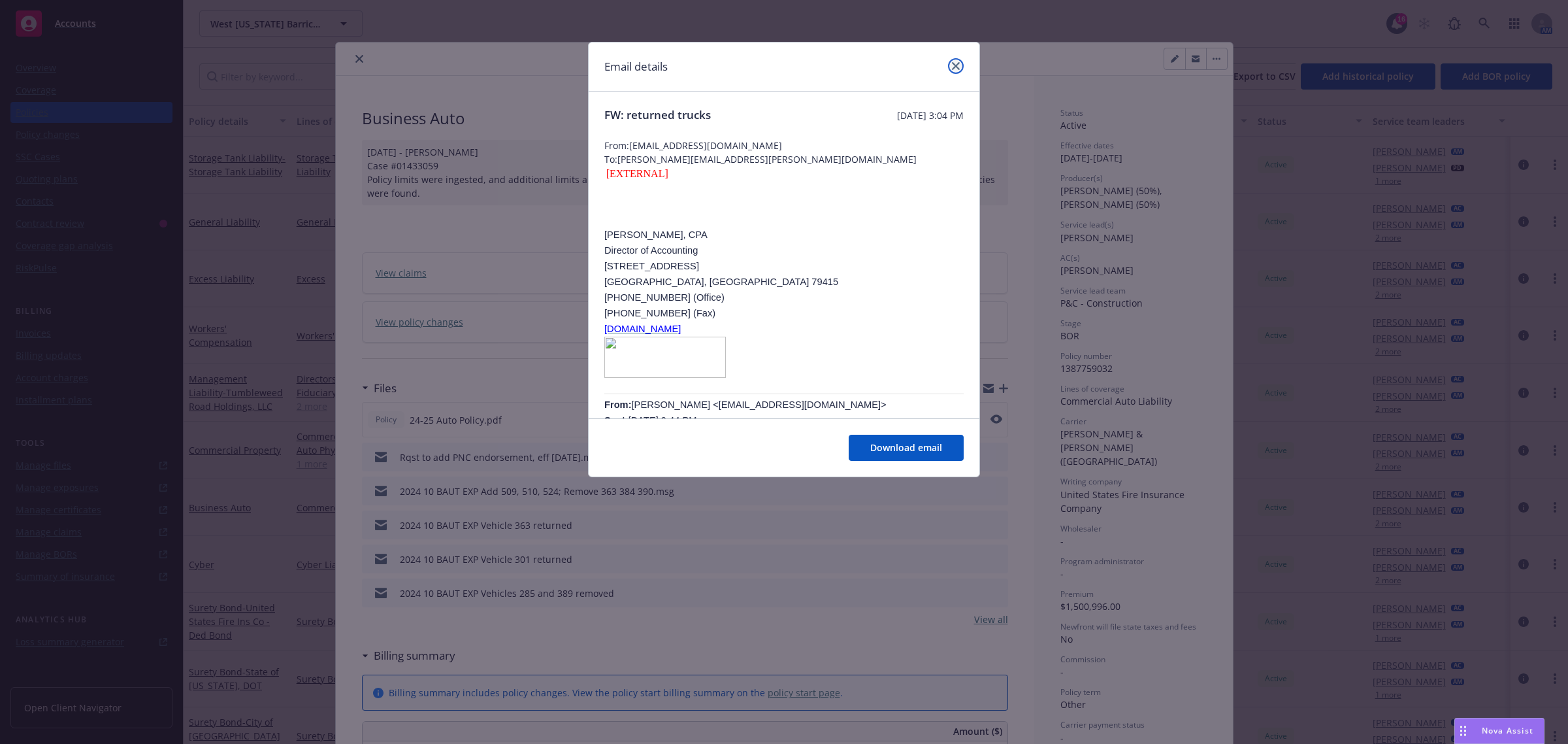
click at [952, 70] on link "close" at bounding box center [955, 66] width 16 height 16
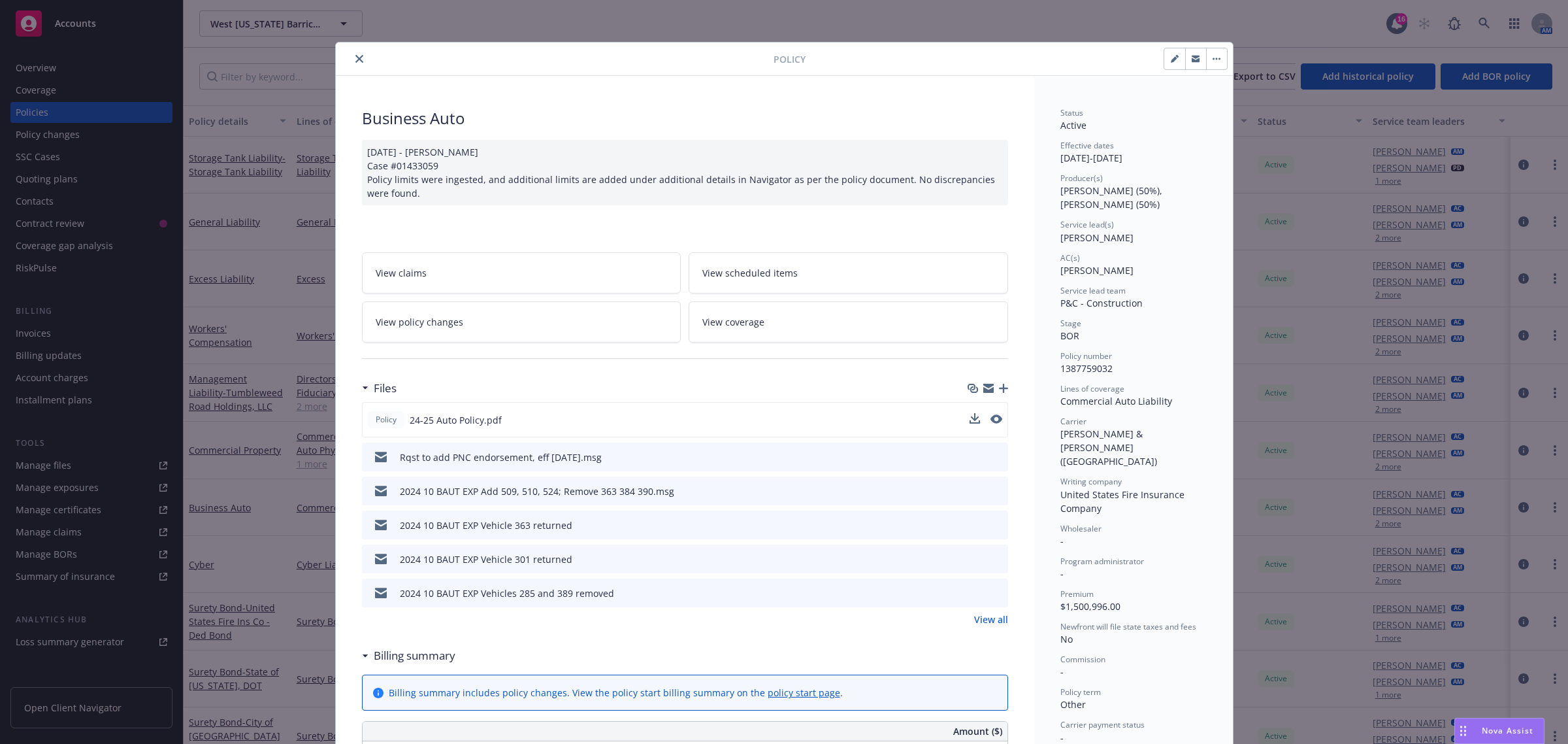
click at [990, 621] on link "View all" at bounding box center [990, 619] width 34 height 13
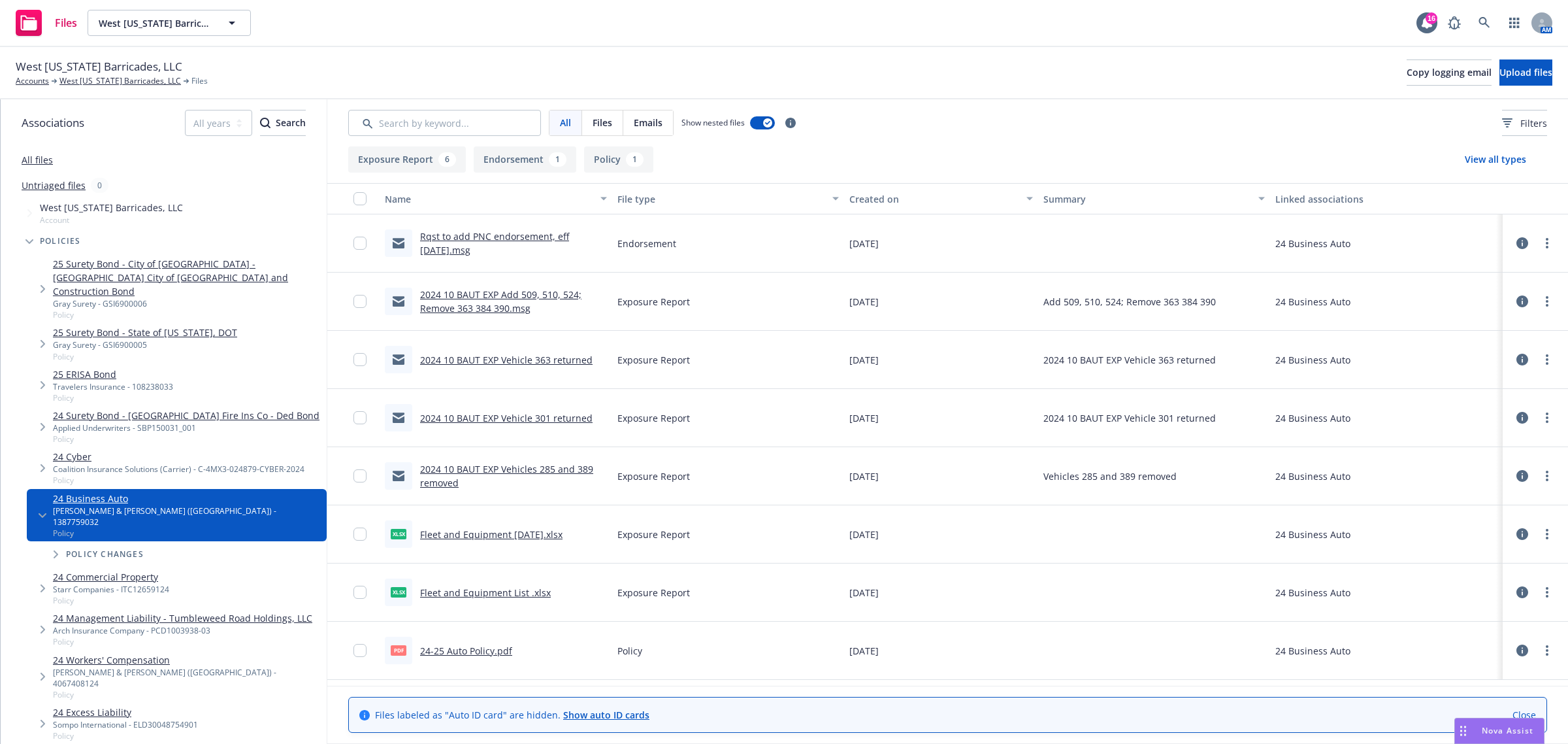
click at [504, 236] on link "Rqst to add PNC endorsement, eff [DATE].msg" at bounding box center [494, 243] width 149 height 26
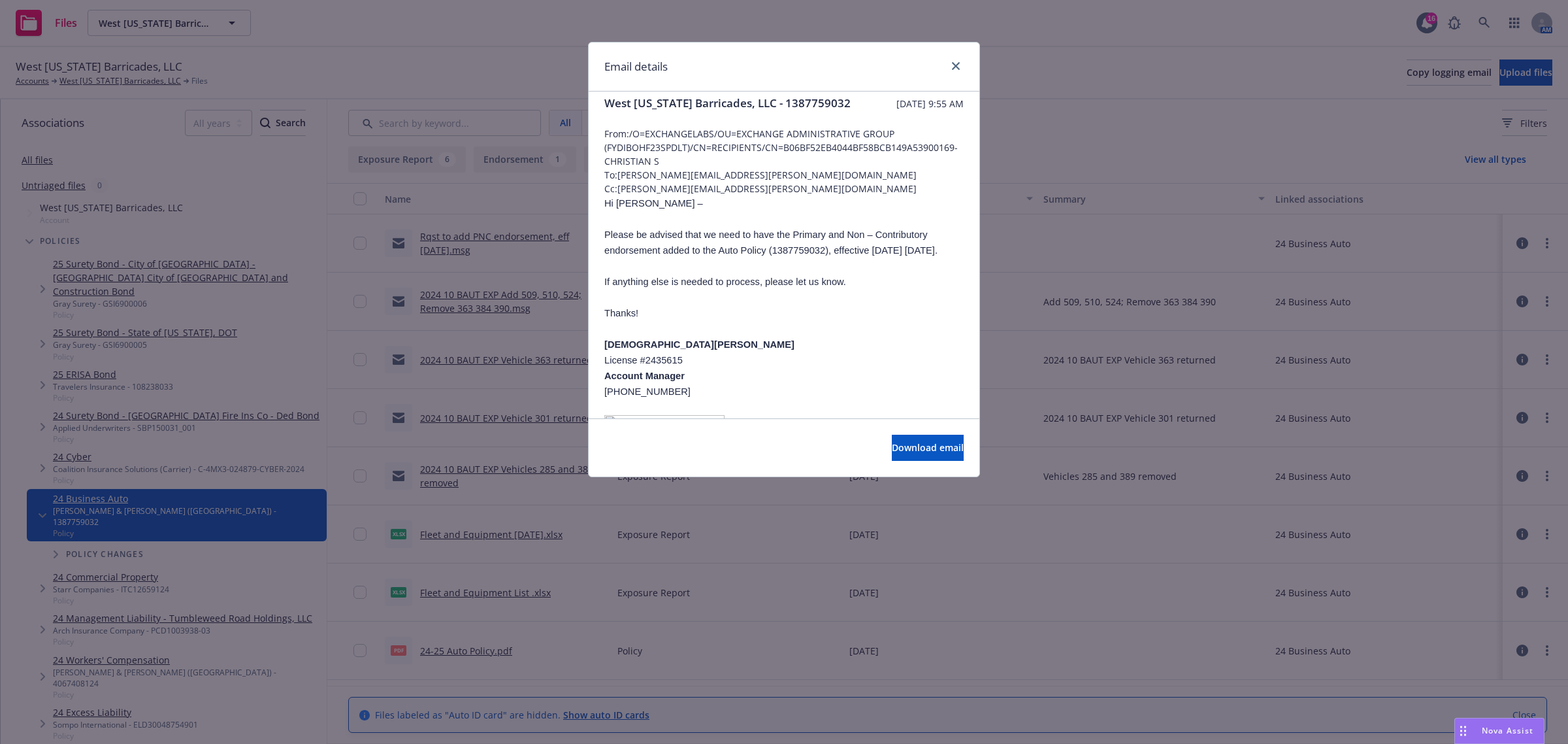
scroll to position [7, 0]
drag, startPoint x: 605, startPoint y: 226, endPoint x: 643, endPoint y: 229, distance: 38.1
click at [643, 213] on span "Hi Ryan –" at bounding box center [653, 208] width 99 height 10
click at [628, 213] on span "Hi Ryan –" at bounding box center [653, 208] width 99 height 10
drag, startPoint x: 604, startPoint y: 226, endPoint x: 661, endPoint y: 230, distance: 57.1
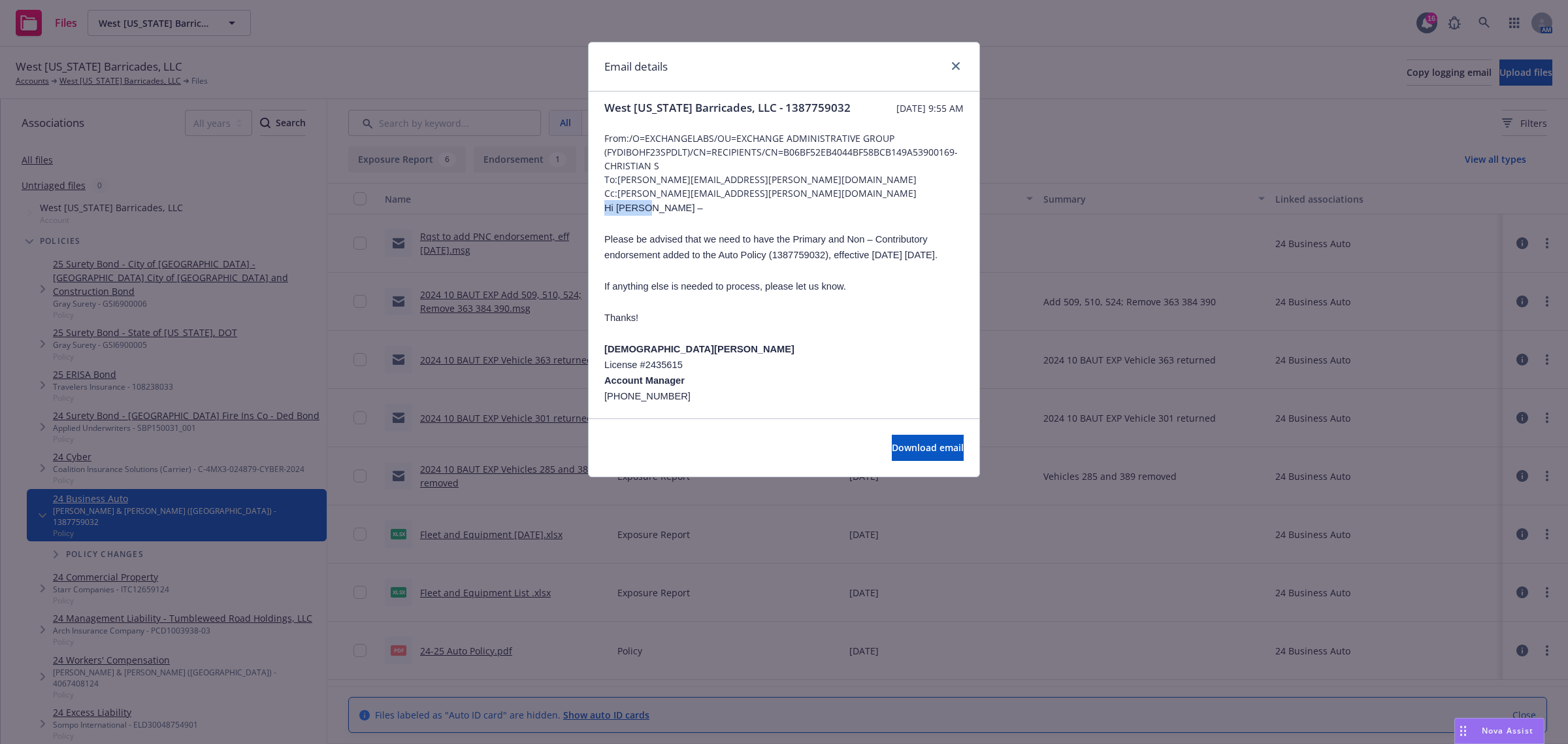
click at [661, 215] on p "Hi Ryan –" at bounding box center [783, 207] width 359 height 16
drag, startPoint x: 635, startPoint y: 222, endPoint x: 621, endPoint y: 230, distance: 16.1
click at [621, 215] on p "Hi Ryan –" at bounding box center [783, 207] width 359 height 16
drag, startPoint x: 620, startPoint y: 193, endPoint x: 737, endPoint y: 193, distance: 117.0
click at [737, 186] on span "To: Ryan.Steele@cfins.com" at bounding box center [783, 179] width 359 height 13
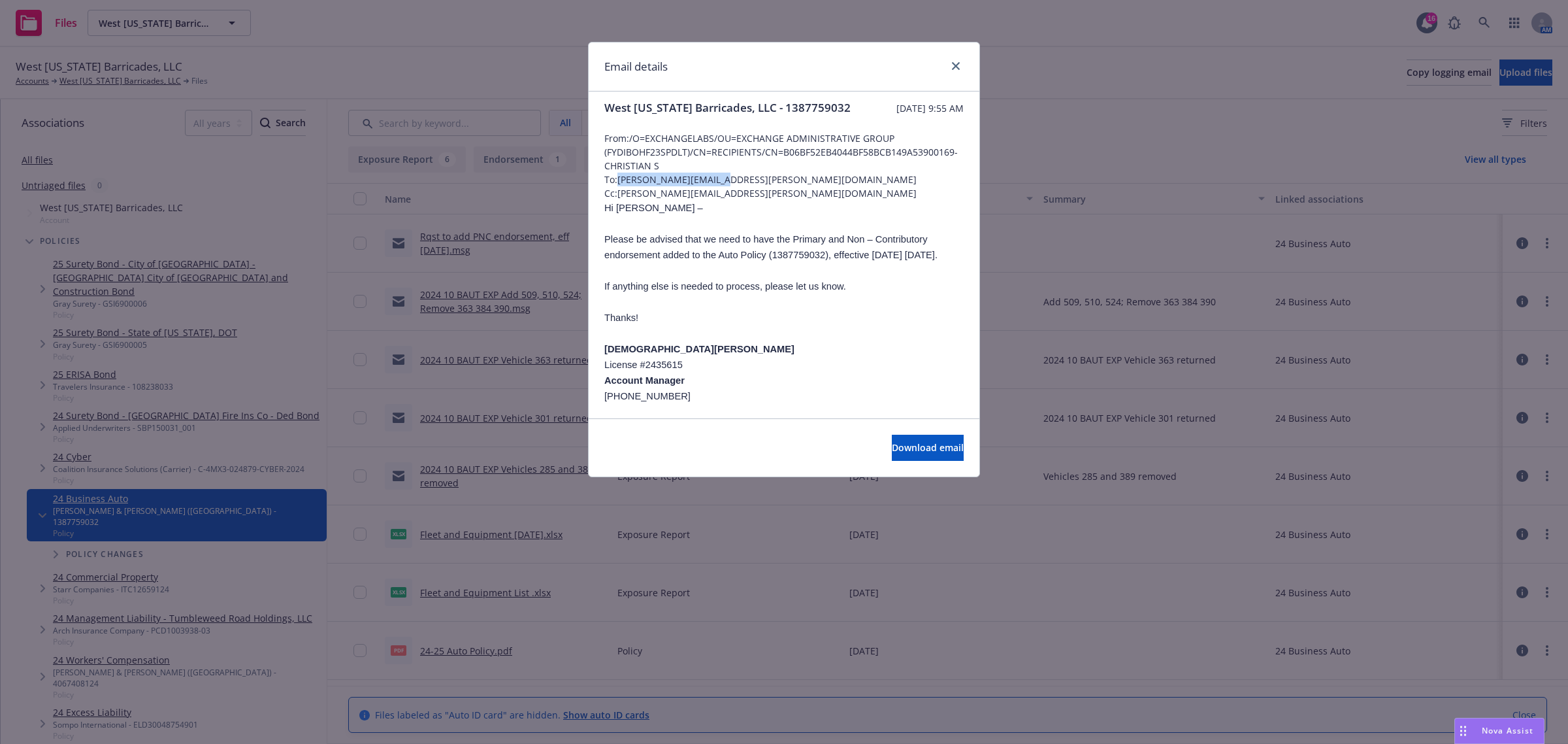
copy span "Ryan.Steele@cfins.com"
click at [954, 64] on icon "close" at bounding box center [955, 66] width 7 height 7
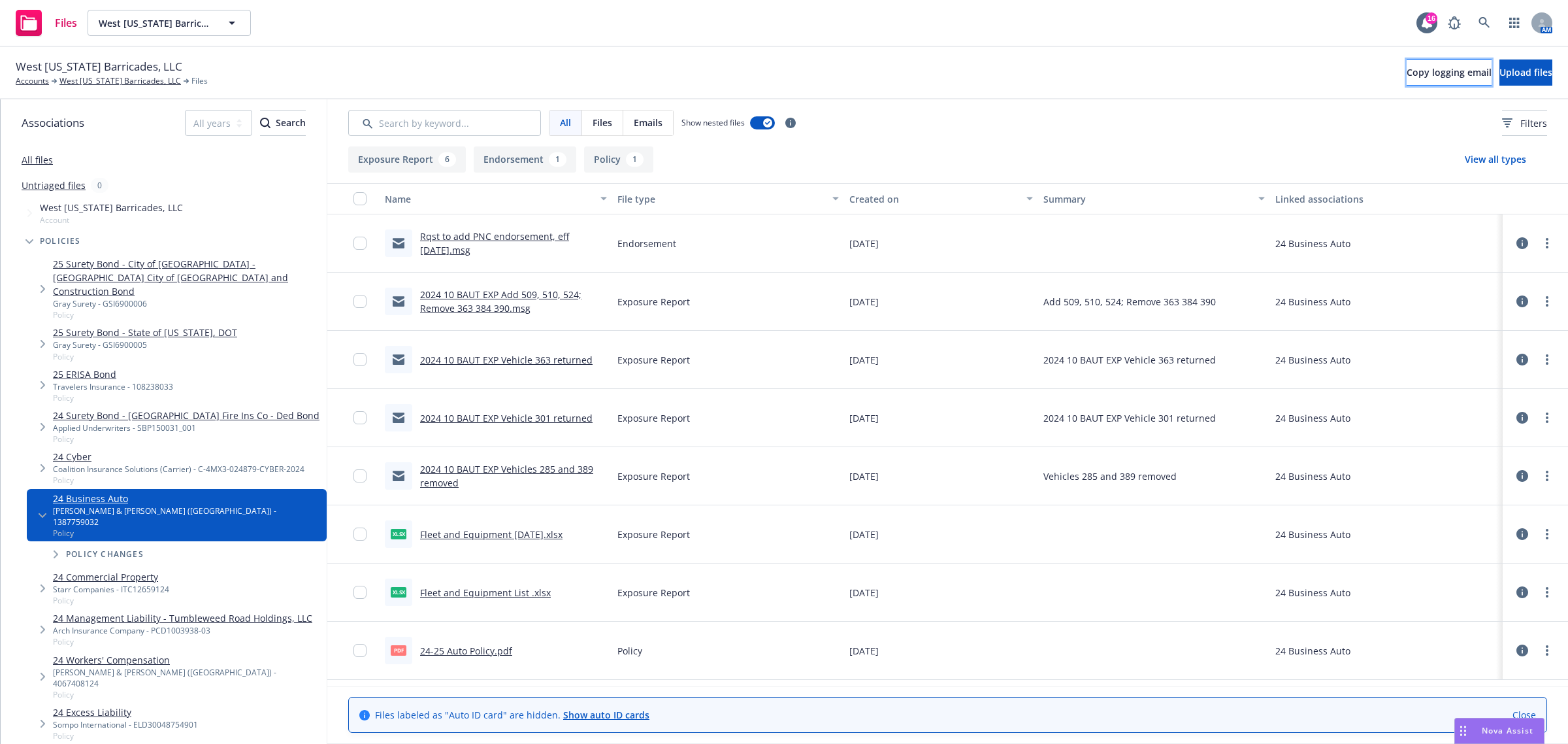
click at [1407, 79] on button "Copy logging email" at bounding box center [1449, 73] width 85 height 26
click at [81, 81] on link "West [US_STATE] Barricades, LLC" at bounding box center [120, 82] width 122 height 12
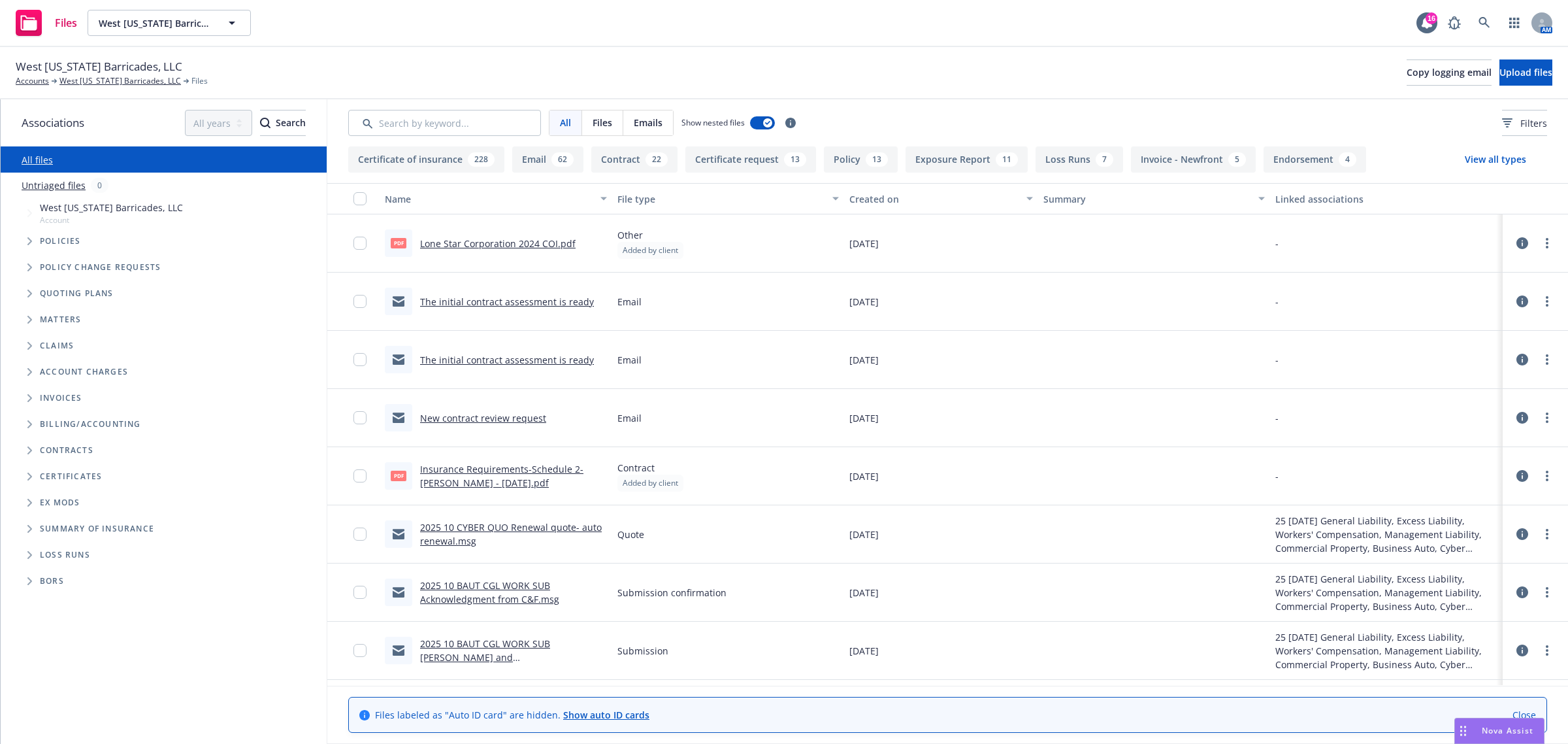
click at [34, 243] on span "Tree Example" at bounding box center [29, 242] width 21 height 21
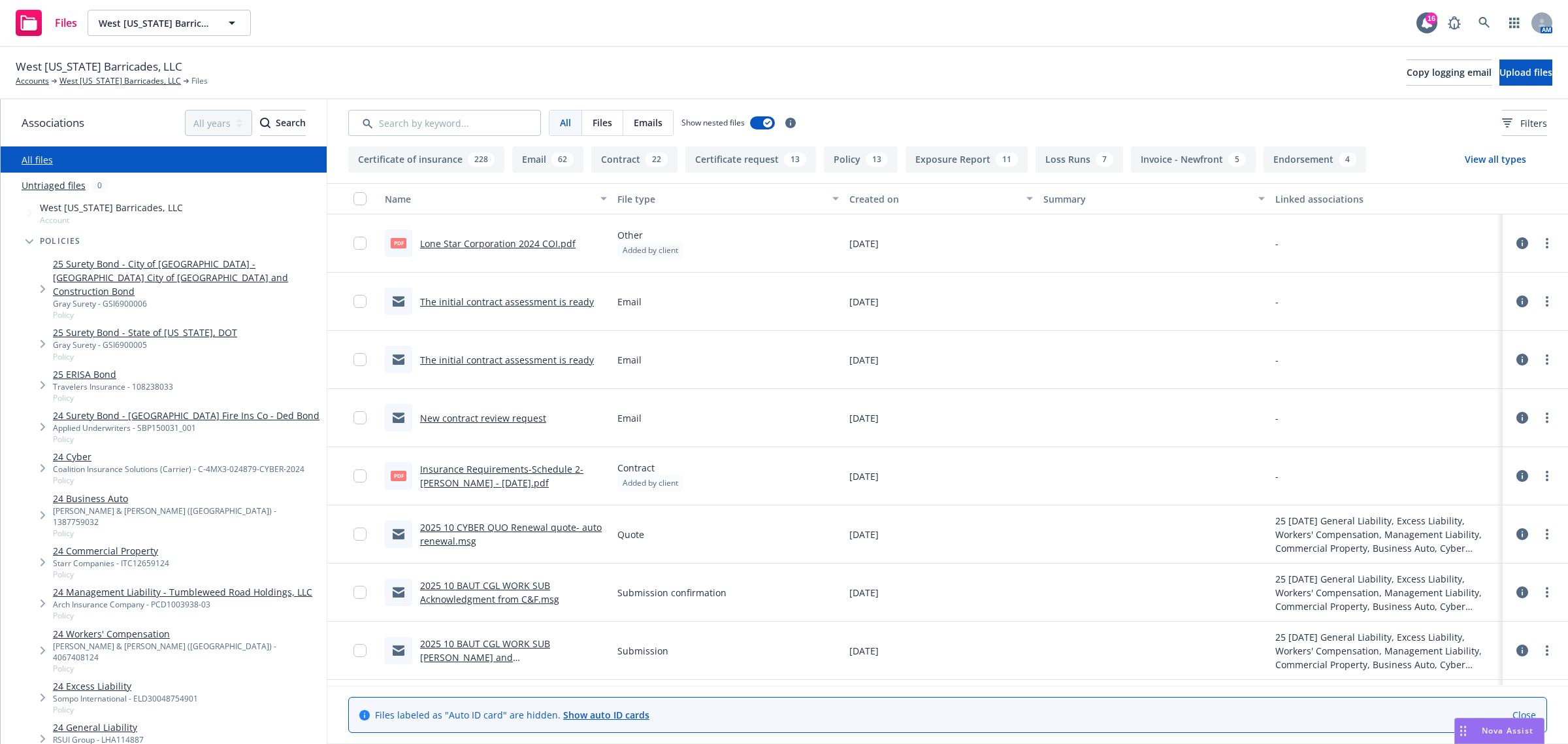
click at [38, 640] on span "Tree Example" at bounding box center [43, 651] width 21 height 21
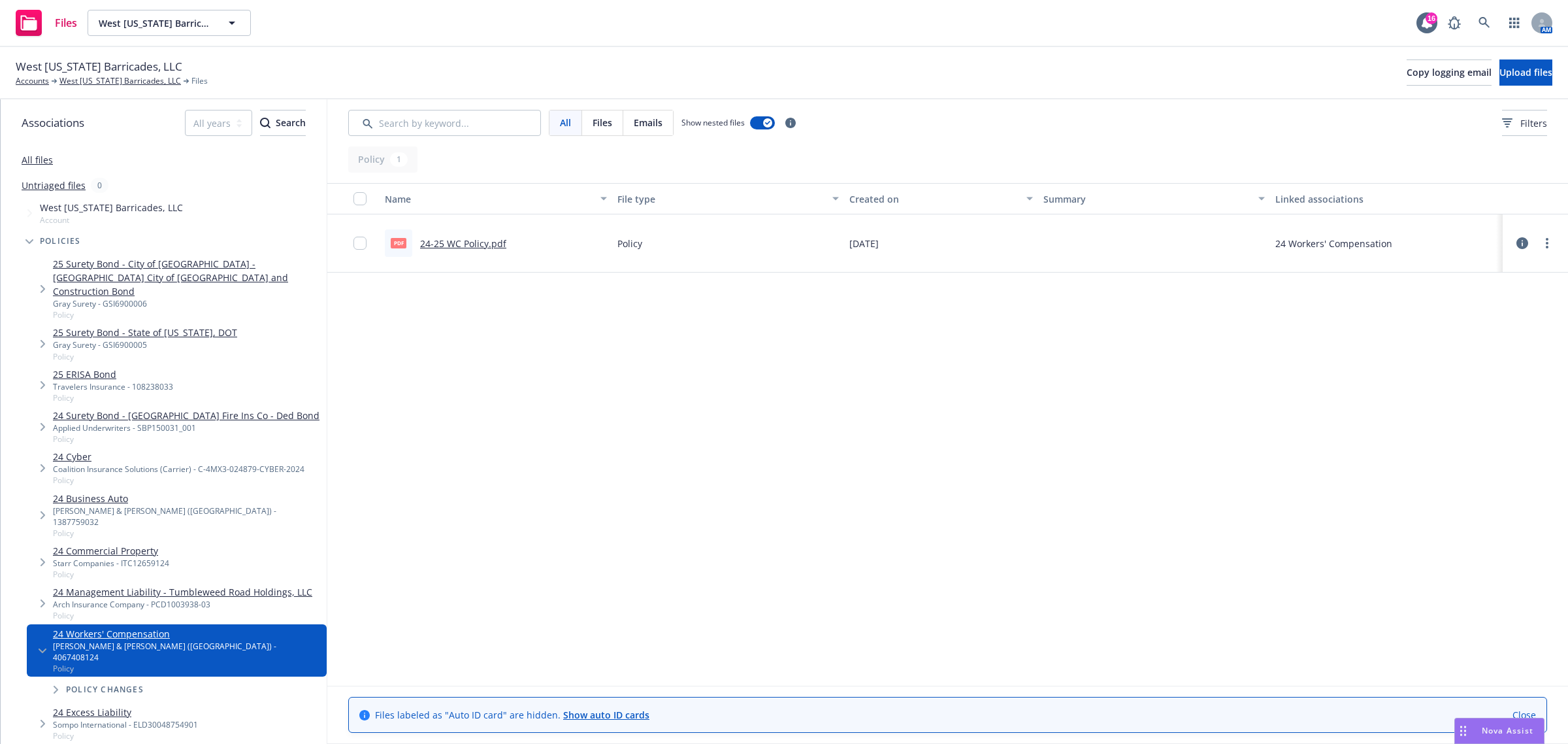
click at [433, 241] on link "24-25 WC Policy.pdf" at bounding box center [463, 243] width 86 height 13
click at [81, 80] on link "West [US_STATE] Barricades, LLC" at bounding box center [120, 82] width 122 height 12
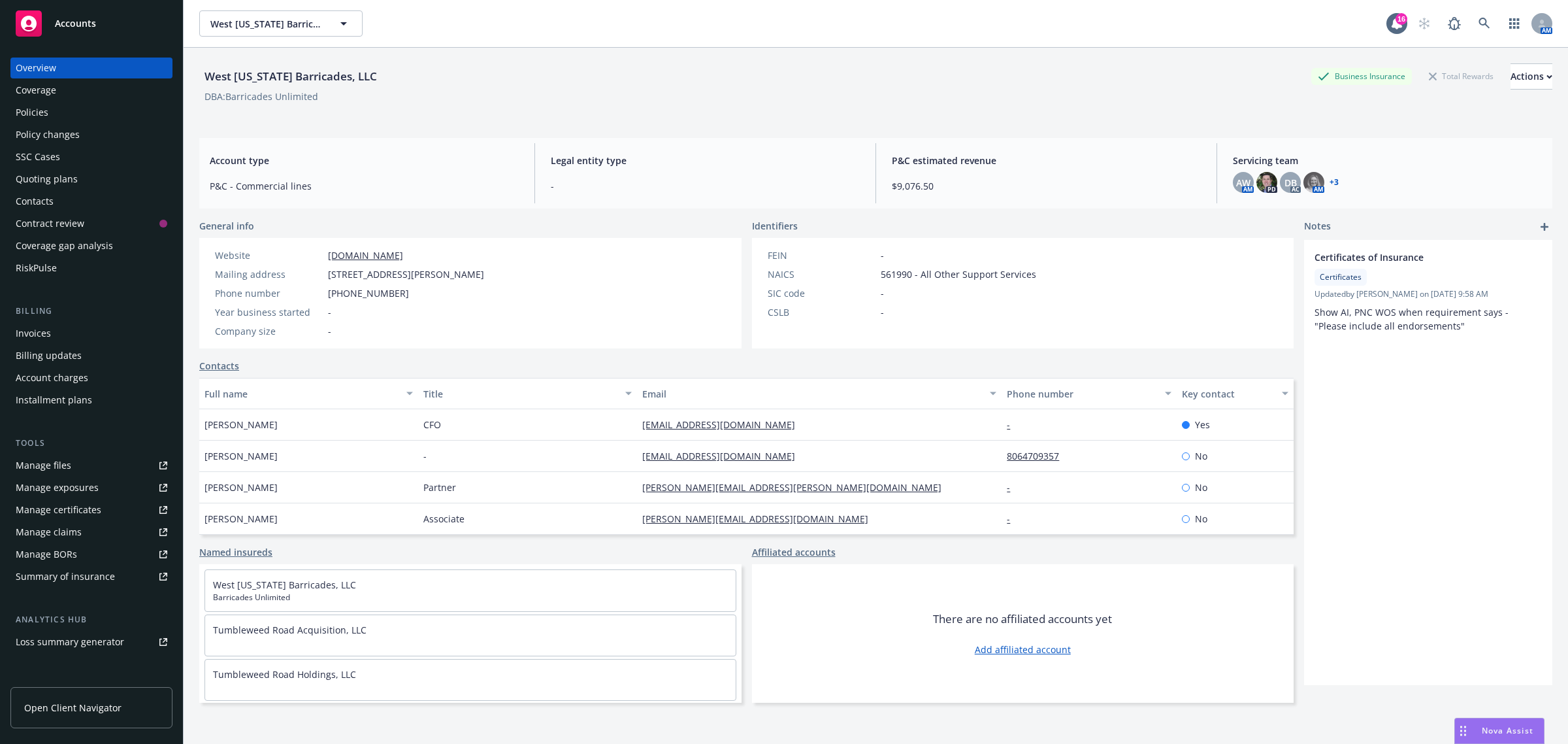
click at [25, 102] on div "Policies" at bounding box center [32, 112] width 33 height 21
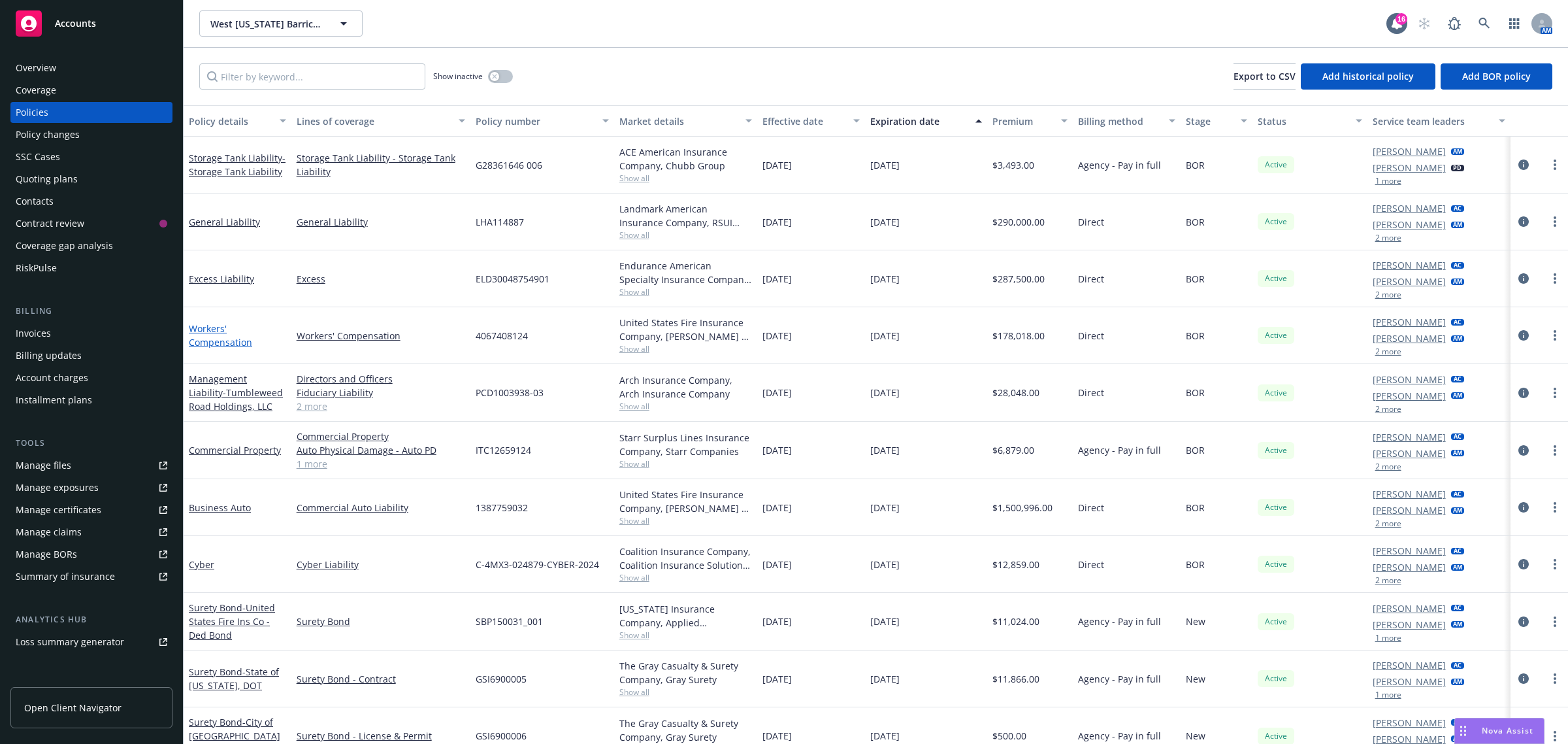
click at [212, 343] on link "Workers' Compensation" at bounding box center [220, 335] width 64 height 26
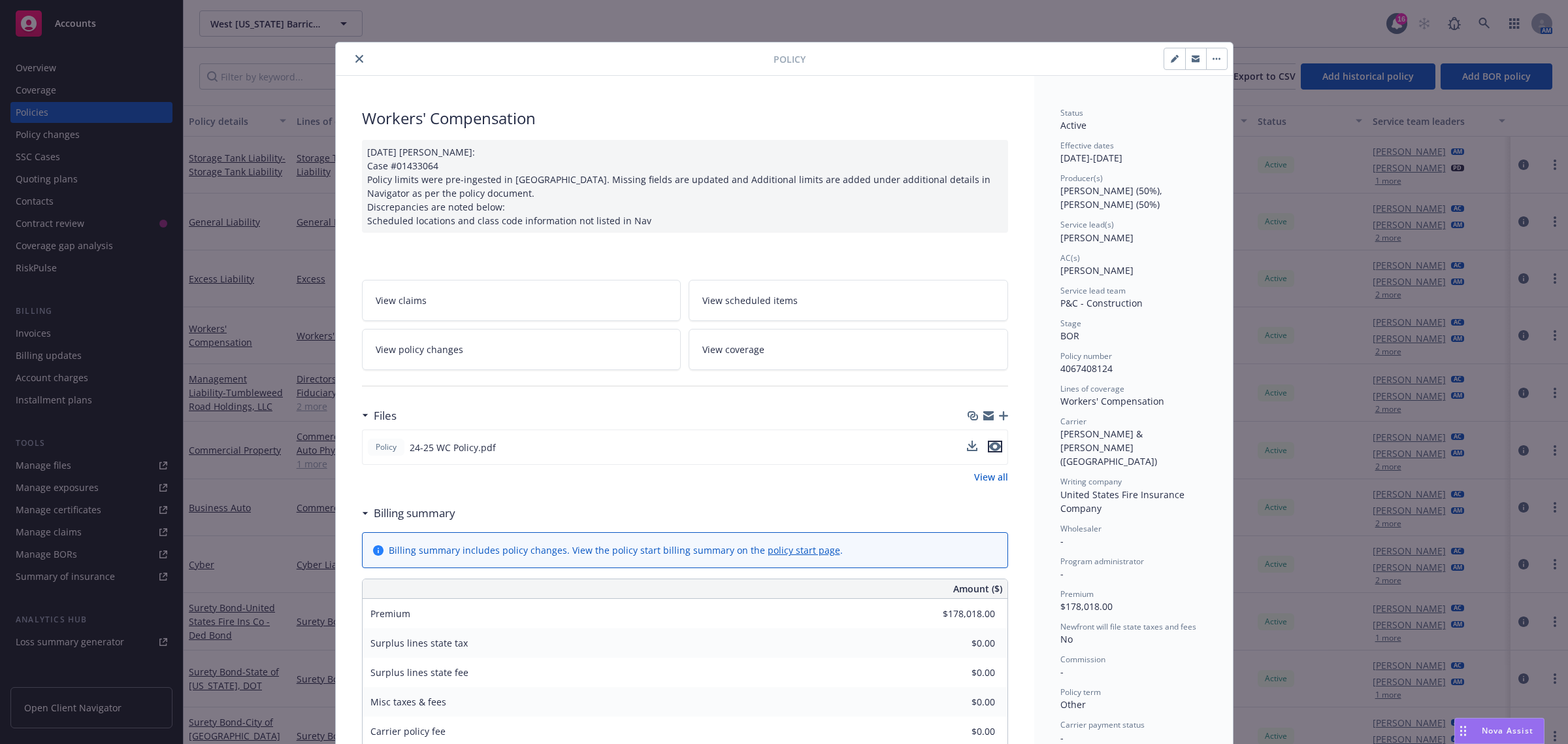
click at [991, 449] on icon "preview file" at bounding box center [995, 446] width 12 height 9
click at [983, 416] on icon "button" at bounding box center [988, 416] width 10 height 10
click at [355, 60] on icon "close" at bounding box center [359, 58] width 7 height 7
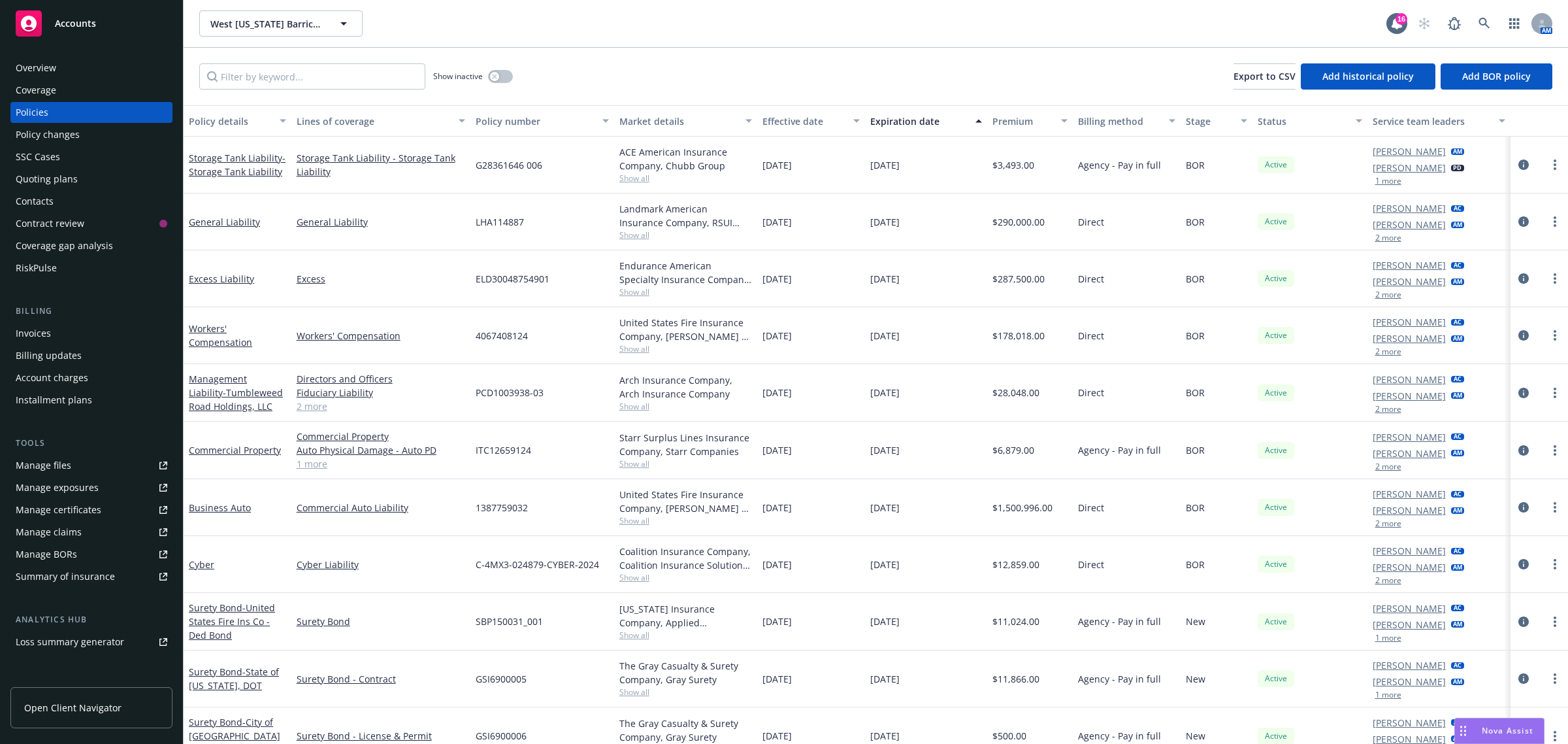
click at [1527, 730] on span "Nova Assist" at bounding box center [1507, 730] width 52 height 11
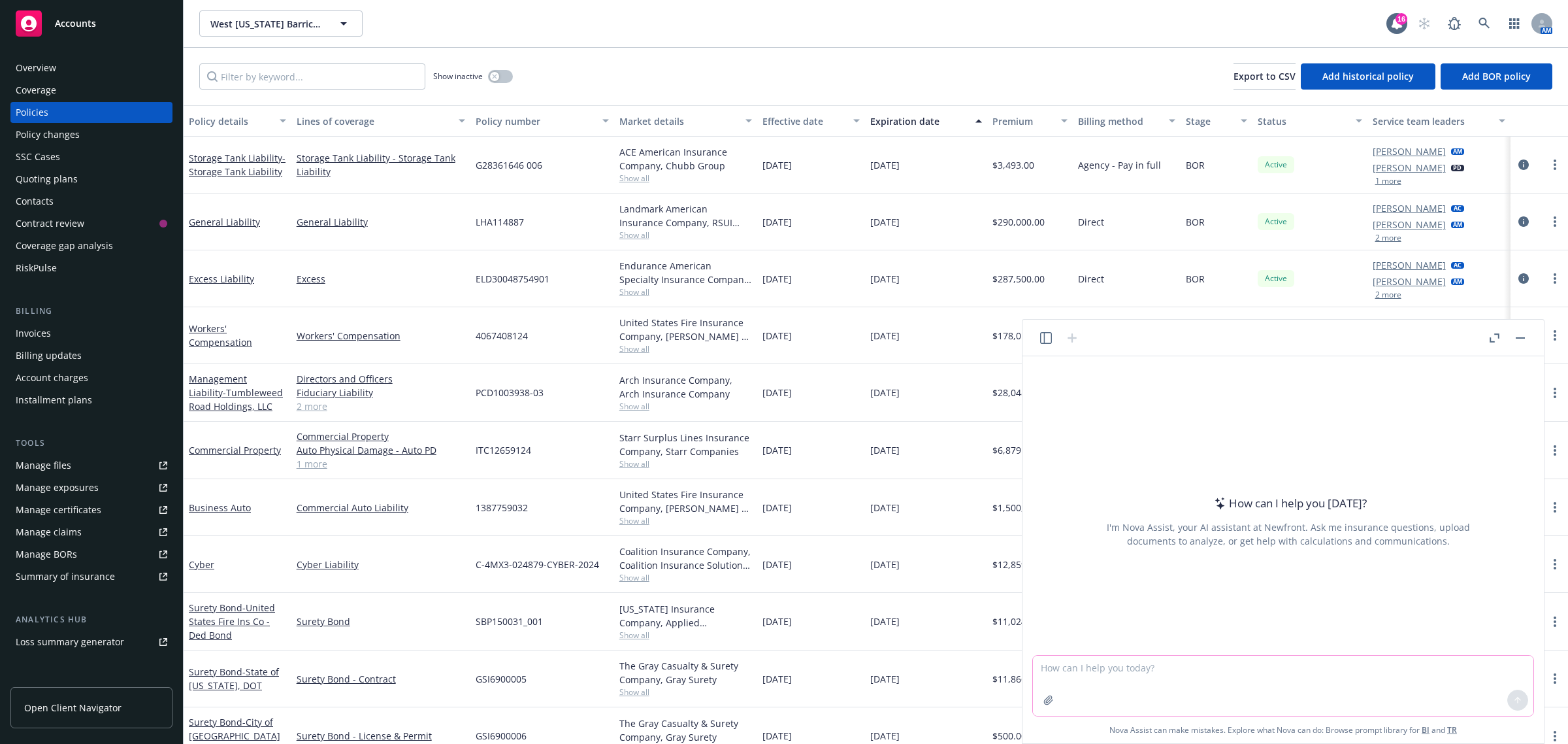
click at [1071, 672] on textarea at bounding box center [1283, 686] width 501 height 60
paste textarea "Hi Todd, I hate to disturb you on this, but our Cert team has requested that we…"
type textarea "edit: Hi Todd, I hate to disturb you on this, but our Cert team has requested t…"
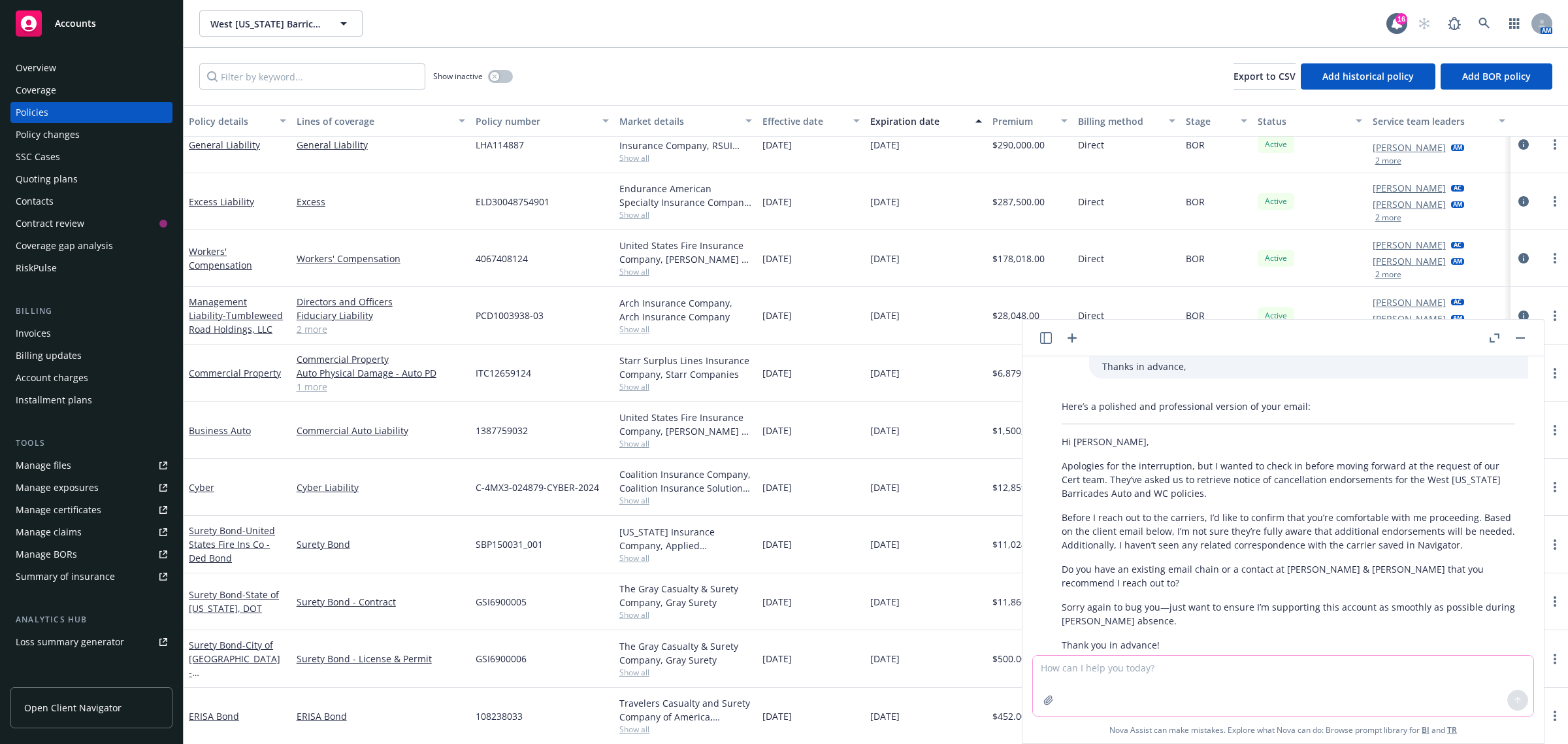
scroll to position [164, 0]
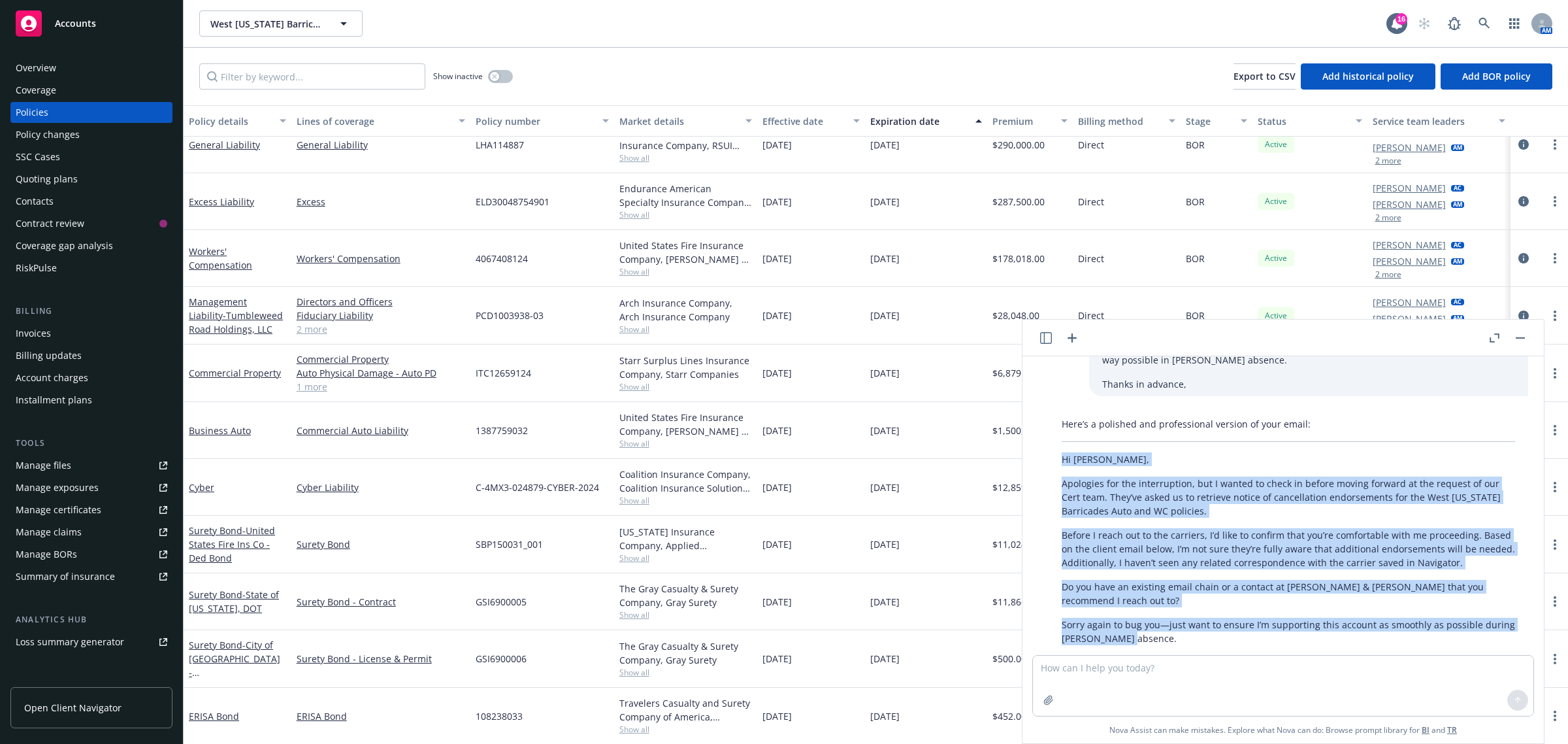
drag, startPoint x: 1055, startPoint y: 444, endPoint x: 1180, endPoint y: 612, distance: 209.4
click at [1180, 612] on div "Here’s a polished and professional version of your email: Hi Todd, Apologies fo…" at bounding box center [1288, 579] width 480 height 336
copy div "Hi Todd, Apologies for the interruption, but I wanted to check in before moving…"
click at [96, 64] on div "Overview" at bounding box center [91, 68] width 152 height 21
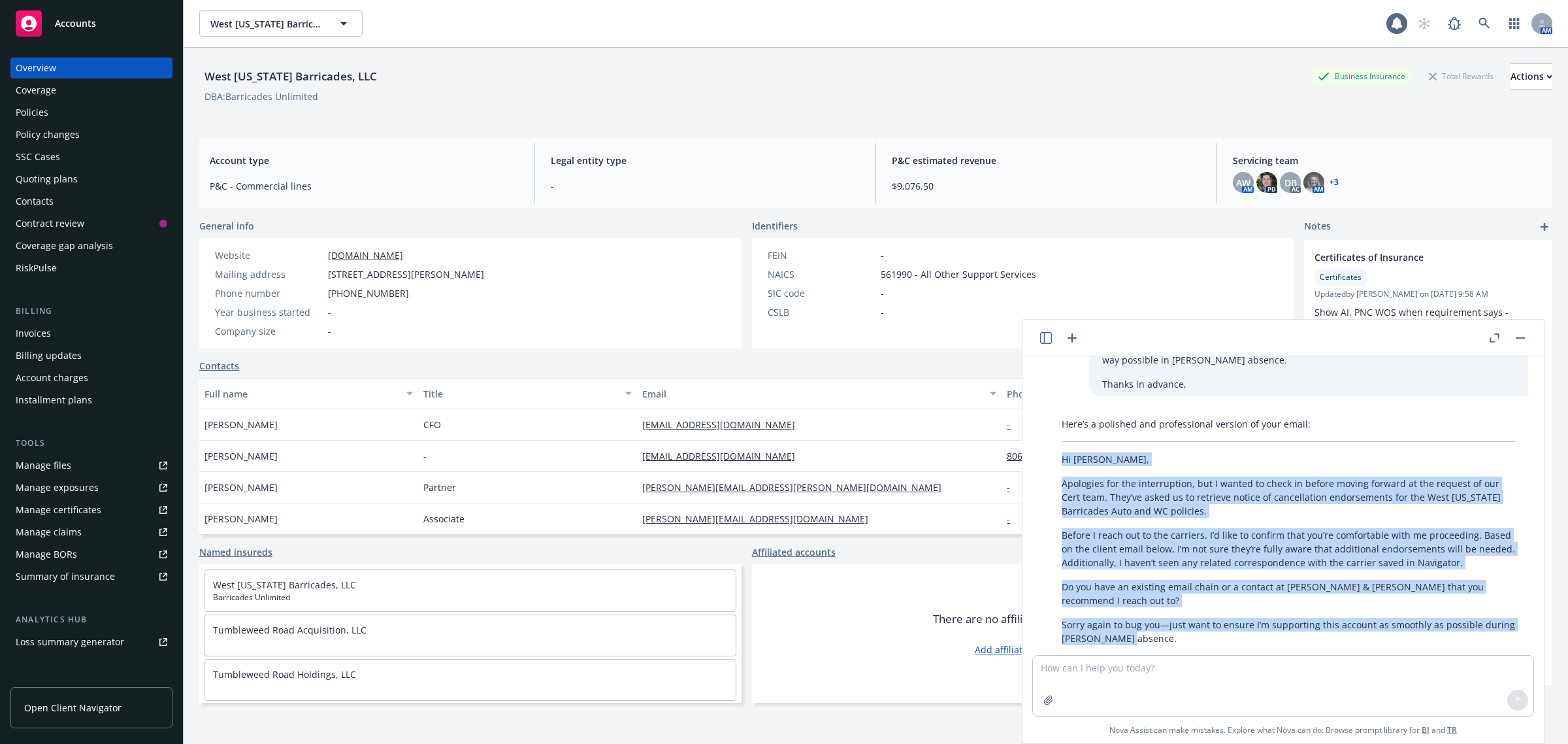
click at [1519, 344] on button "button" at bounding box center [1519, 337] width 16 height 16
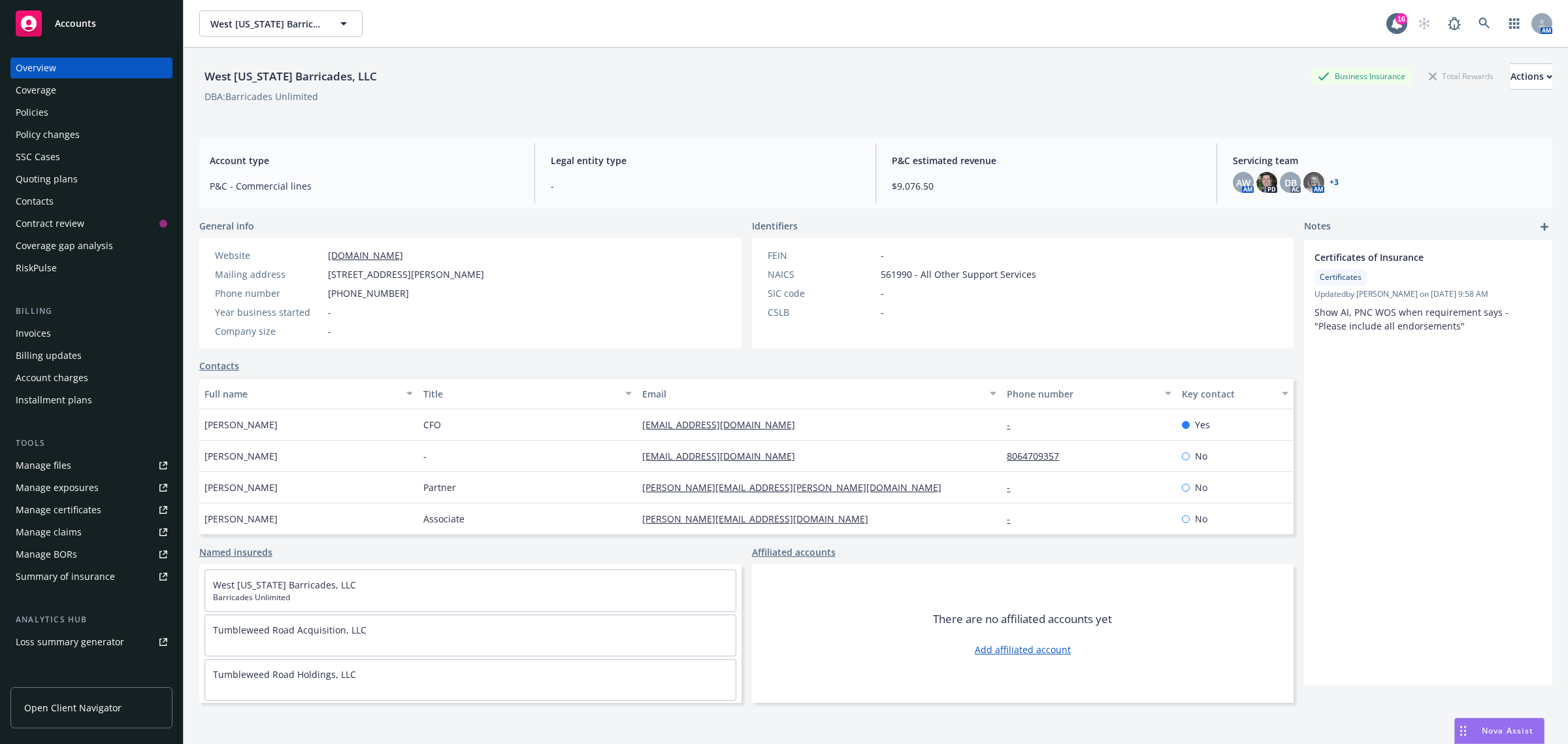
click at [1330, 179] on link "+ 3" at bounding box center [1334, 182] width 9 height 7
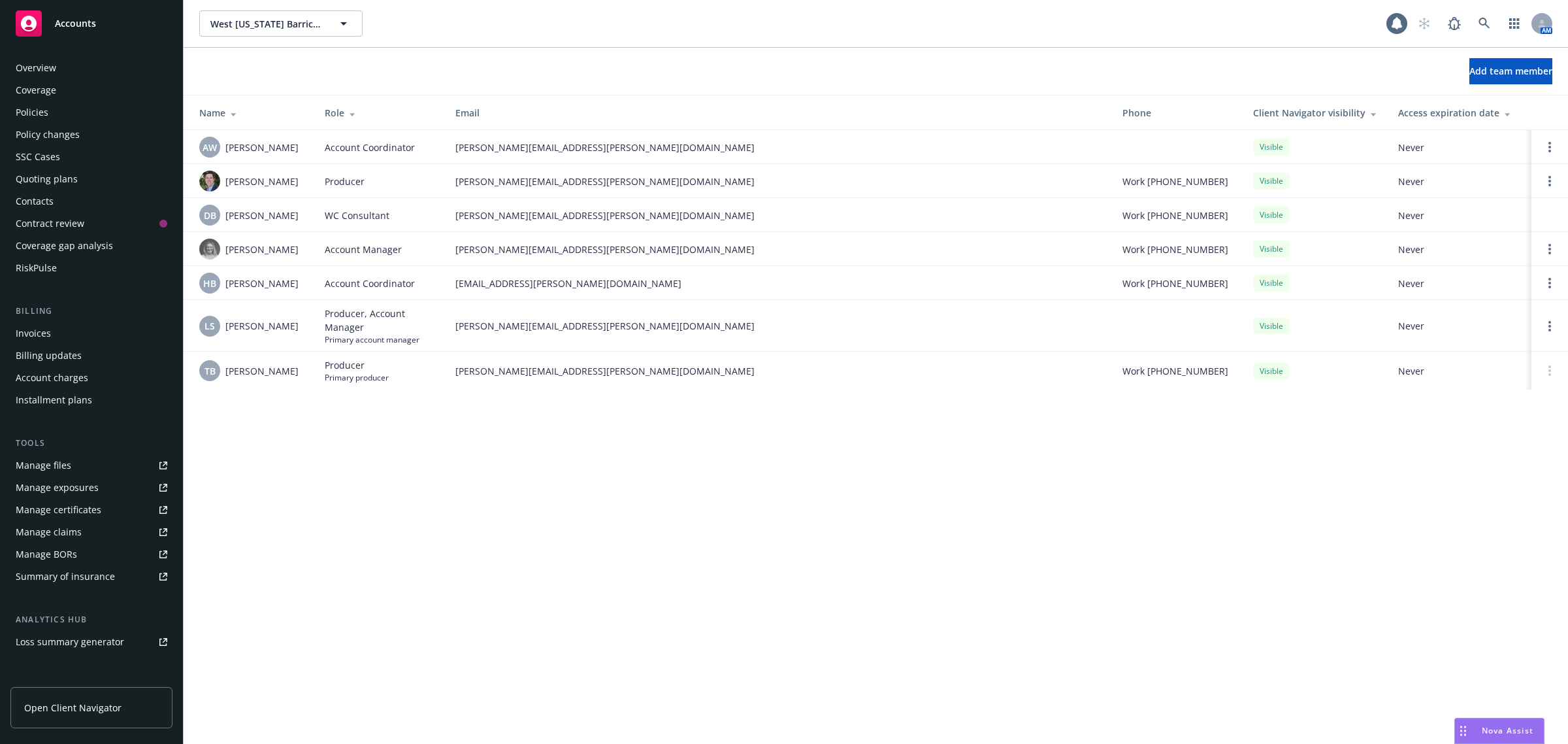
scroll to position [129, 0]
